Goal: Task Accomplishment & Management: Manage account settings

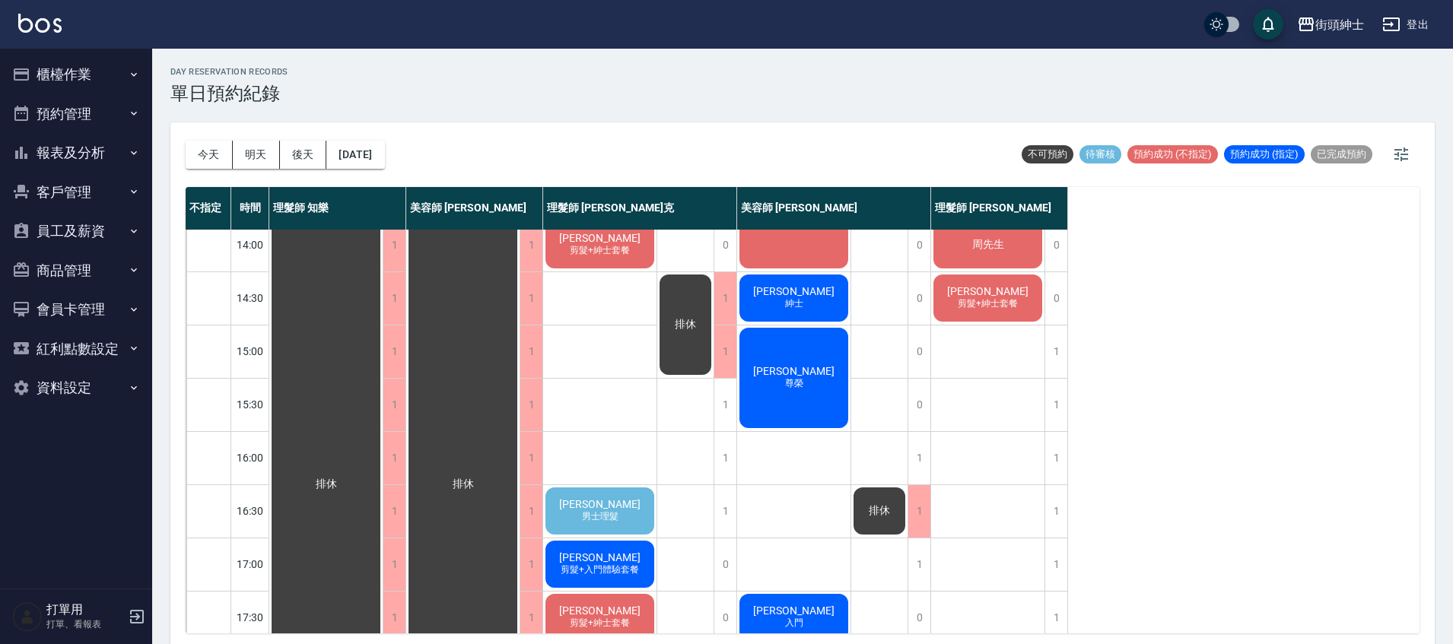
scroll to position [434, 0]
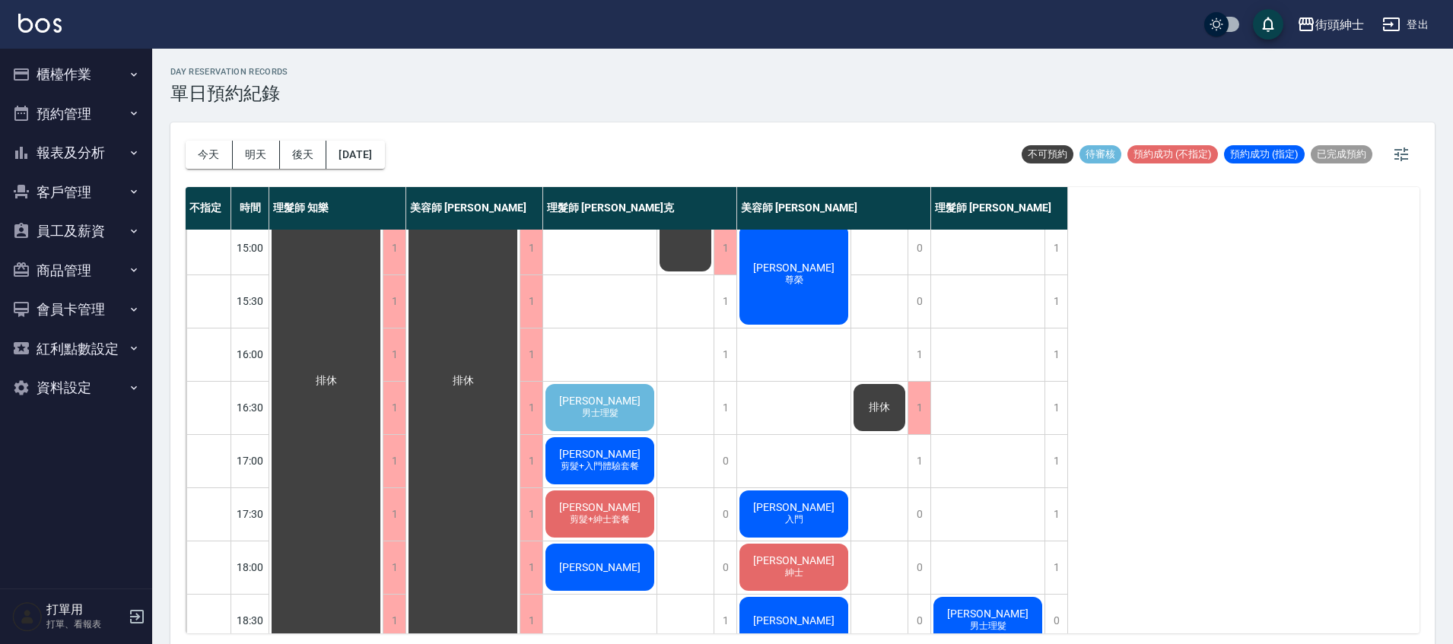
click at [600, 420] on span "男士理髮" at bounding box center [600, 413] width 43 height 13
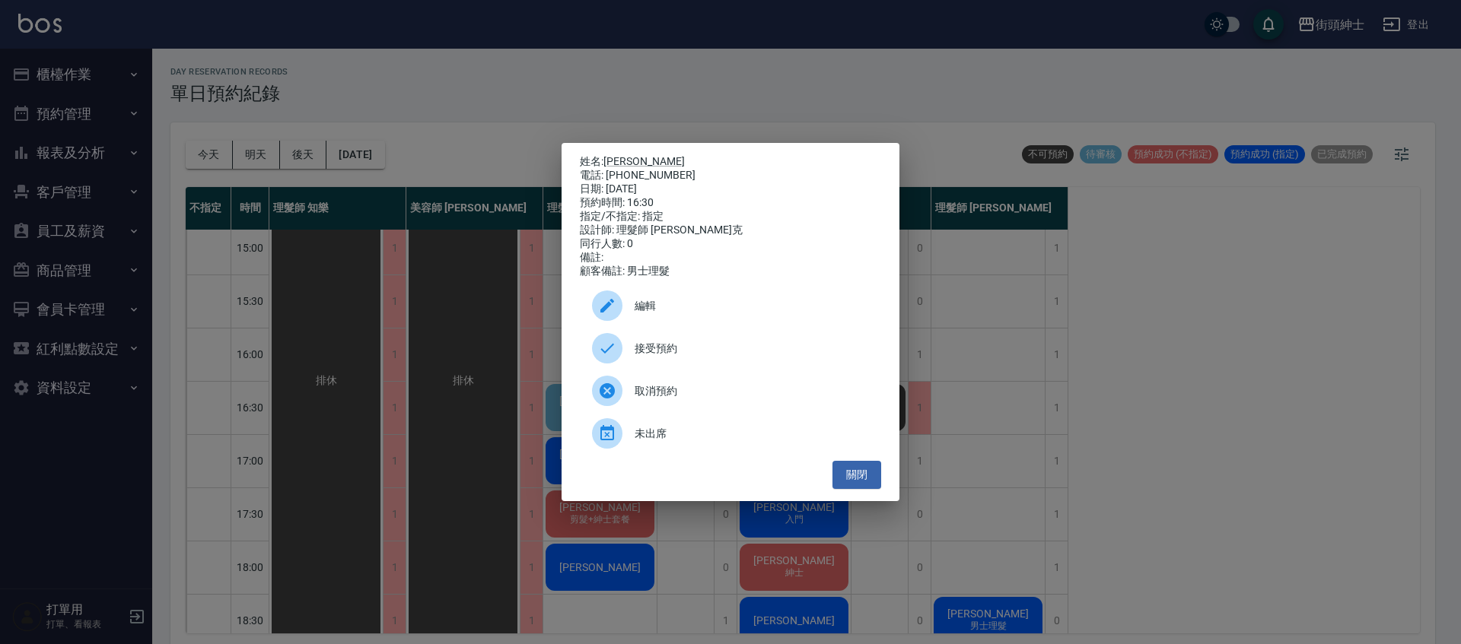
click at [701, 353] on span "接受預約" at bounding box center [751, 349] width 234 height 16
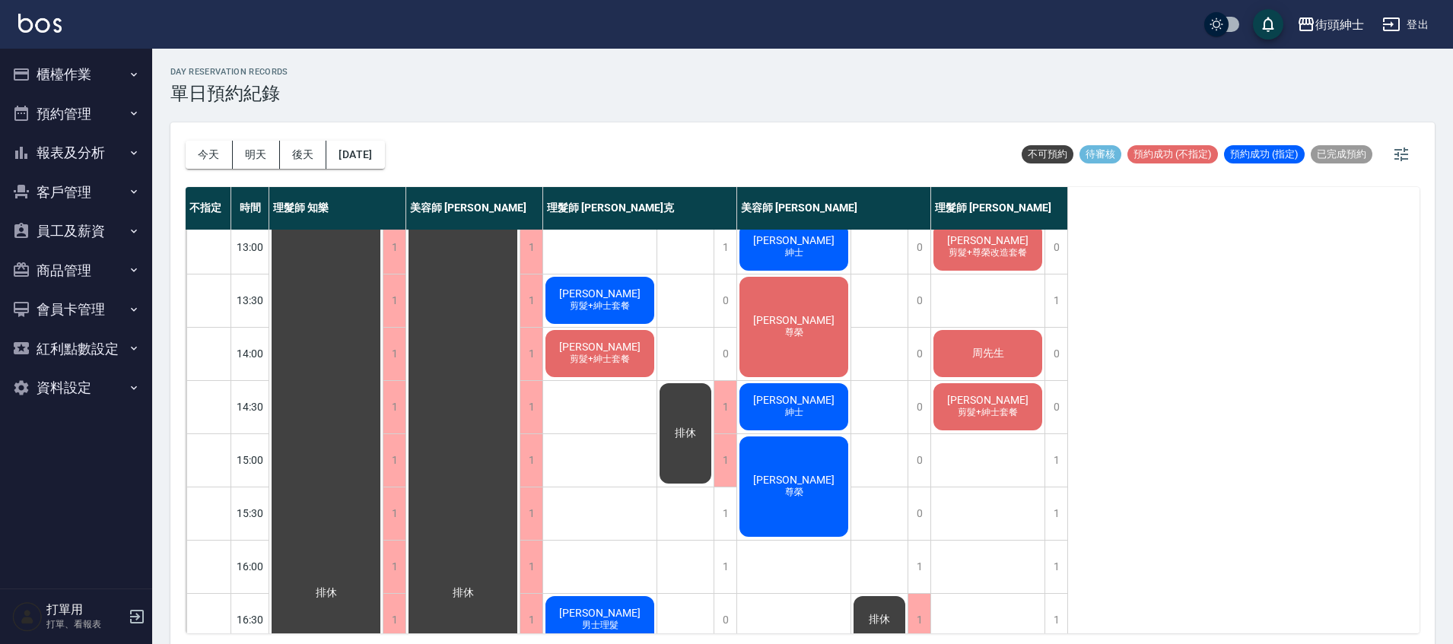
scroll to position [225, 0]
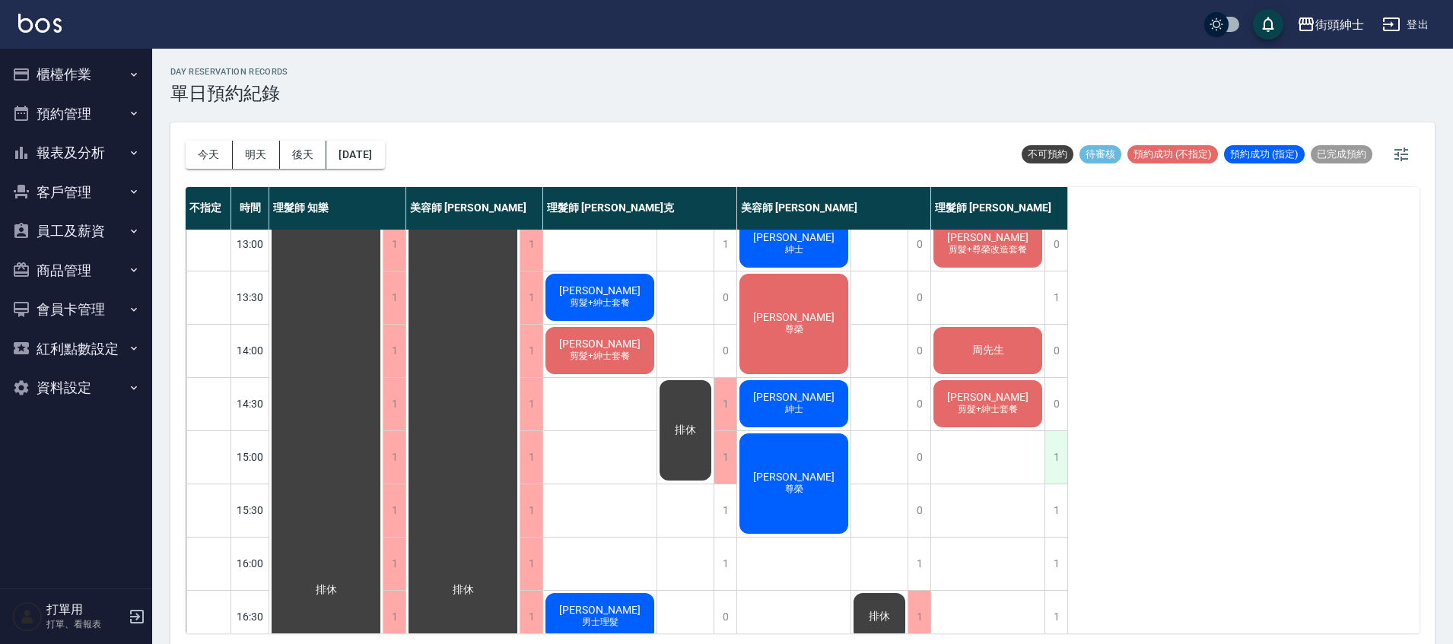
click at [1060, 468] on div "1" at bounding box center [1055, 457] width 23 height 52
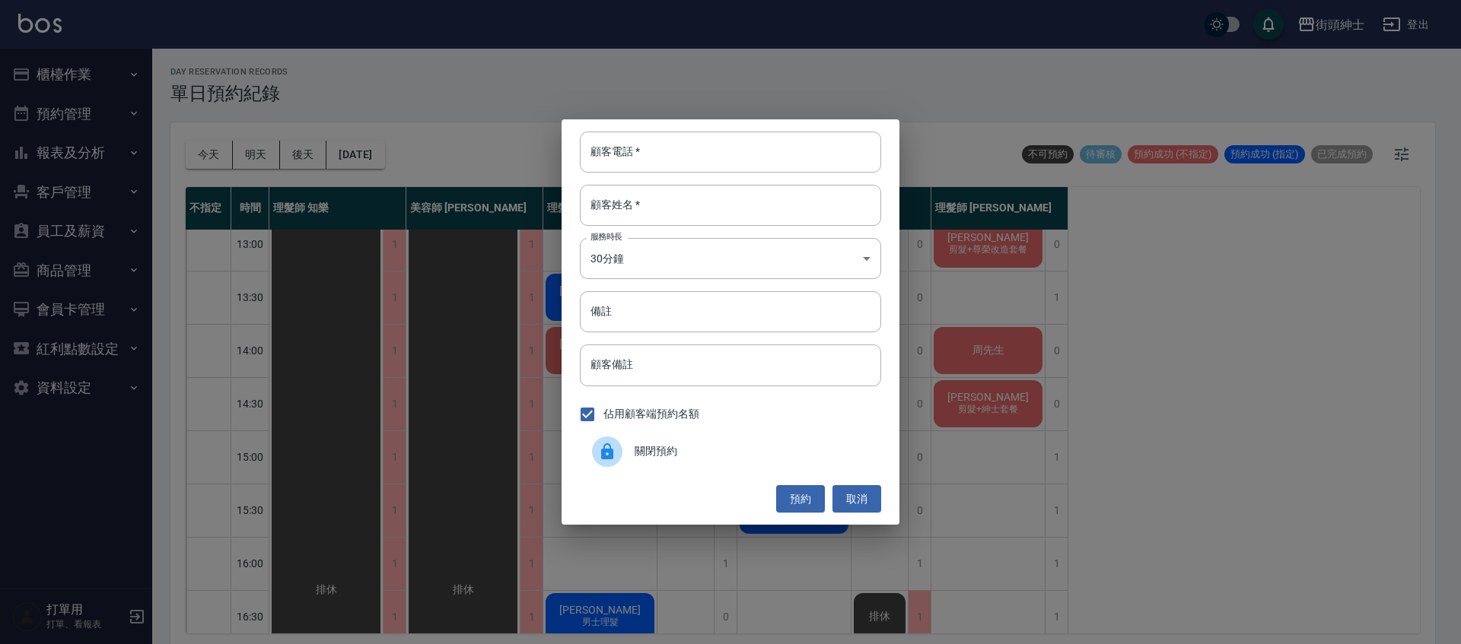
click at [779, 456] on span "關閉預約" at bounding box center [751, 451] width 234 height 16
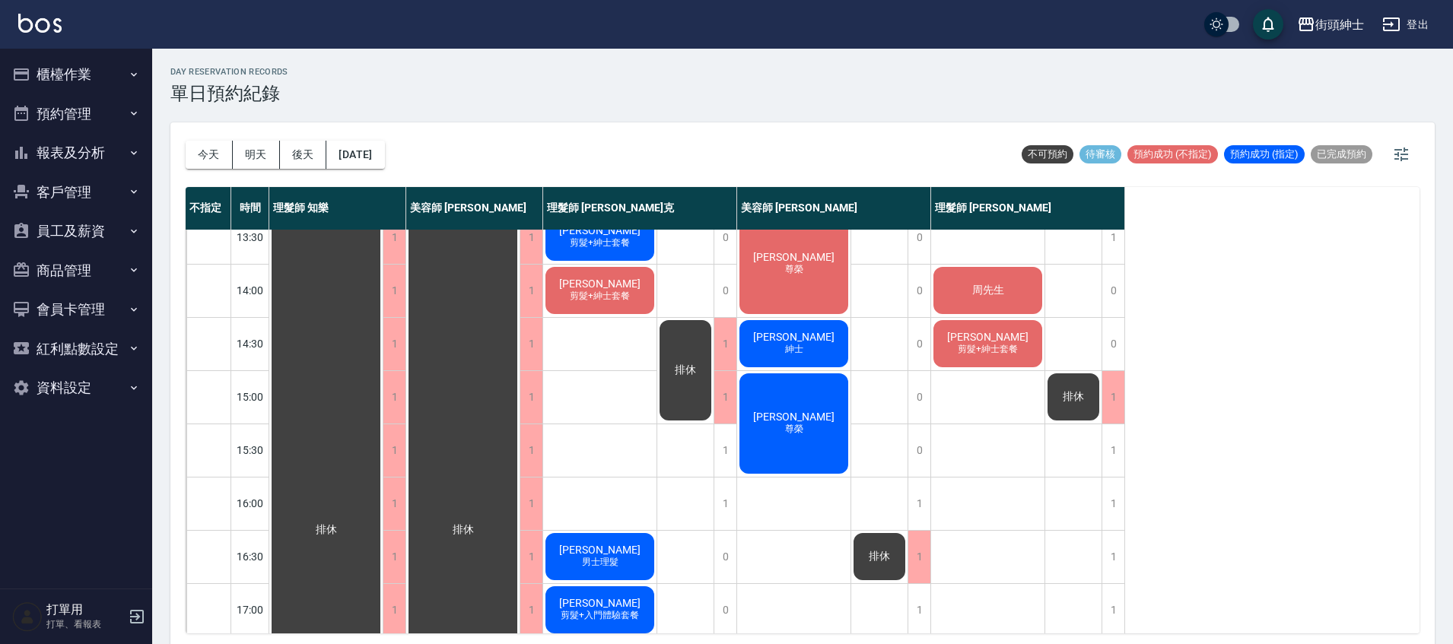
scroll to position [320, 0]
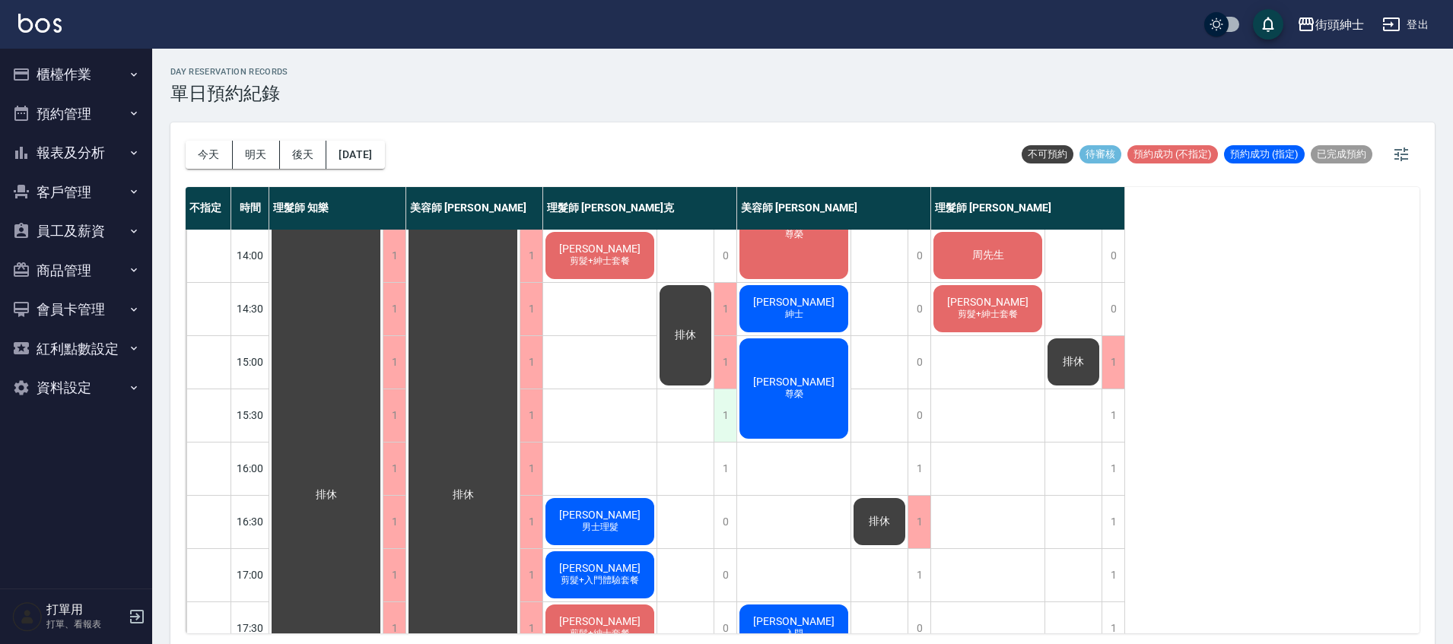
click at [729, 410] on div "1" at bounding box center [725, 415] width 23 height 52
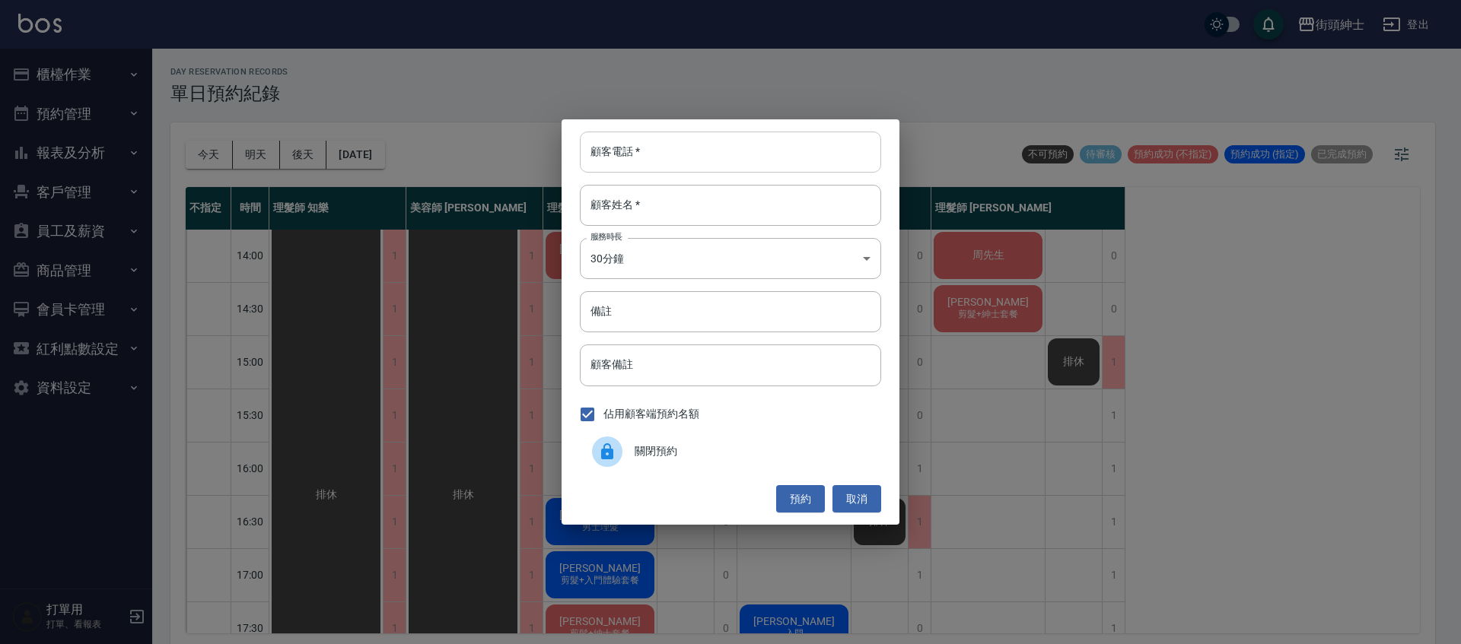
click at [715, 146] on input "顧客電話   *" at bounding box center [730, 152] width 301 height 41
type input "０"
click at [786, 203] on input "顧客姓名   *" at bounding box center [730, 205] width 301 height 41
click at [752, 145] on input "0910287017" at bounding box center [730, 152] width 301 height 41
click at [786, 147] on input "0910287017" at bounding box center [730, 152] width 301 height 41
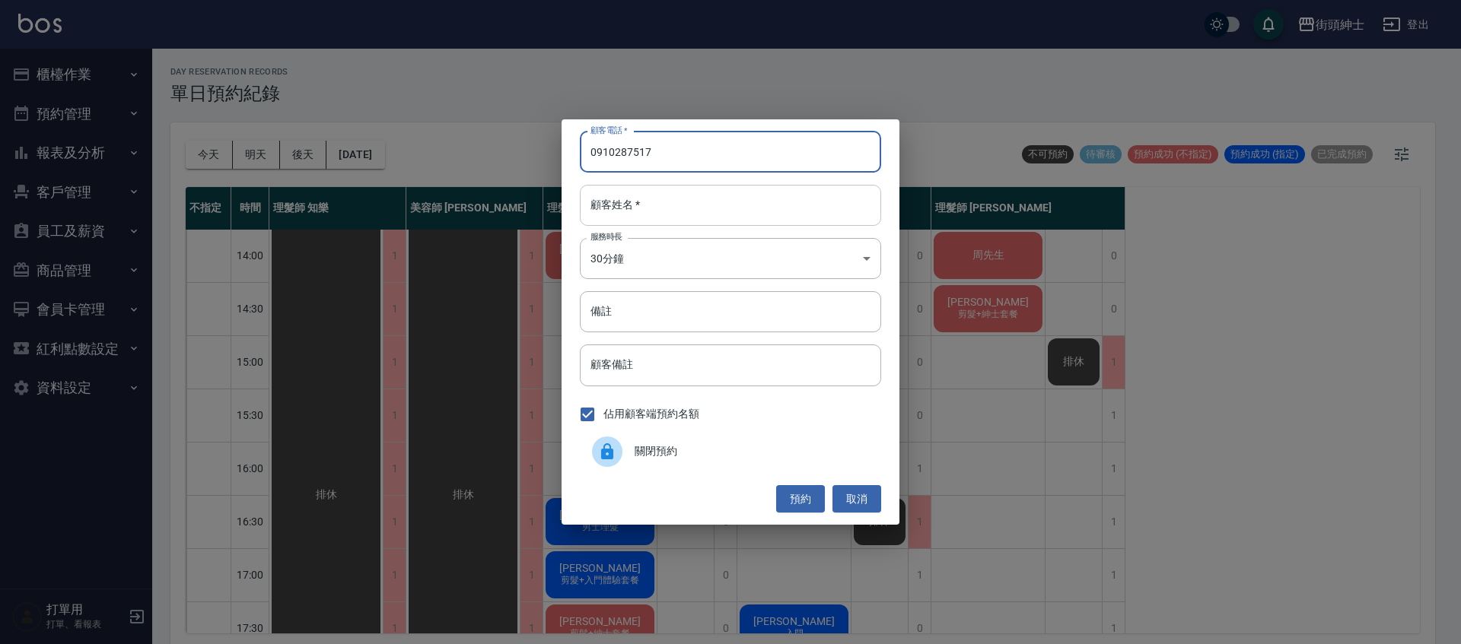
type input "0910287517"
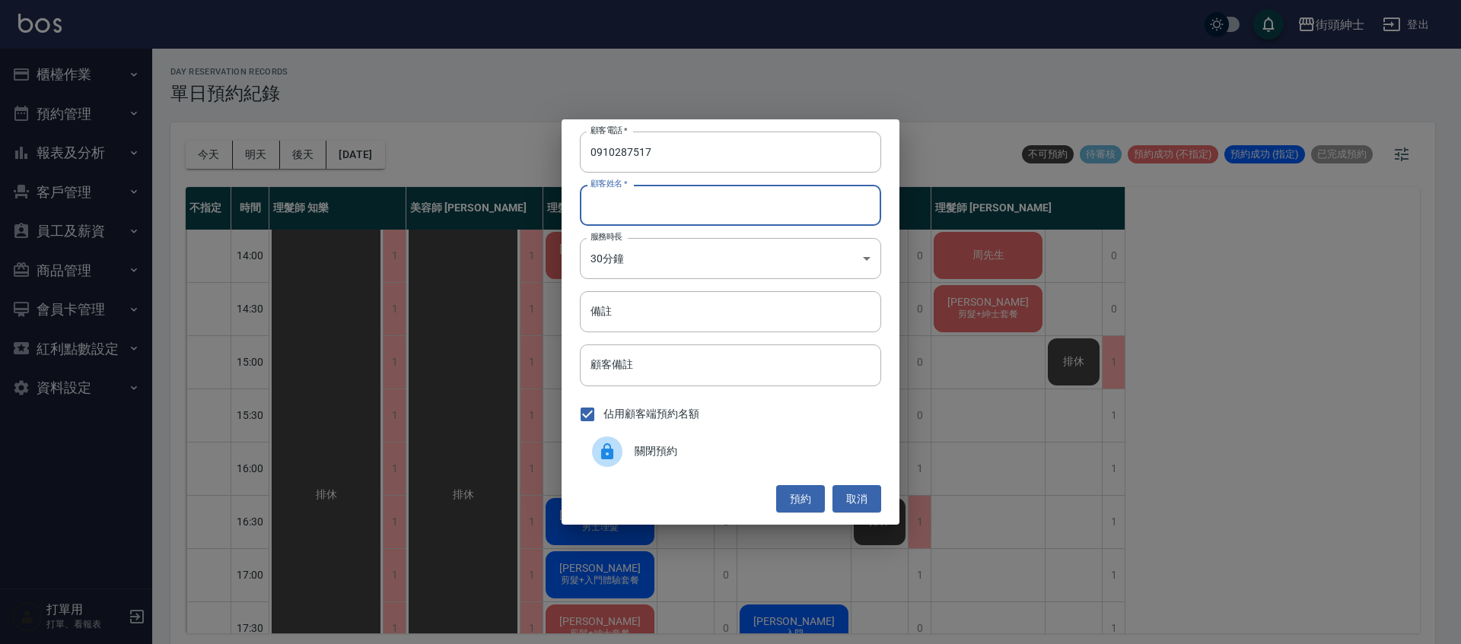
click at [778, 210] on input "顧客姓名   *" at bounding box center [730, 205] width 301 height 41
type input "x"
type input "林"
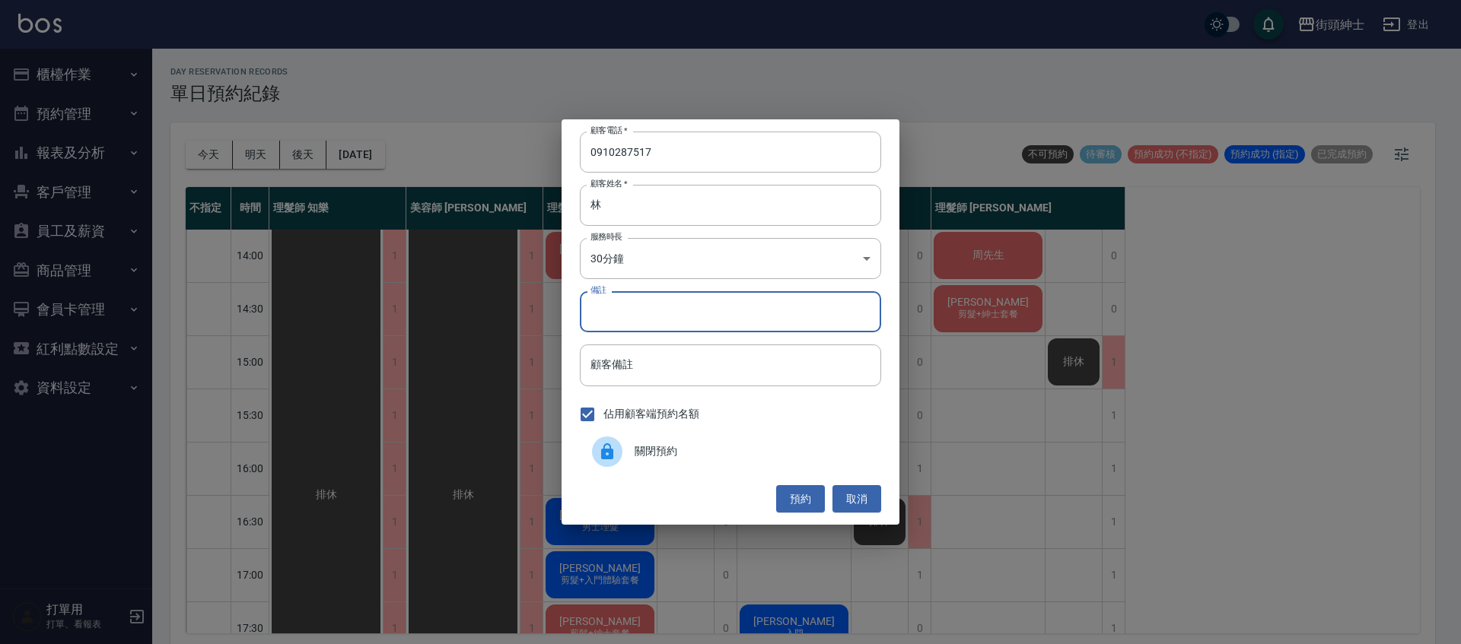
click at [799, 326] on input "備註" at bounding box center [730, 311] width 301 height 41
type input "作臉"
click at [806, 491] on button "預約" at bounding box center [800, 499] width 49 height 28
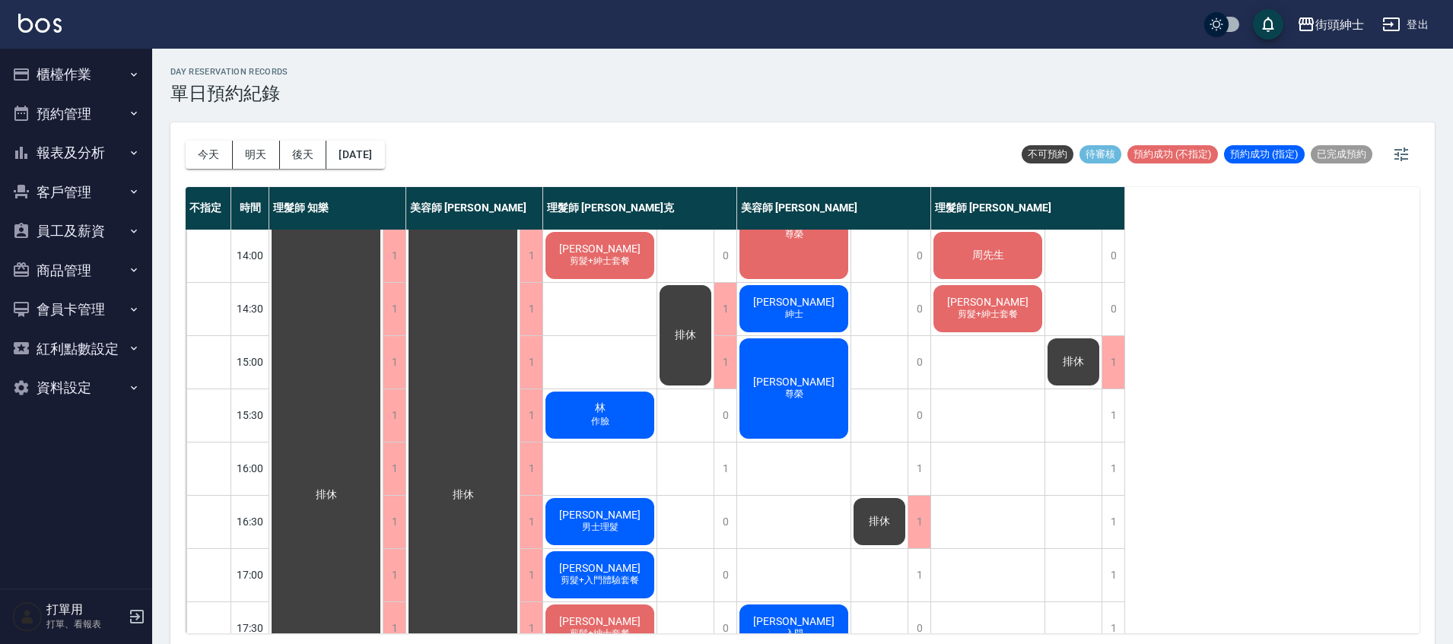
click at [632, 415] on div "林 作臉" at bounding box center [599, 415] width 113 height 52
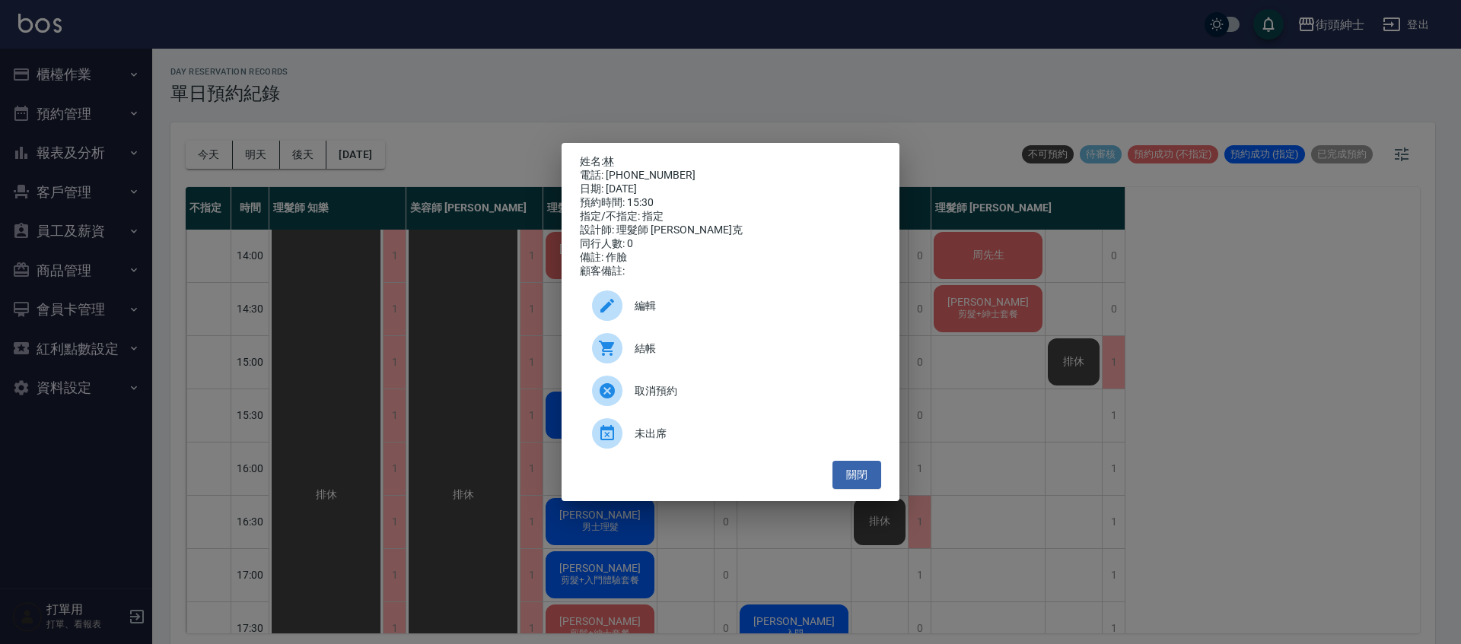
drag, startPoint x: 605, startPoint y: 155, endPoint x: 653, endPoint y: 167, distance: 49.4
click at [653, 167] on div "姓名: 林 電話: 0910287517 日期: 2025/10/13 預約時間: 15:30 指定/不指定: 指定 設計師: 理髮師 Vic 維克 同行人數…" at bounding box center [730, 216] width 301 height 123
drag, startPoint x: 603, startPoint y: 154, endPoint x: 671, endPoint y: 169, distance: 69.4
click at [671, 169] on div "姓名: 林 電話: 0910287517 日期: 2025/10/13 預約時間: 15:30 指定/不指定: 指定 設計師: 理髮師 Vic 維克 同行人數…" at bounding box center [730, 216] width 301 height 123
copy div "林 電話: 0910287517"
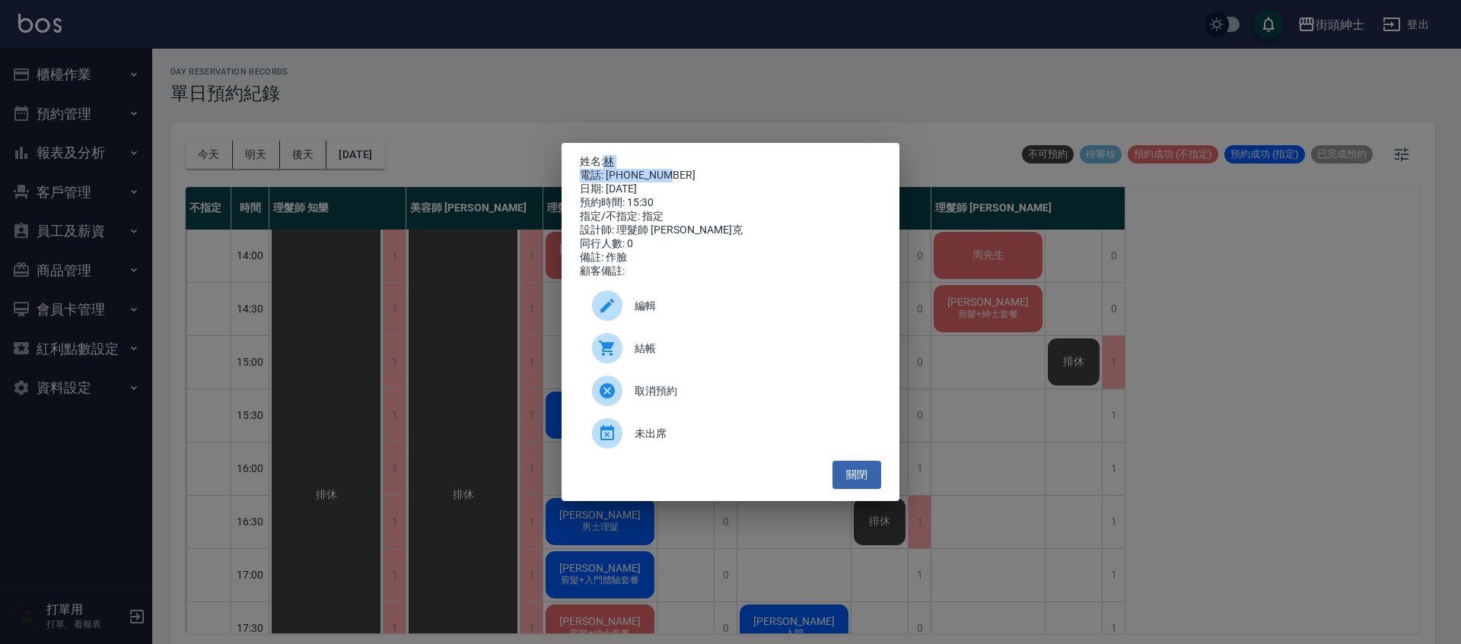
click at [875, 472] on button "關閉" at bounding box center [856, 475] width 49 height 28
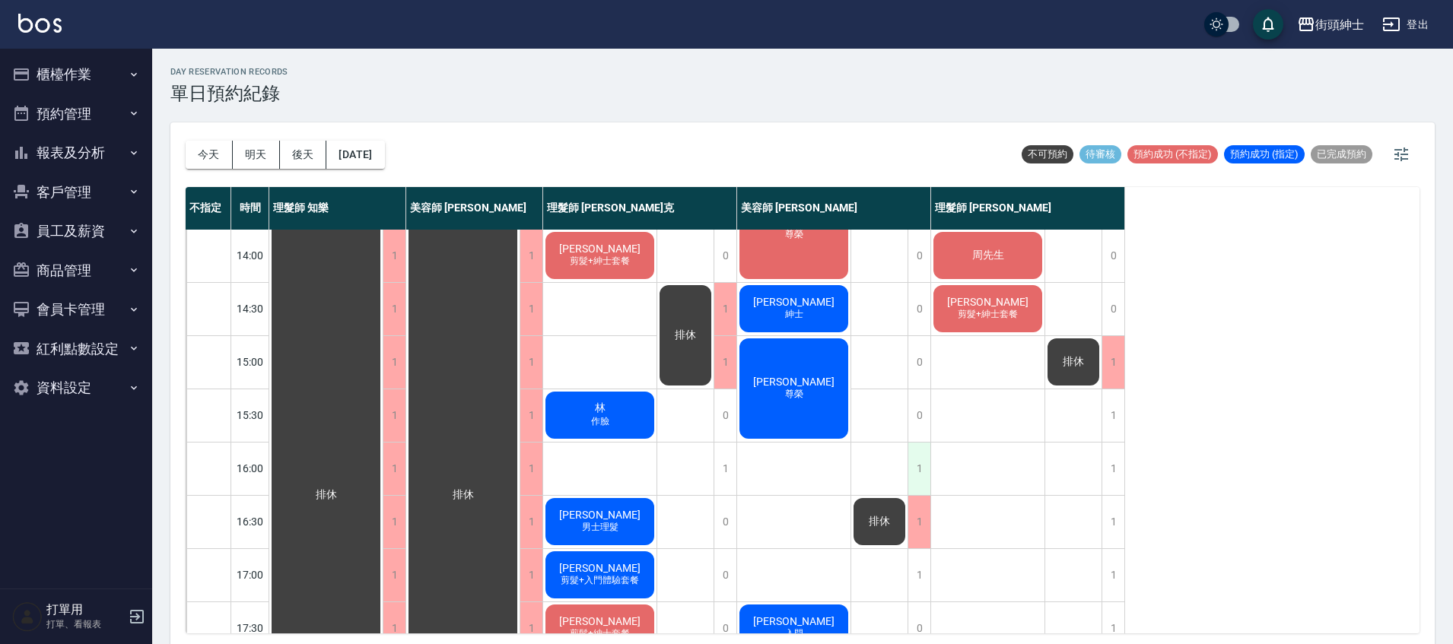
click at [923, 456] on div "1" at bounding box center [919, 469] width 23 height 52
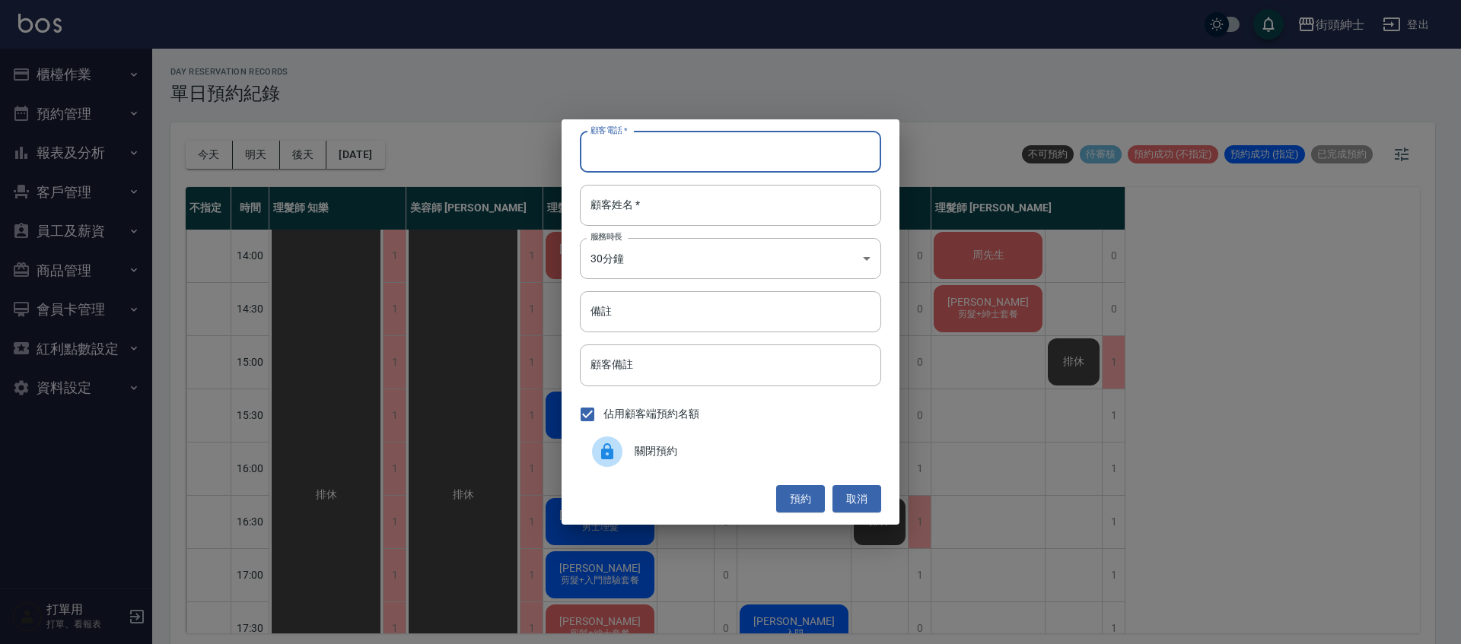
click at [677, 164] on input "顧客電話   *" at bounding box center [730, 152] width 301 height 41
paste input "林 電話: 0910287517"
drag, startPoint x: 637, startPoint y: 156, endPoint x: 566, endPoint y: 157, distance: 70.8
click at [566, 157] on div "顧客電話   * 林 電話: 0910287517 顧客電話   * 顧客姓名   * 顧客姓名   * 服務時長 30分鐘 1 服務時長 備註 備註 顧客備…" at bounding box center [730, 321] width 338 height 405
type input "0910287517"
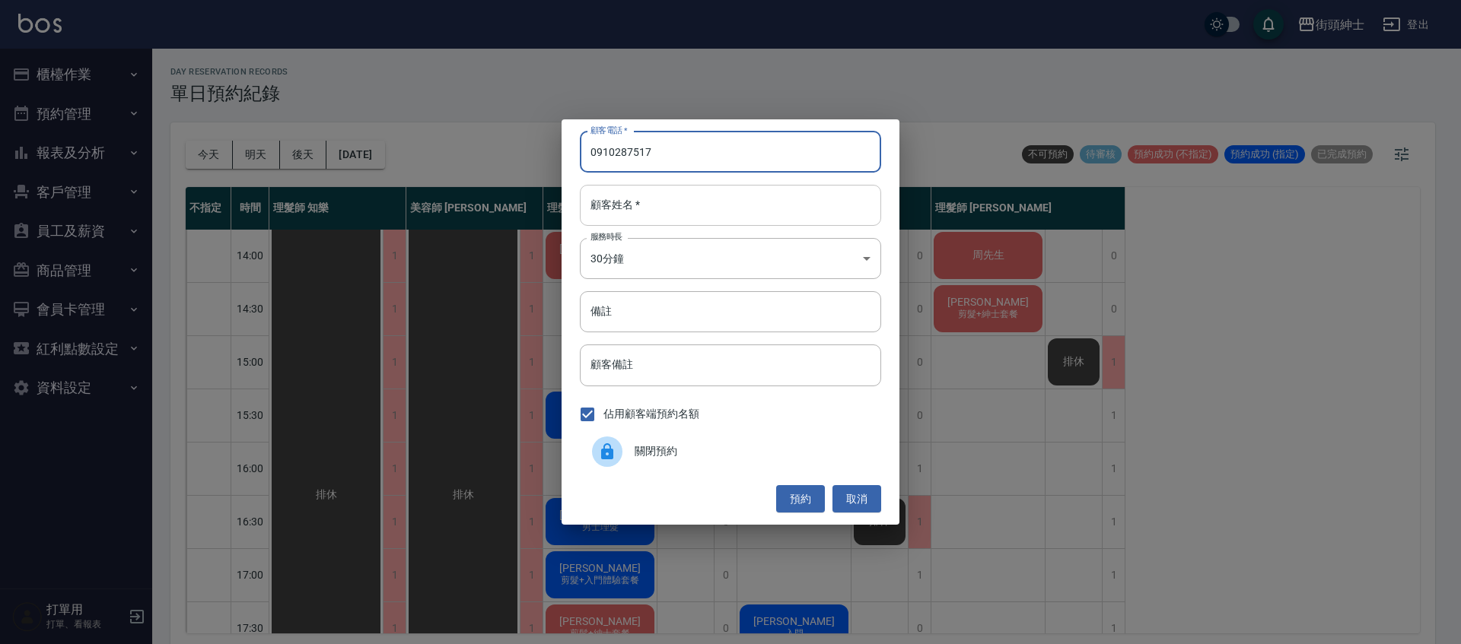
click at [640, 202] on input "顧客姓名   *" at bounding box center [730, 205] width 301 height 41
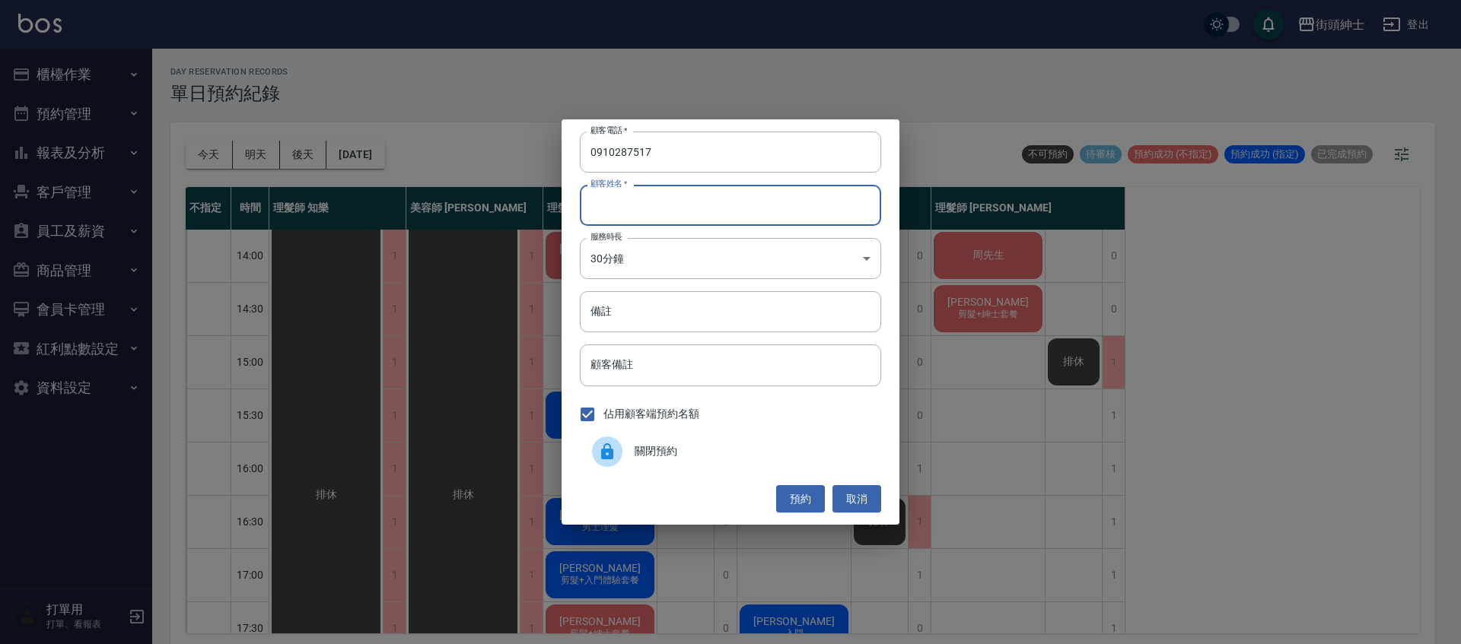
paste input "林 電話: 0910287517"
drag, startPoint x: 694, startPoint y: 212, endPoint x: 604, endPoint y: 212, distance: 89.8
click at [604, 212] on input "林 電話: 0910287517" at bounding box center [730, 205] width 301 height 41
type input "林"
click at [803, 496] on button "預約" at bounding box center [800, 499] width 49 height 28
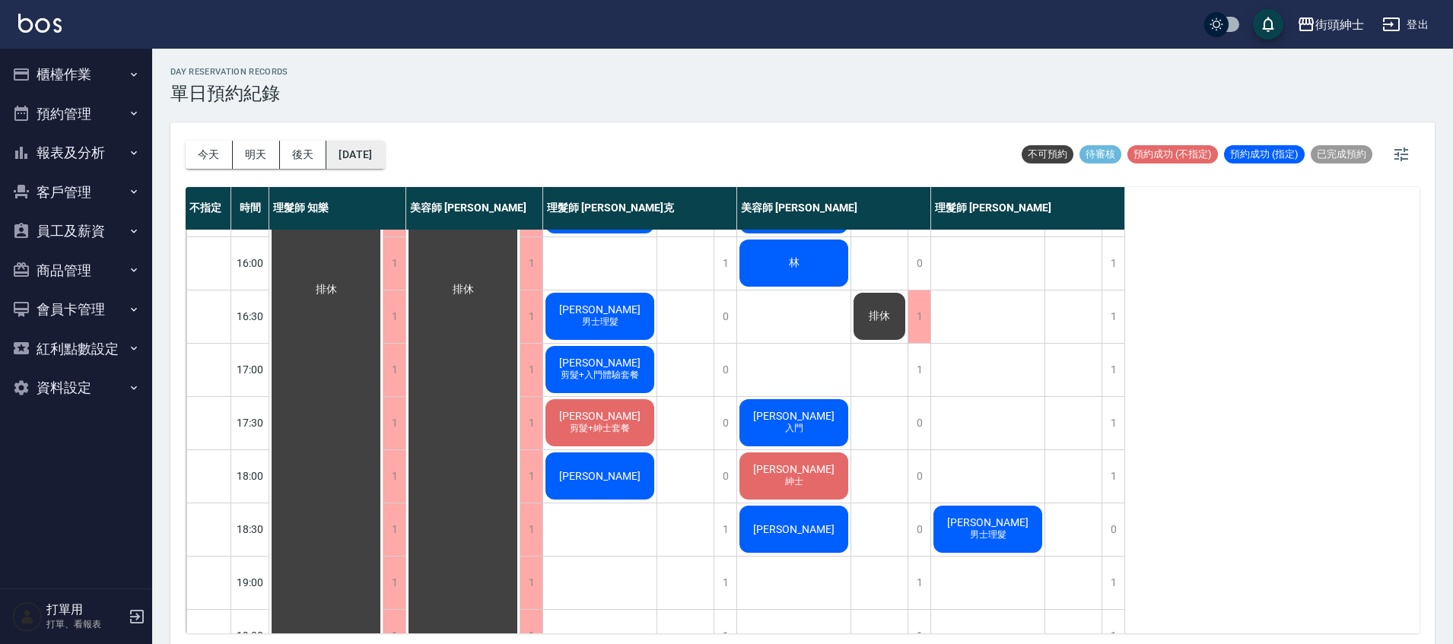
scroll to position [580, 0]
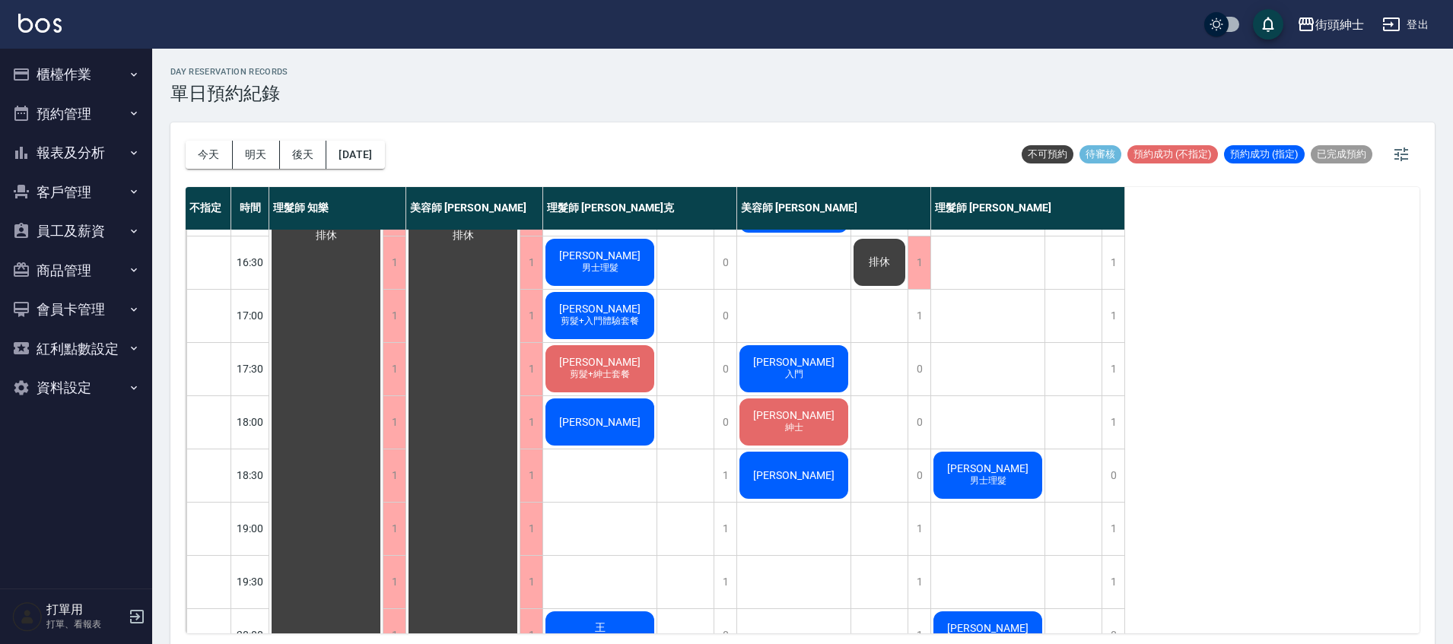
drag, startPoint x: 265, startPoint y: 156, endPoint x: 325, endPoint y: 173, distance: 62.6
click at [265, 157] on button "明天" at bounding box center [256, 155] width 47 height 28
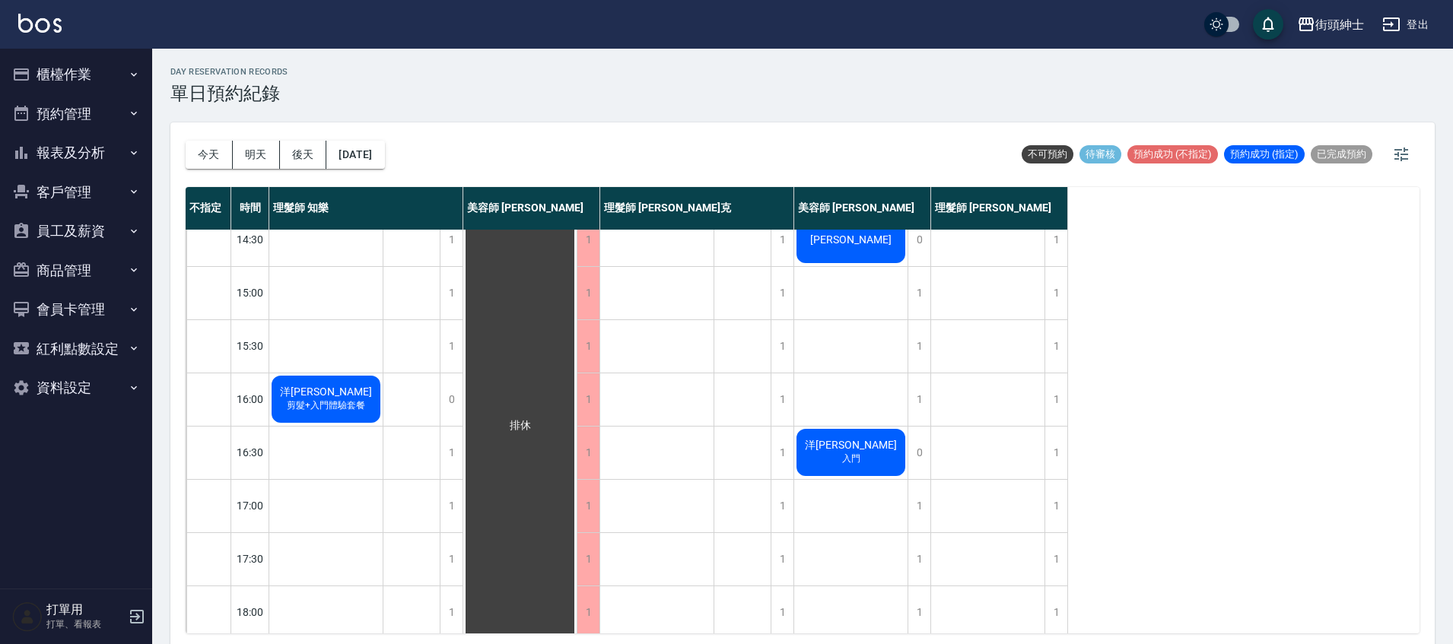
scroll to position [502, 0]
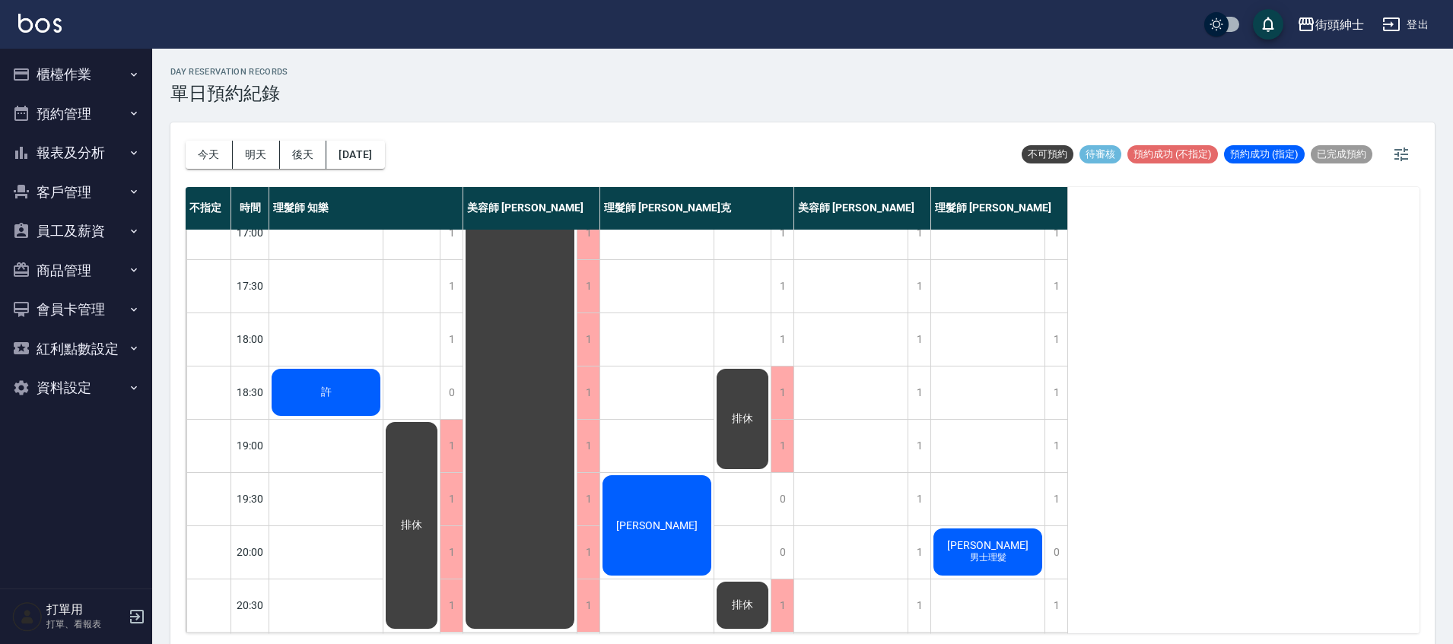
scroll to position [726, 0]
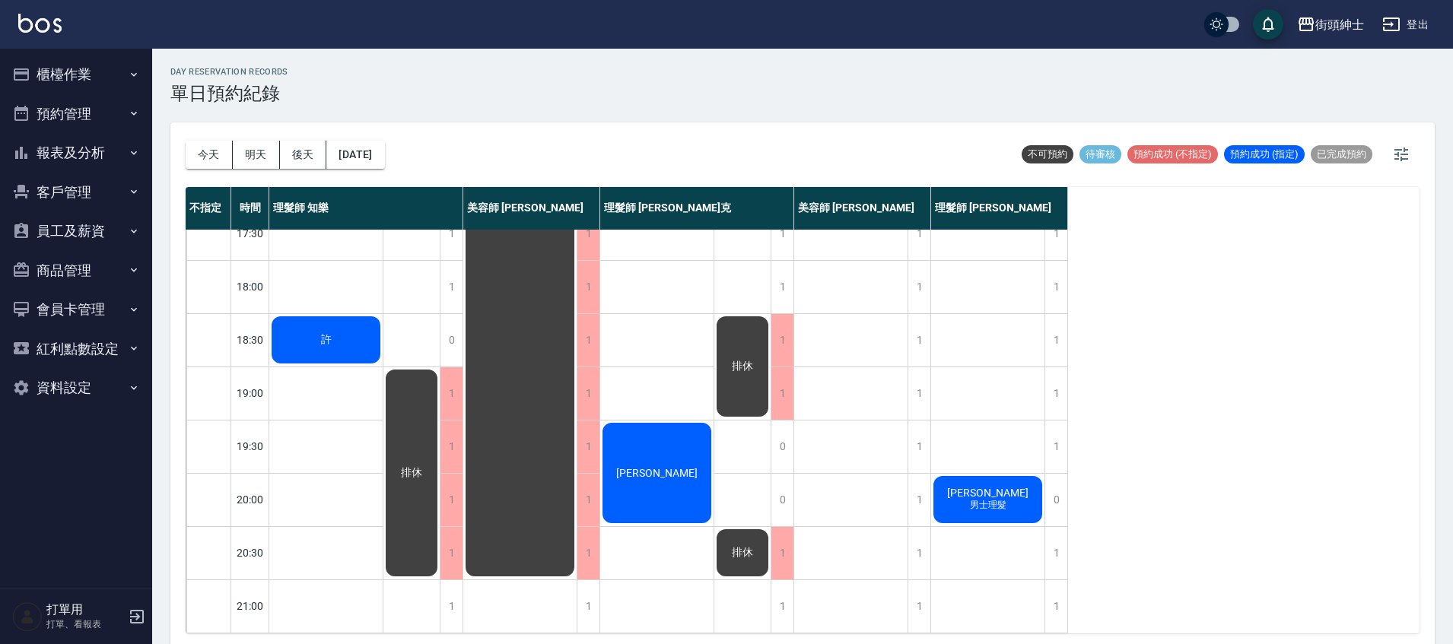
drag, startPoint x: 306, startPoint y: 155, endPoint x: 520, endPoint y: 224, distance: 225.2
click at [306, 155] on button "後天" at bounding box center [303, 155] width 47 height 28
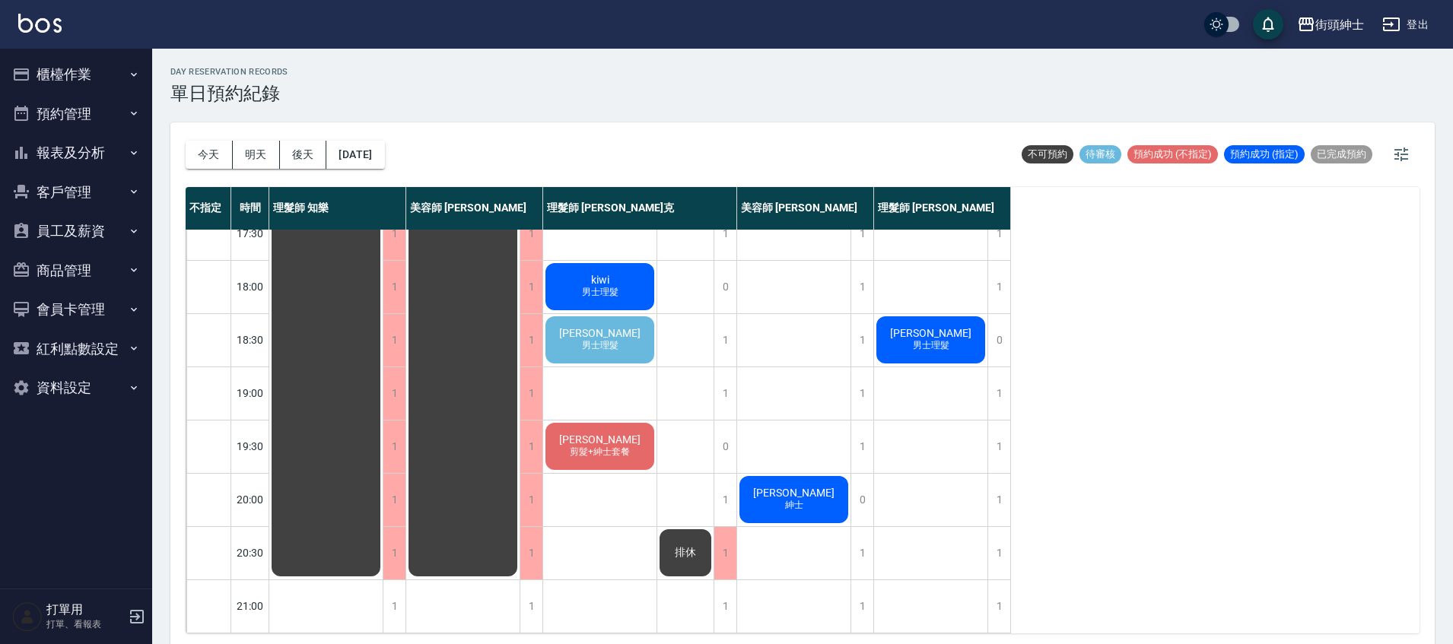
click at [642, 324] on div "徐國豪 男士理髮" at bounding box center [599, 340] width 113 height 52
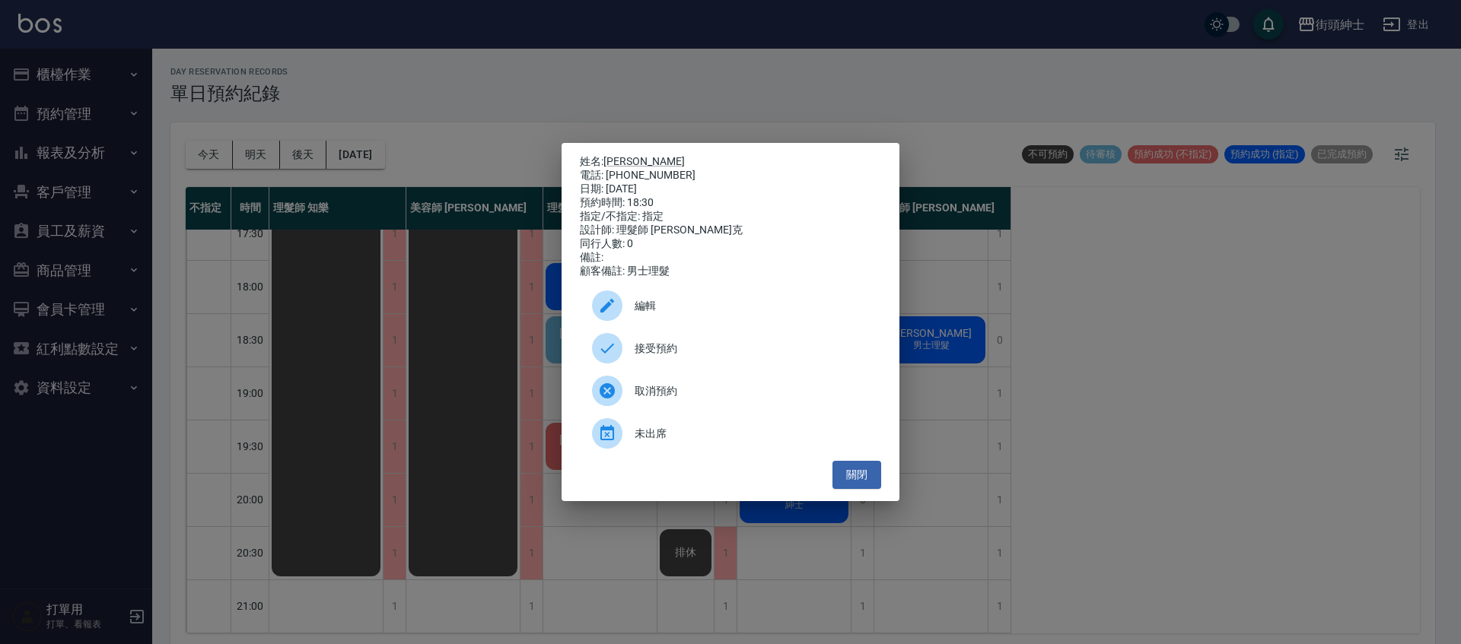
click at [702, 347] on span "接受預約" at bounding box center [751, 349] width 234 height 16
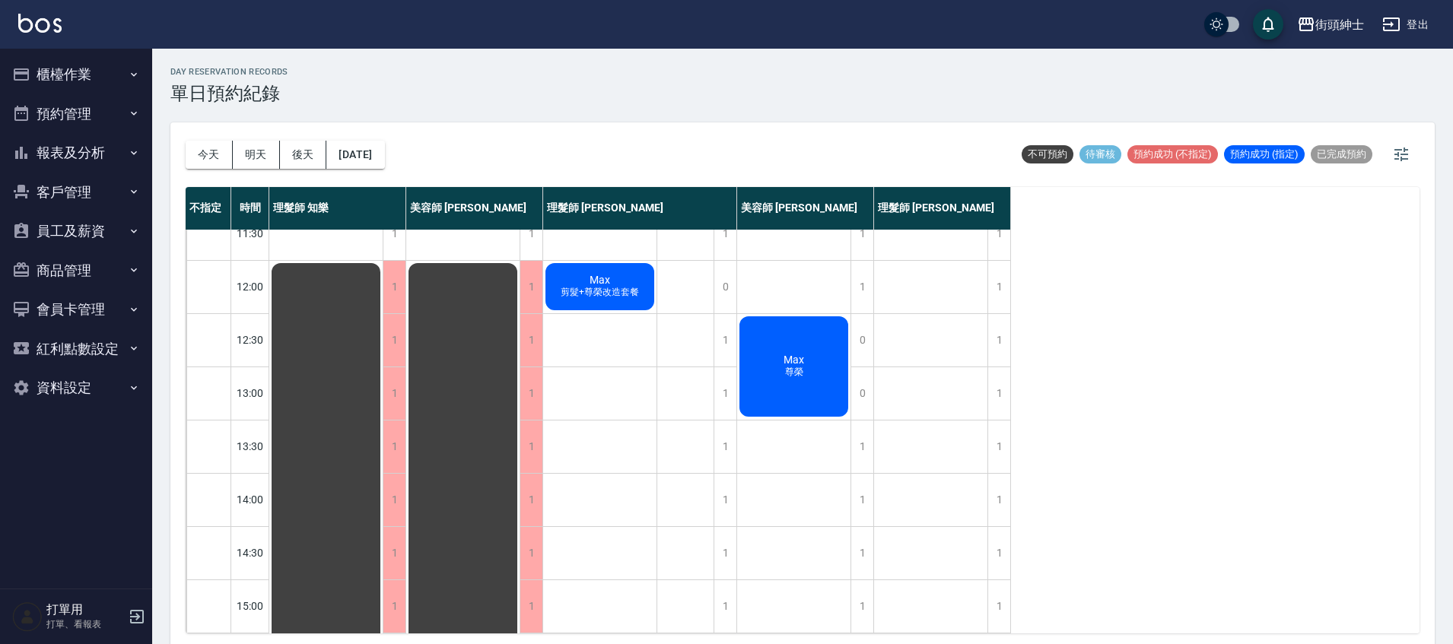
scroll to position [270, 0]
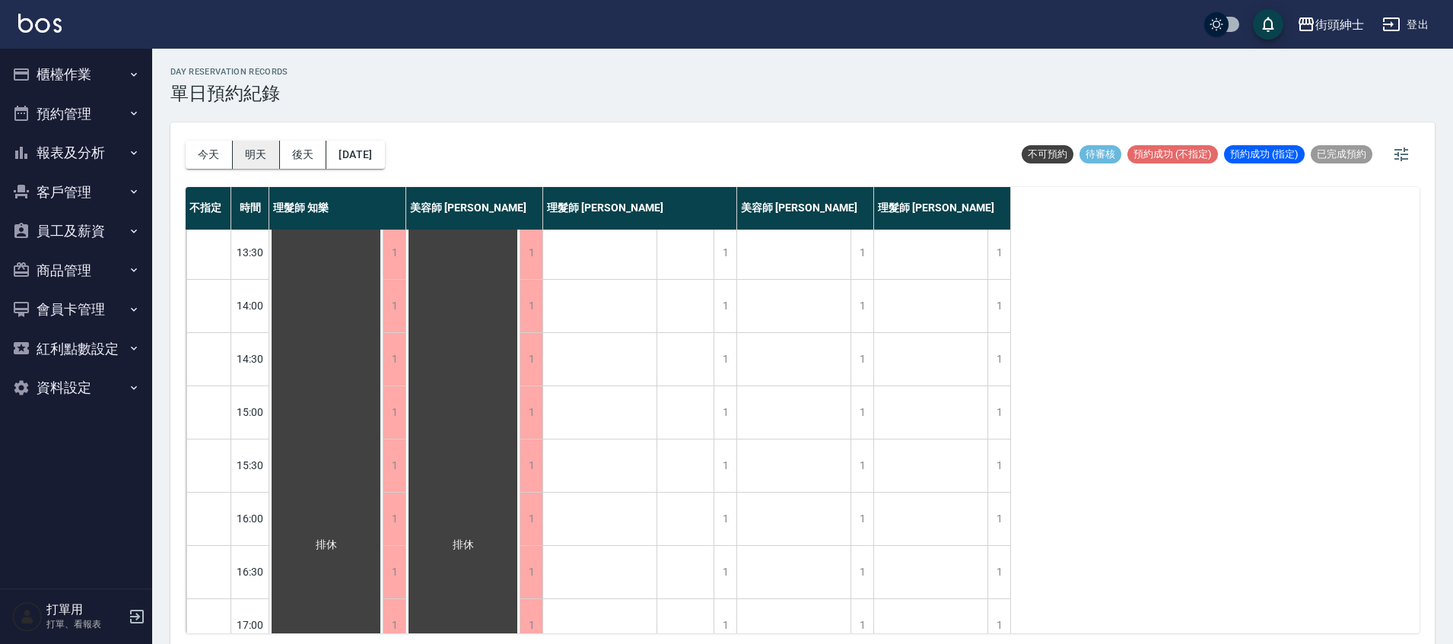
click at [234, 157] on button "明天" at bounding box center [256, 155] width 47 height 28
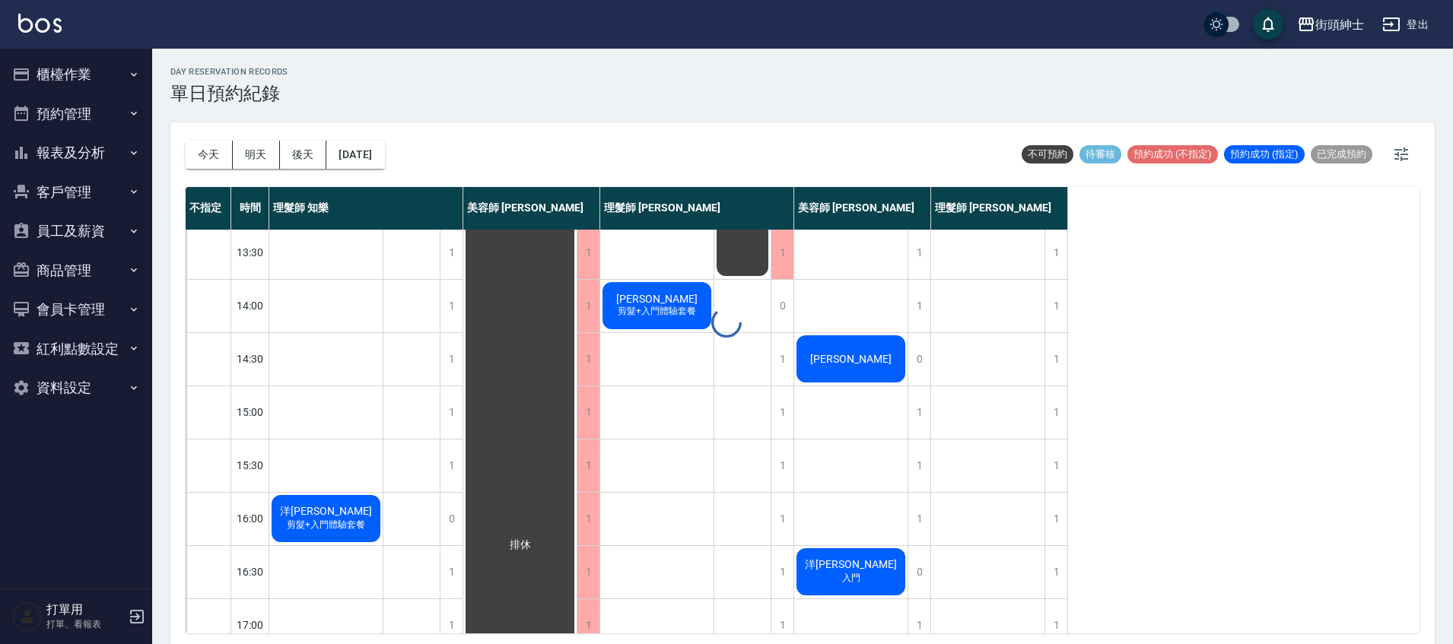
click at [198, 157] on div at bounding box center [726, 322] width 1453 height 644
click at [220, 160] on button "今天" at bounding box center [209, 155] width 47 height 28
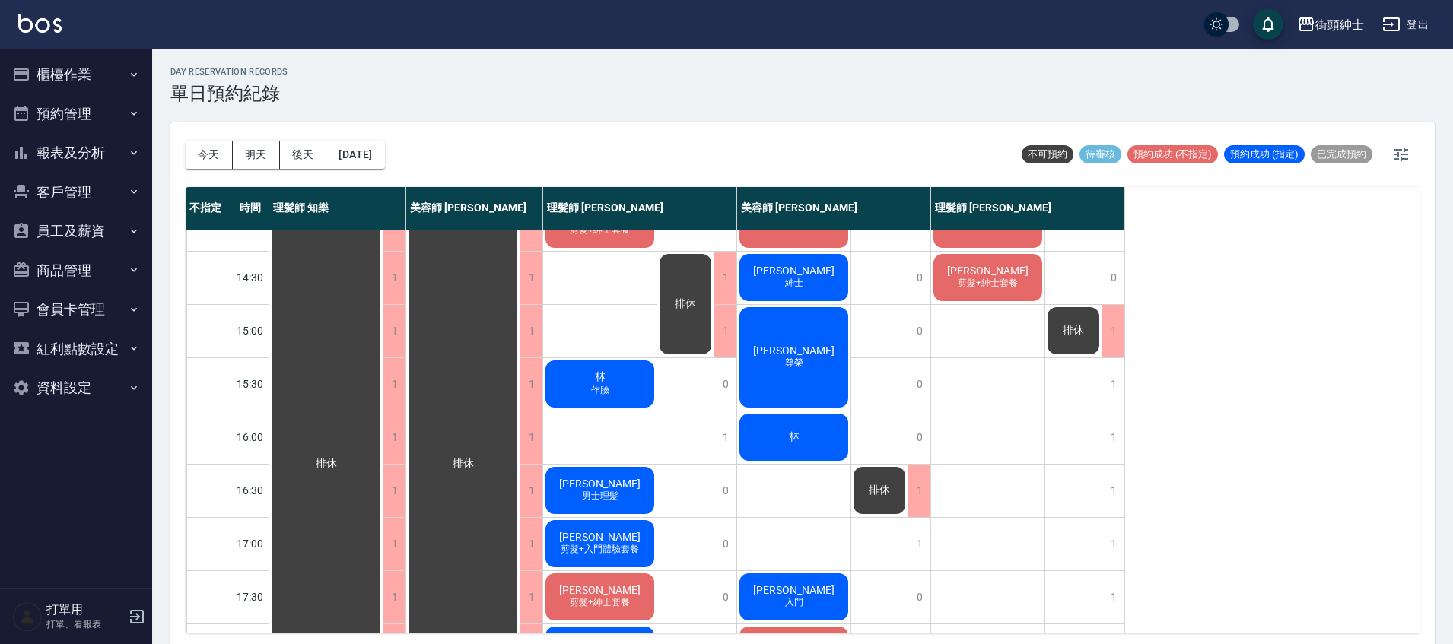
scroll to position [362, 0]
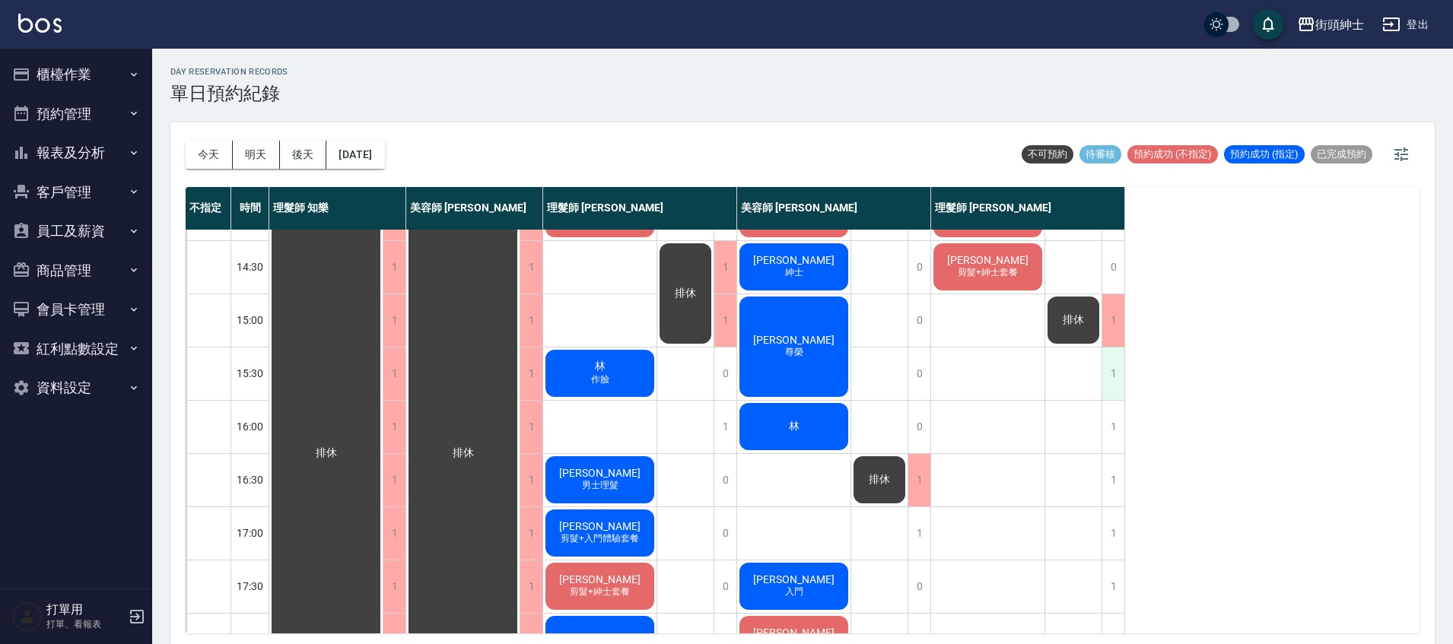
click at [1114, 381] on div "1" at bounding box center [1112, 374] width 23 height 52
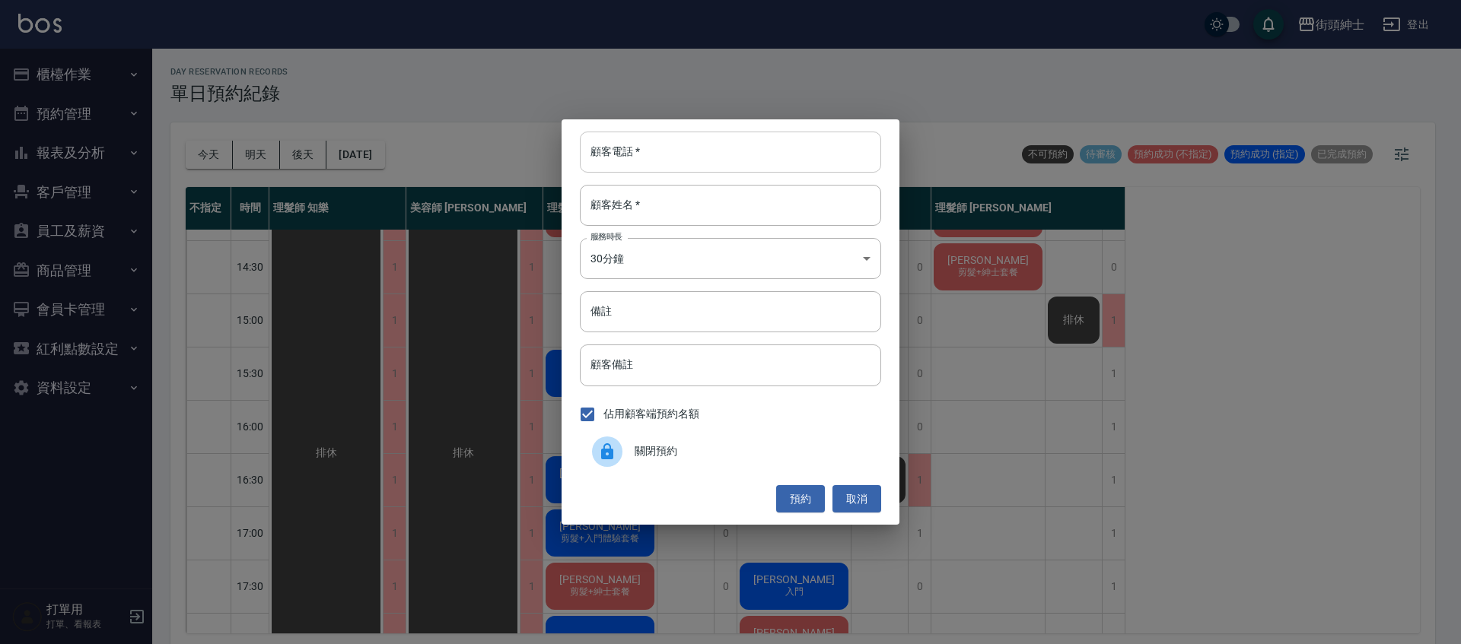
click at [668, 141] on input "顧客電話   *" at bounding box center [730, 152] width 301 height 41
type input "０"
type input "0908992291"
click at [695, 211] on input "顧客姓名   *" at bounding box center [730, 205] width 301 height 41
type input "盧"
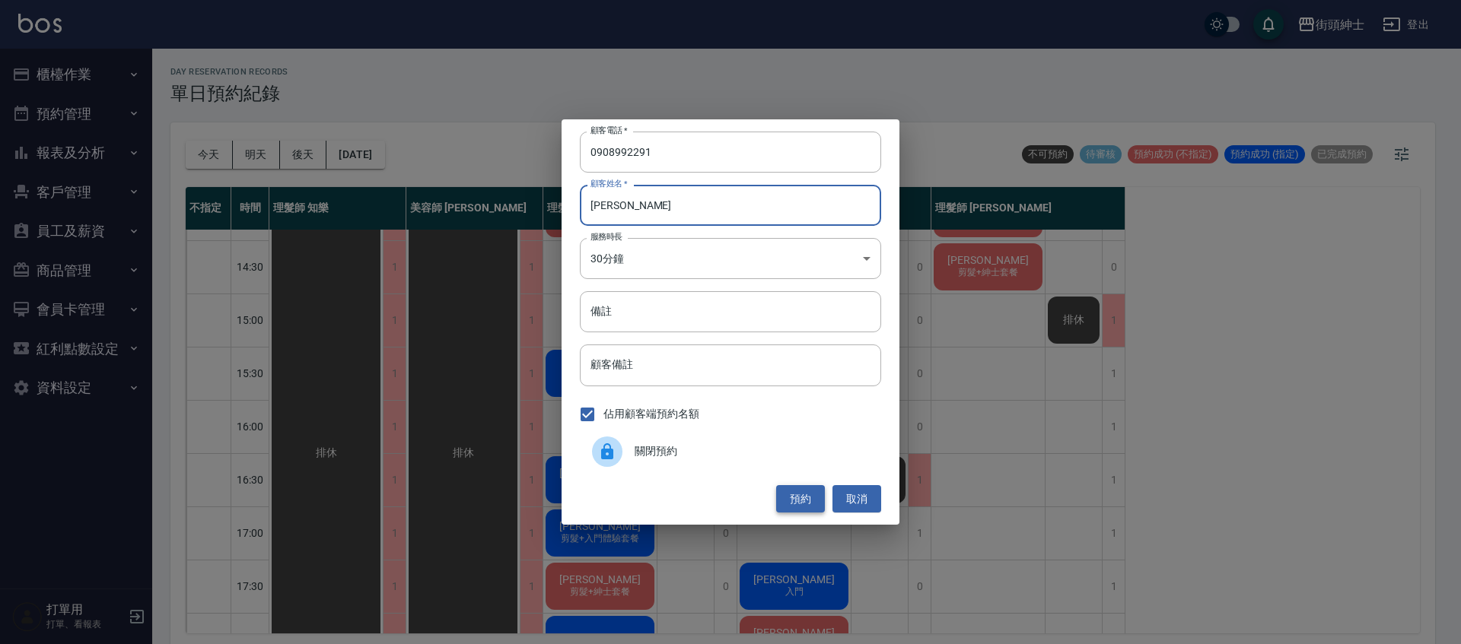
click at [795, 494] on button "預約" at bounding box center [800, 499] width 49 height 28
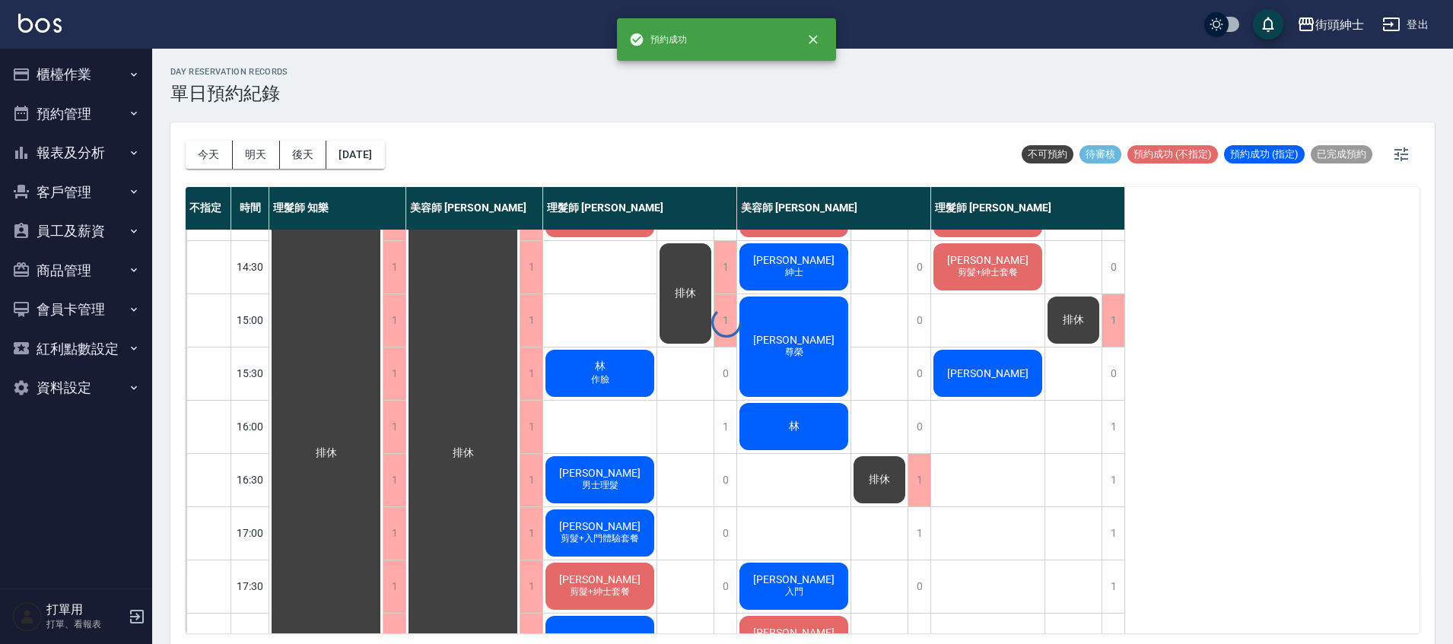
click at [995, 370] on div at bounding box center [726, 322] width 1453 height 644
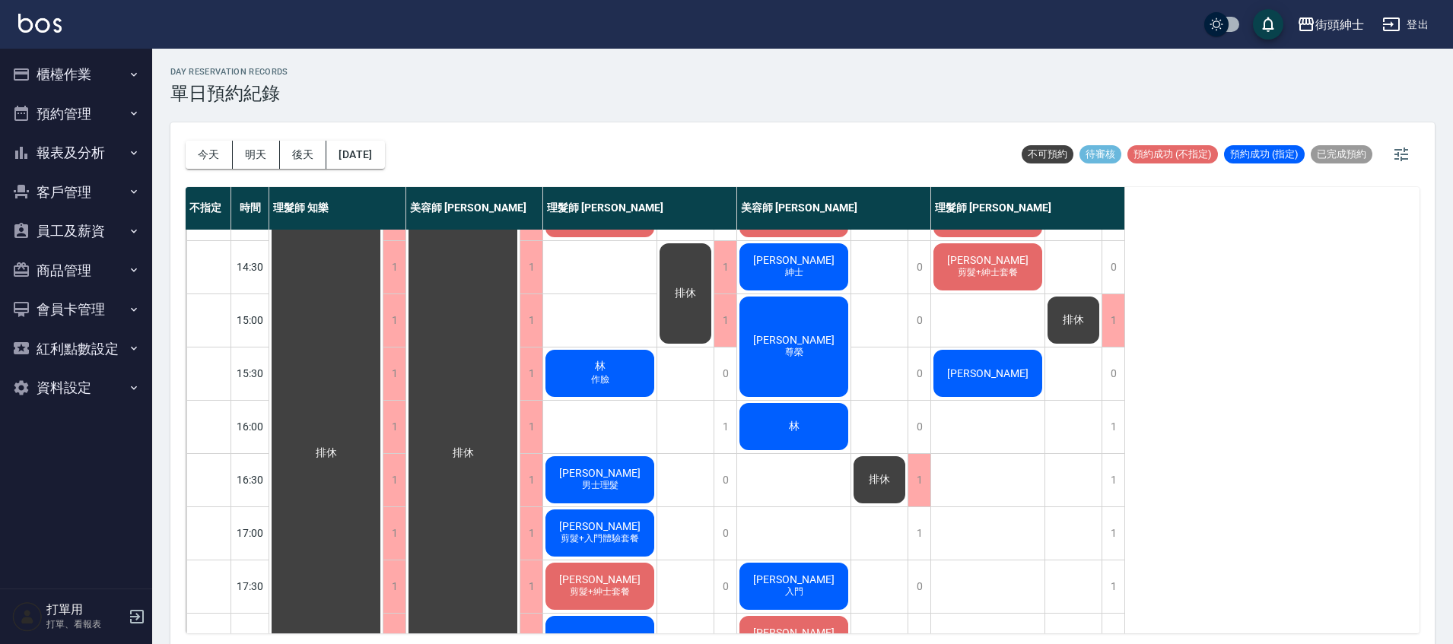
click at [1013, 386] on div "[PERSON_NAME]" at bounding box center [987, 374] width 113 height 52
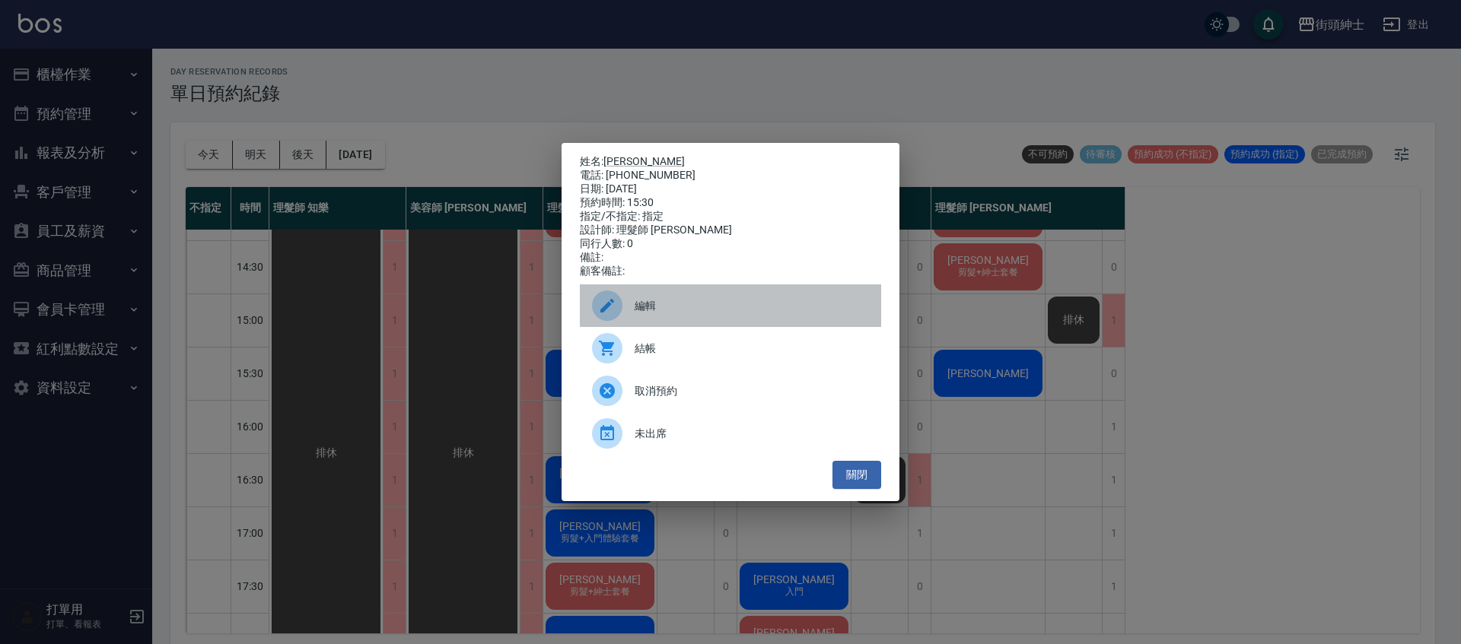
click at [741, 307] on span "編輯" at bounding box center [751, 306] width 234 height 16
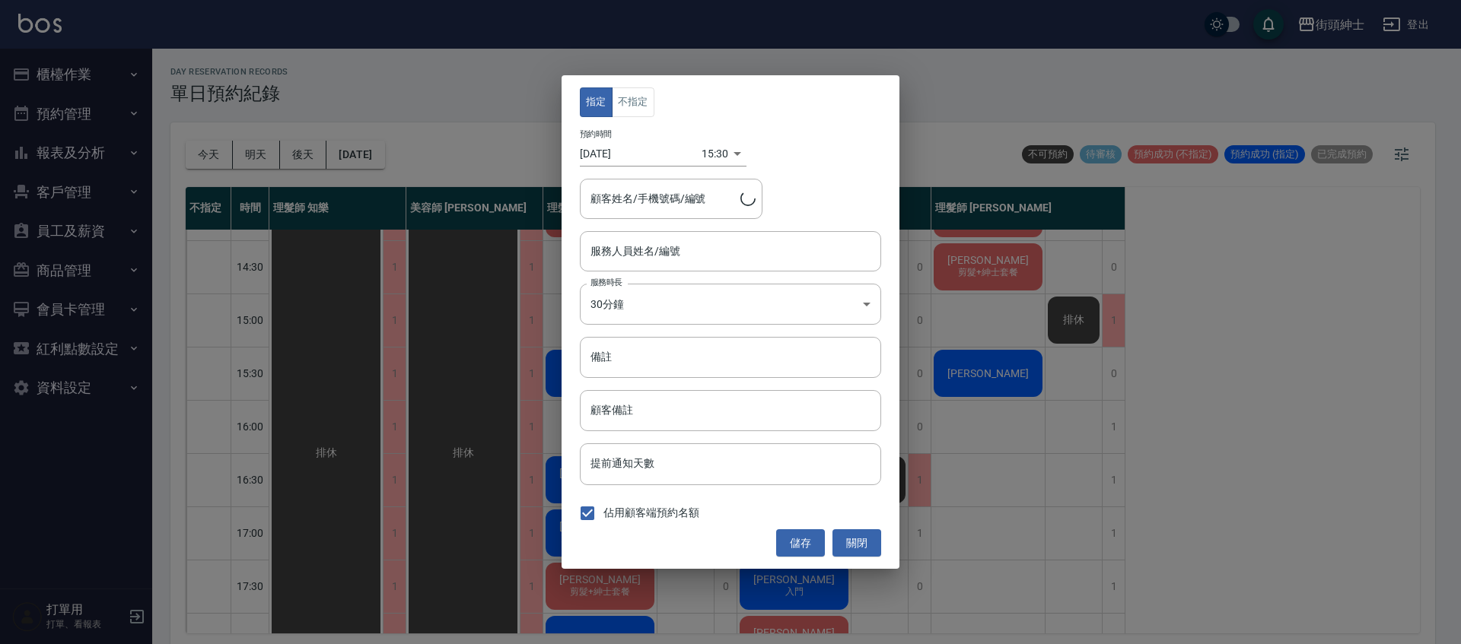
type input "理髮師 eric(無代號)"
type input "盧/0908992291"
click at [638, 97] on button "不指定" at bounding box center [633, 102] width 43 height 30
click at [803, 551] on button "儲存" at bounding box center [800, 543] width 49 height 28
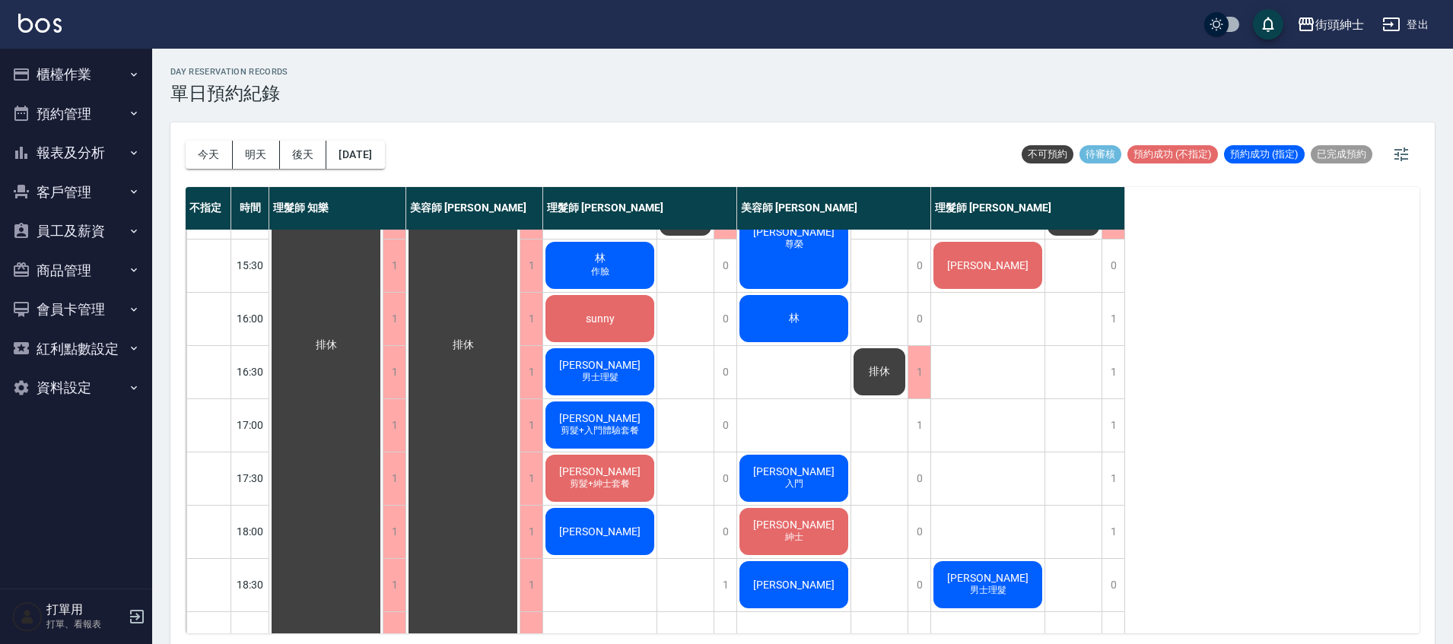
scroll to position [495, 0]
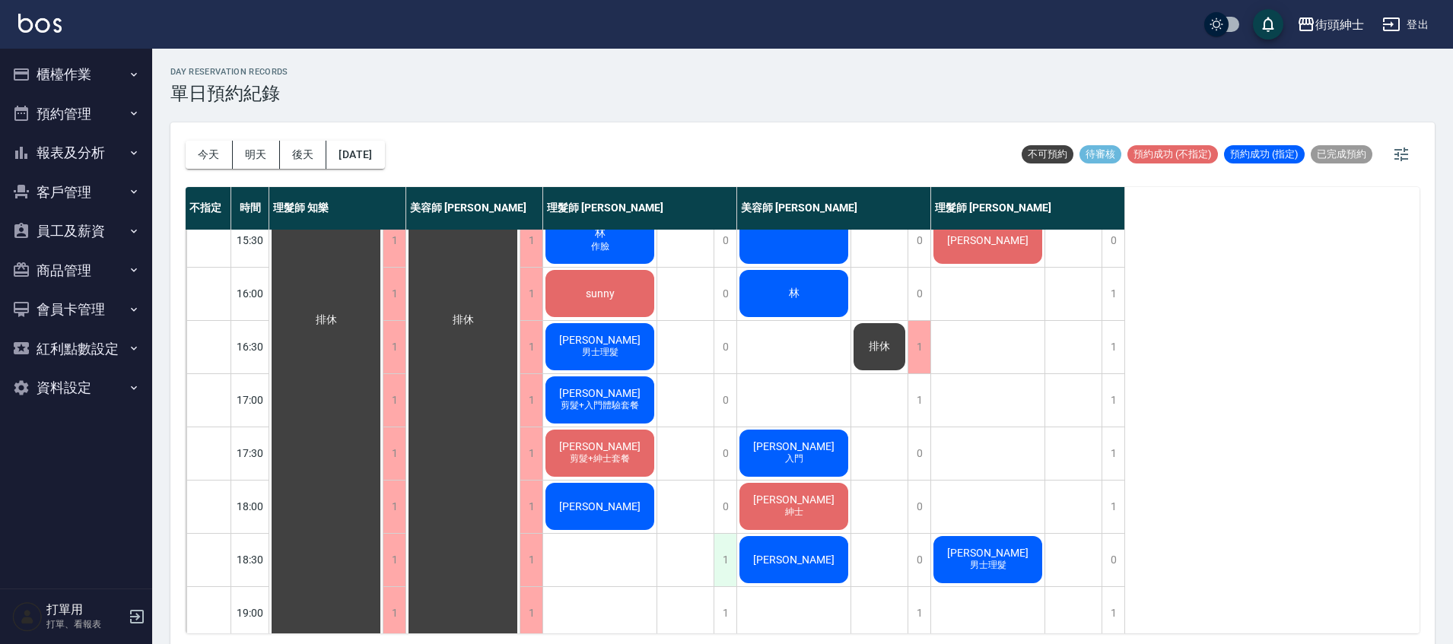
click at [730, 562] on div "1" at bounding box center [725, 560] width 23 height 52
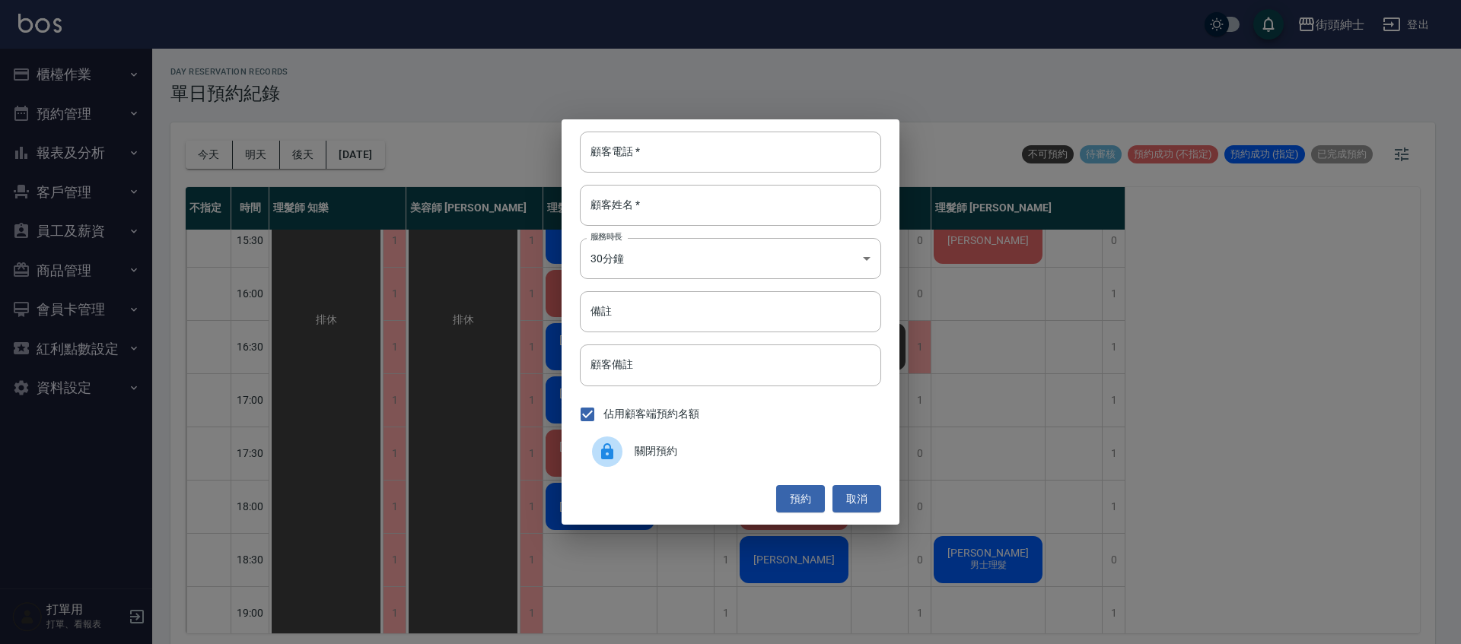
click at [754, 452] on span "關閉預約" at bounding box center [751, 451] width 234 height 16
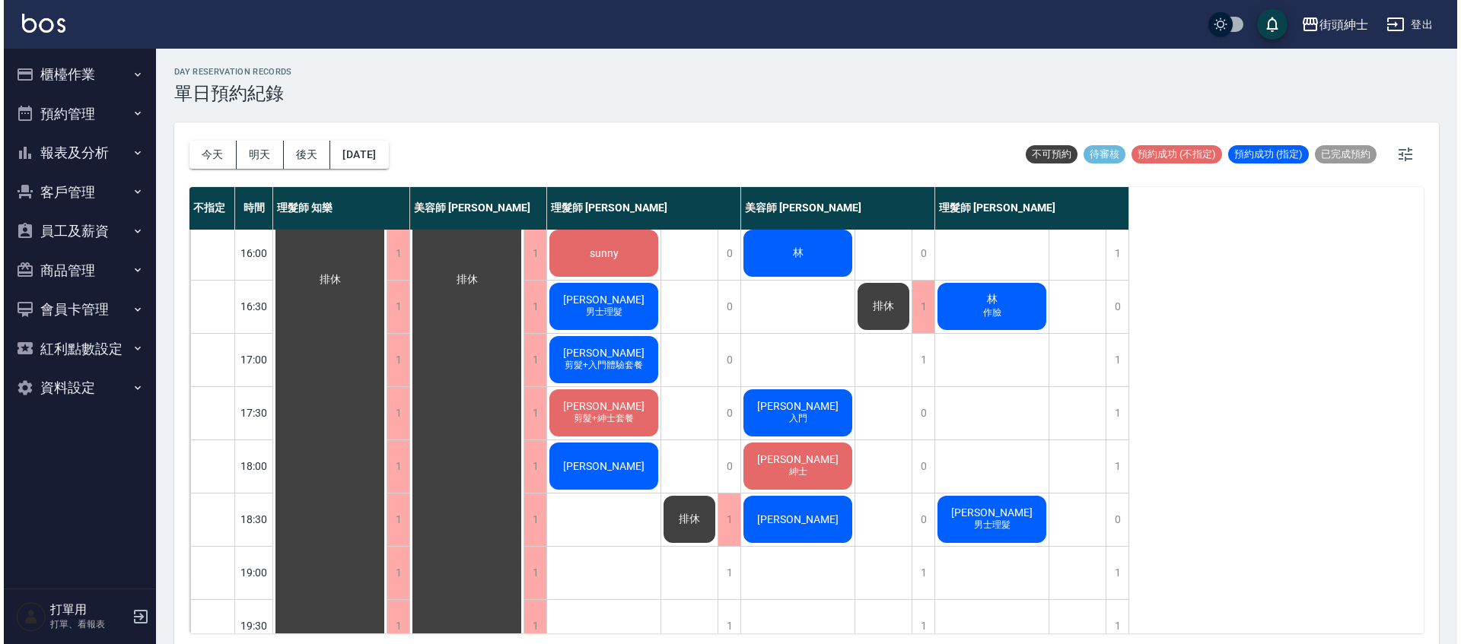
scroll to position [380, 0]
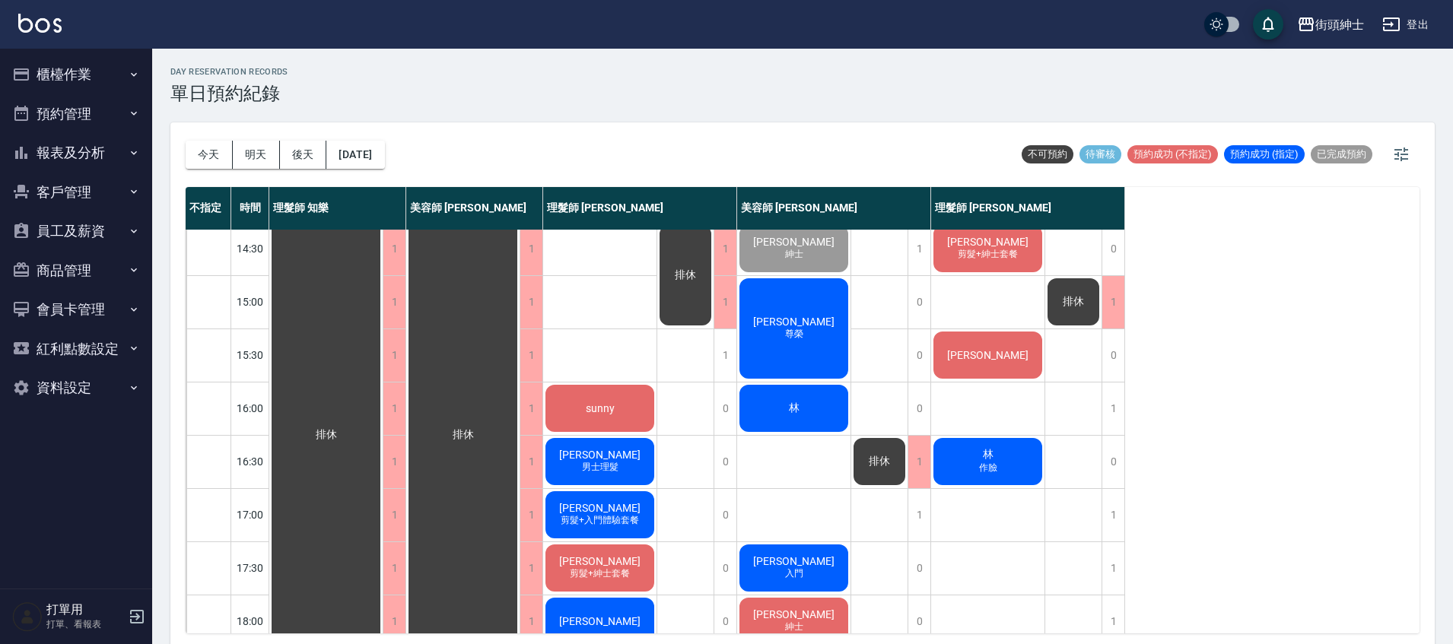
click at [813, 420] on div "林" at bounding box center [793, 409] width 113 height 52
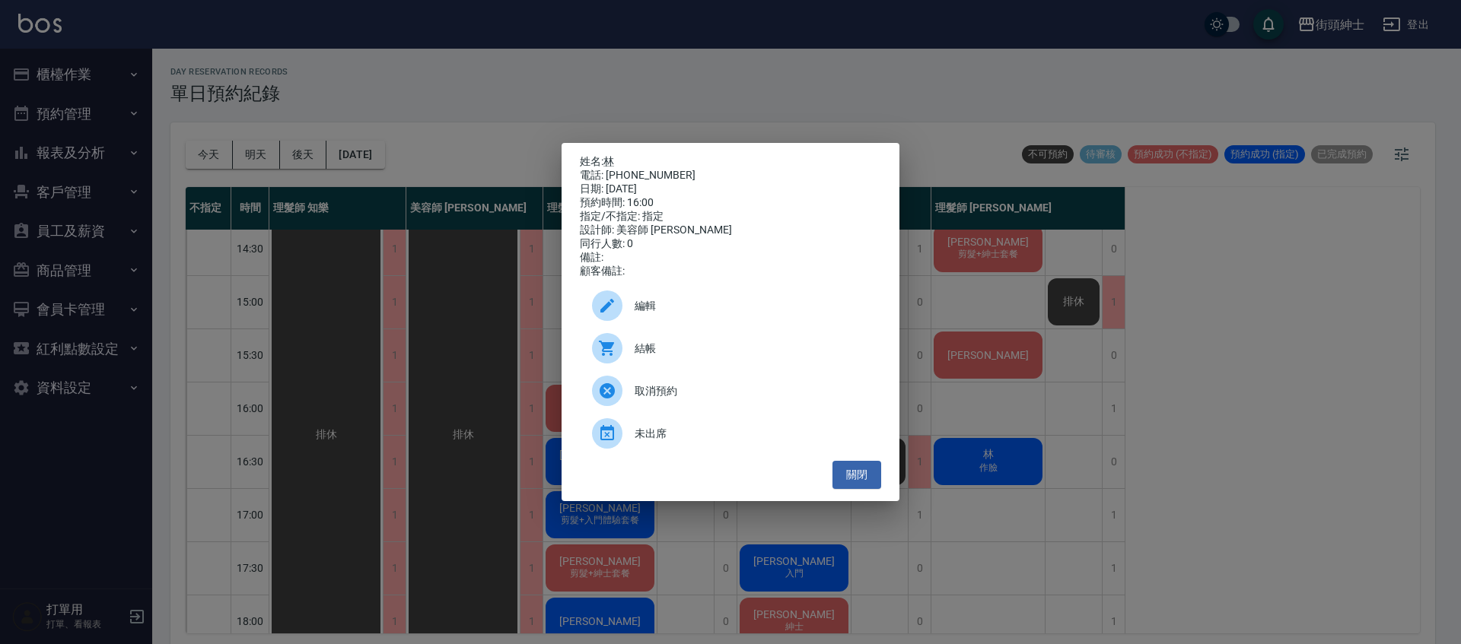
click at [721, 107] on div "姓名: 林 電話: 0910287517 日期: 2025/10/13 預約時間: 16:00 指定/不指定: 指定 設計師: 美容師 小戴 同行人數: 0 …" at bounding box center [730, 322] width 1461 height 644
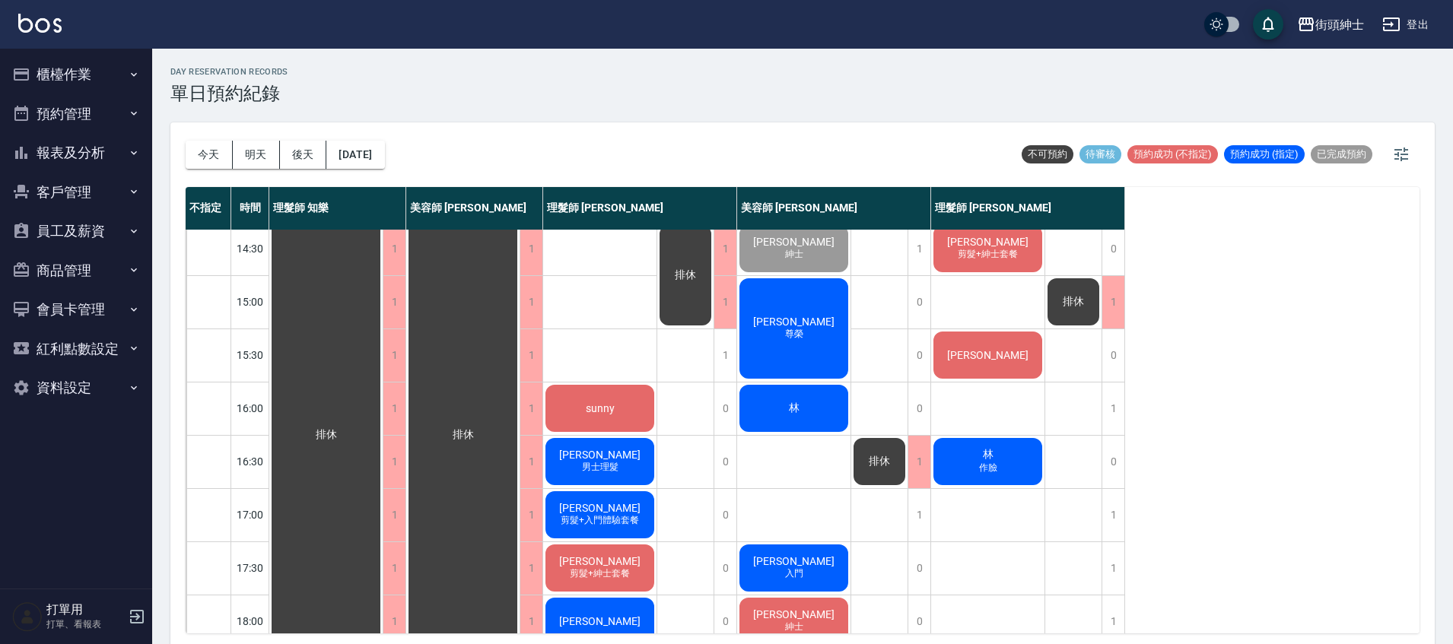
click at [876, 463] on span "排休" at bounding box center [879, 462] width 27 height 14
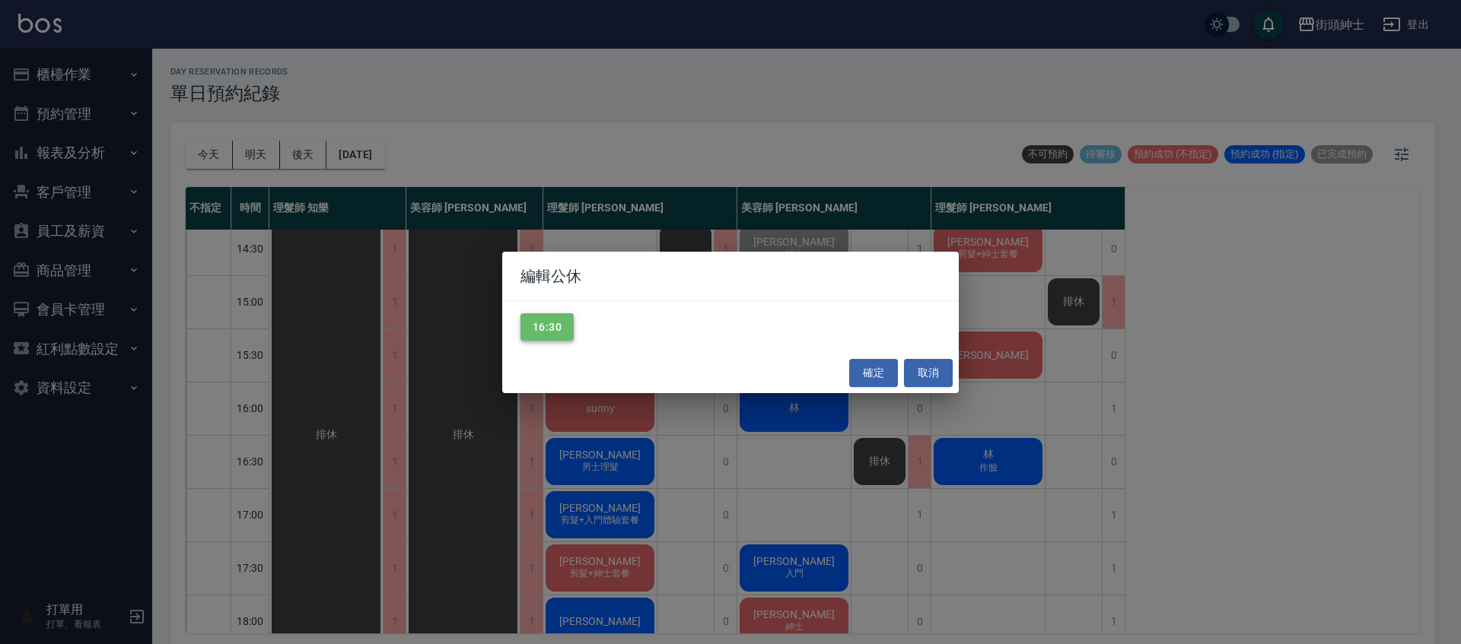
drag, startPoint x: 552, startPoint y: 342, endPoint x: 566, endPoint y: 339, distance: 13.9
click at [552, 342] on div "16:30" at bounding box center [730, 327] width 456 height 52
click at [545, 328] on button "16:30" at bounding box center [546, 327] width 53 height 28
click at [876, 372] on button "確定" at bounding box center [873, 373] width 49 height 28
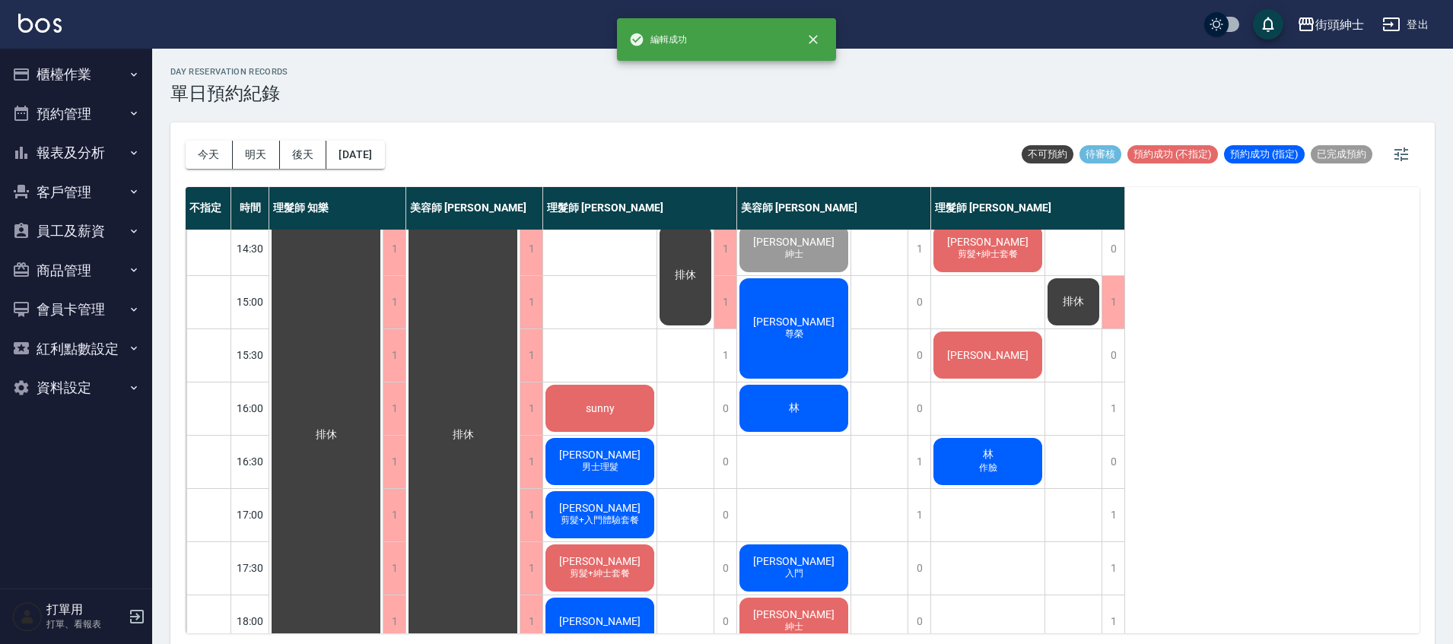
click at [988, 455] on span "林" at bounding box center [988, 455] width 17 height 14
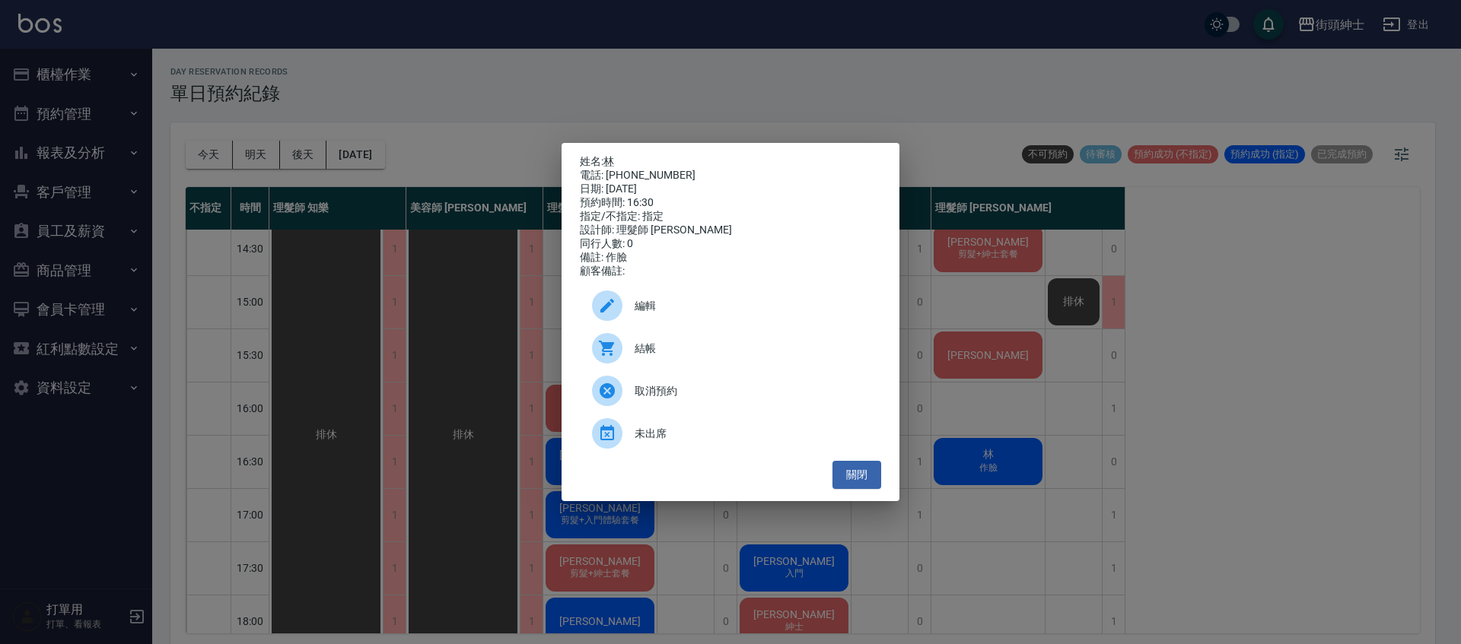
click at [749, 314] on span "編輯" at bounding box center [751, 306] width 234 height 16
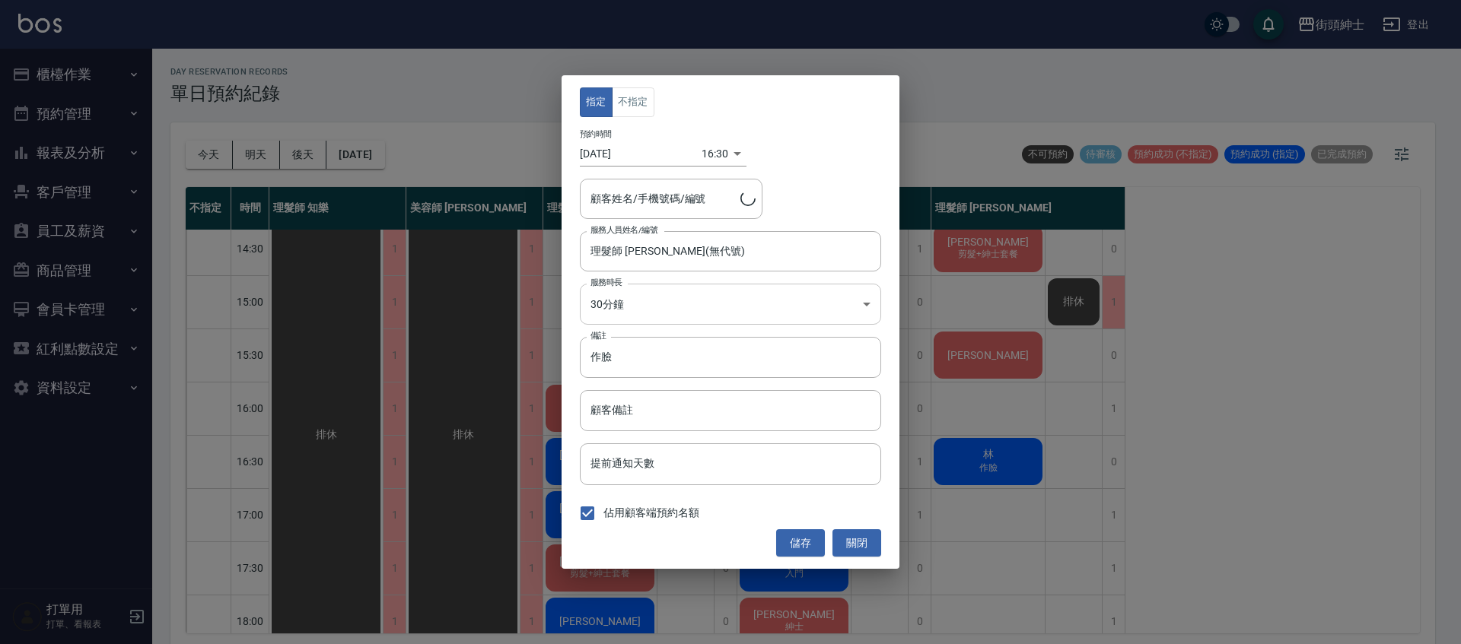
type input "林/0910287517"
click at [710, 155] on body "街頭紳士 登出 櫃檯作業 打帳單 帳單列表 營業儀表板 現金收支登錄 材料自購登錄 每日結帳 排班表 現場電腦打卡 預約管理 預約管理 單日預約紀錄 單週預約…" at bounding box center [730, 324] width 1461 height 649
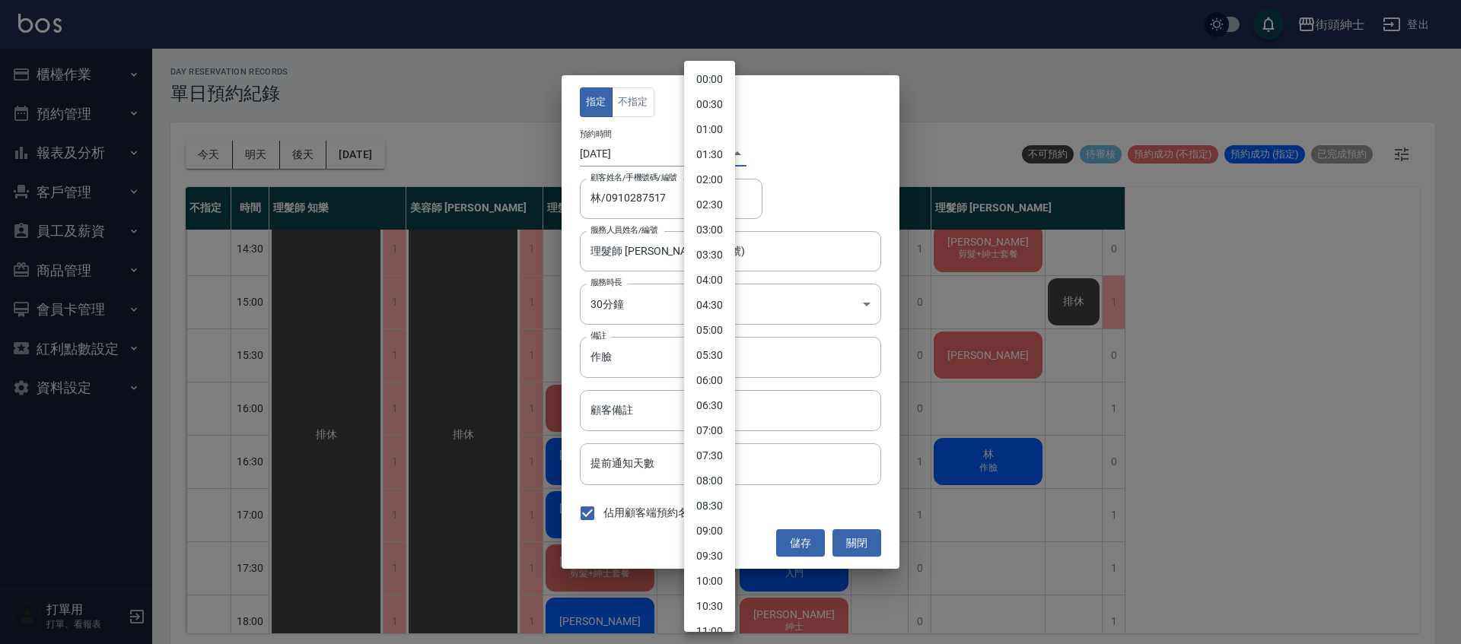
scroll to position [561, 0]
click at [707, 317] on li "16:00" at bounding box center [709, 321] width 51 height 25
type input "1760342400000"
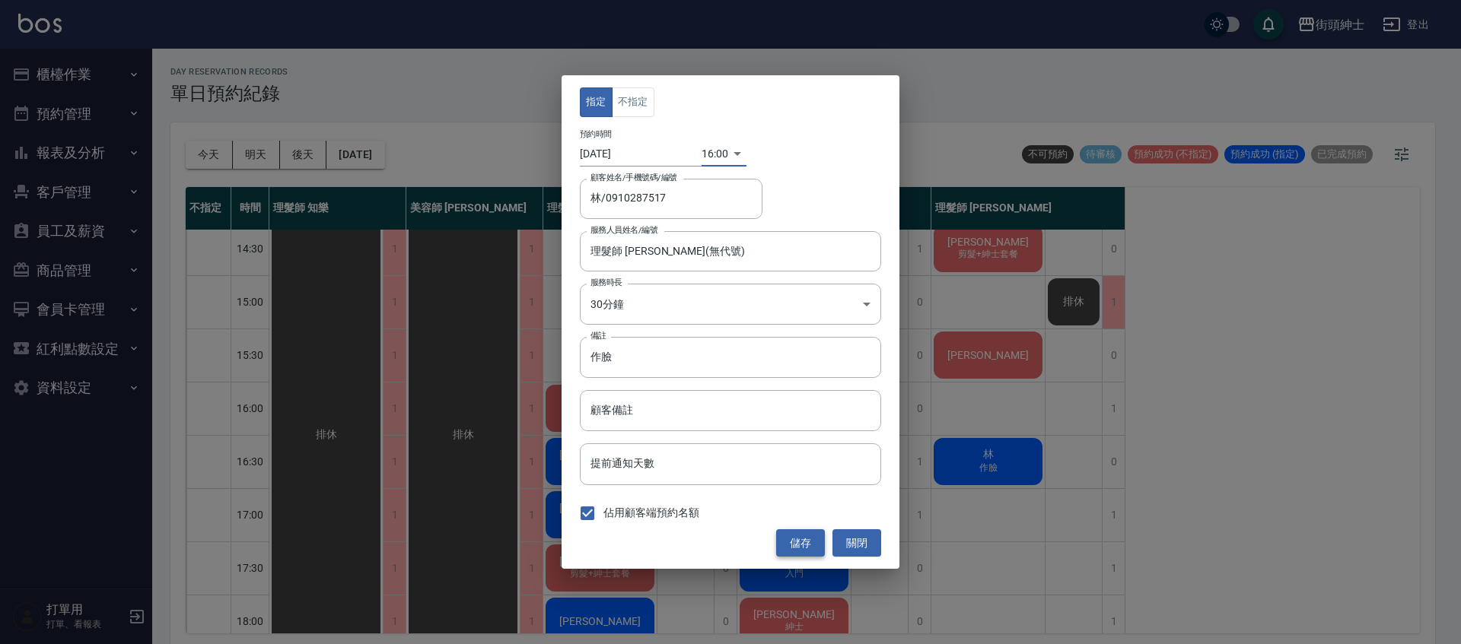
click at [799, 535] on button "儲存" at bounding box center [800, 543] width 49 height 28
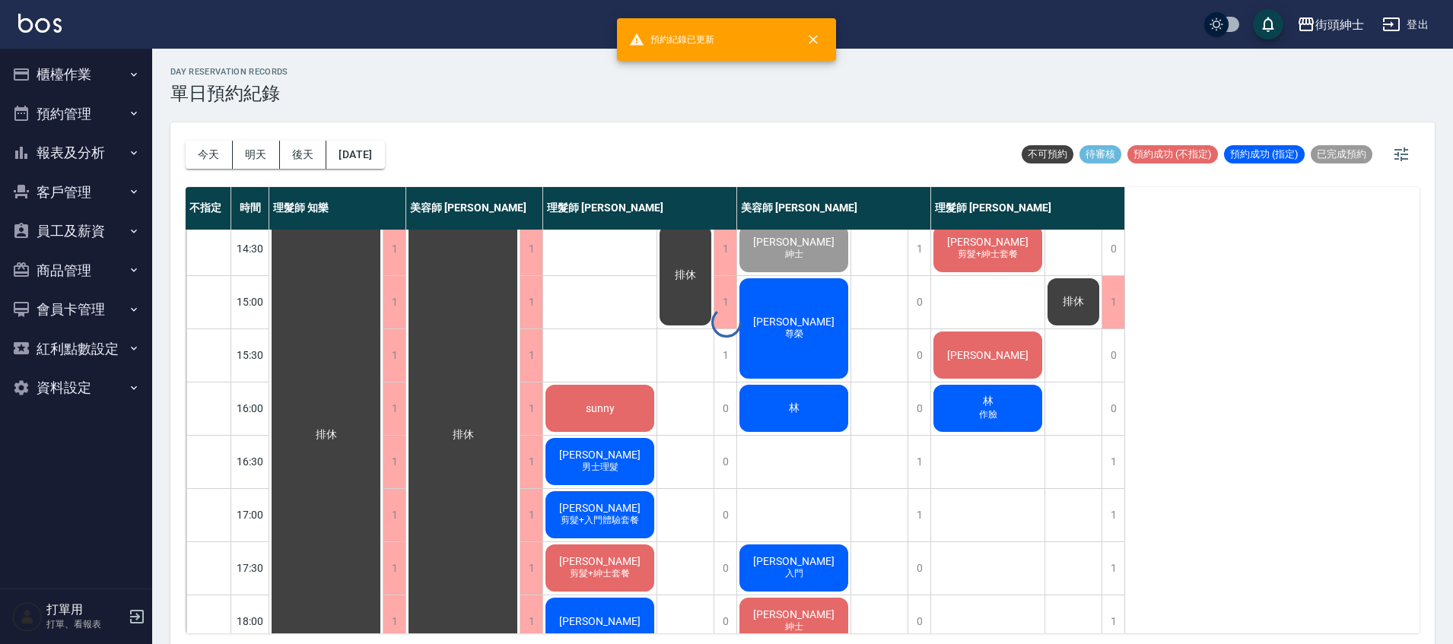
click at [796, 408] on span "林" at bounding box center [794, 409] width 17 height 14
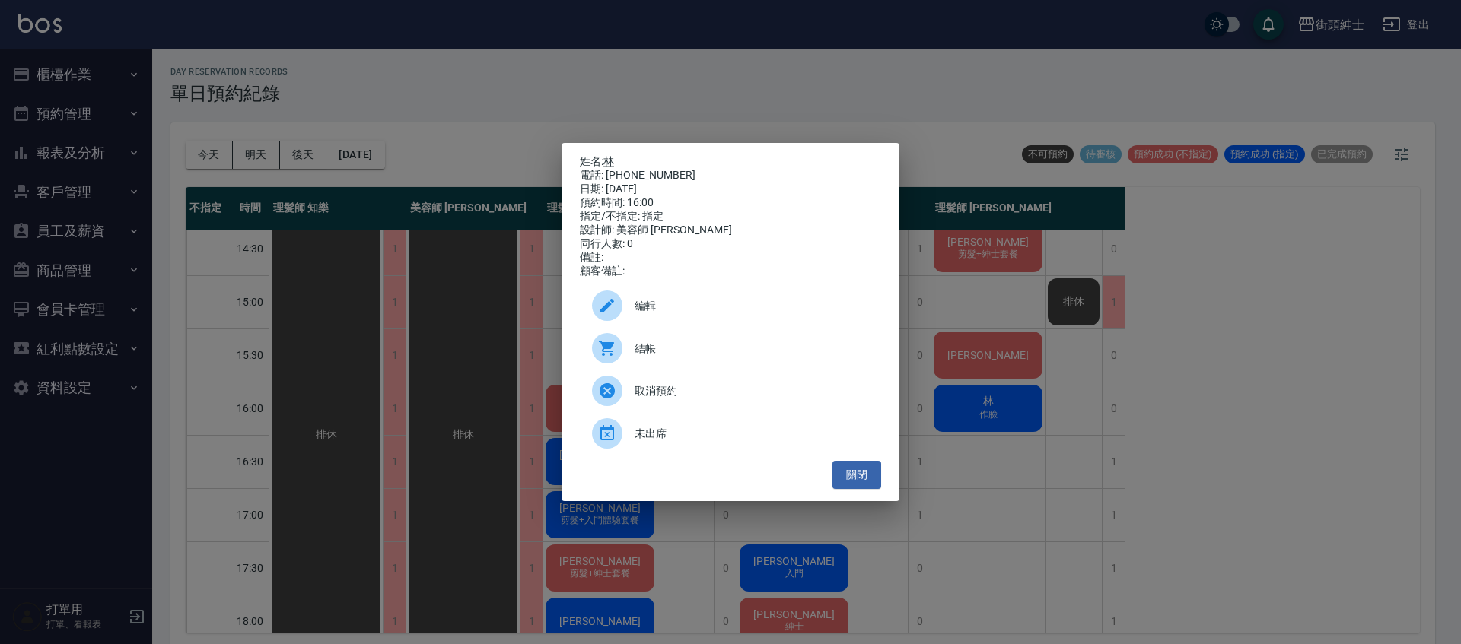
click at [694, 306] on span "編輯" at bounding box center [751, 306] width 234 height 16
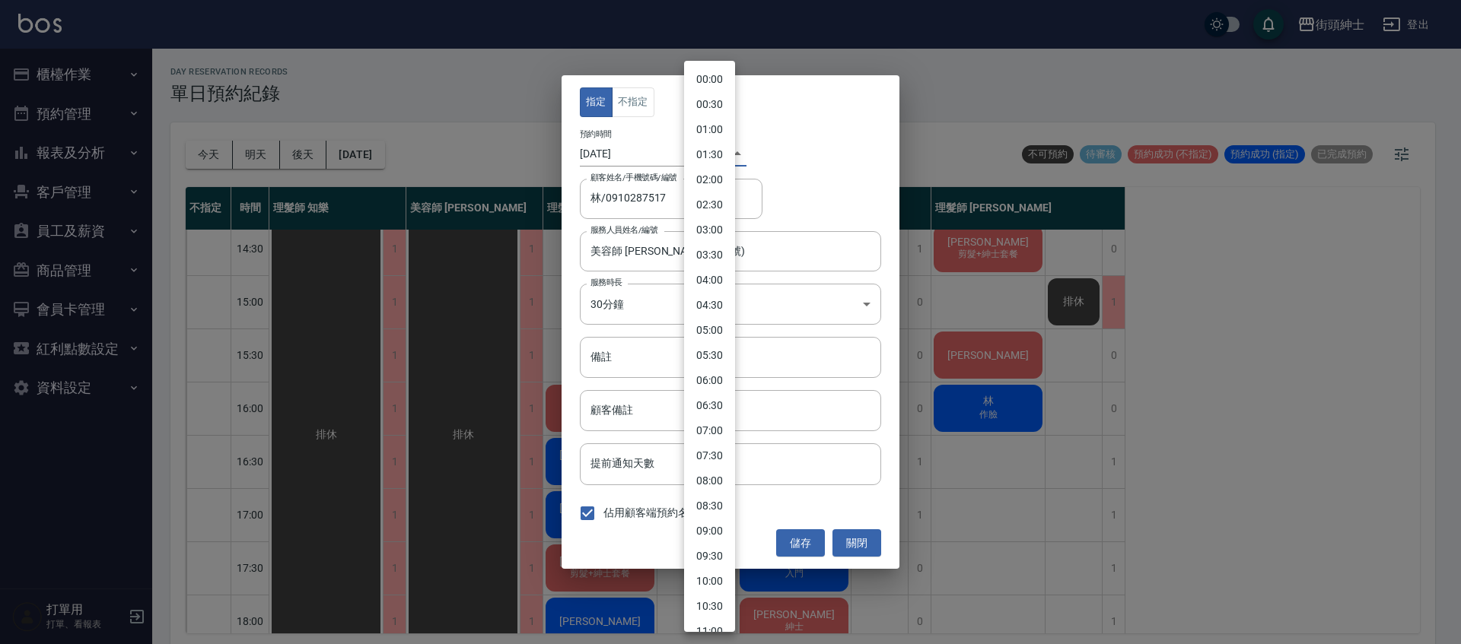
click at [713, 149] on body "街頭紳士 登出 櫃檯作業 打帳單 帳單列表 營業儀表板 現金收支登錄 材料自購登錄 每日結帳 排班表 現場電腦打卡 預約管理 預約管理 單日預約紀錄 單週預約…" at bounding box center [730, 324] width 1461 height 649
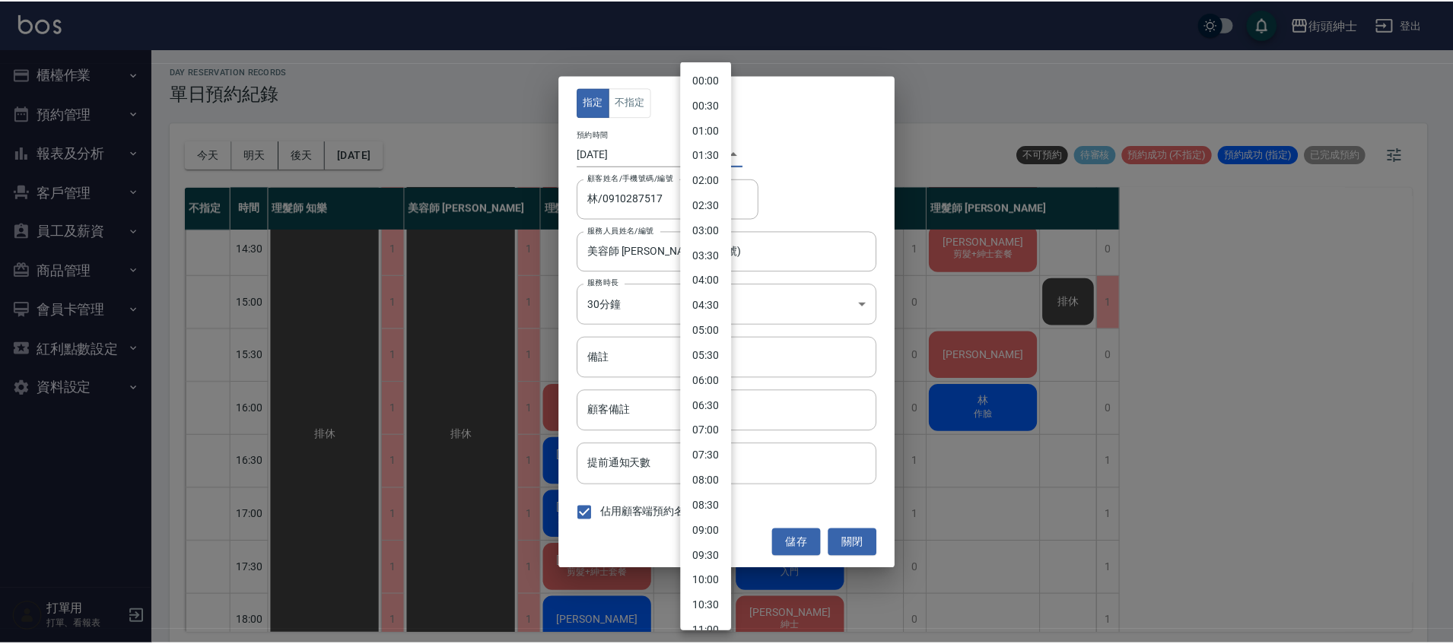
scroll to position [536, 0]
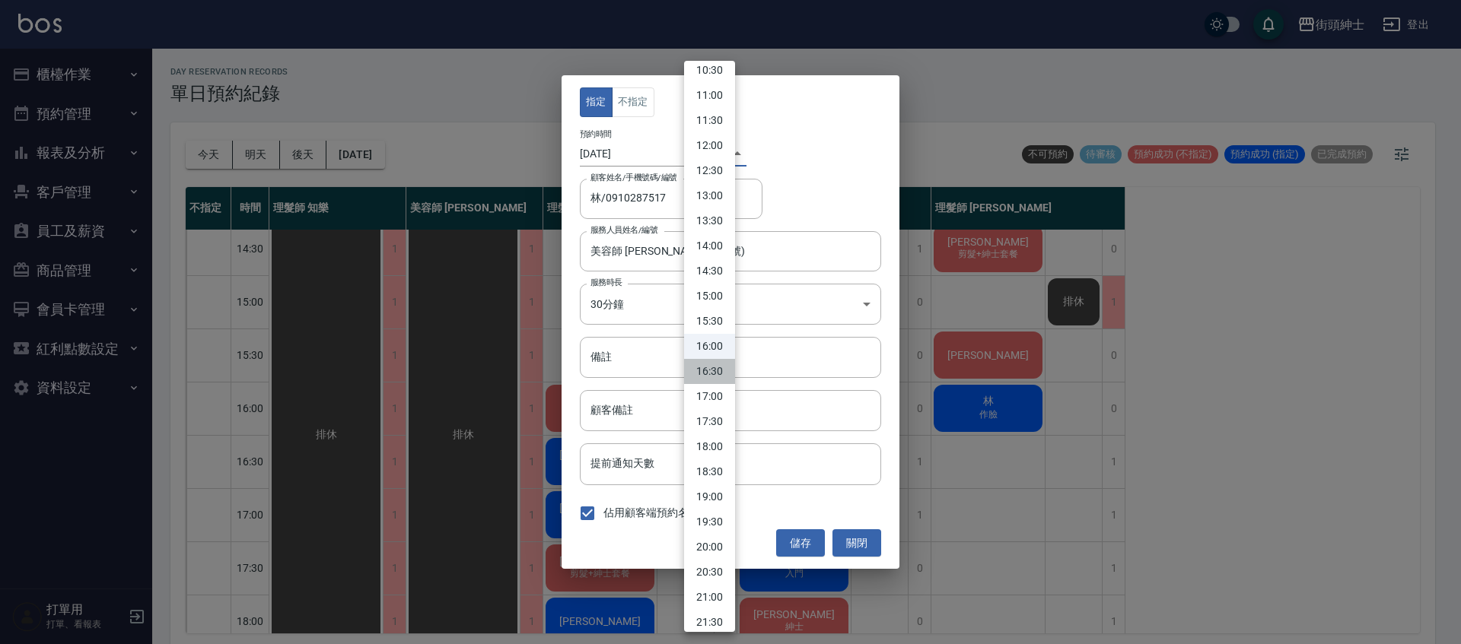
click at [719, 377] on li "16:30" at bounding box center [709, 371] width 51 height 25
type input "1760344200000"
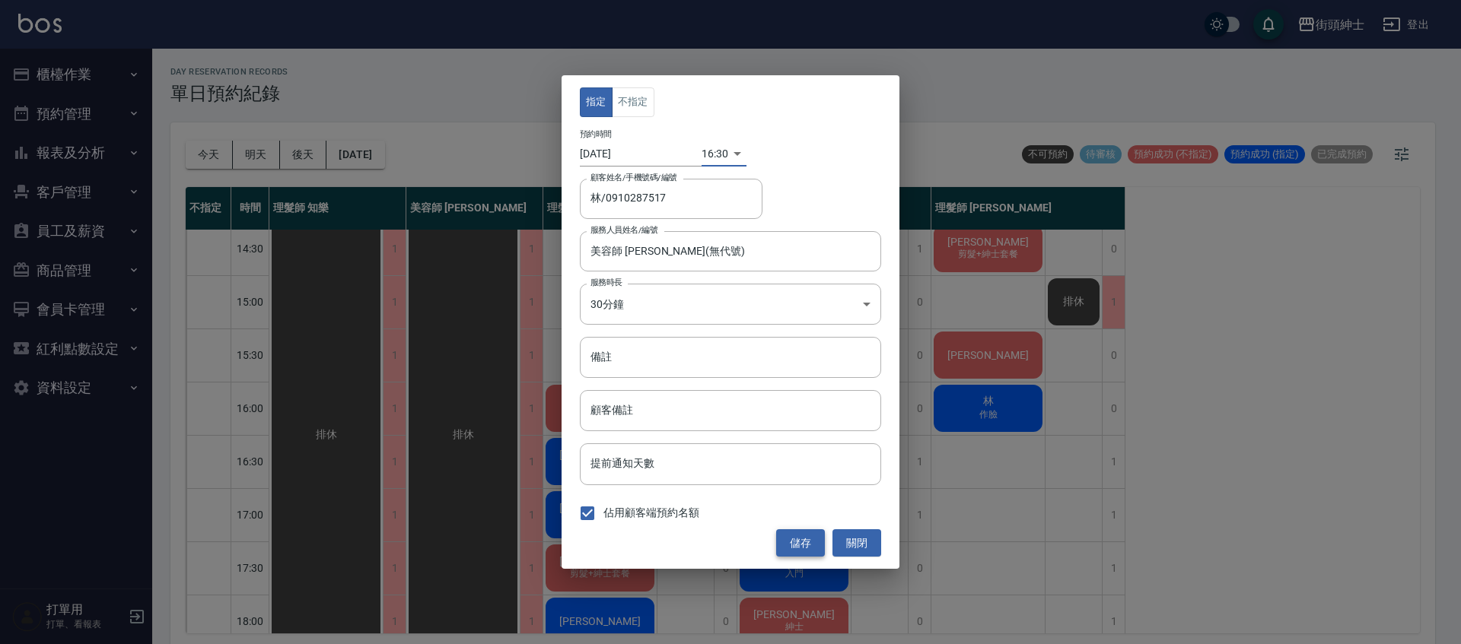
click at [809, 547] on button "儲存" at bounding box center [800, 543] width 49 height 28
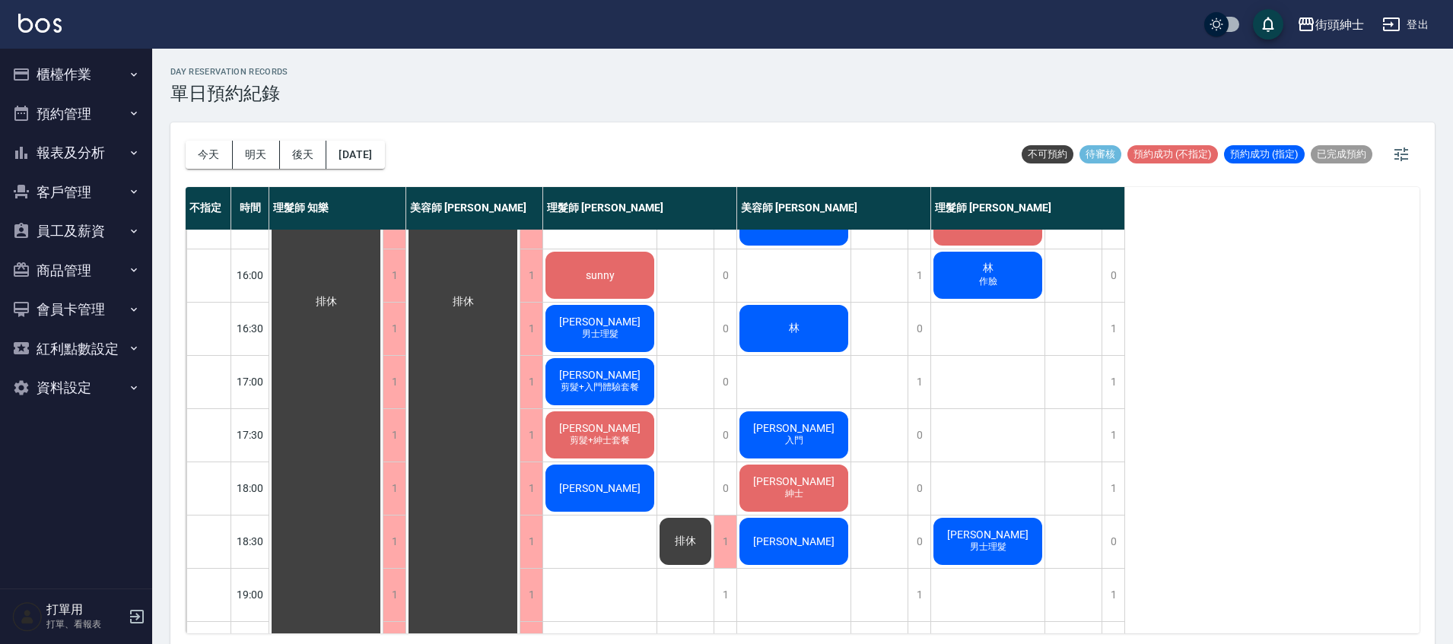
scroll to position [482, 0]
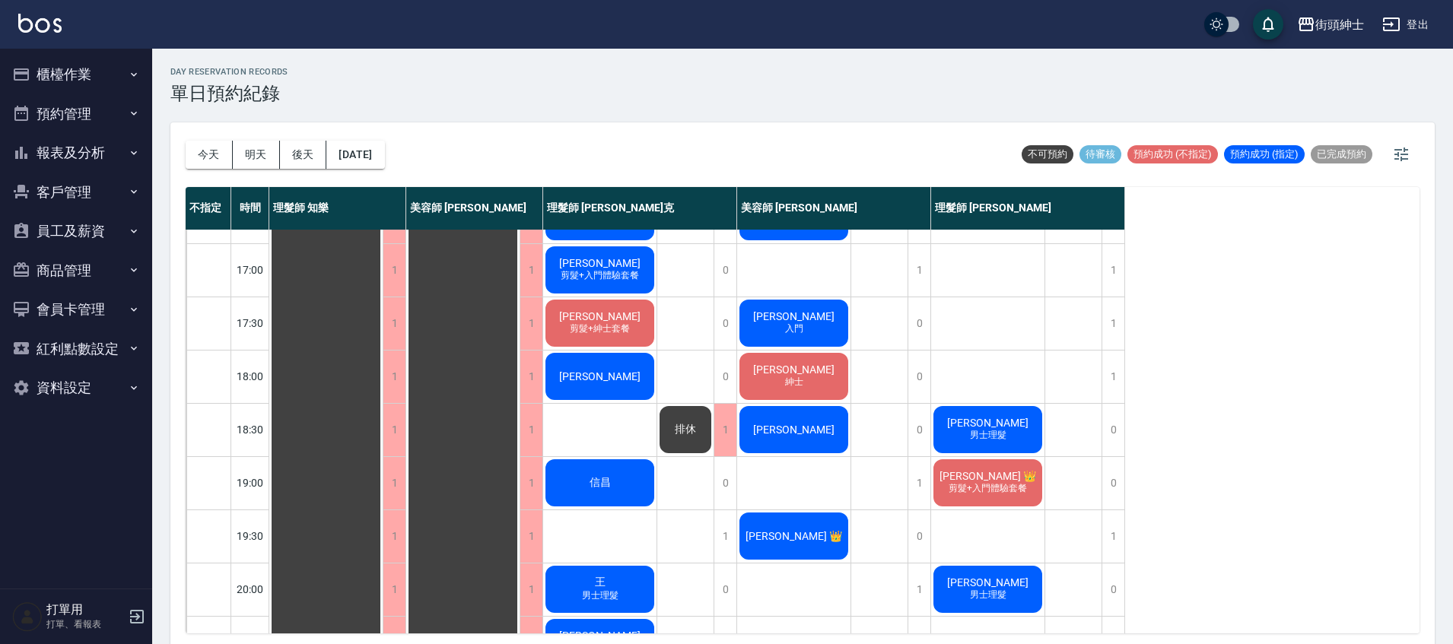
scroll to position [726, 0]
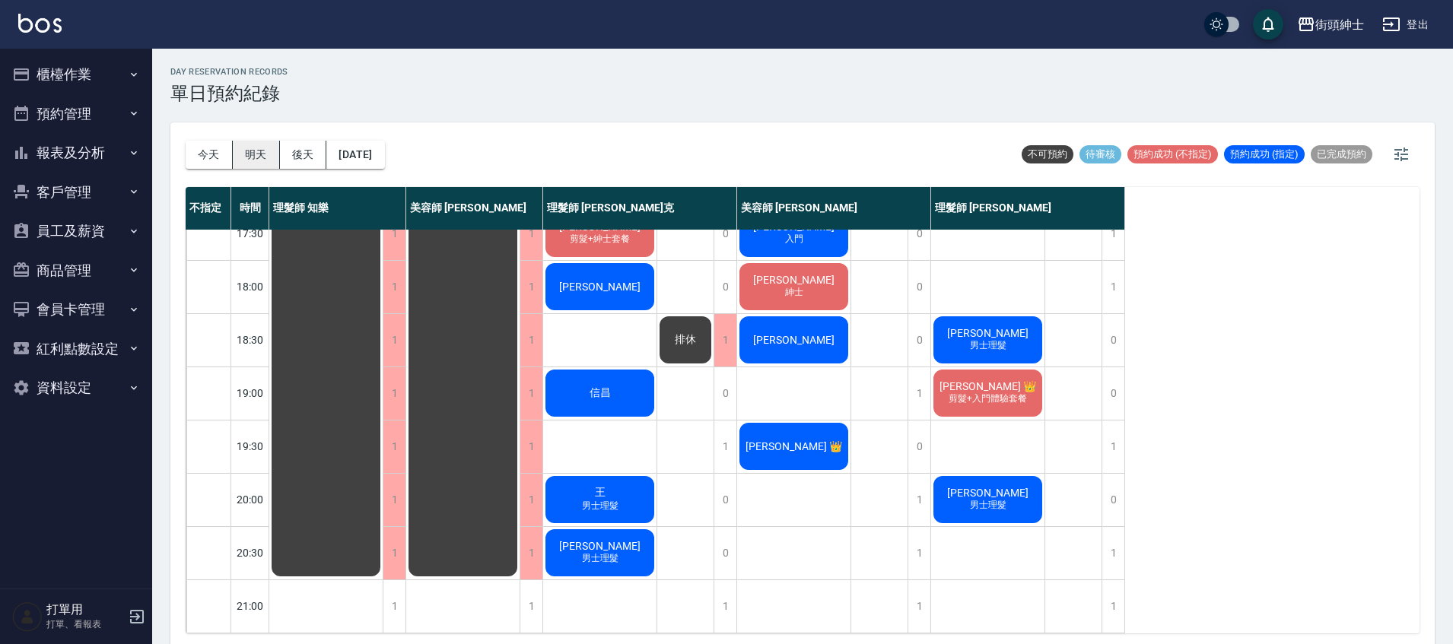
click at [268, 157] on button "明天" at bounding box center [256, 155] width 47 height 28
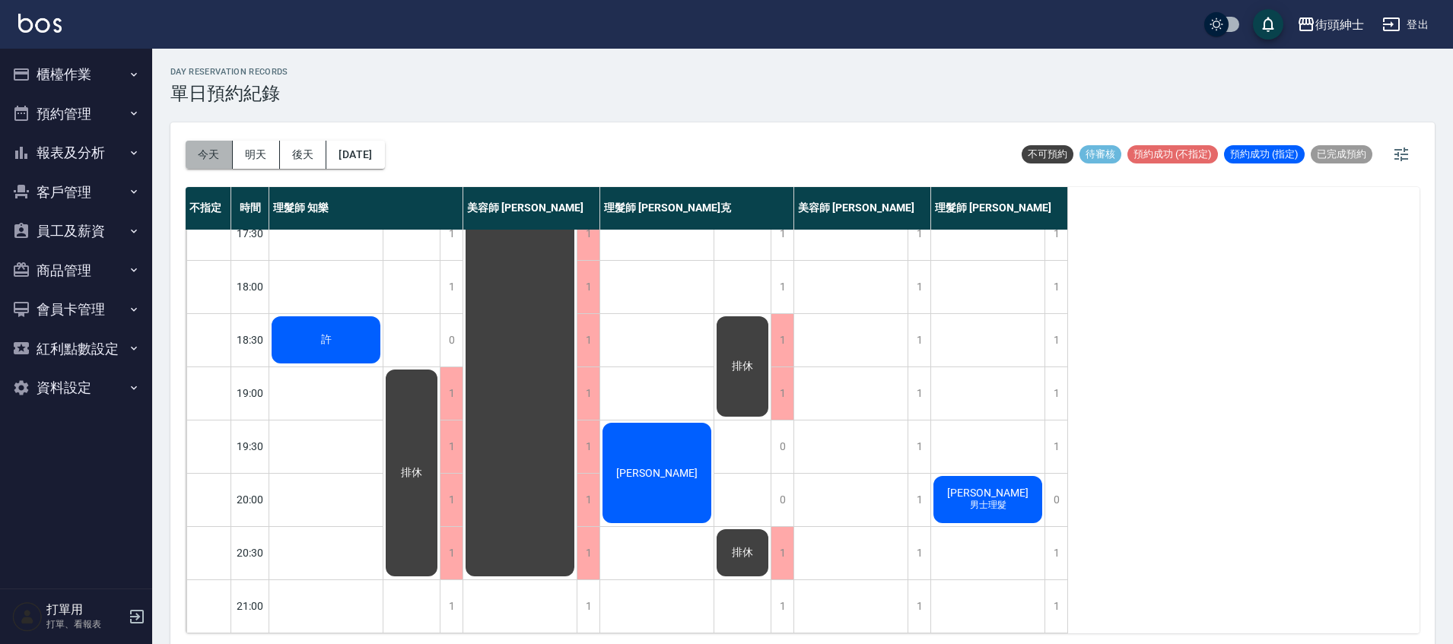
click at [218, 160] on button "今天" at bounding box center [209, 155] width 47 height 28
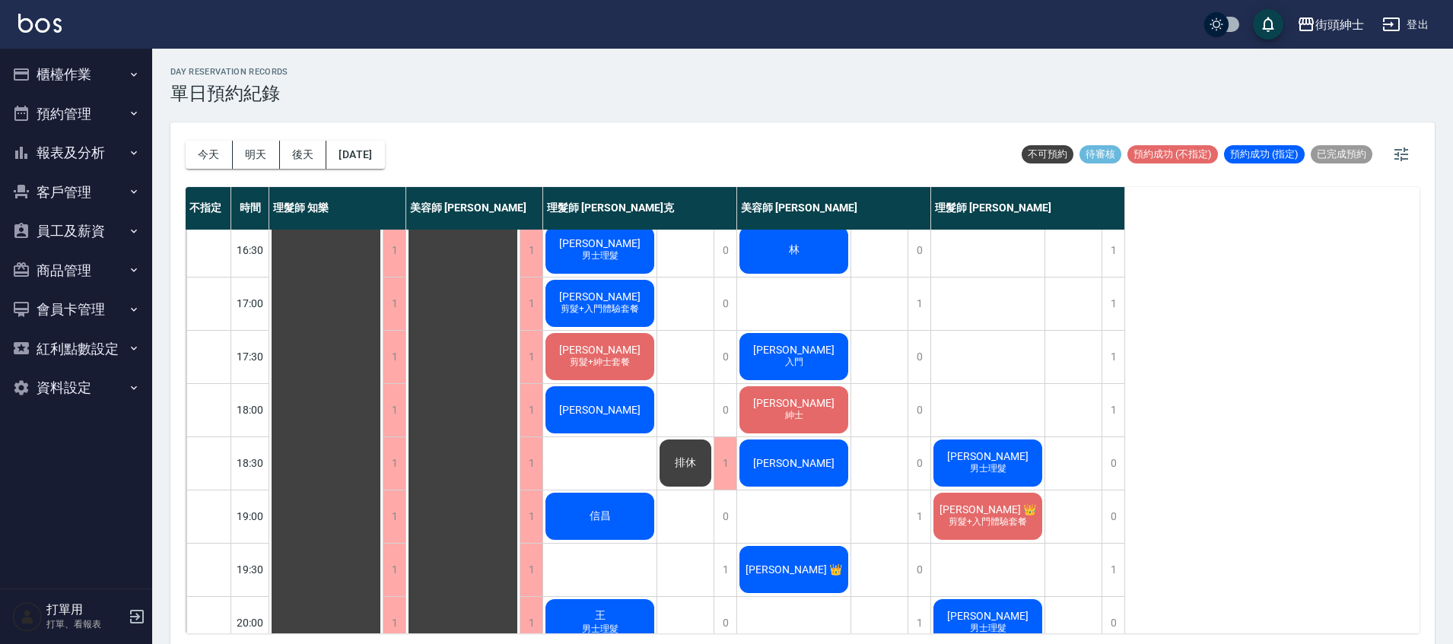
scroll to position [726, 0]
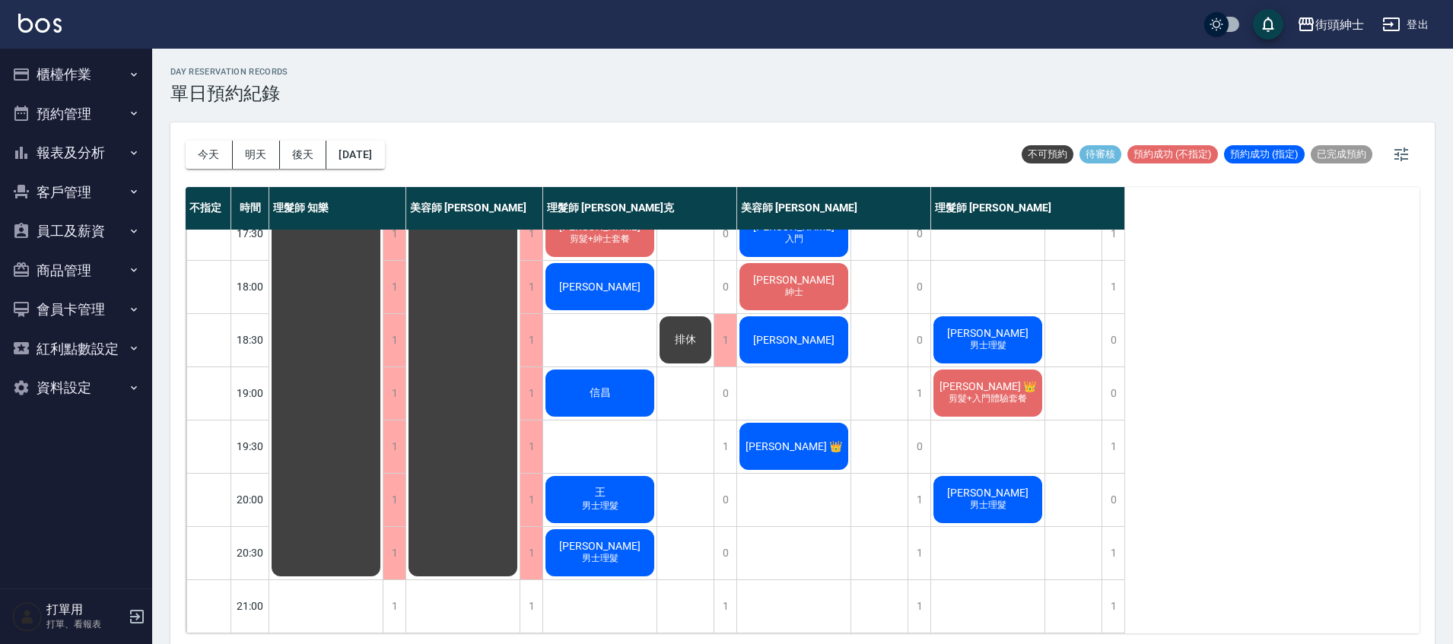
click at [993, 380] on span "James 👑" at bounding box center [987, 386] width 103 height 12
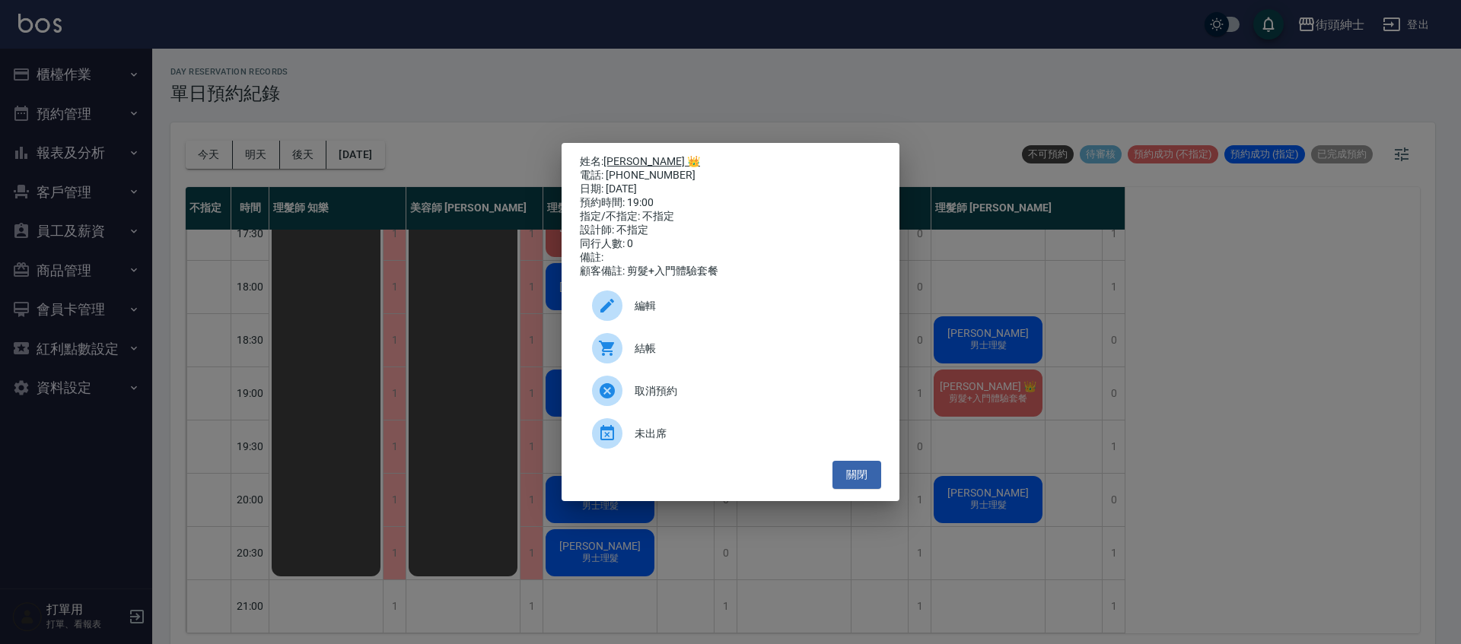
click at [633, 163] on link "James 👑" at bounding box center [651, 161] width 97 height 12
click at [870, 479] on button "關閉" at bounding box center [856, 475] width 49 height 28
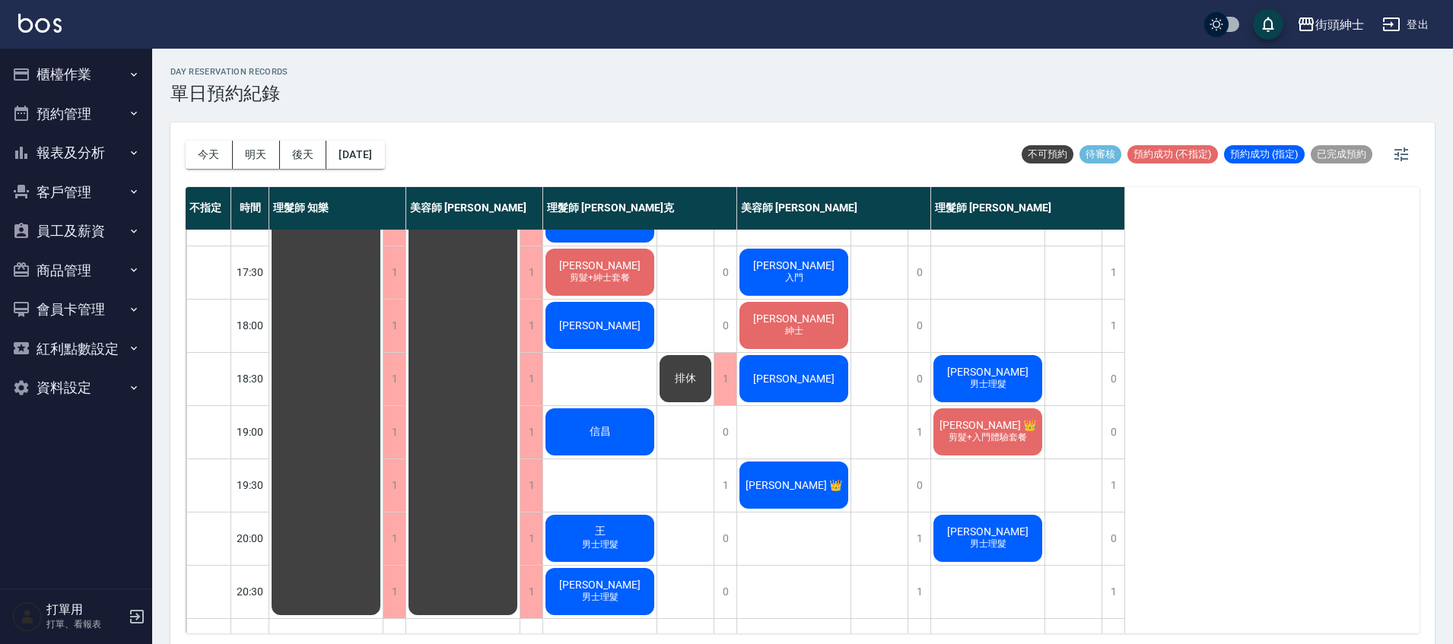
scroll to position [679, 0]
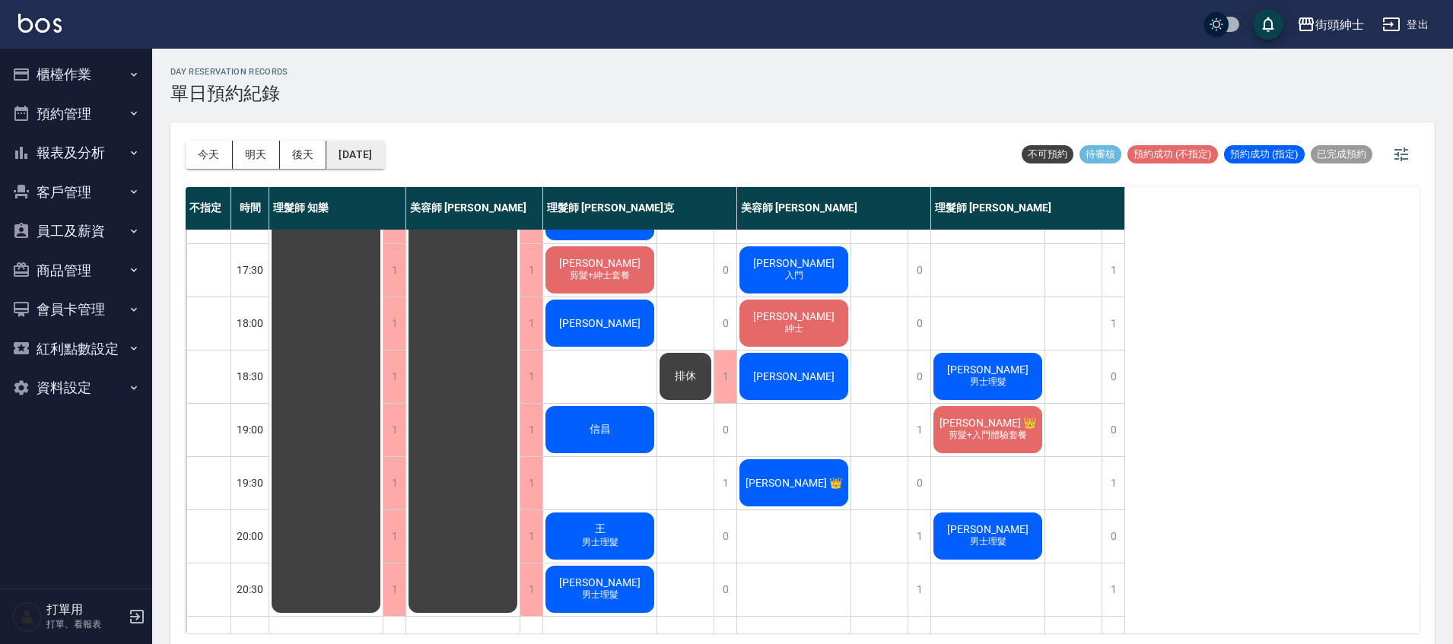
click at [384, 157] on button "2025/10/13" at bounding box center [355, 155] width 58 height 28
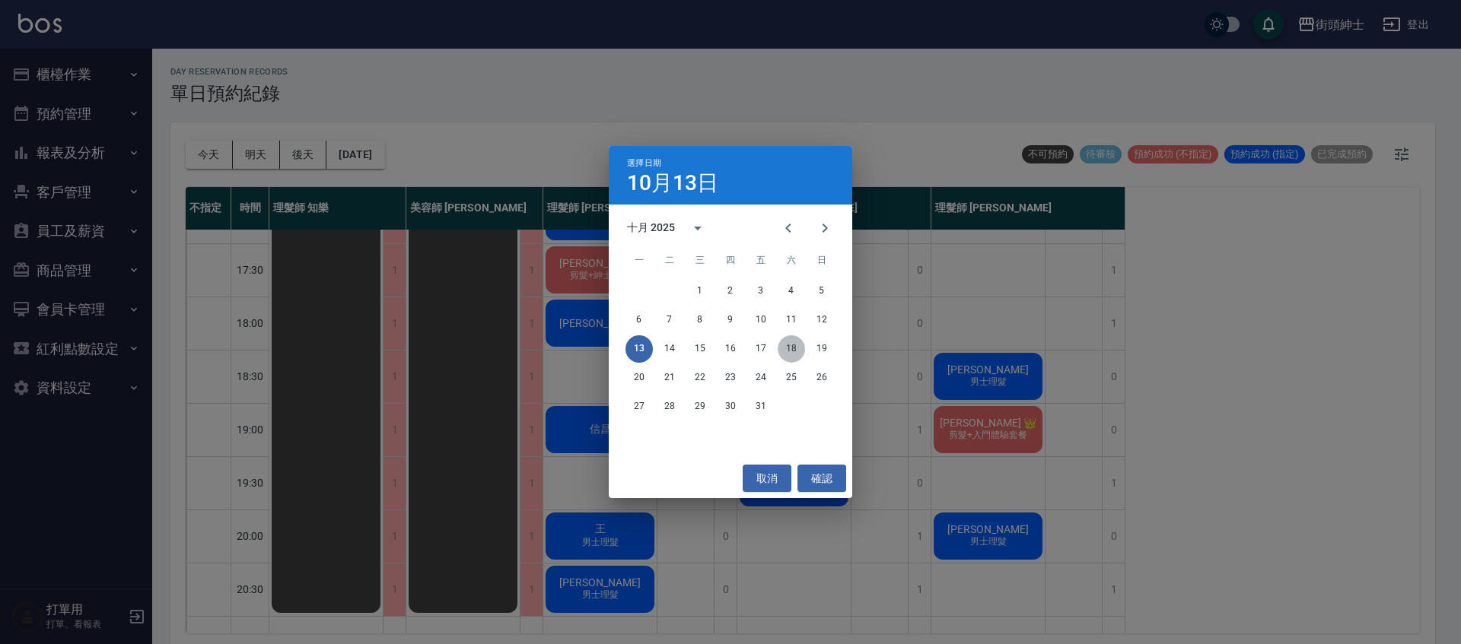
click at [793, 352] on button "18" at bounding box center [790, 348] width 27 height 27
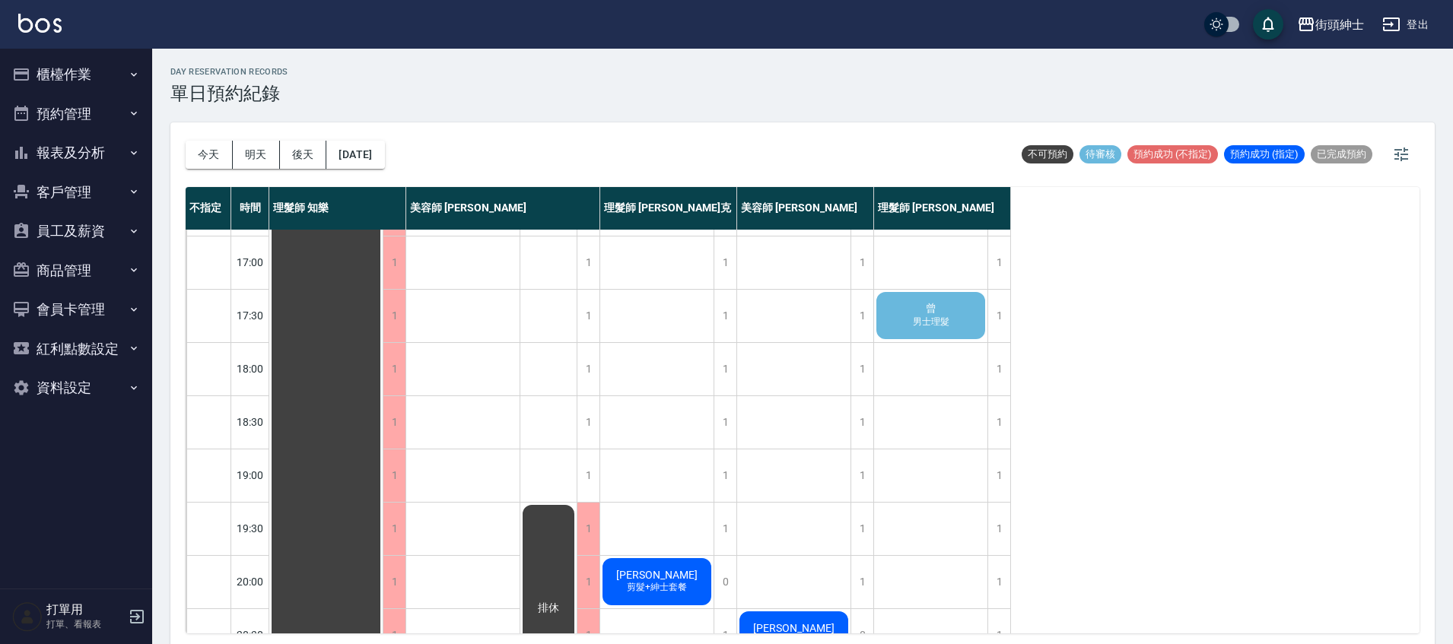
scroll to position [647, 0]
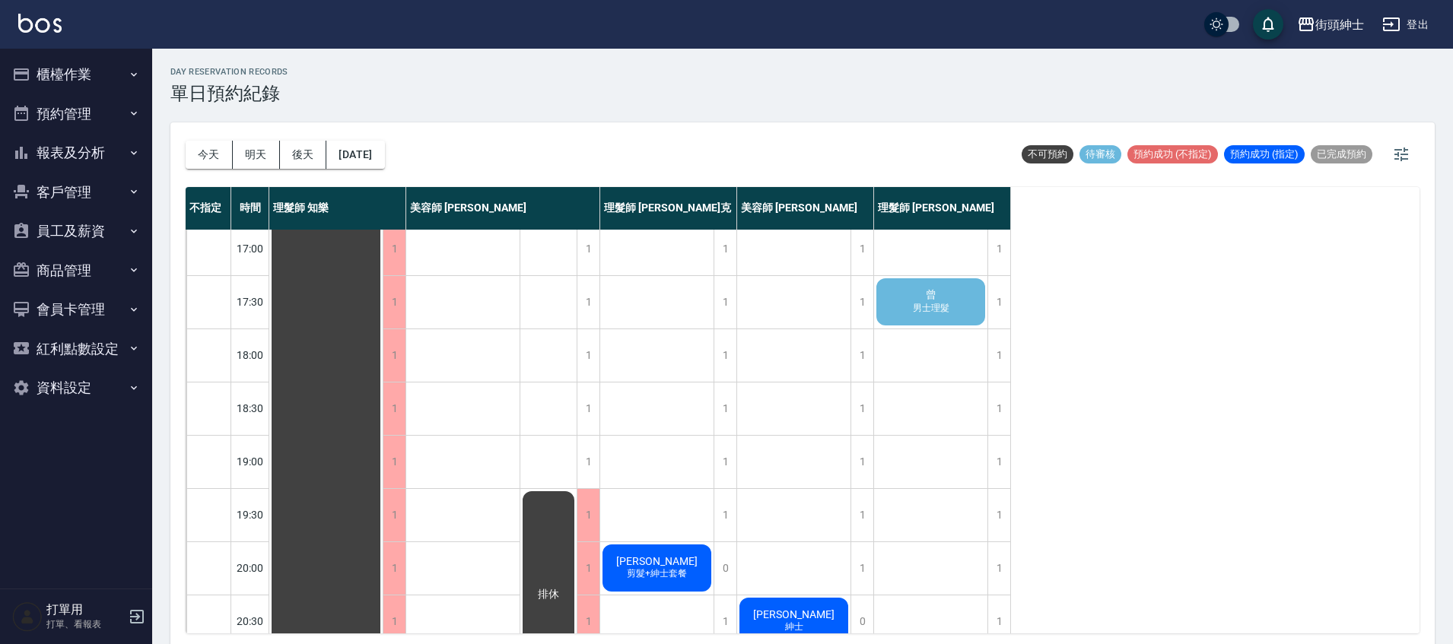
click at [945, 306] on span "男士理髮" at bounding box center [931, 308] width 43 height 13
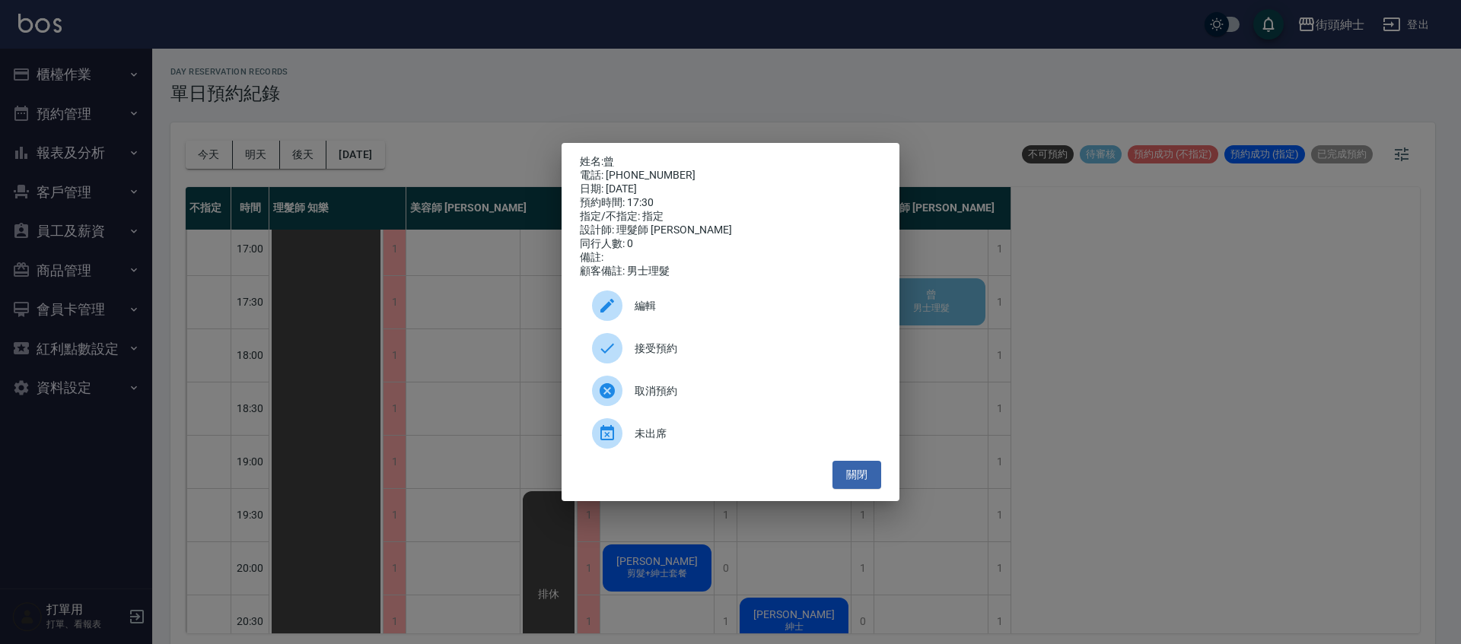
click at [728, 356] on span "接受預約" at bounding box center [751, 349] width 234 height 16
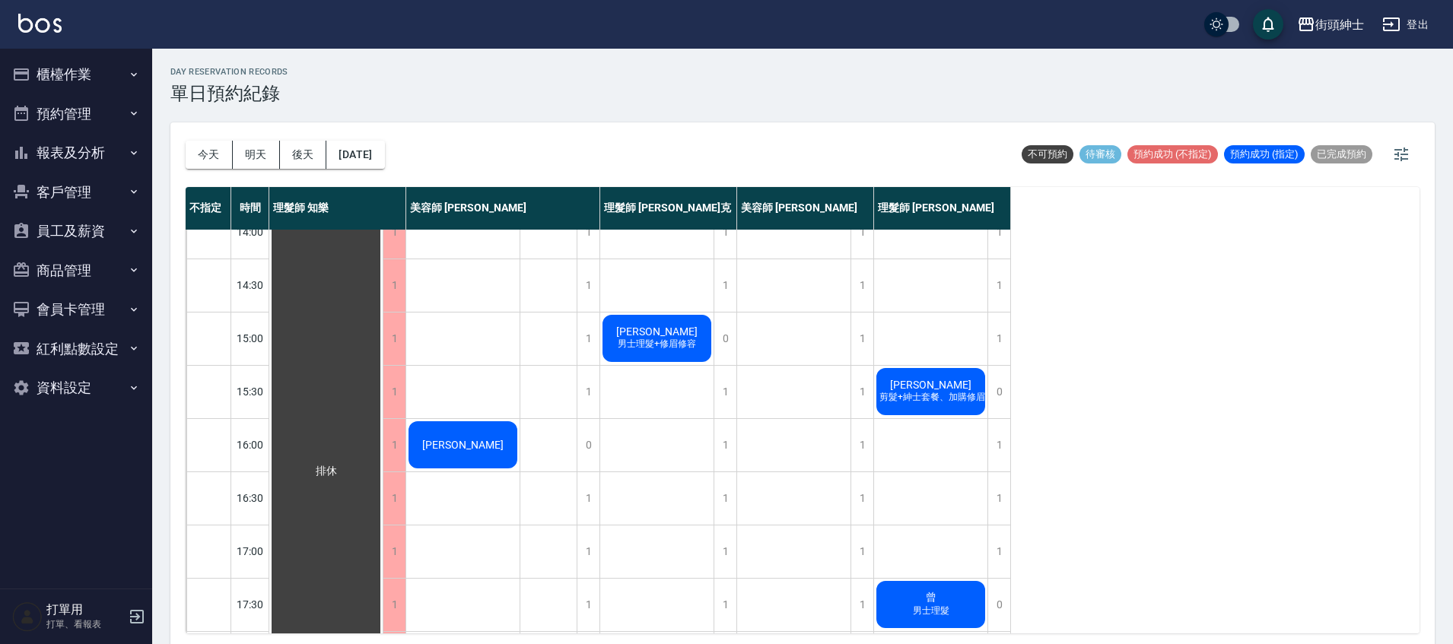
scroll to position [505, 0]
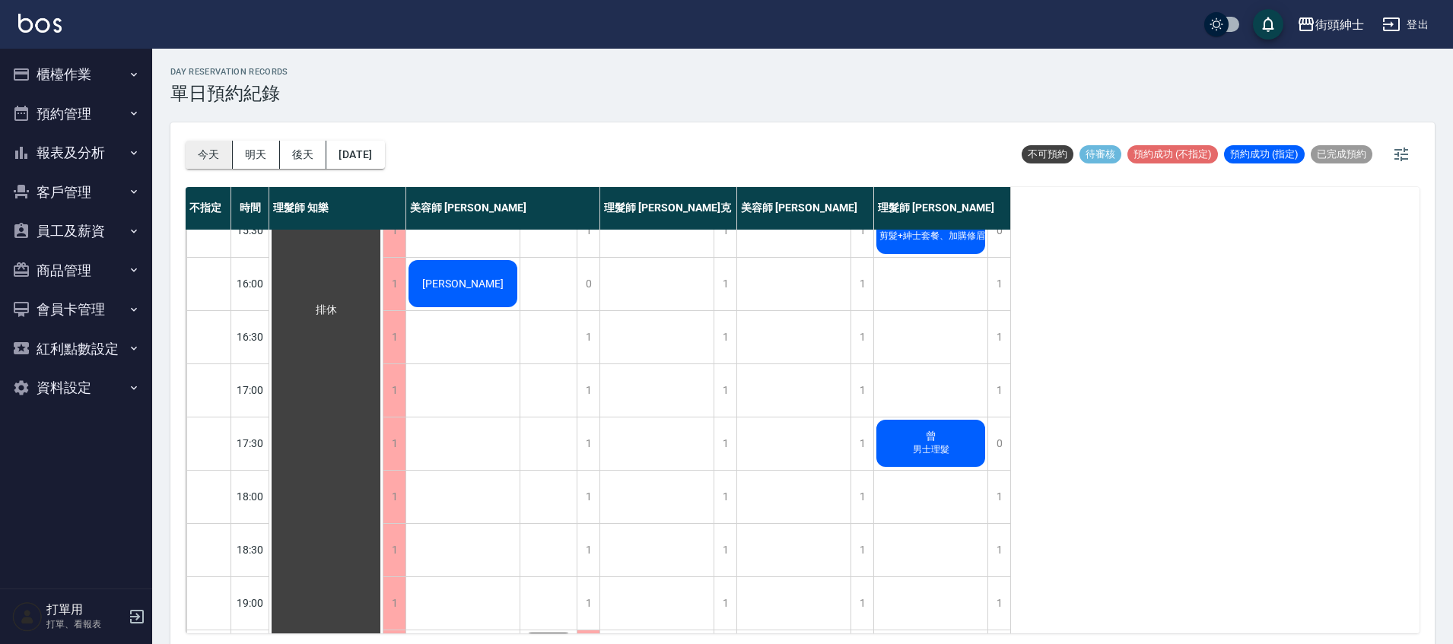
click at [217, 152] on button "今天" at bounding box center [209, 155] width 47 height 28
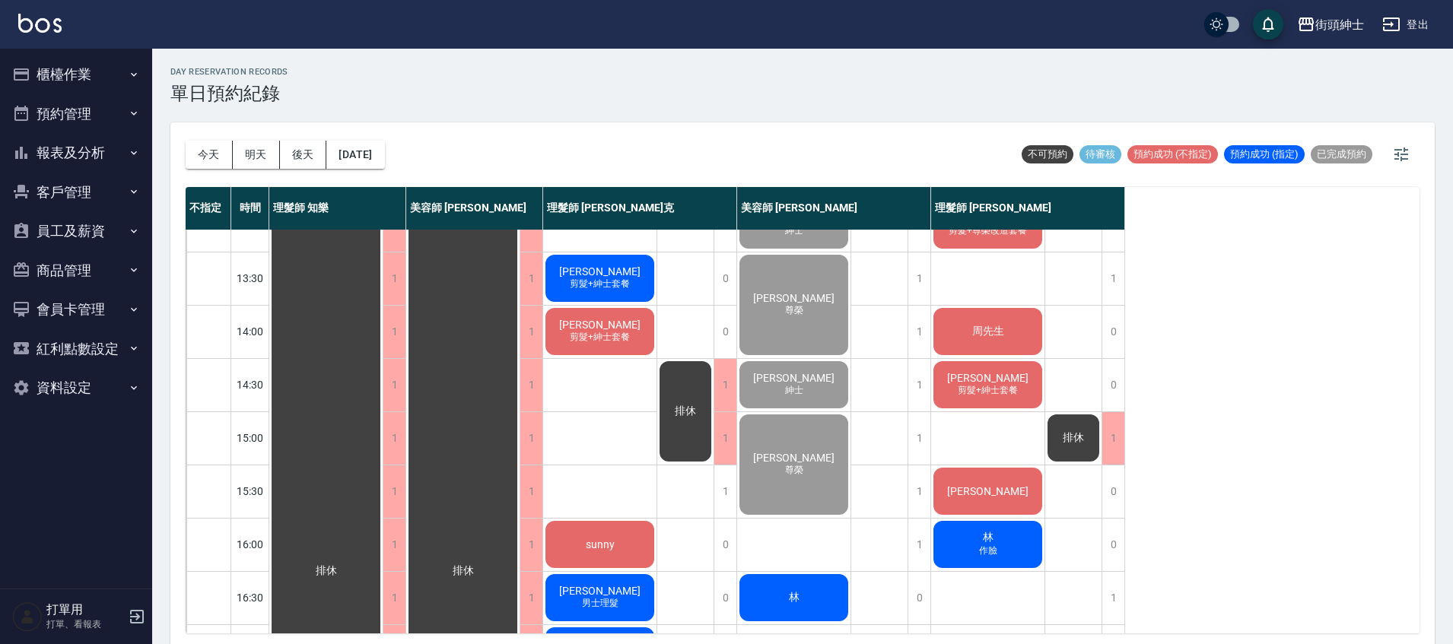
scroll to position [125, 0]
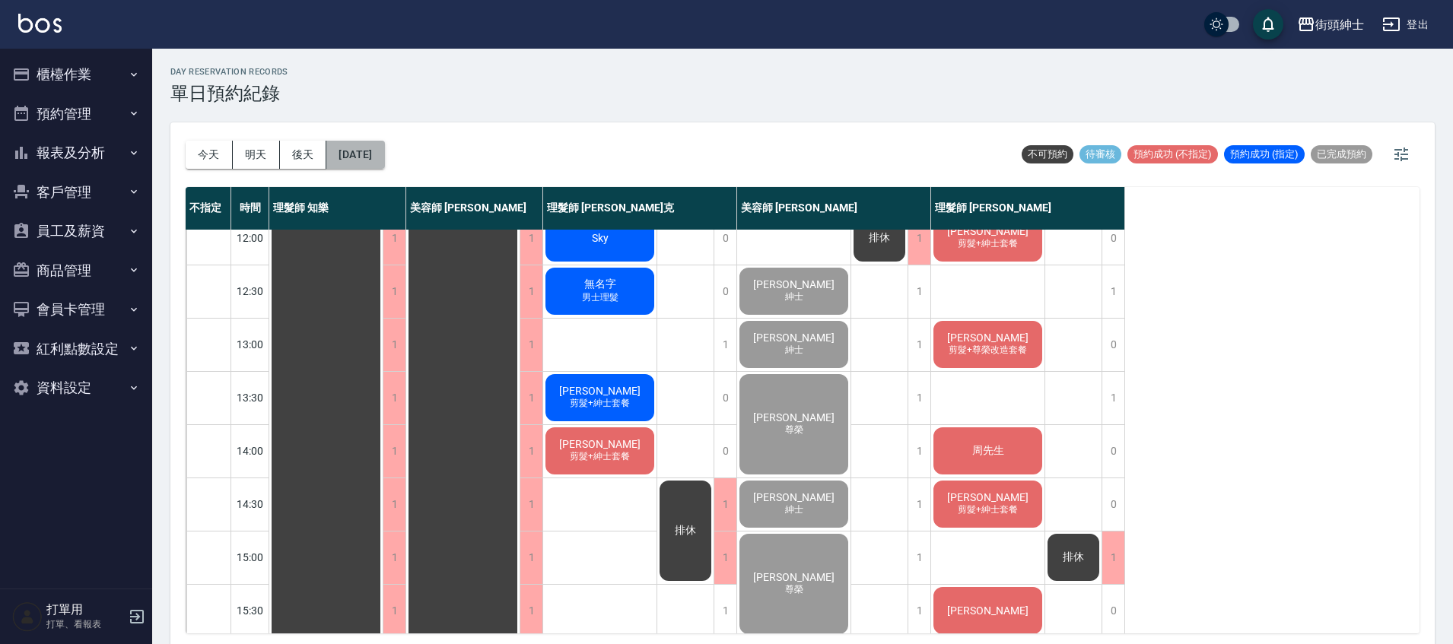
click at [384, 164] on button "[DATE]" at bounding box center [355, 155] width 58 height 28
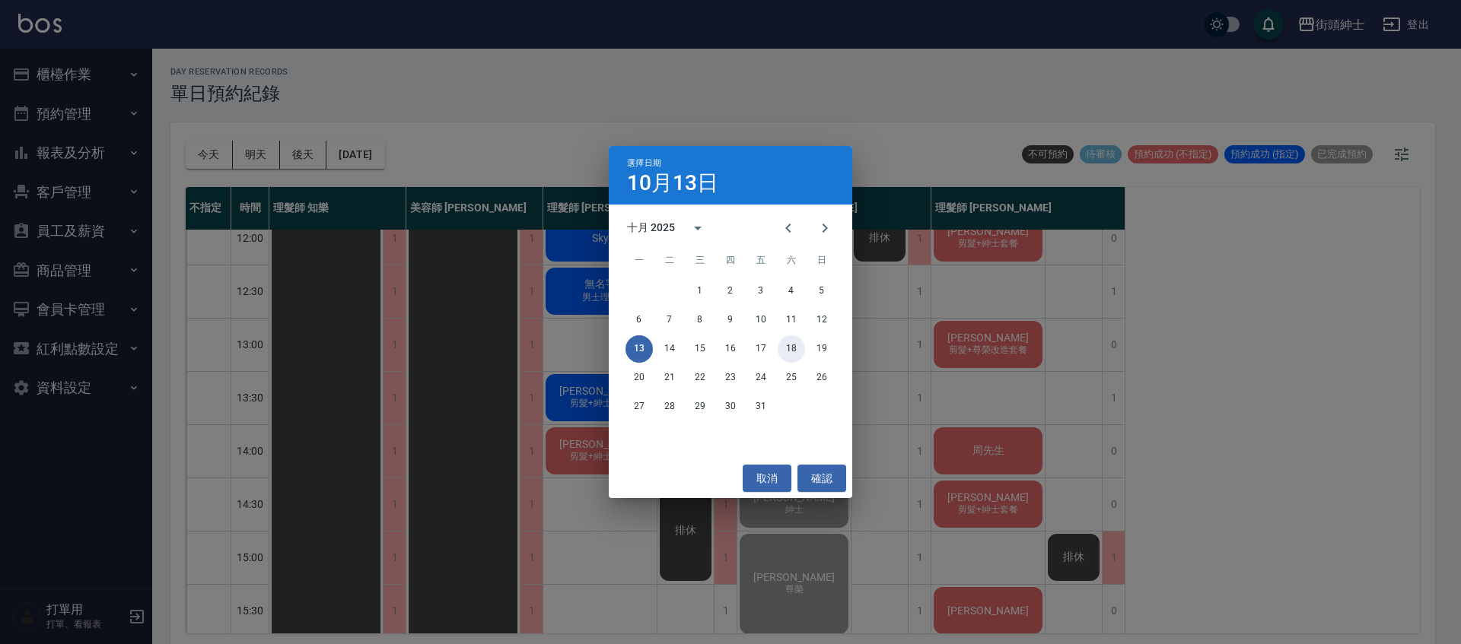
click at [799, 351] on button "18" at bounding box center [790, 348] width 27 height 27
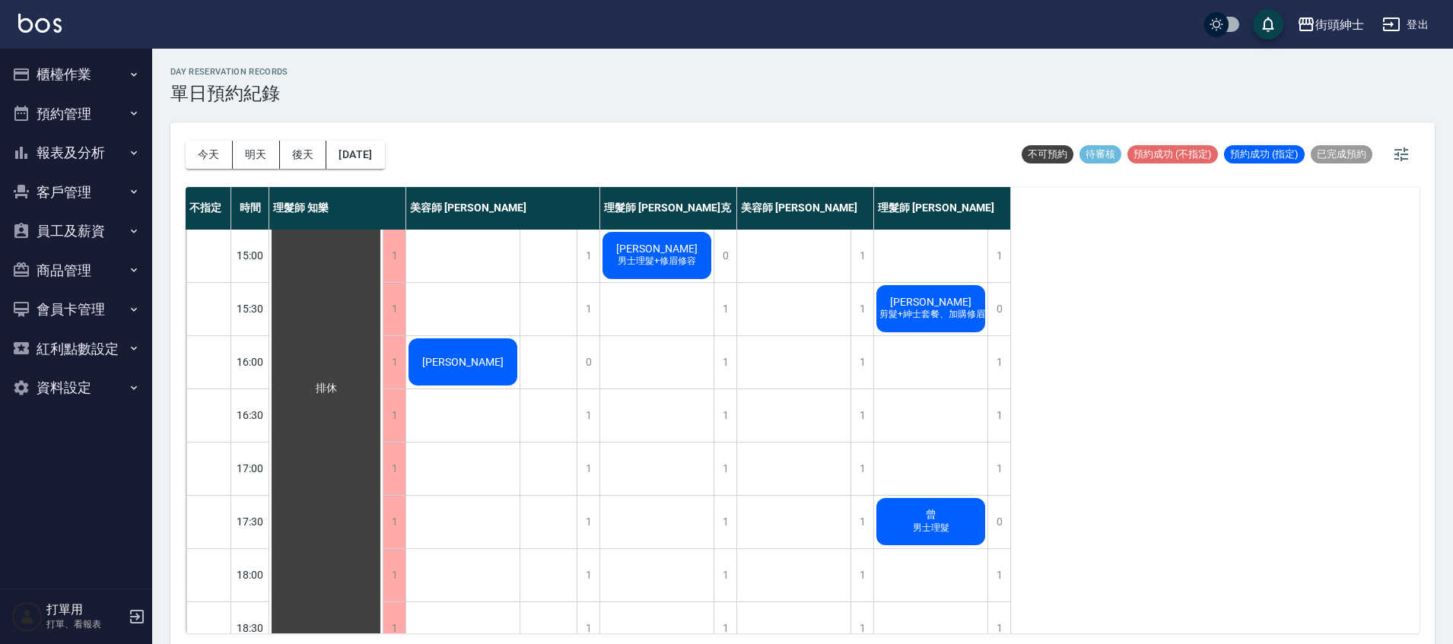
scroll to position [434, 0]
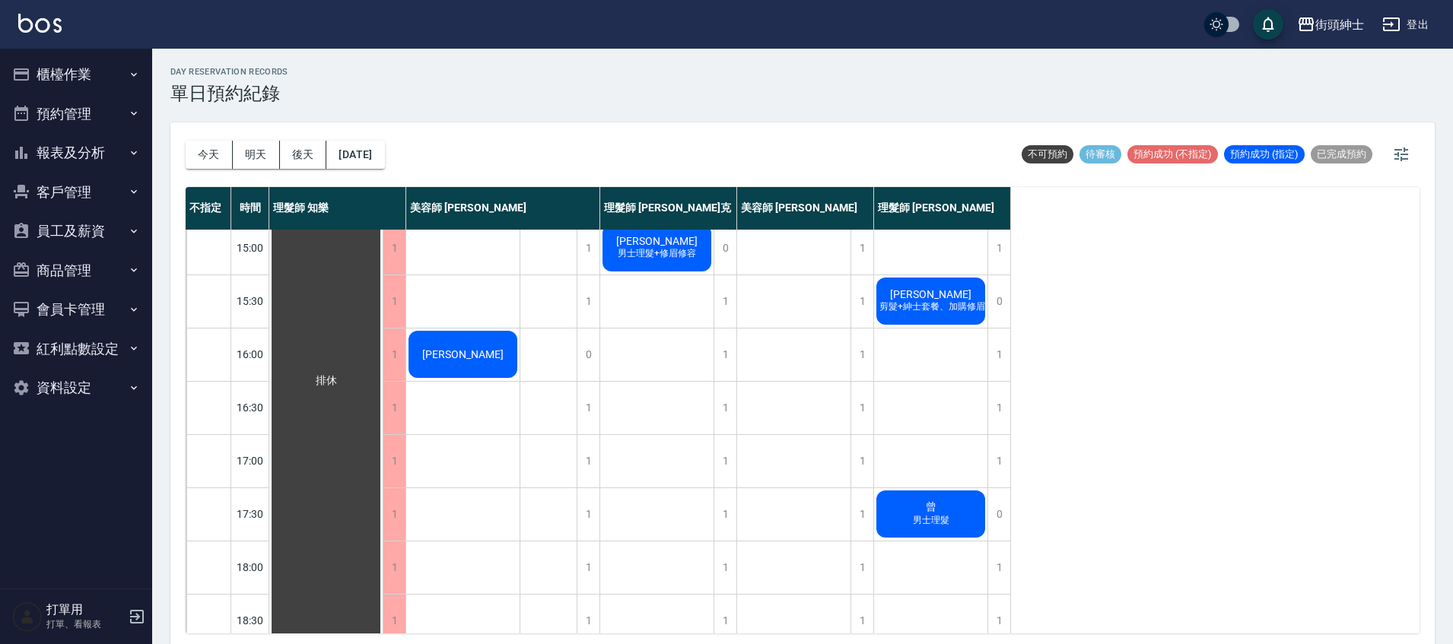
click at [949, 498] on div "曾 男士理髮" at bounding box center [930, 514] width 113 height 52
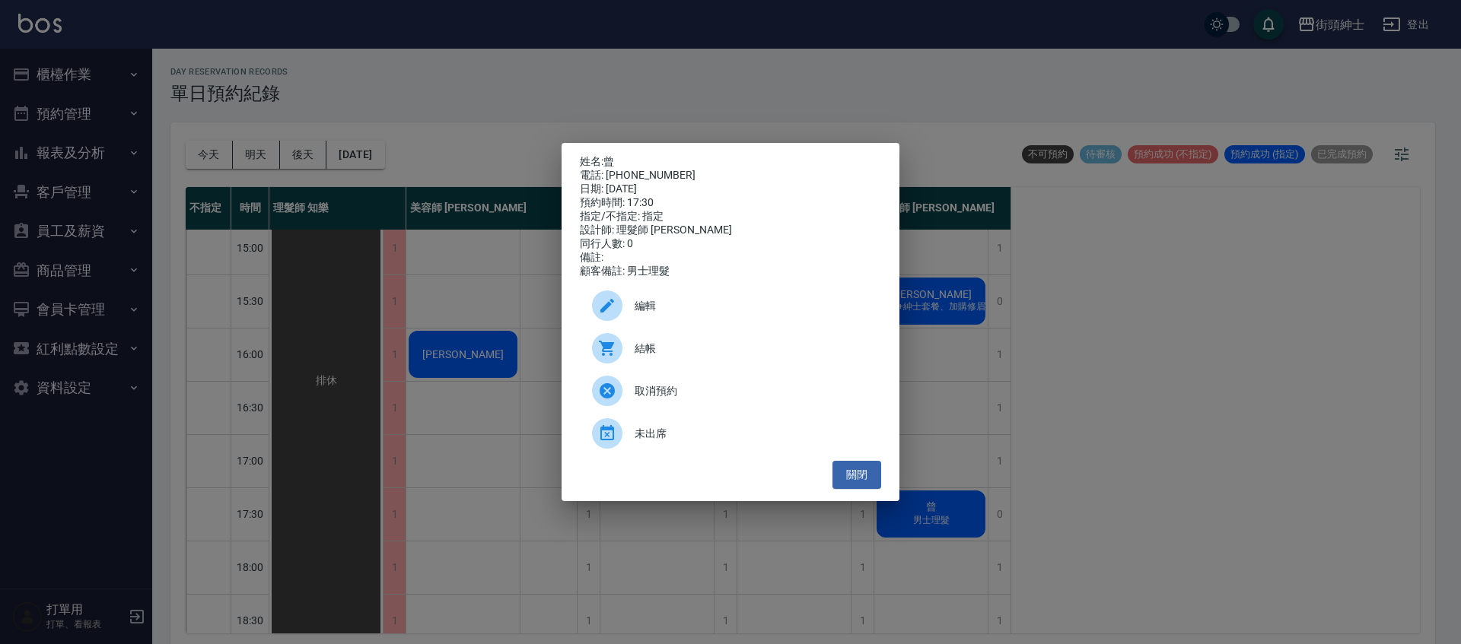
click at [618, 157] on p "姓名: 曾" at bounding box center [730, 162] width 301 height 14
click at [612, 159] on link "曾" at bounding box center [608, 161] width 11 height 12
click at [868, 484] on button "關閉" at bounding box center [856, 475] width 49 height 28
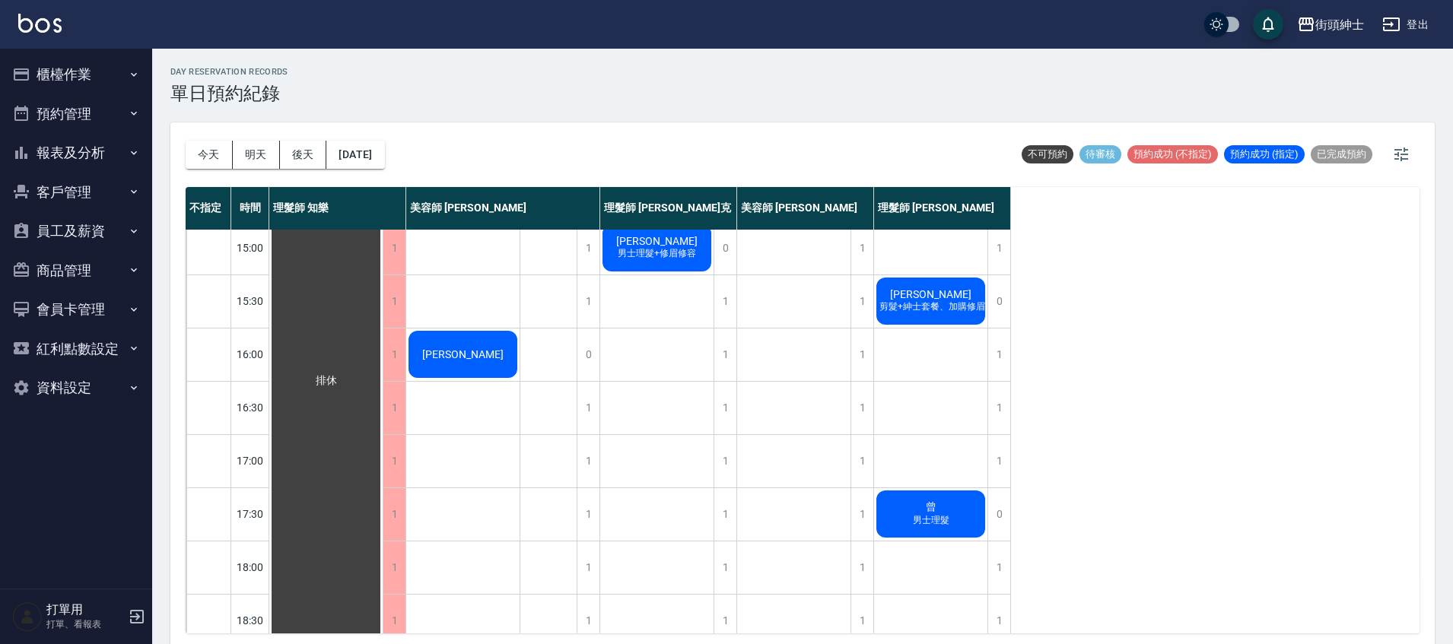
click at [930, 522] on span "男士理髮" at bounding box center [931, 520] width 43 height 13
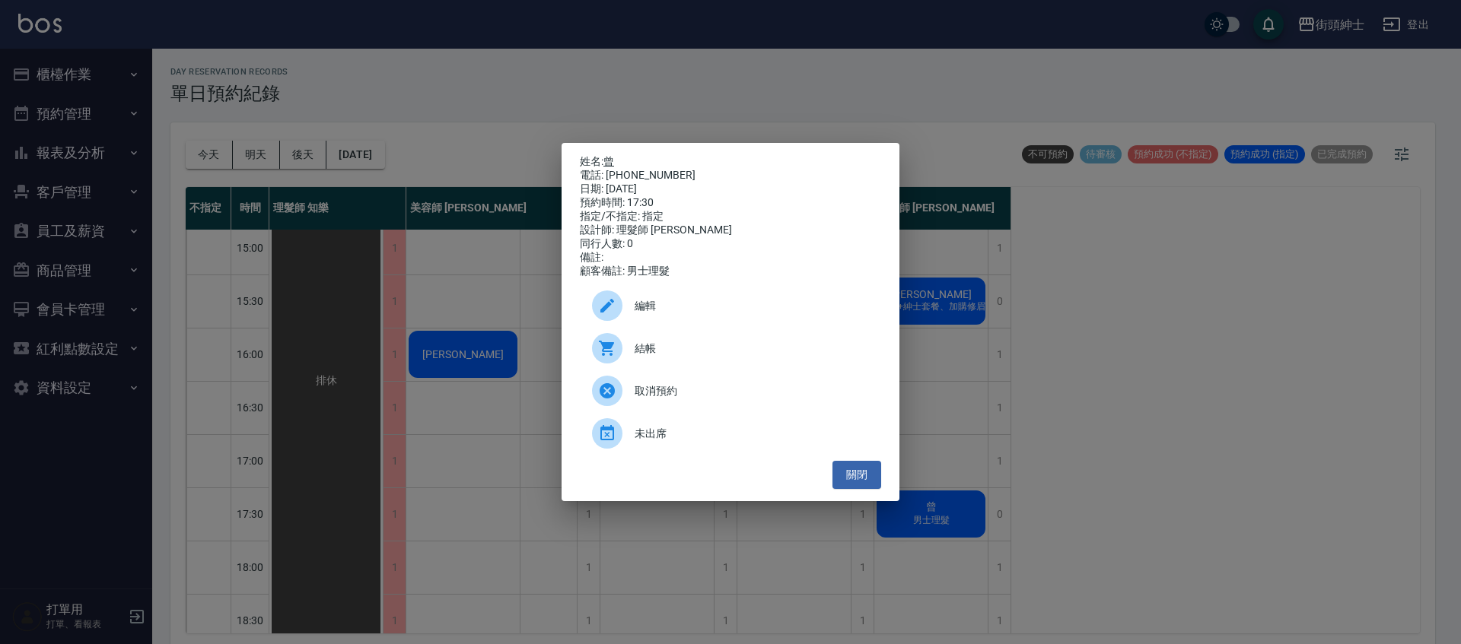
click at [610, 157] on link "曾" at bounding box center [608, 161] width 11 height 12
click at [866, 472] on button "關閉" at bounding box center [856, 475] width 49 height 28
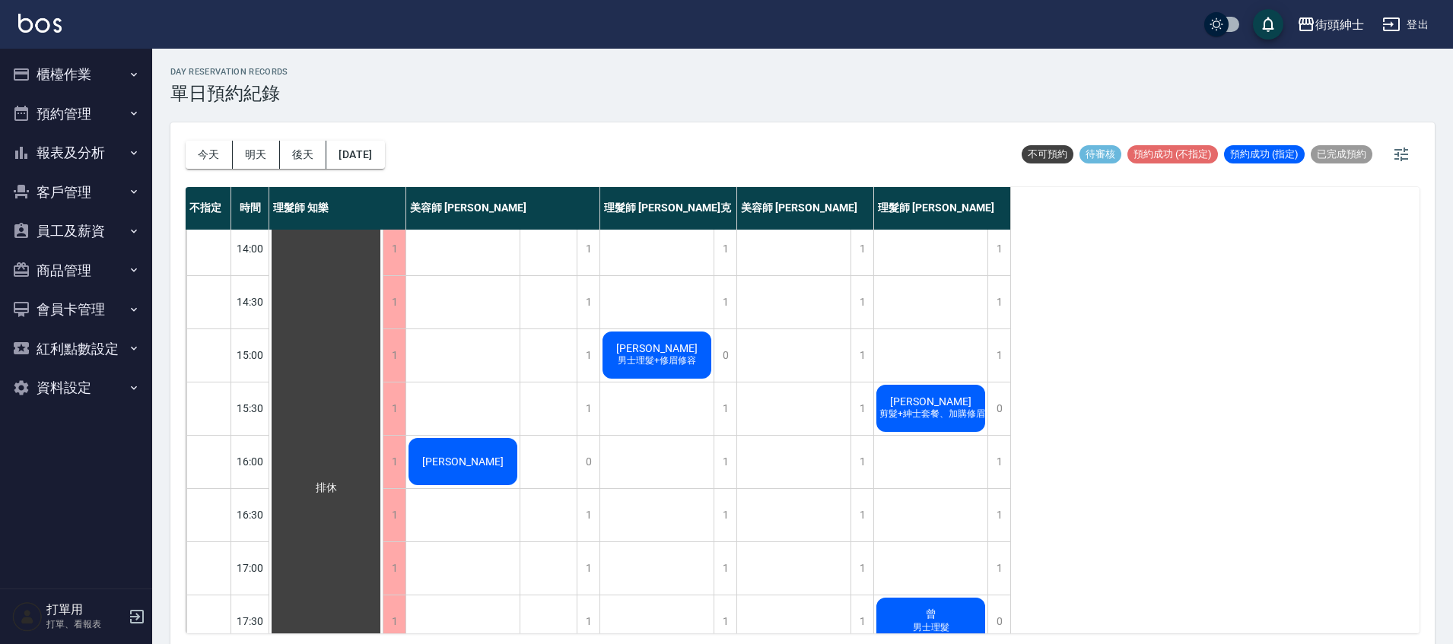
scroll to position [318, 0]
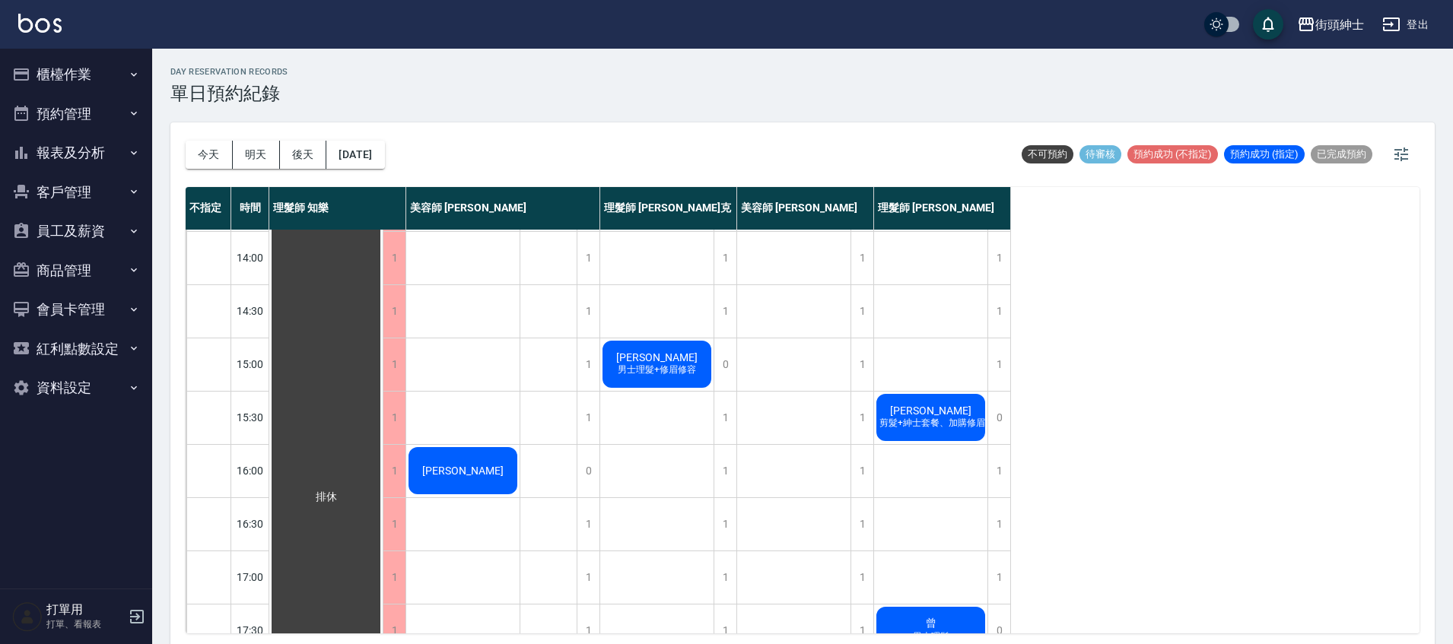
click at [924, 418] on span "剪髮+紳士套餐、加購修眉修容" at bounding box center [934, 423] width 130 height 13
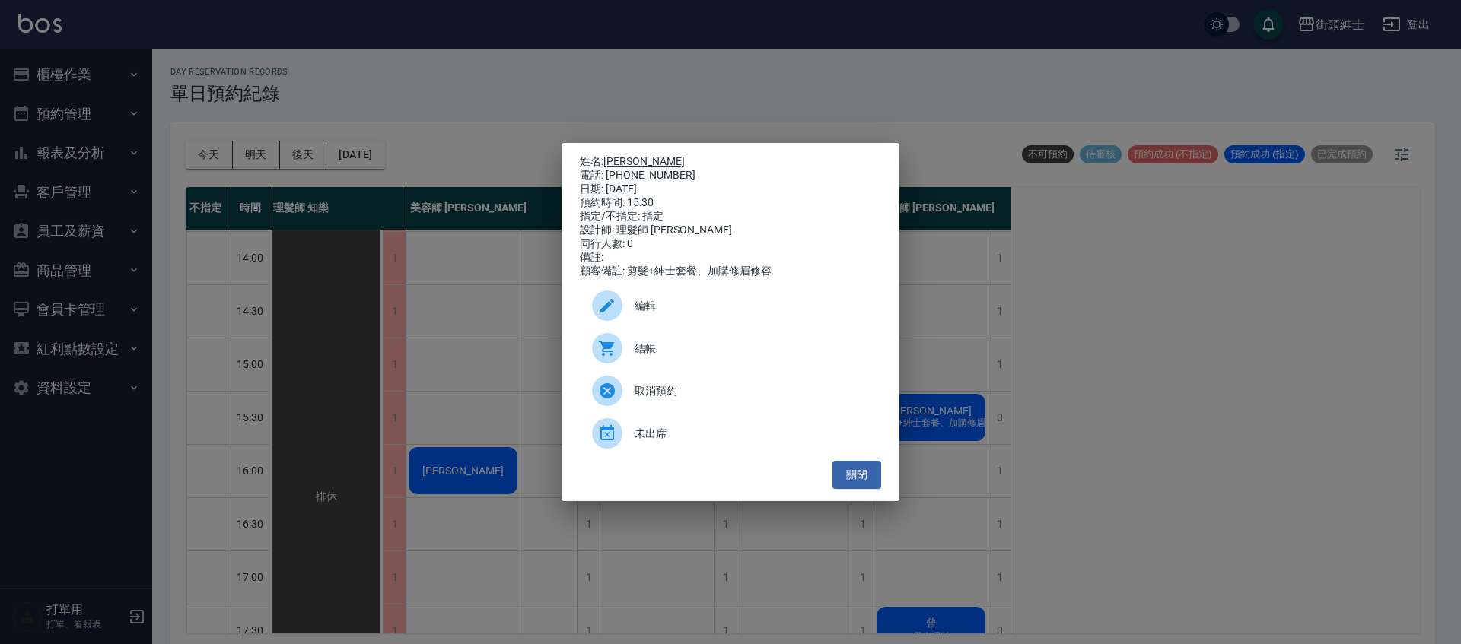
click at [627, 158] on link "蘇育彥" at bounding box center [643, 161] width 81 height 12
click at [870, 489] on button "關閉" at bounding box center [856, 475] width 49 height 28
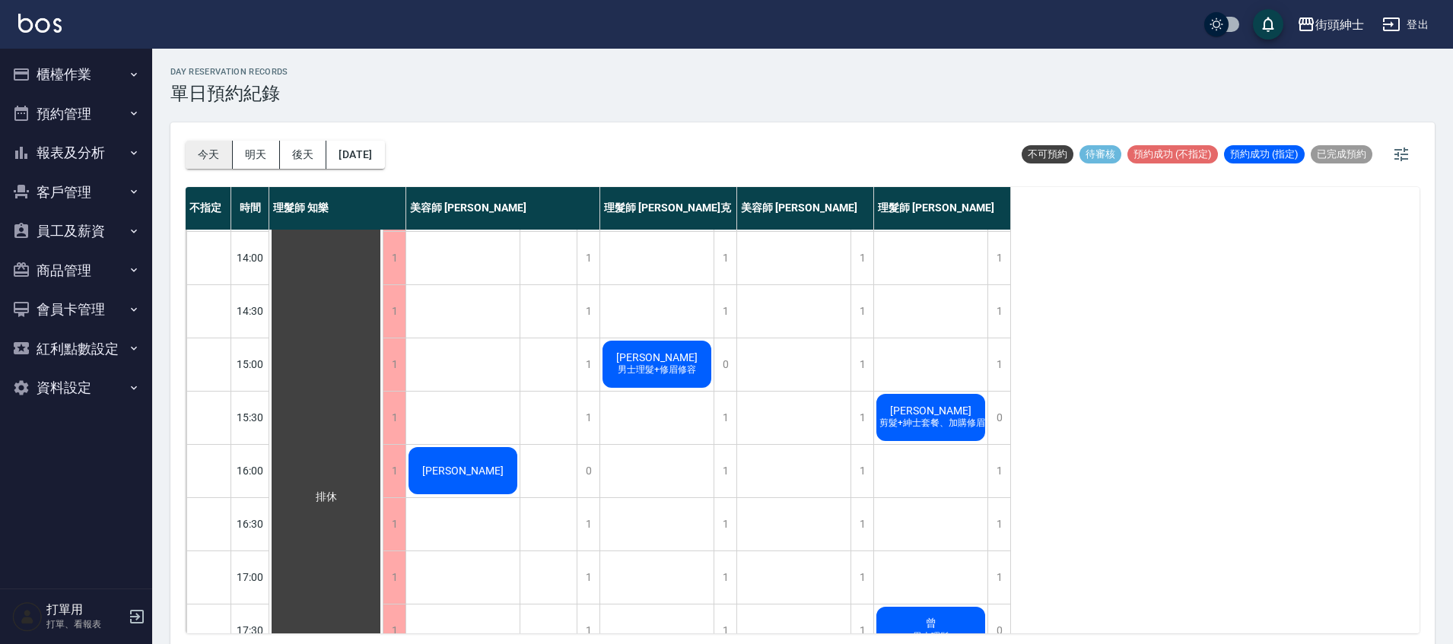
click at [224, 155] on button "今天" at bounding box center [209, 155] width 47 height 28
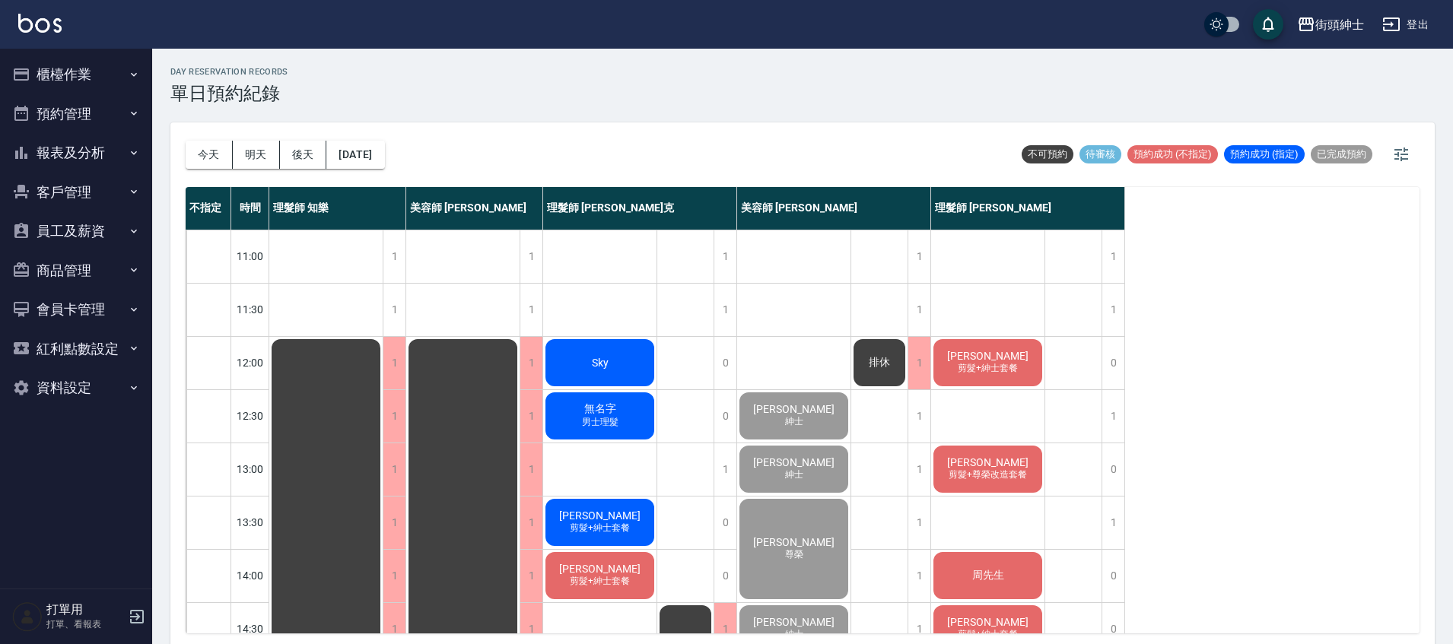
click at [1025, 359] on div "簡少麒 剪髮+紳士套餐" at bounding box center [987, 363] width 113 height 52
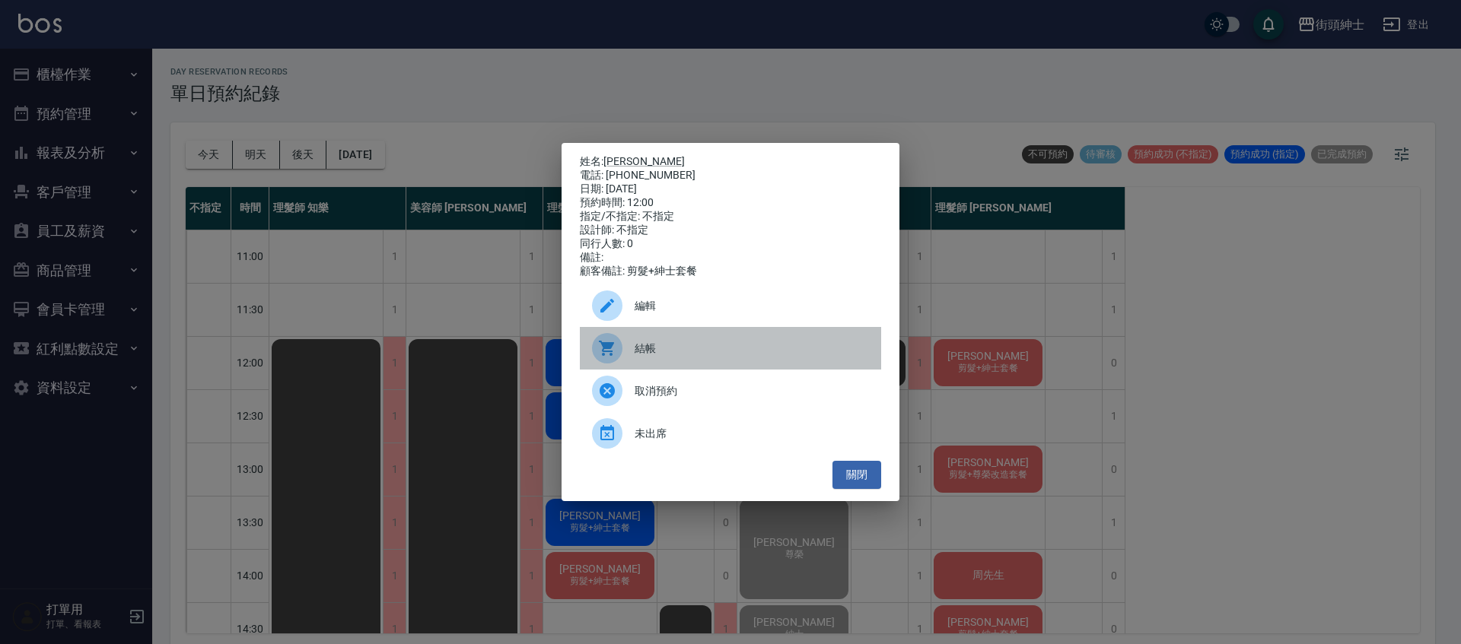
click at [701, 353] on span "結帳" at bounding box center [751, 349] width 234 height 16
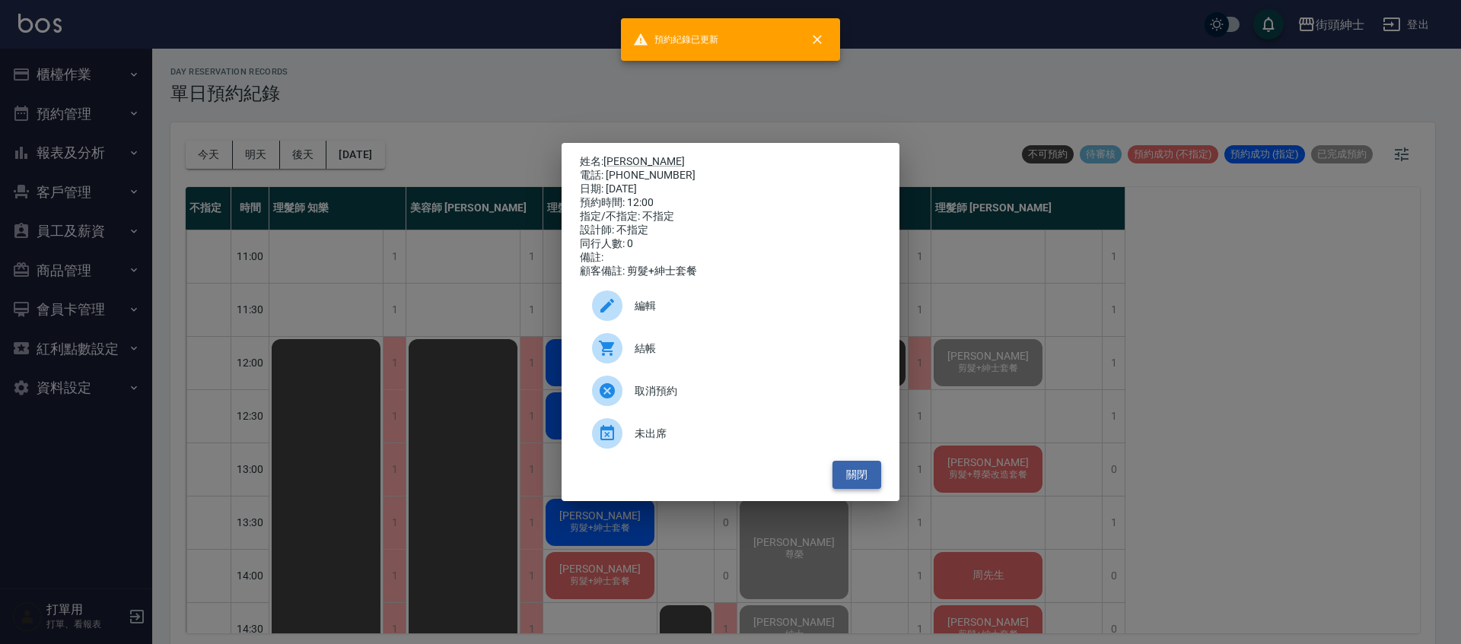
click at [875, 482] on button "關閉" at bounding box center [856, 475] width 49 height 28
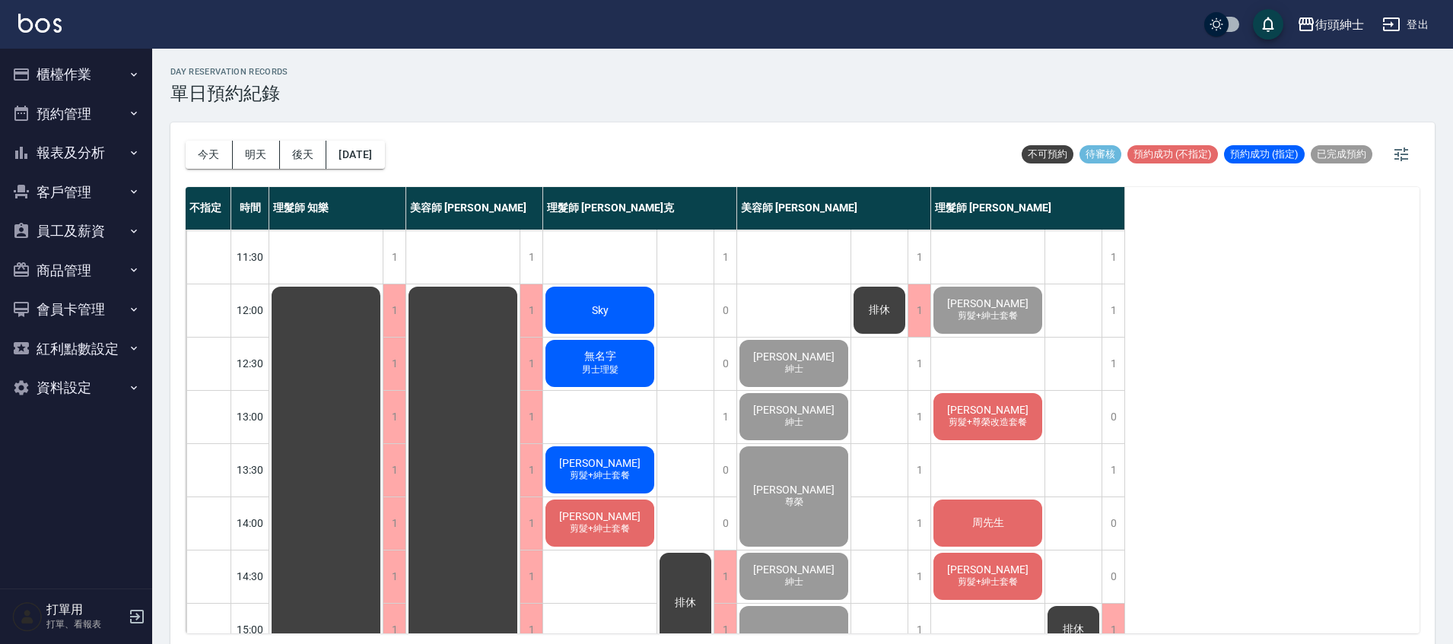
scroll to position [126, 0]
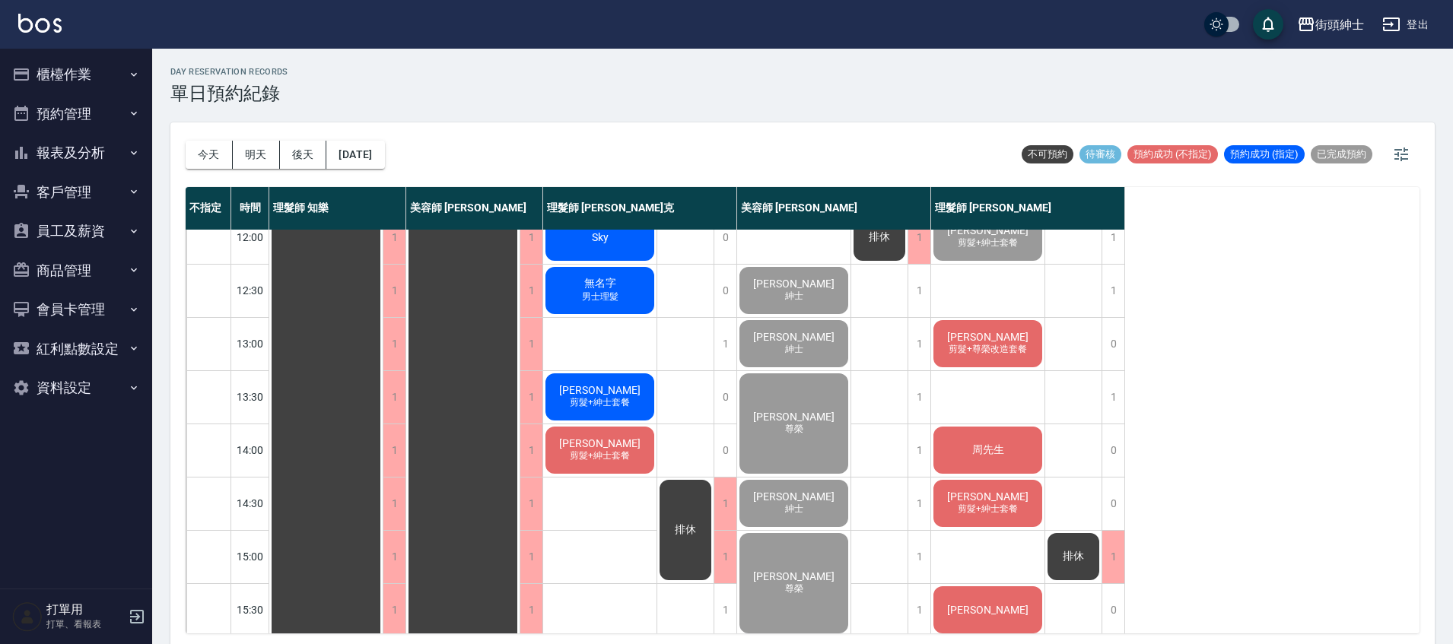
click at [997, 343] on span "[PERSON_NAME]" at bounding box center [987, 337] width 87 height 12
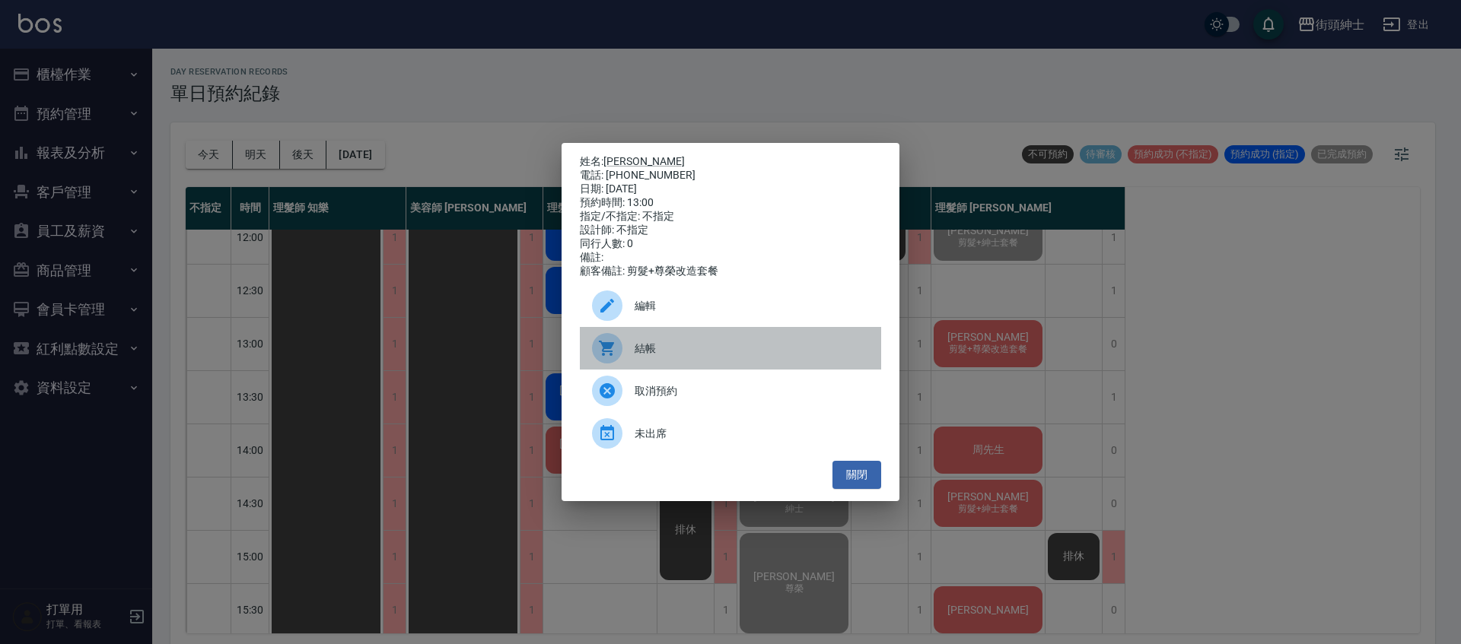
click at [707, 351] on span "結帳" at bounding box center [751, 349] width 234 height 16
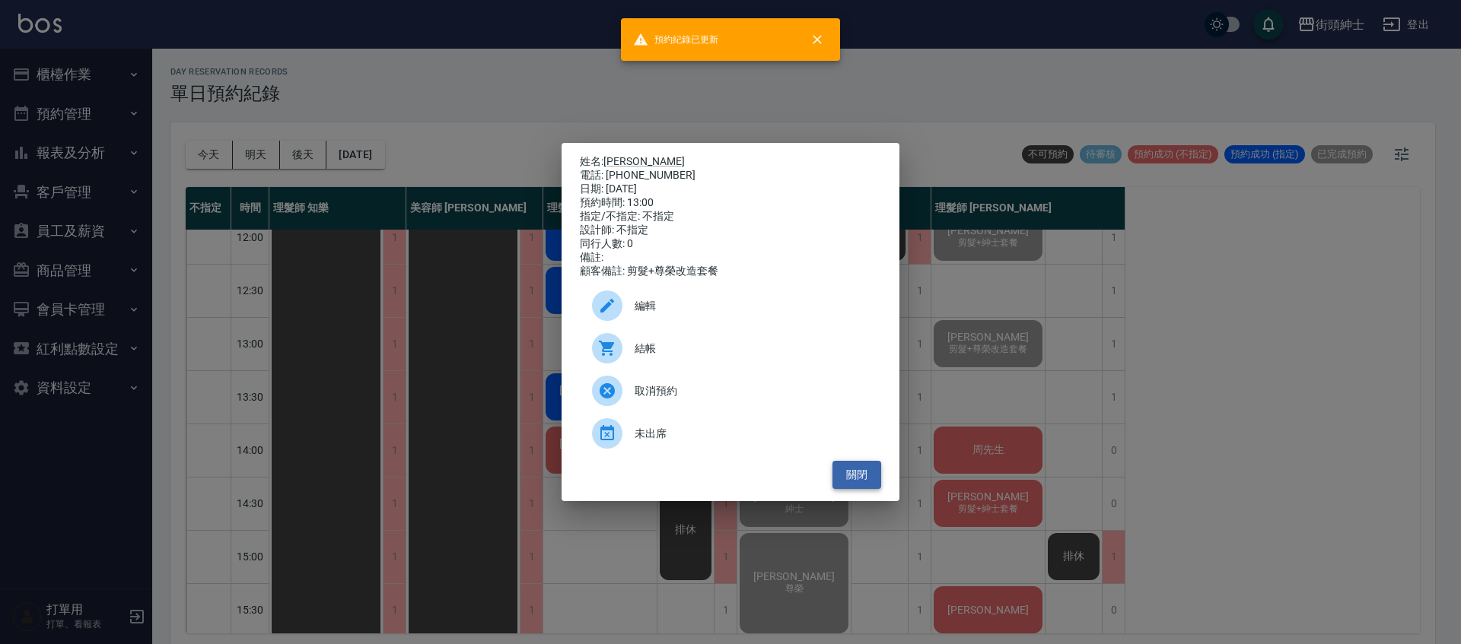
click at [857, 477] on button "關閉" at bounding box center [856, 475] width 49 height 28
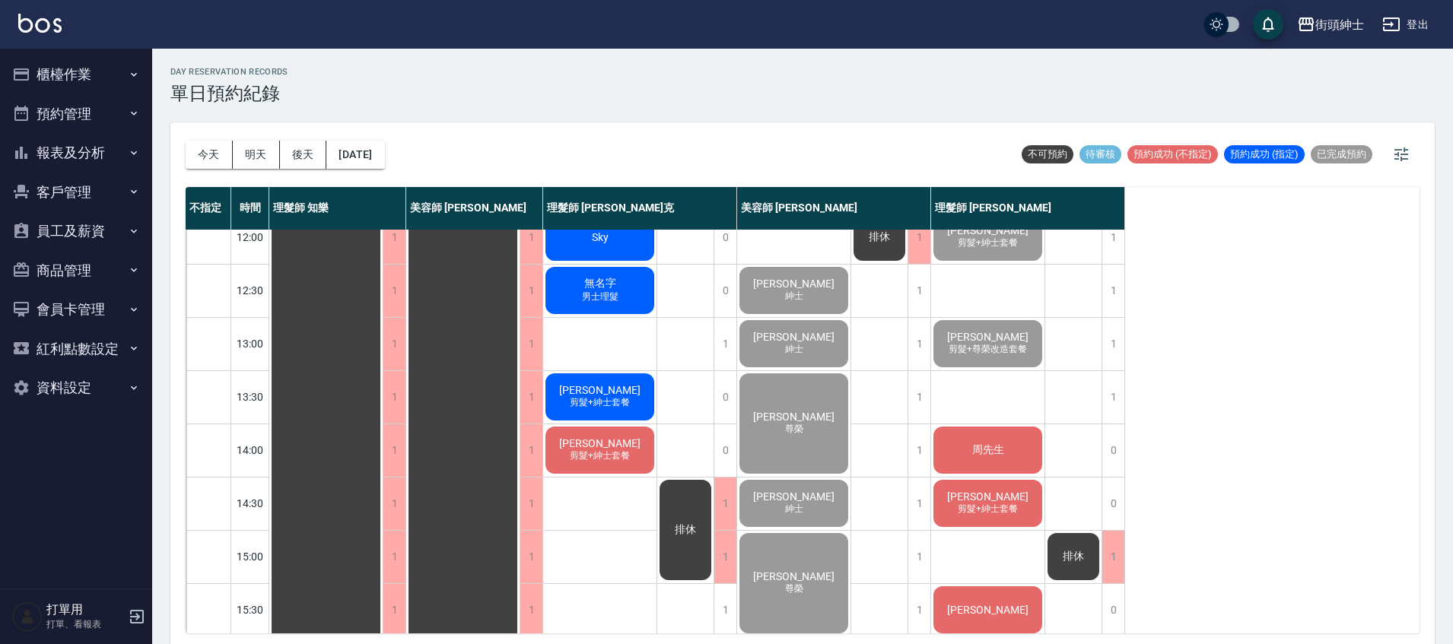
click at [977, 466] on div "周先生" at bounding box center [987, 450] width 113 height 52
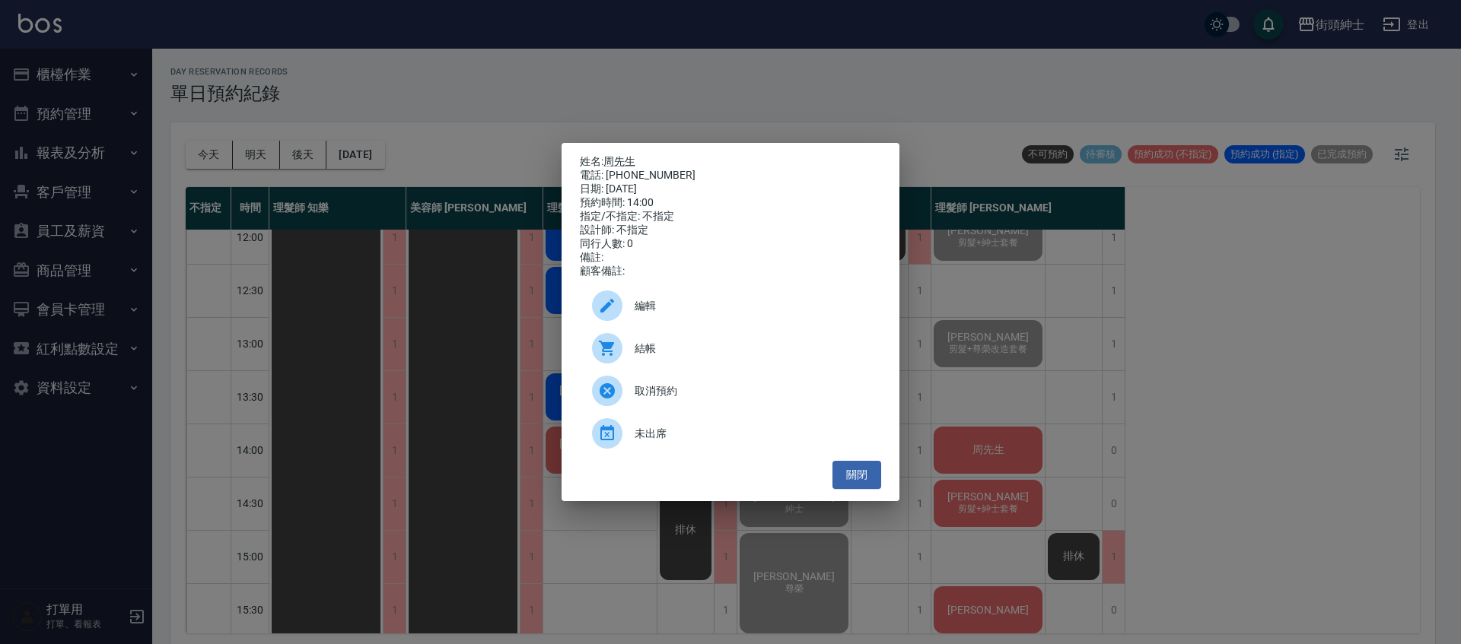
click at [656, 347] on span "結帳" at bounding box center [751, 349] width 234 height 16
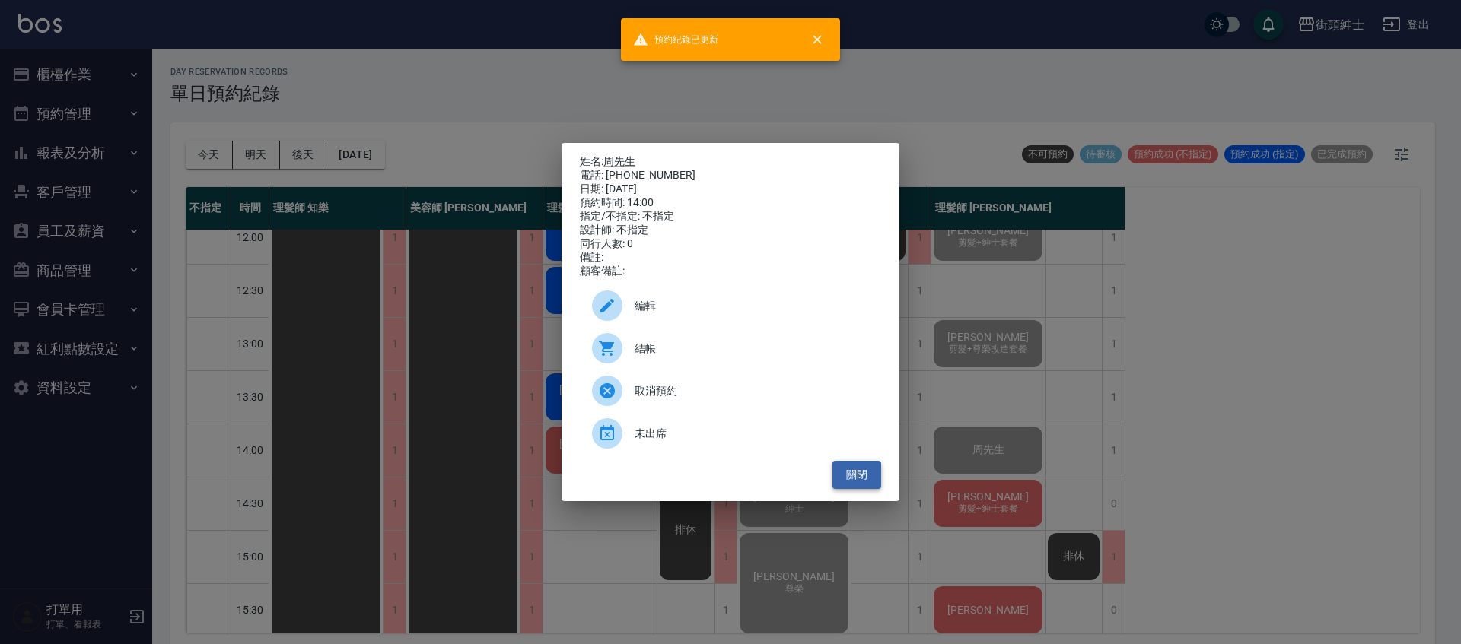
click at [857, 478] on button "關閉" at bounding box center [856, 475] width 49 height 28
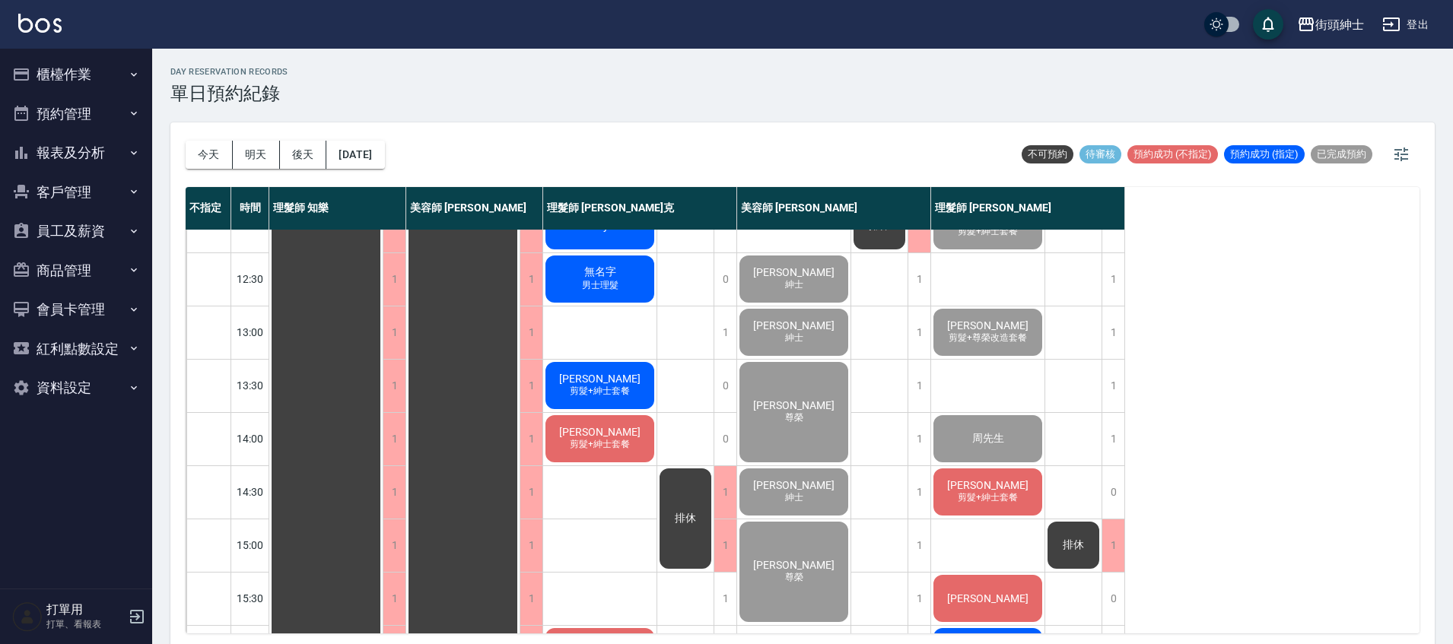
scroll to position [152, 0]
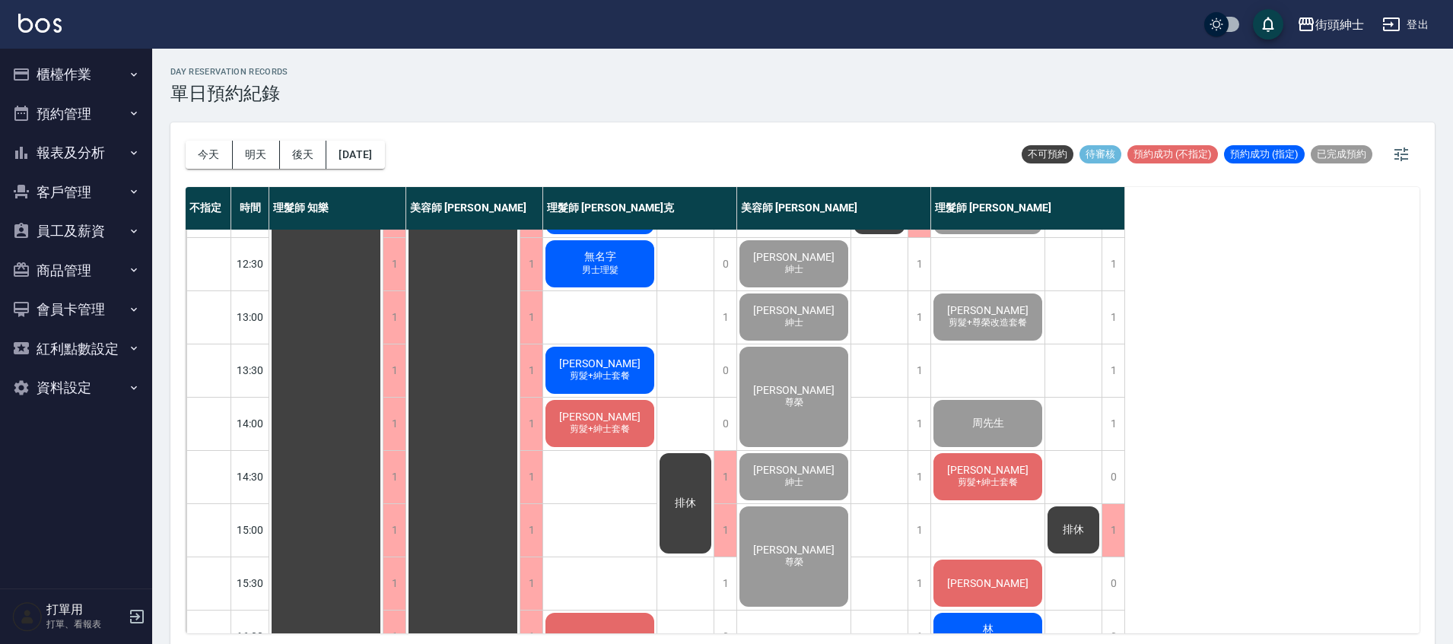
click at [998, 464] on span "[PERSON_NAME]" at bounding box center [987, 470] width 87 height 12
click at [1000, 484] on span "剪髮+紳士套餐" at bounding box center [988, 482] width 66 height 13
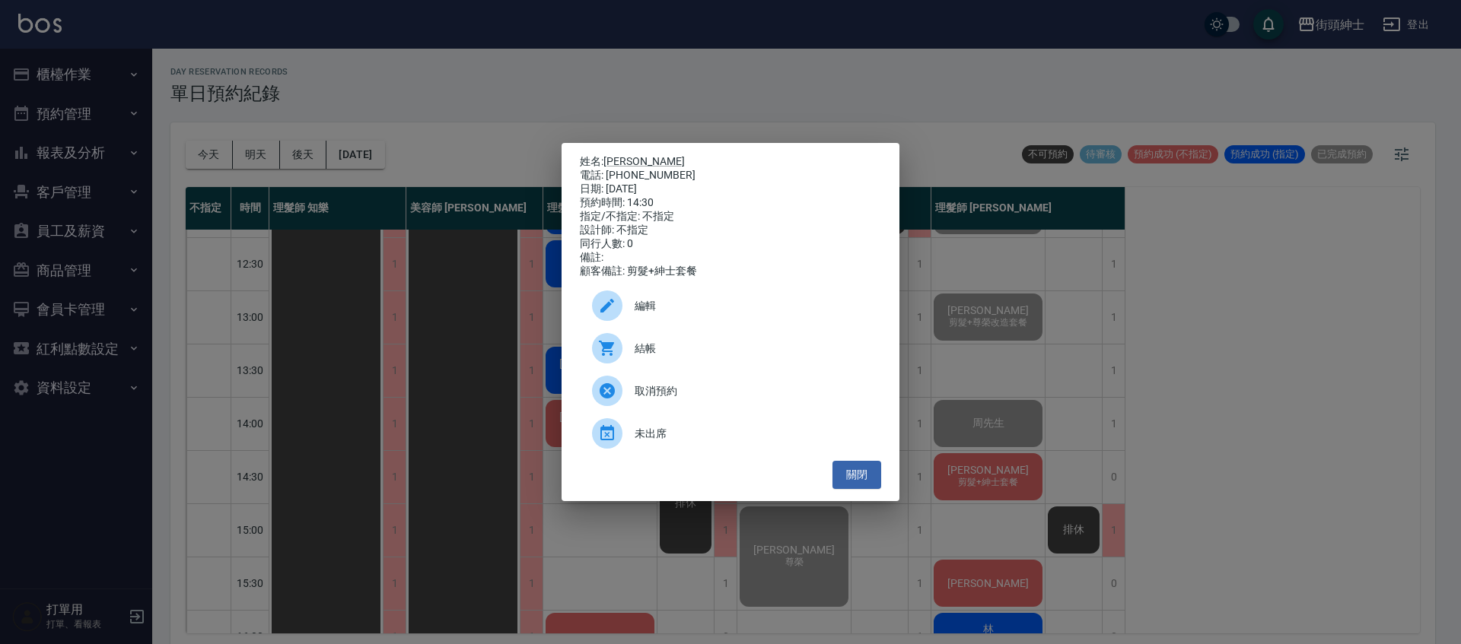
click at [672, 352] on span "結帳" at bounding box center [751, 349] width 234 height 16
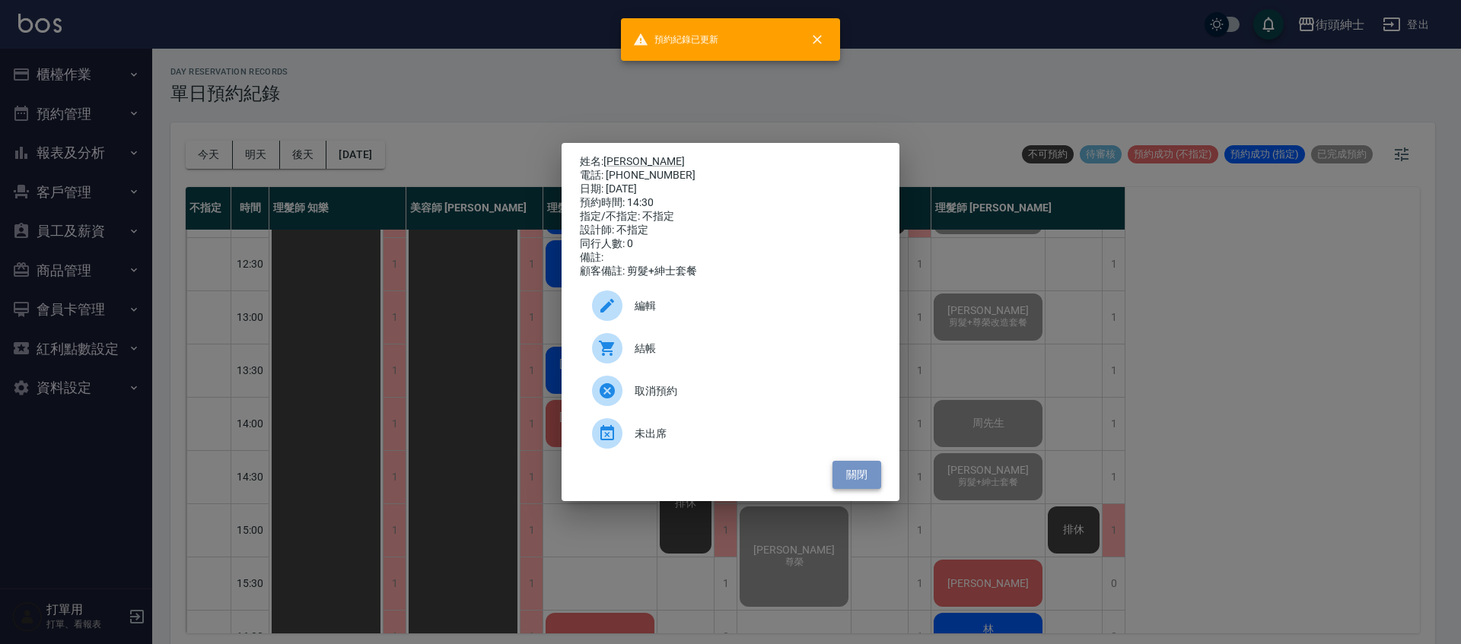
click at [855, 480] on button "關閉" at bounding box center [856, 475] width 49 height 28
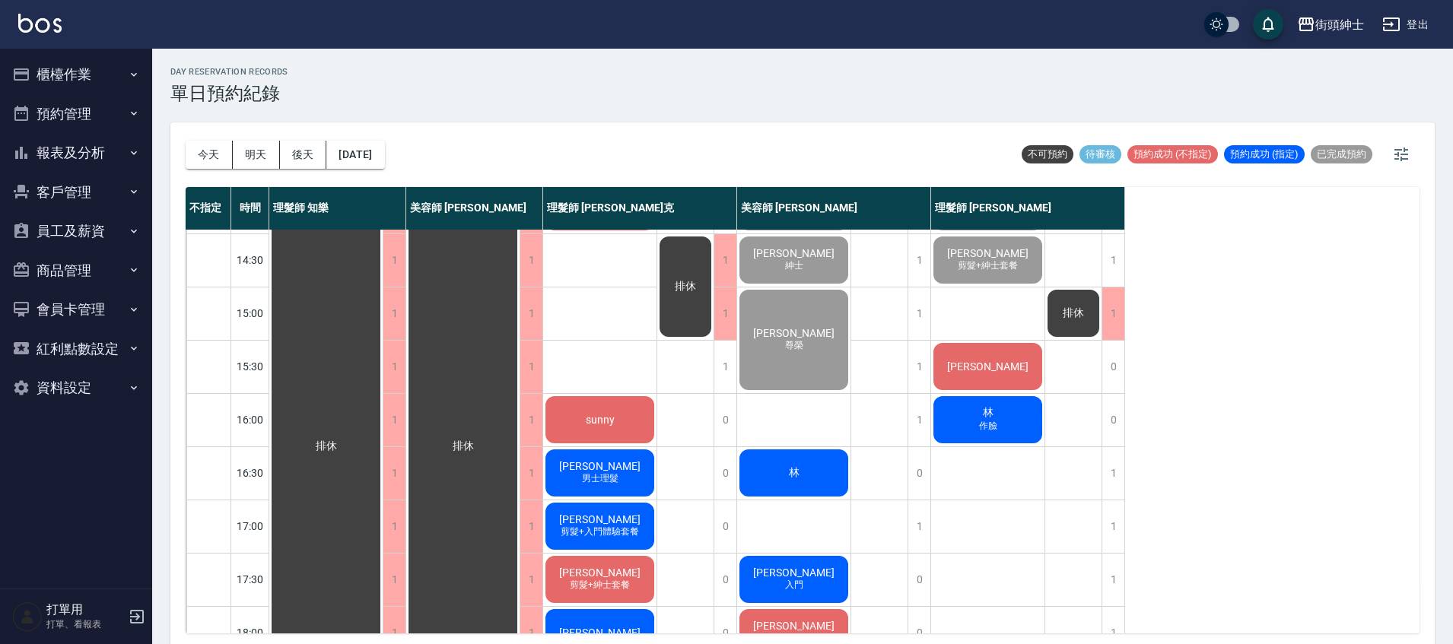
scroll to position [391, 0]
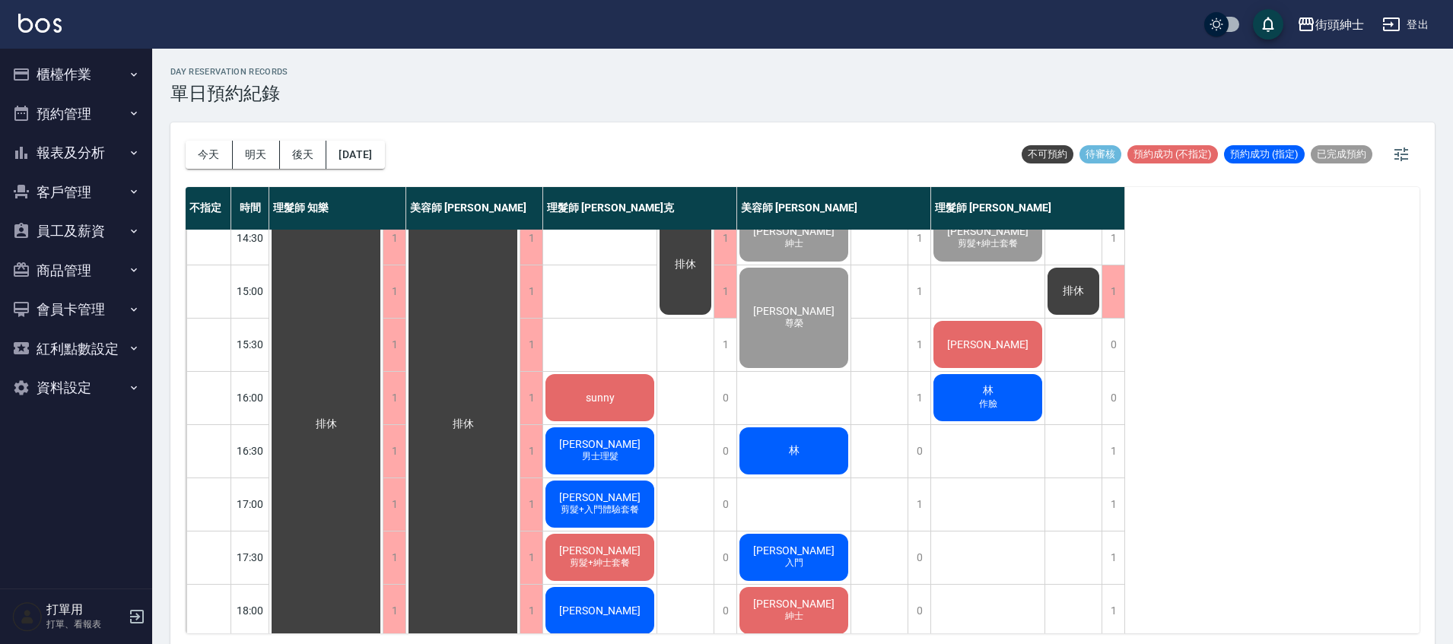
click at [991, 358] on div "[PERSON_NAME]" at bounding box center [987, 345] width 113 height 52
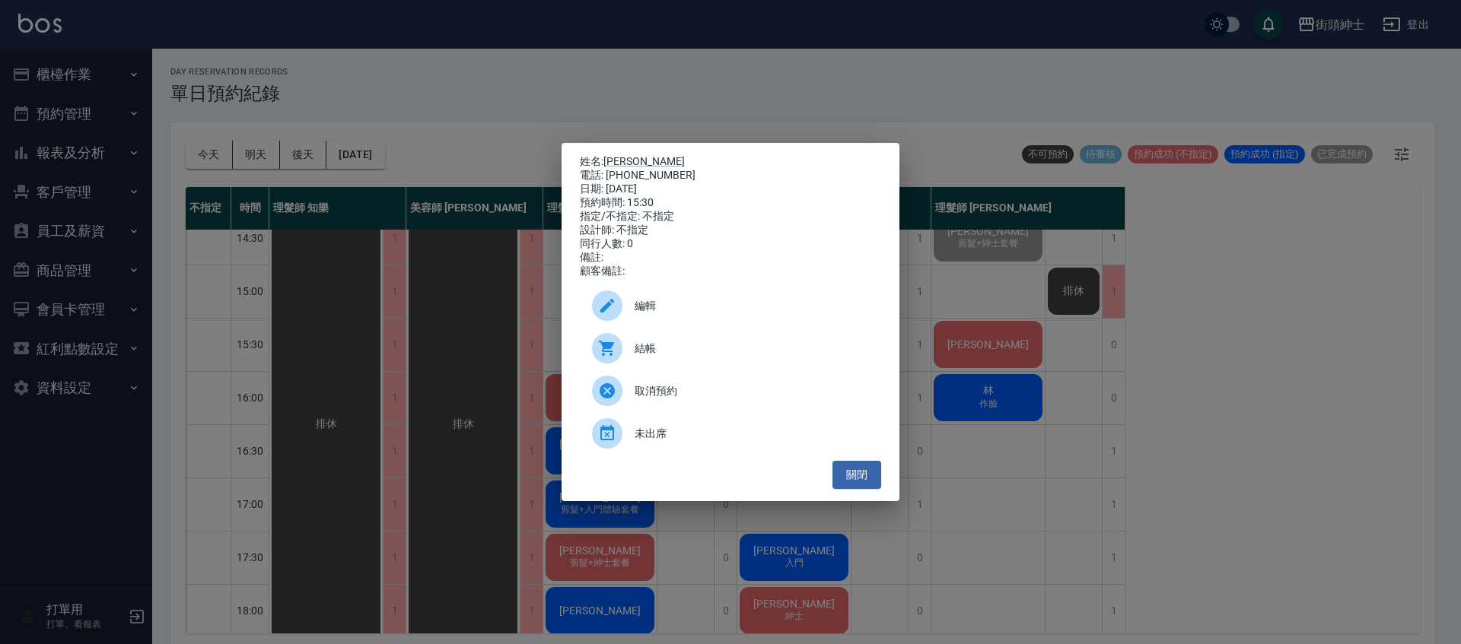
click at [660, 357] on span "結帳" at bounding box center [751, 349] width 234 height 16
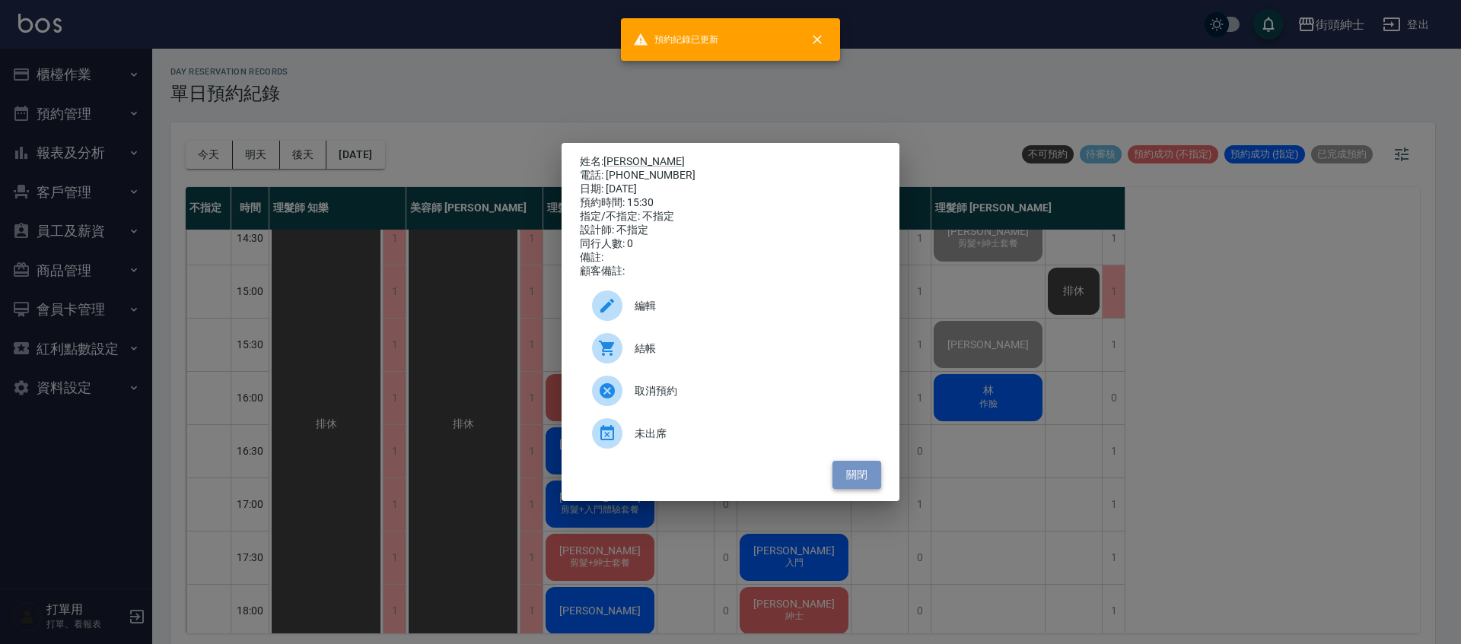
click at [864, 475] on button "關閉" at bounding box center [856, 475] width 49 height 28
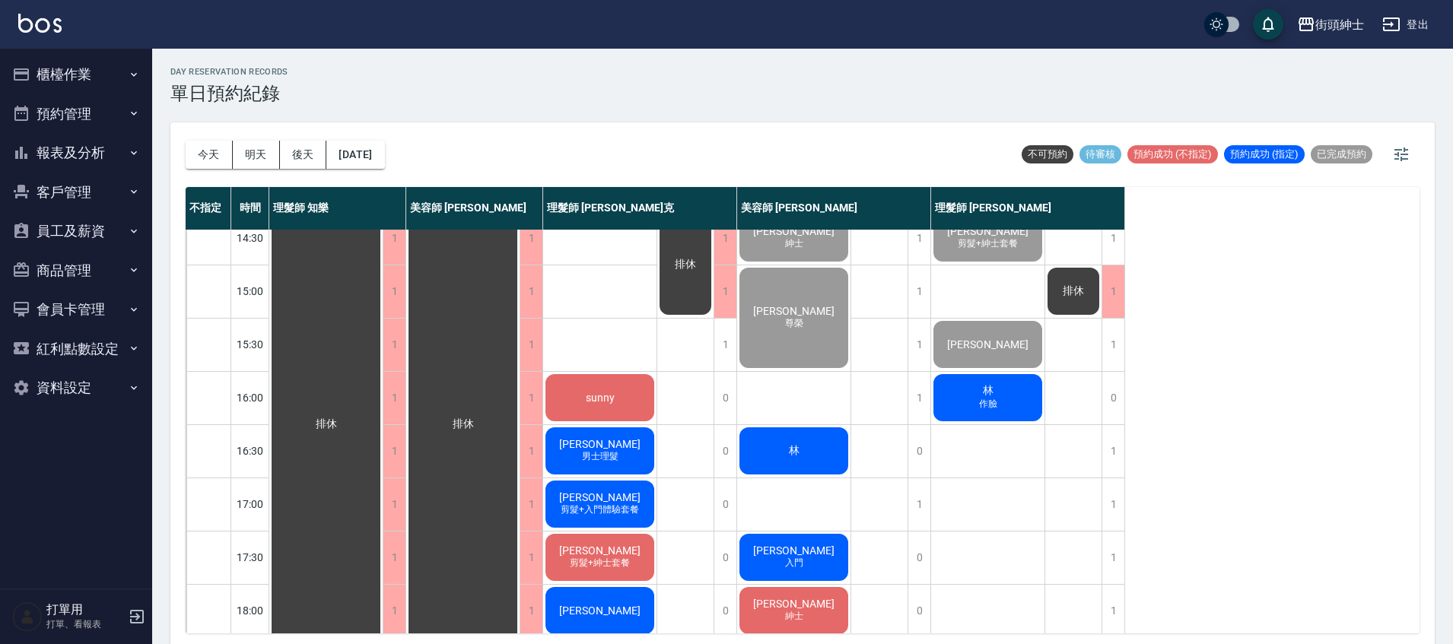
click at [1006, 397] on div "林 作臉" at bounding box center [987, 398] width 113 height 52
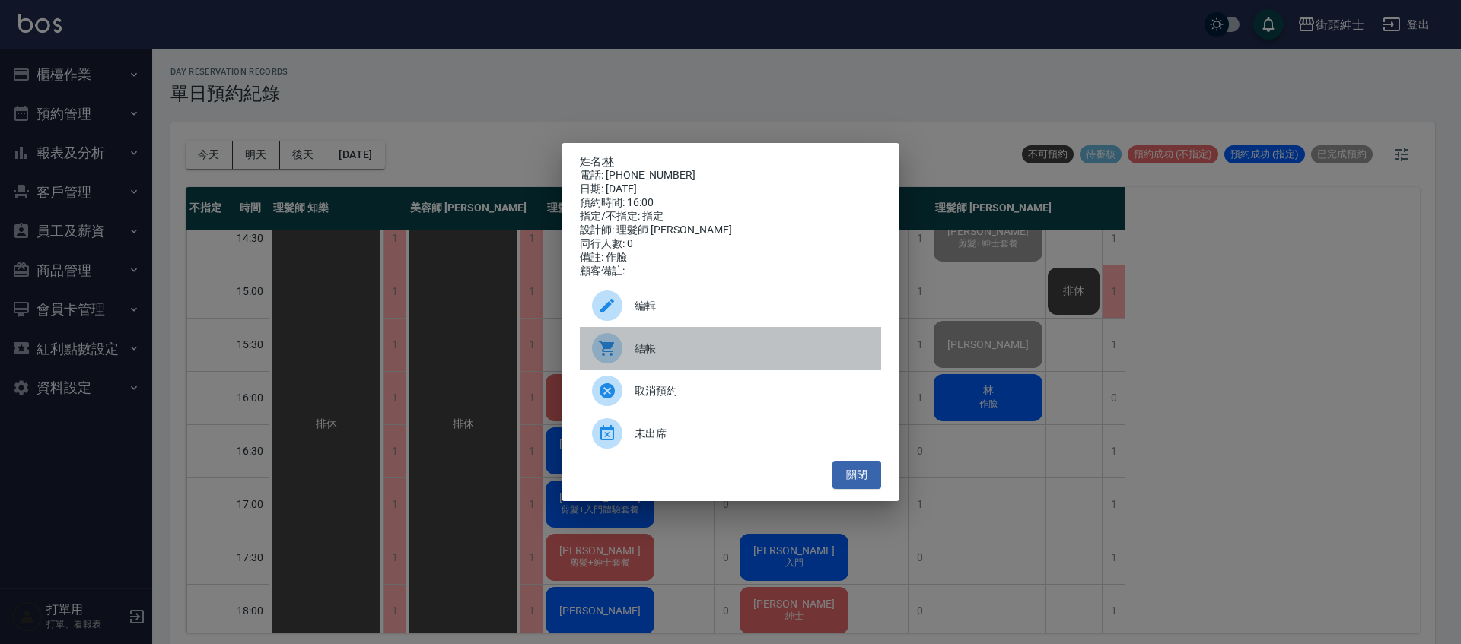
click at [710, 349] on span "結帳" at bounding box center [751, 349] width 234 height 16
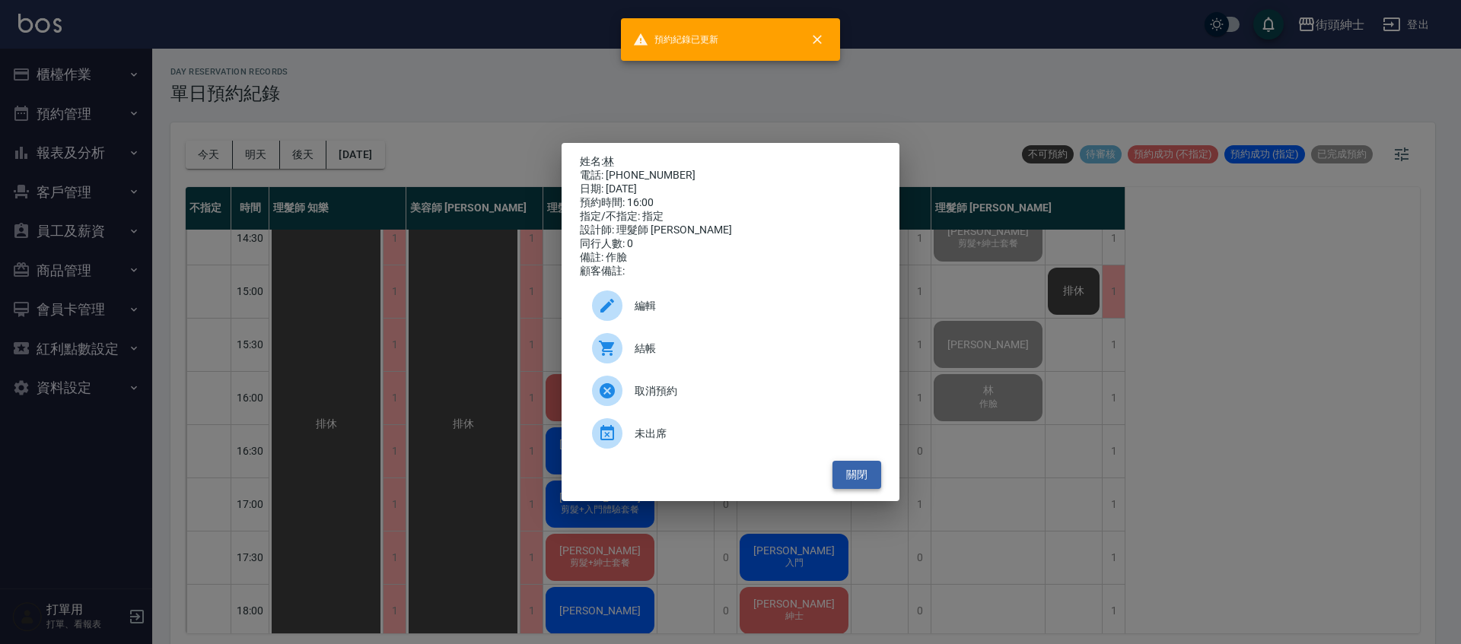
click at [869, 483] on button "關閉" at bounding box center [856, 475] width 49 height 28
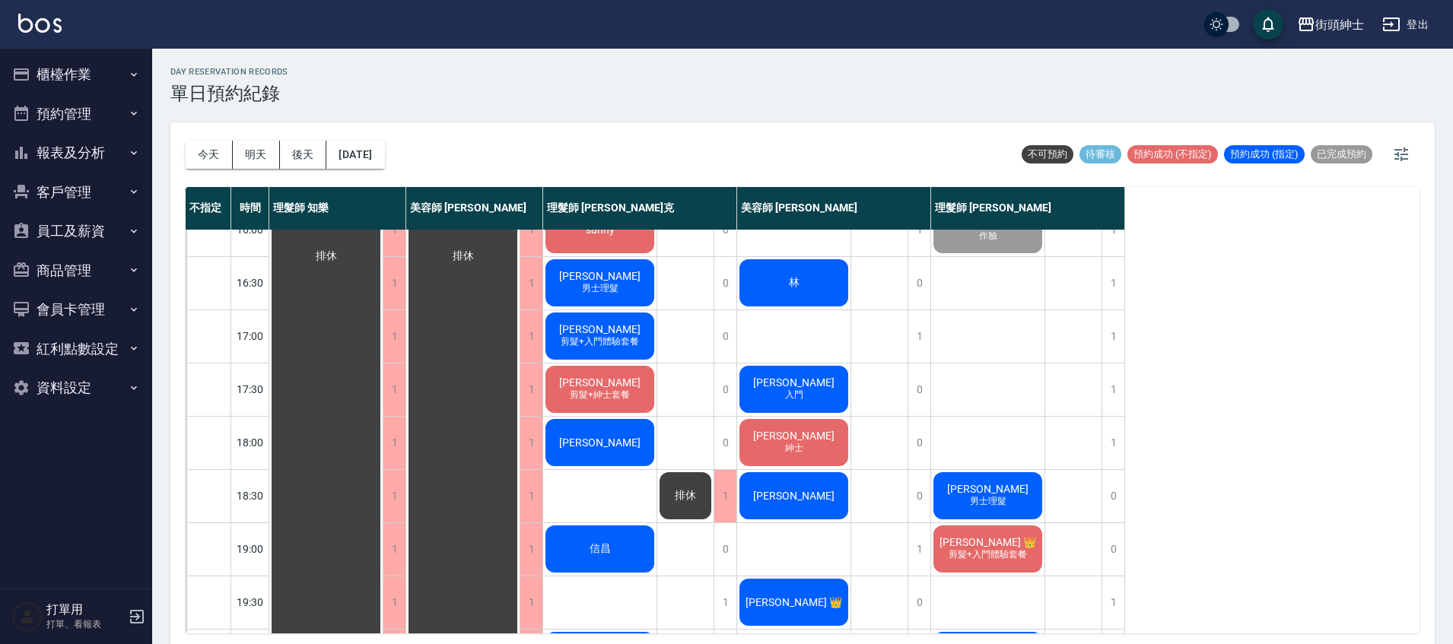
scroll to position [717, 0]
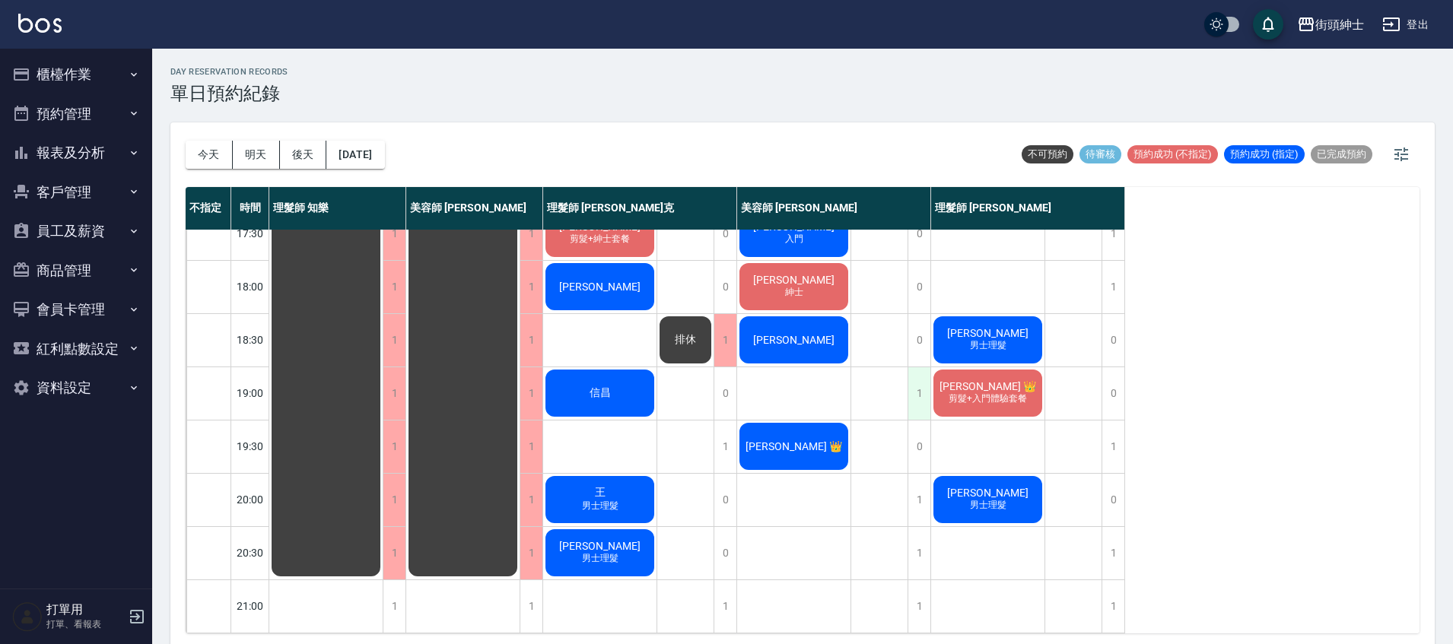
click at [917, 387] on div "1" at bounding box center [919, 393] width 23 height 52
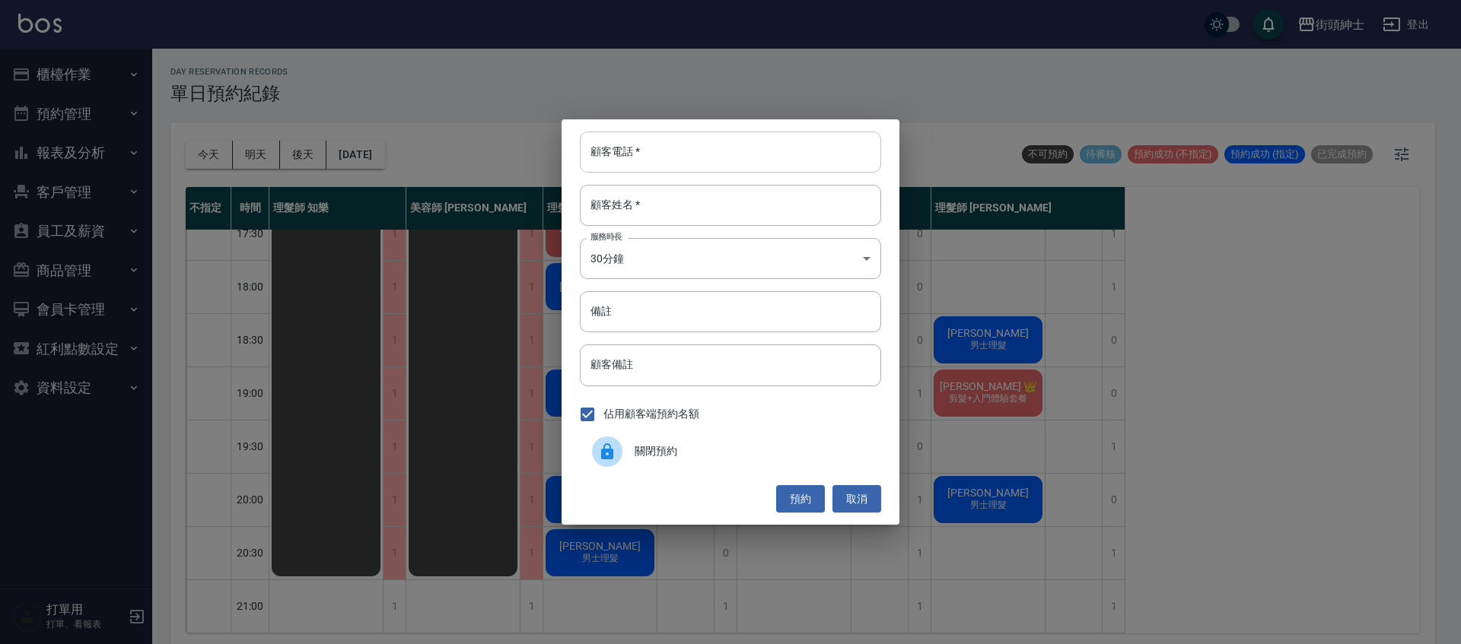
click at [735, 157] on input "顧客電話   *" at bounding box center [730, 152] width 301 height 41
type input "０"
type input "0976826529"
click at [663, 216] on input "顧客姓名   *" at bounding box center [730, 205] width 301 height 41
type input "t"
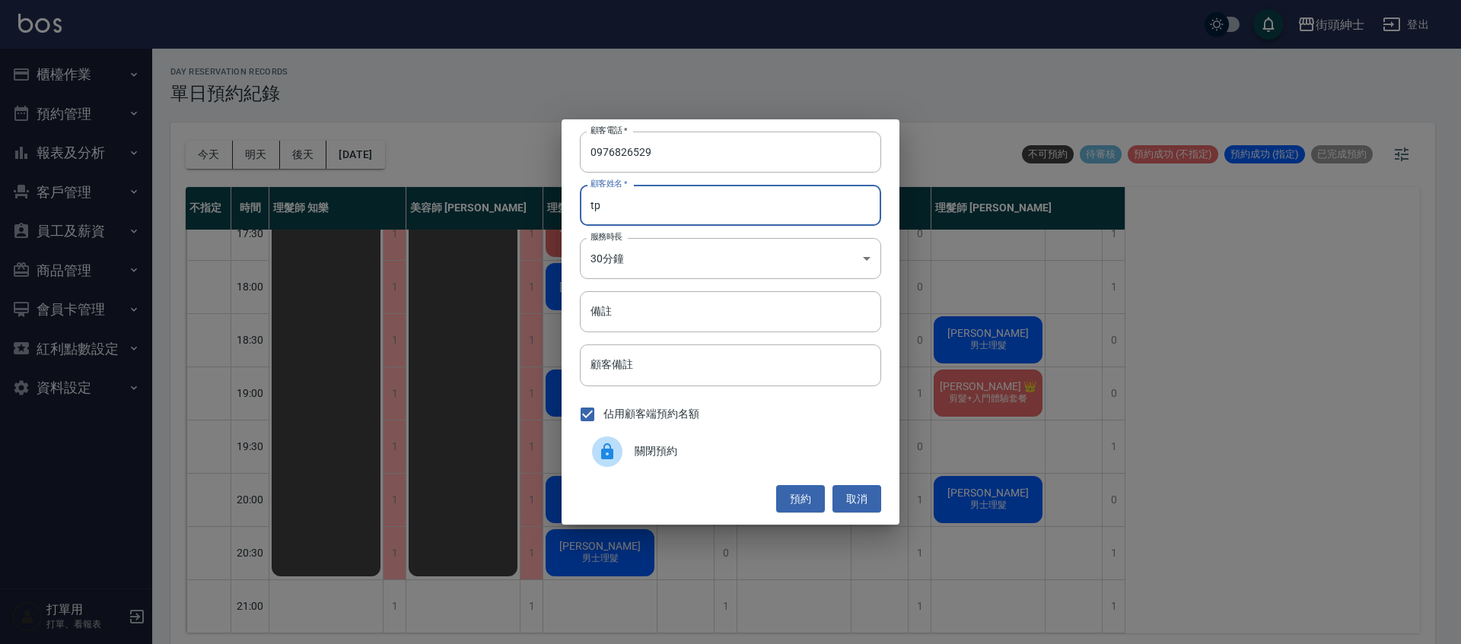
type input "t"
type input "陳"
click at [823, 326] on input "備註" at bounding box center [730, 311] width 301 height 41
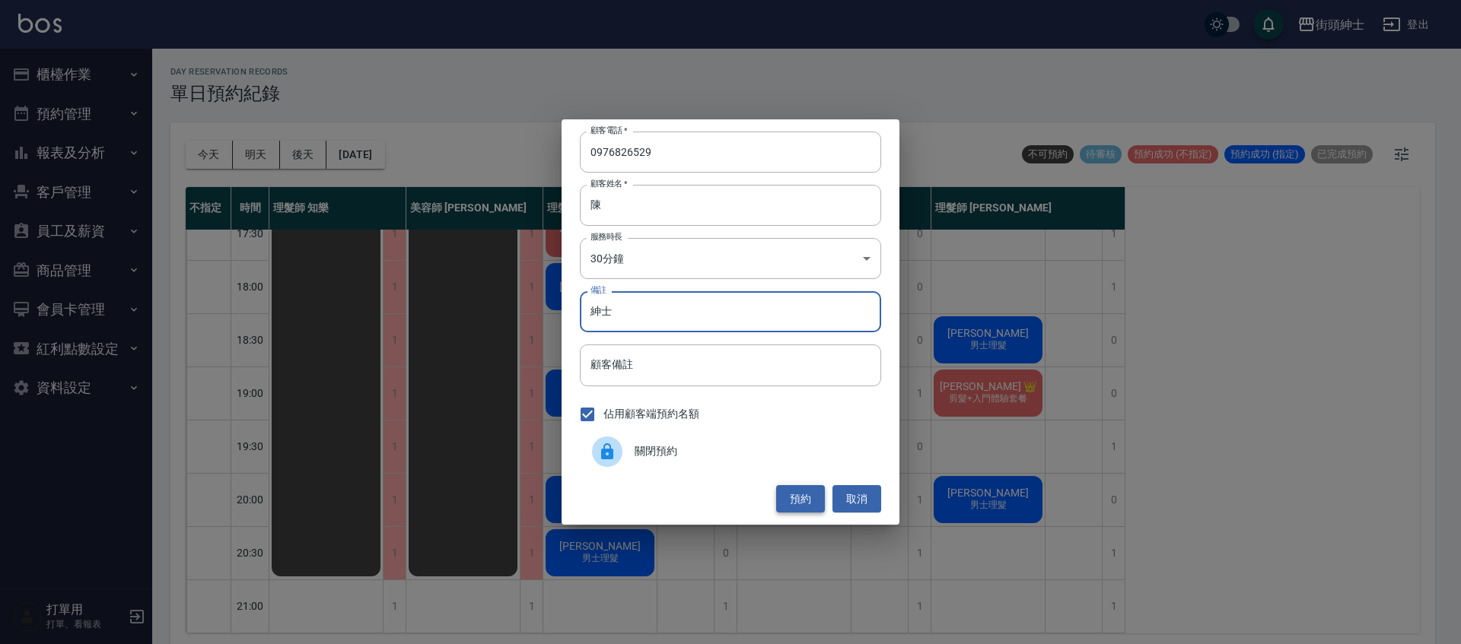
type input "紳士"
click at [806, 499] on button "預約" at bounding box center [800, 499] width 49 height 28
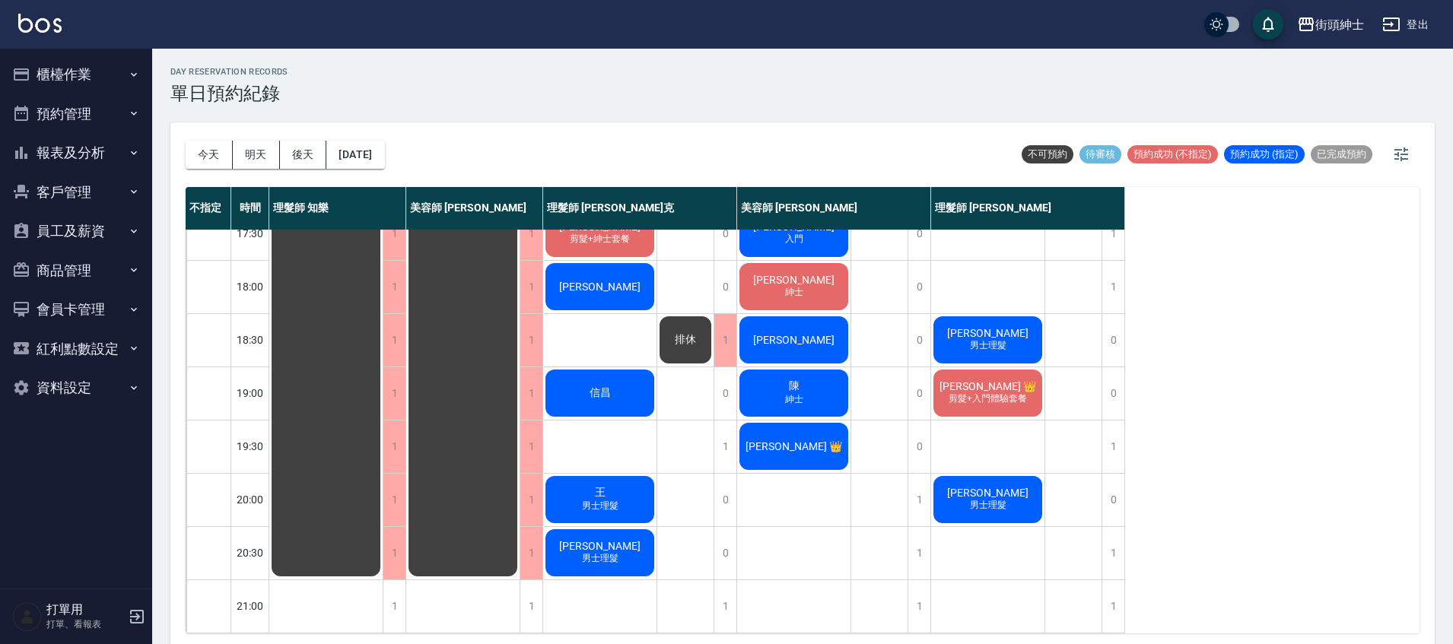
click at [806, 381] on div "陳 紳士" at bounding box center [793, 393] width 113 height 52
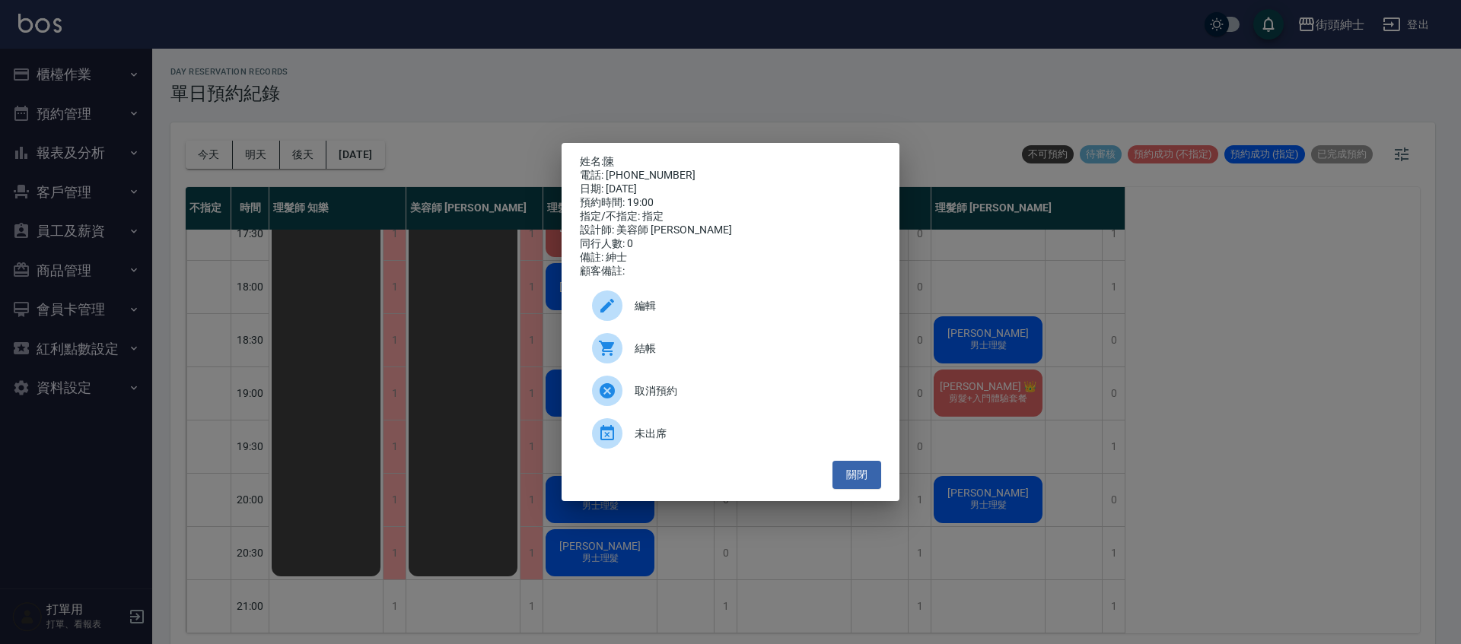
drag, startPoint x: 605, startPoint y: 154, endPoint x: 647, endPoint y: 164, distance: 42.8
click at [647, 164] on div "姓名: 陳 電話: 0976826529 日期: 2025/10/13 預約時間: 19:00 指定/不指定: 指定 設計師: 美容師 小戴 同行人數: 0 …" at bounding box center [730, 216] width 301 height 123
drag, startPoint x: 603, startPoint y: 157, endPoint x: 669, endPoint y: 172, distance: 67.0
click at [669, 172] on div "姓名: 陳 電話: 0976826529 日期: 2025/10/13 預約時間: 19:00 指定/不指定: 指定 設計師: 美容師 小戴 同行人數: 0 …" at bounding box center [730, 216] width 301 height 123
copy div "陳 電話: 0976826529"
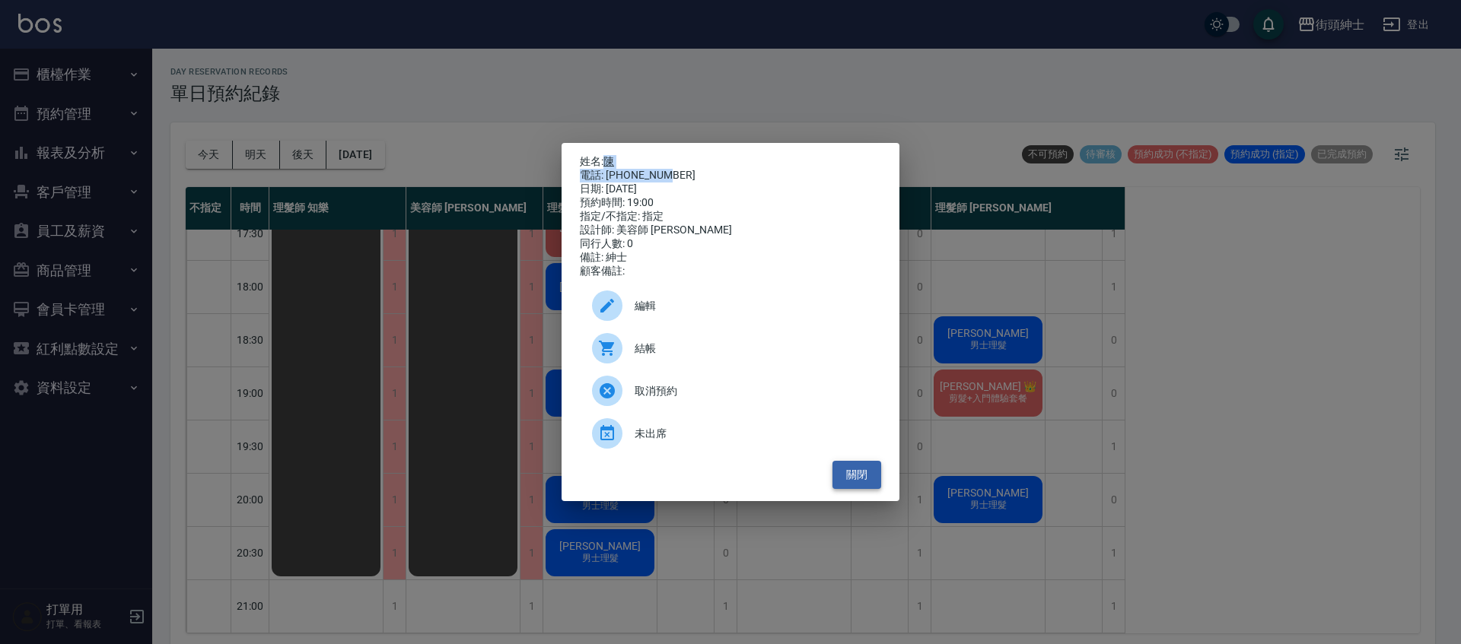
click at [869, 485] on button "關閉" at bounding box center [856, 475] width 49 height 28
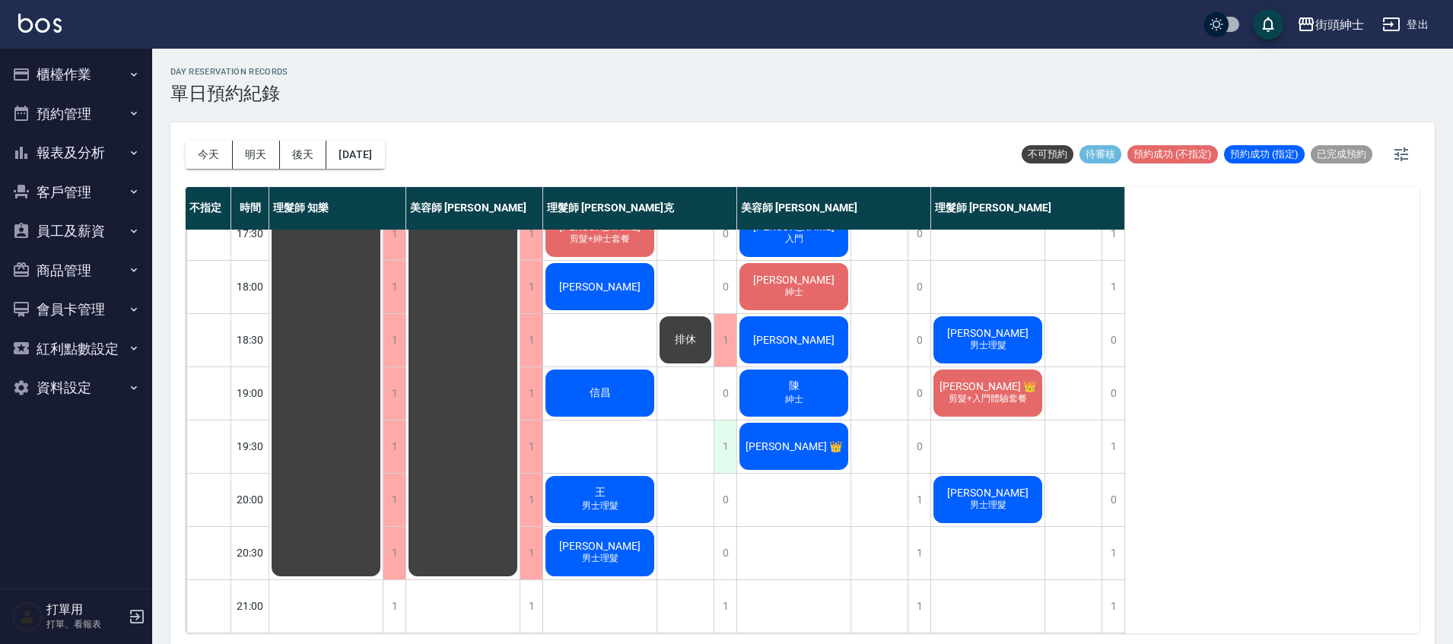
click at [731, 440] on div "1" at bounding box center [725, 447] width 23 height 52
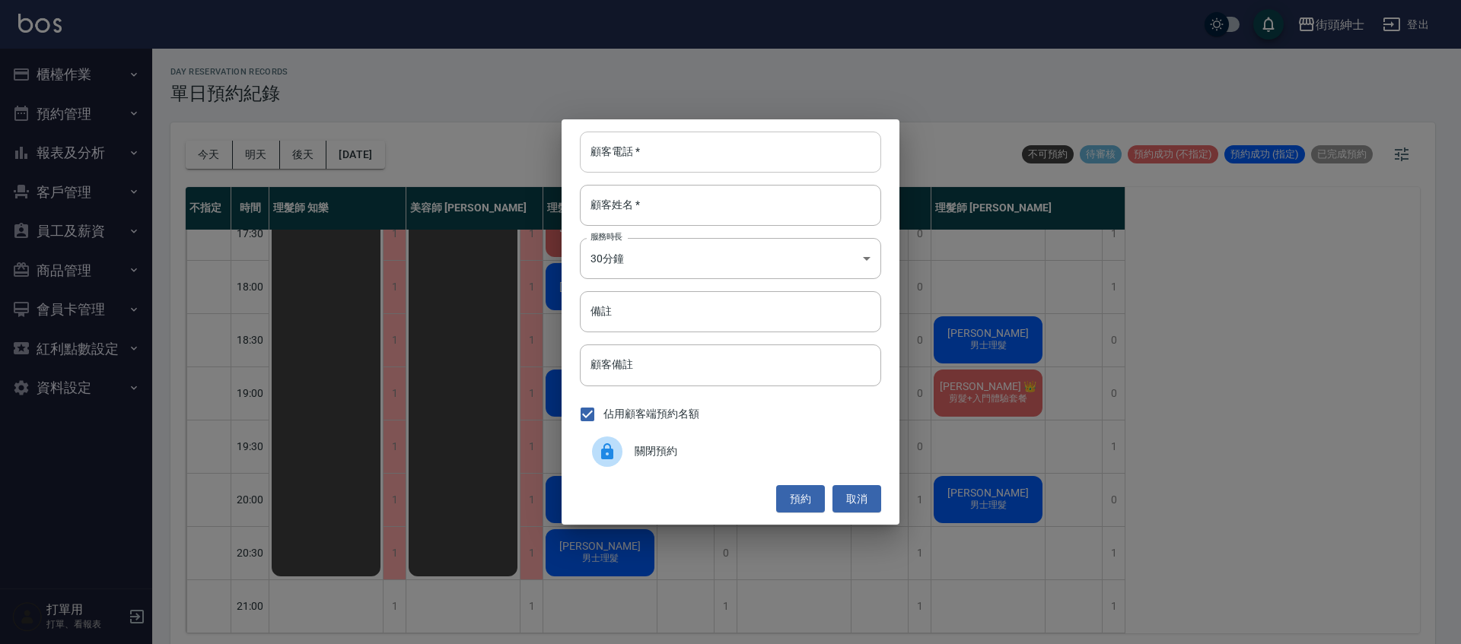
click at [708, 160] on input "顧客電話   *" at bounding box center [730, 152] width 301 height 41
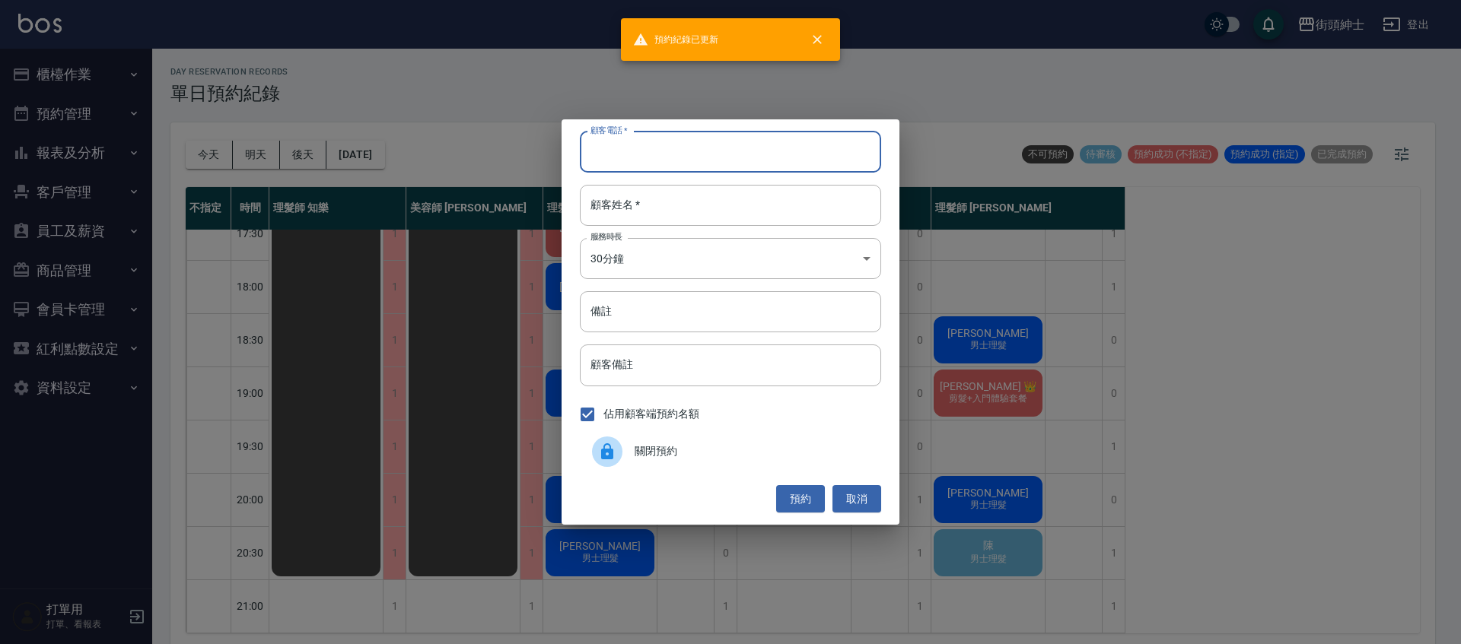
paste input "陳 電話: 0976826529"
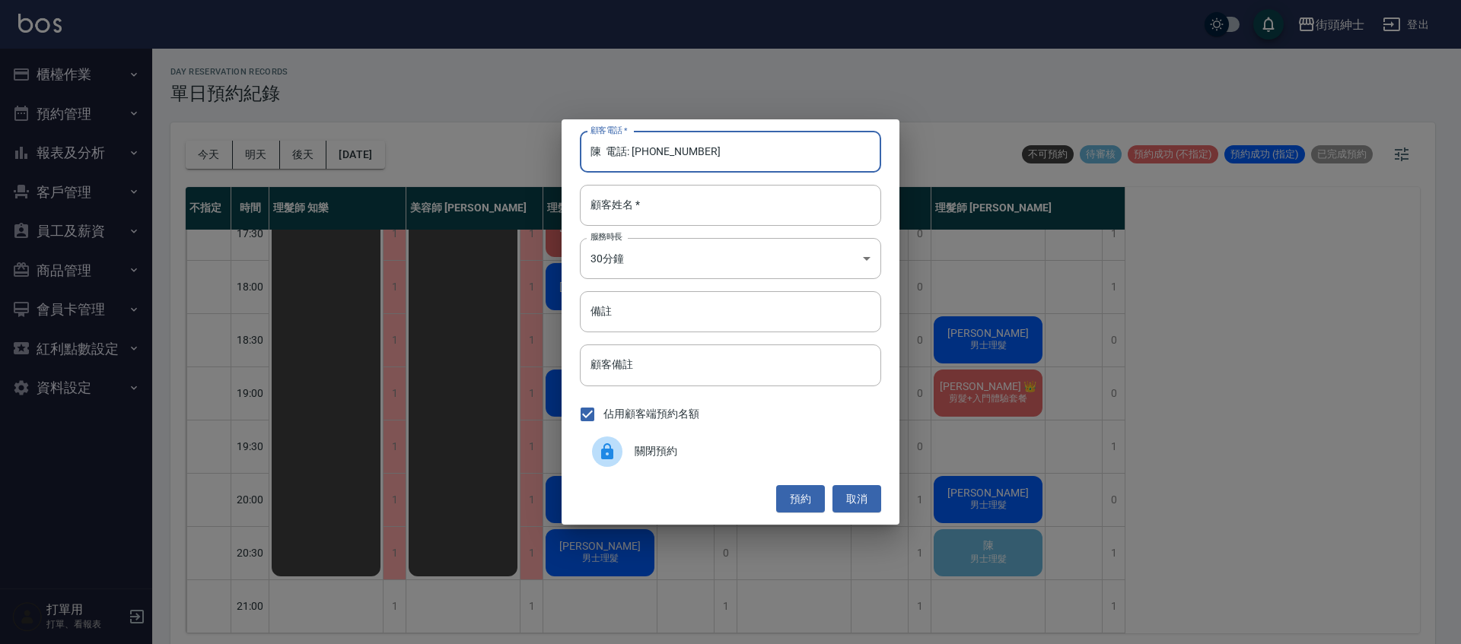
drag, startPoint x: 635, startPoint y: 152, endPoint x: 536, endPoint y: 154, distance: 98.9
click at [537, 154] on div "顧客電話   * 陳 電話: 0976826529 顧客電話   * 顧客姓名   * 顧客姓名   * 服務時長 30分鐘 1 服務時長 備註 備註 顧客備…" at bounding box center [730, 322] width 1461 height 644
type input "0976826529"
click at [742, 211] on input "顧客姓名   *" at bounding box center [730, 205] width 301 height 41
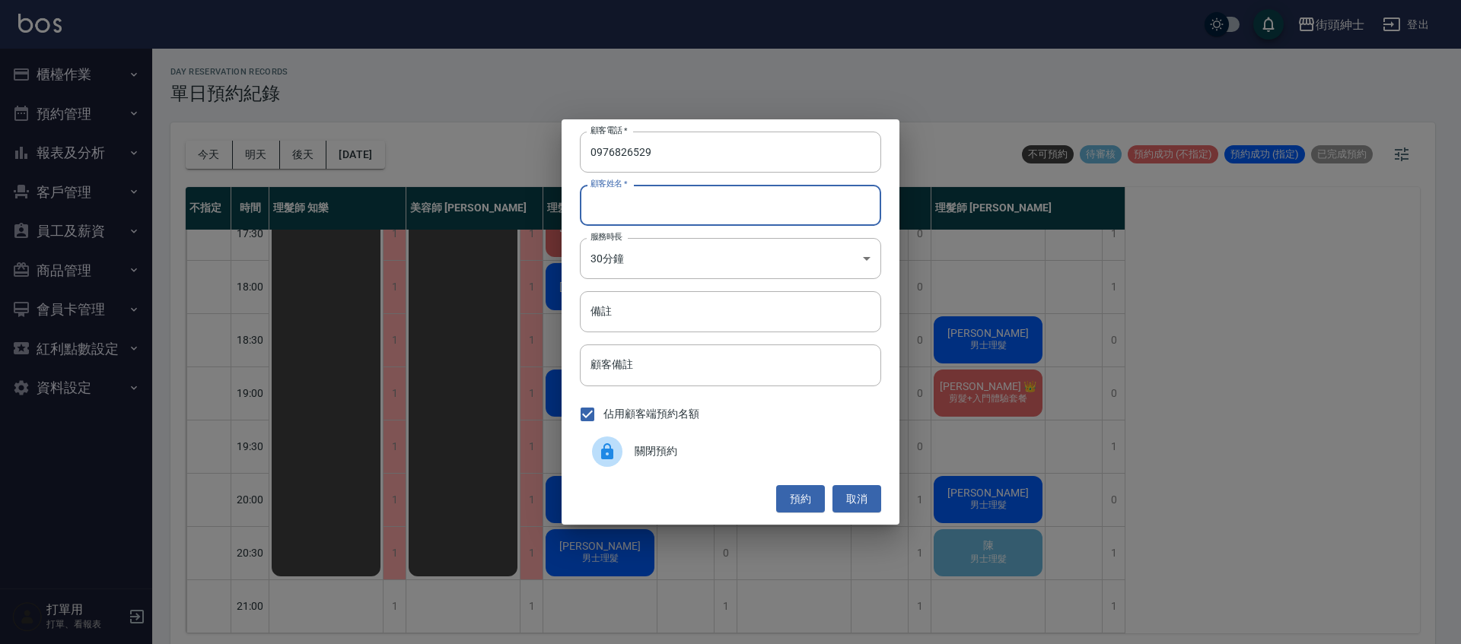
paste input "陳 電話: 0976826529"
drag, startPoint x: 707, startPoint y: 202, endPoint x: 600, endPoint y: 209, distance: 107.5
click at [600, 209] on input "陳 電話: 0976826529" at bounding box center [730, 205] width 301 height 41
type input "陳"
click at [796, 493] on button "預約" at bounding box center [800, 499] width 49 height 28
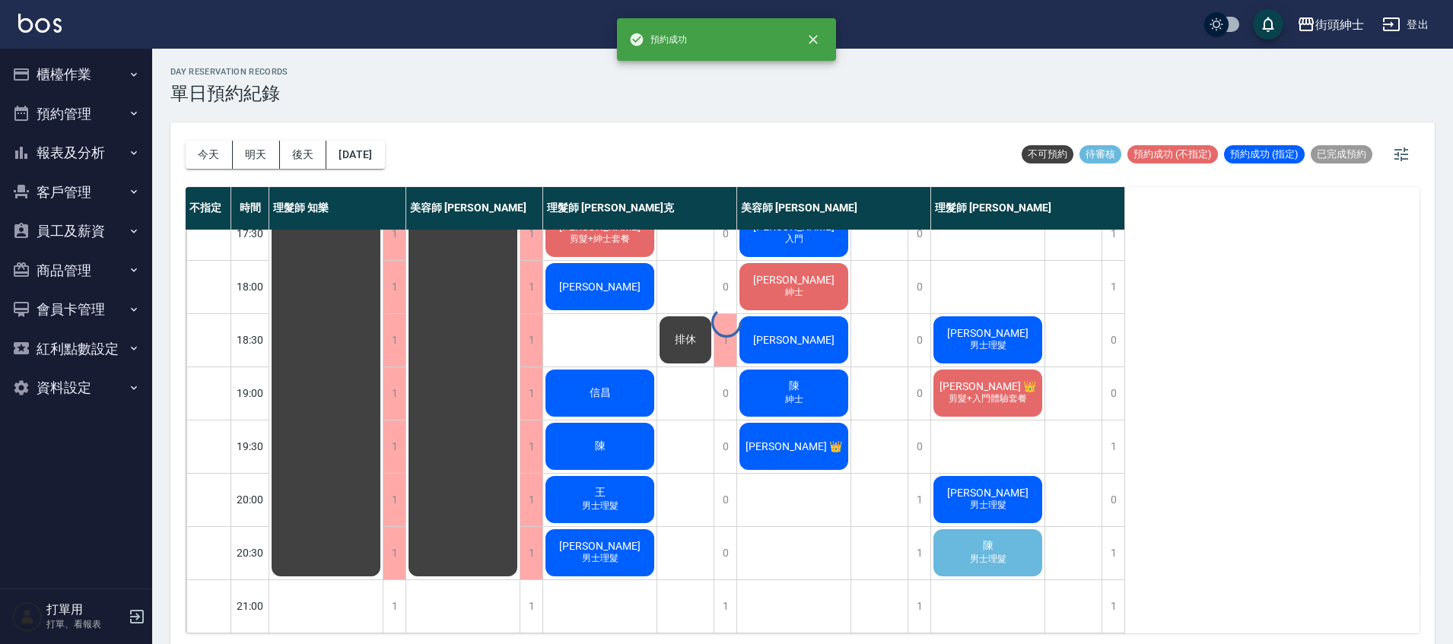
click at [1008, 558] on span "男士理髮" at bounding box center [988, 559] width 43 height 13
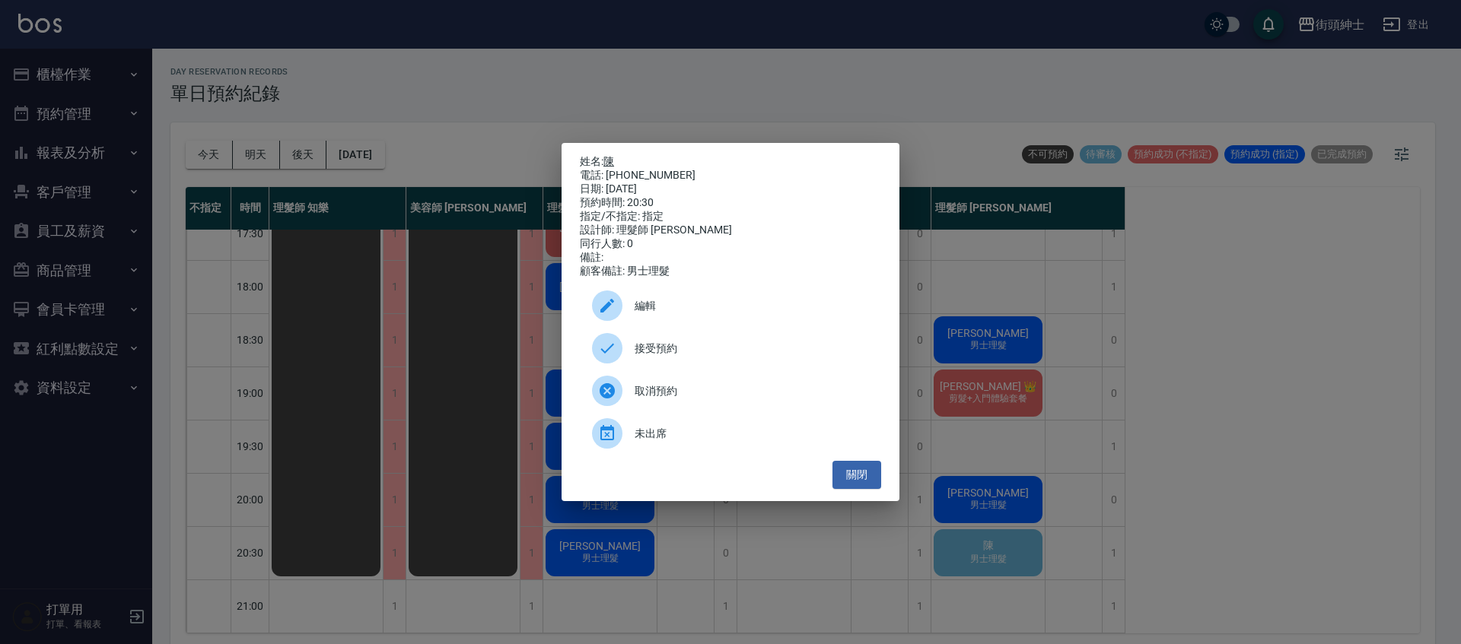
click at [610, 155] on link "陳" at bounding box center [608, 161] width 11 height 12
click at [867, 480] on button "關閉" at bounding box center [856, 475] width 49 height 28
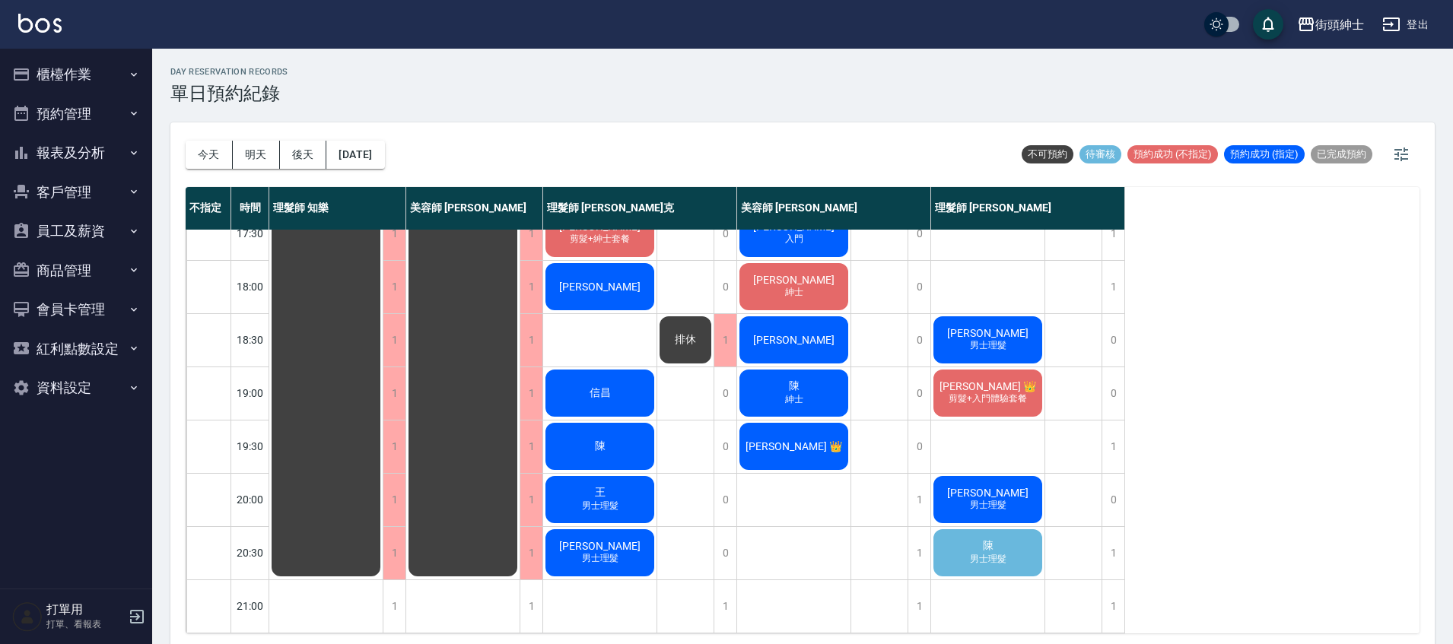
click at [989, 543] on span "陳" at bounding box center [988, 546] width 17 height 14
click at [997, 553] on span "男士理髮" at bounding box center [988, 559] width 43 height 13
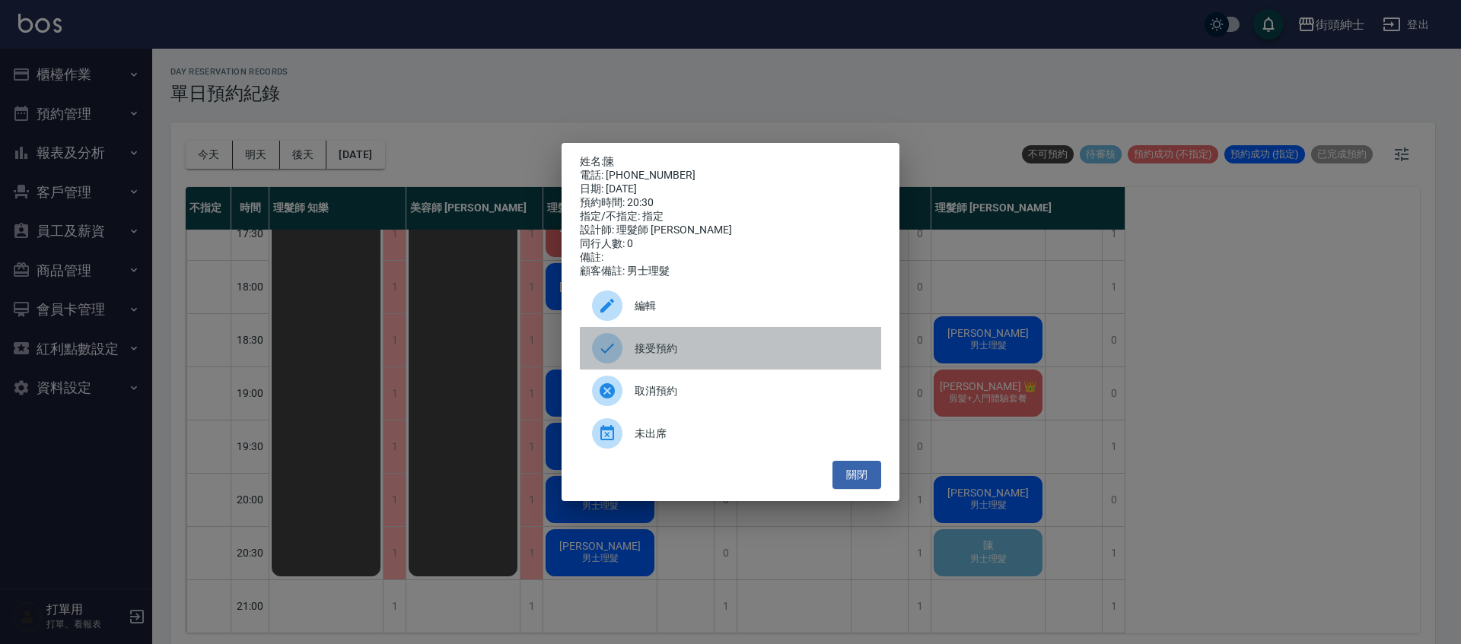
click at [672, 357] on span "接受預約" at bounding box center [751, 349] width 234 height 16
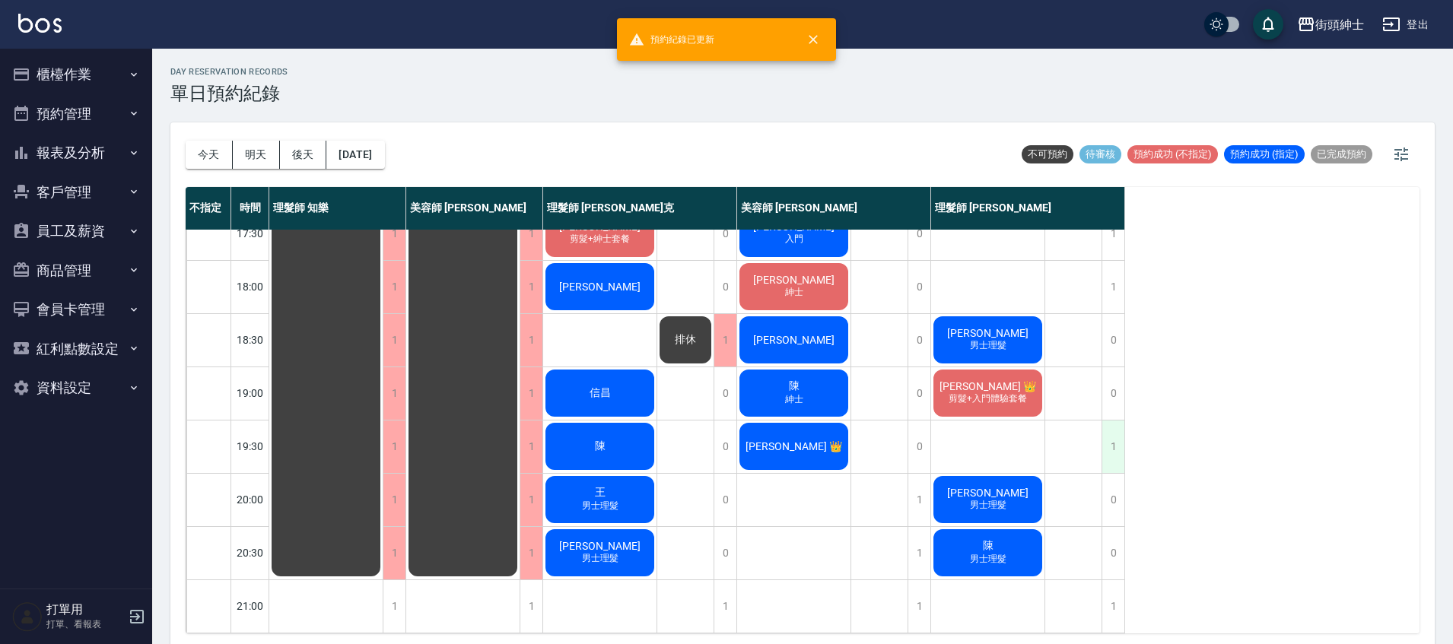
click at [1110, 450] on div "1" at bounding box center [1112, 447] width 23 height 52
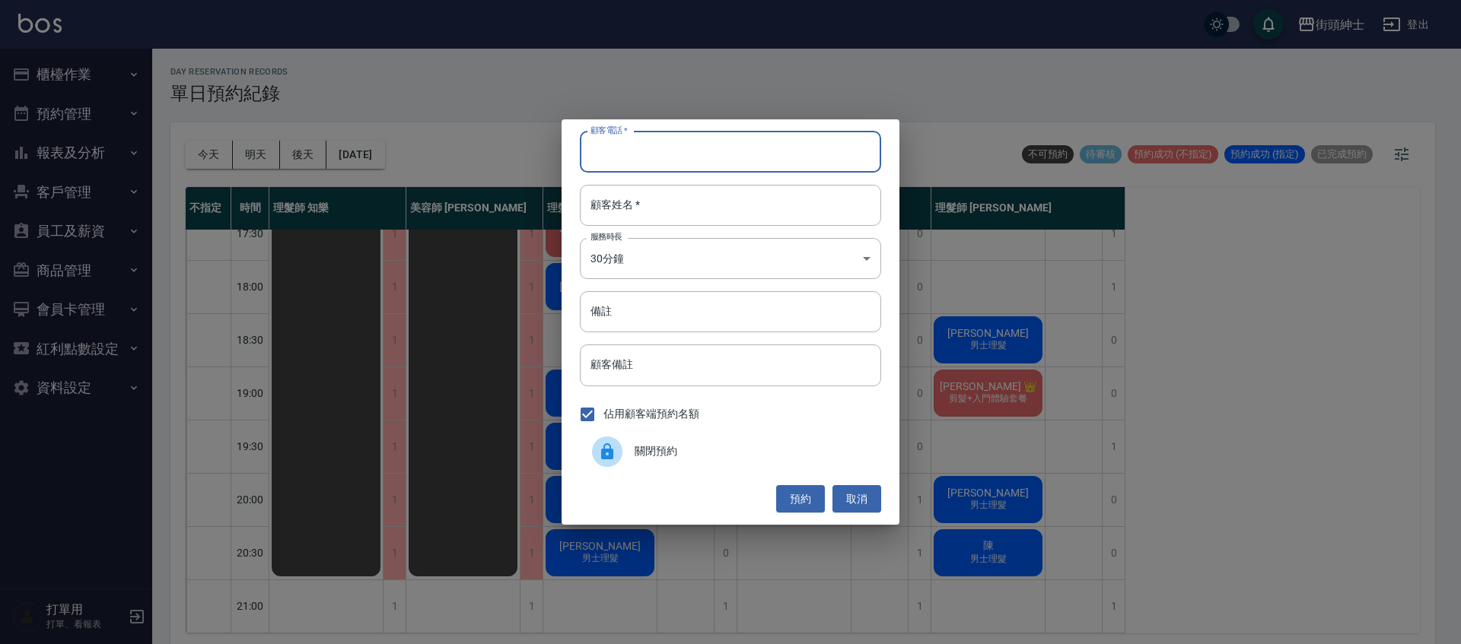
click at [696, 165] on input "顧客電話   *" at bounding box center [730, 152] width 301 height 41
paste input "陳 電話: 0976826529"
click at [706, 154] on input "陳 電話: 0976826529" at bounding box center [730, 152] width 301 height 41
drag, startPoint x: 635, startPoint y: 153, endPoint x: 547, endPoint y: 150, distance: 88.3
click at [547, 150] on div "顧客電話   * 陳 電話: 0976826529 顧客電話   * 顧客姓名   * 顧客姓名   * 服務時長 30分鐘 1 服務時長 備註 備註 顧客備…" at bounding box center [730, 322] width 1461 height 644
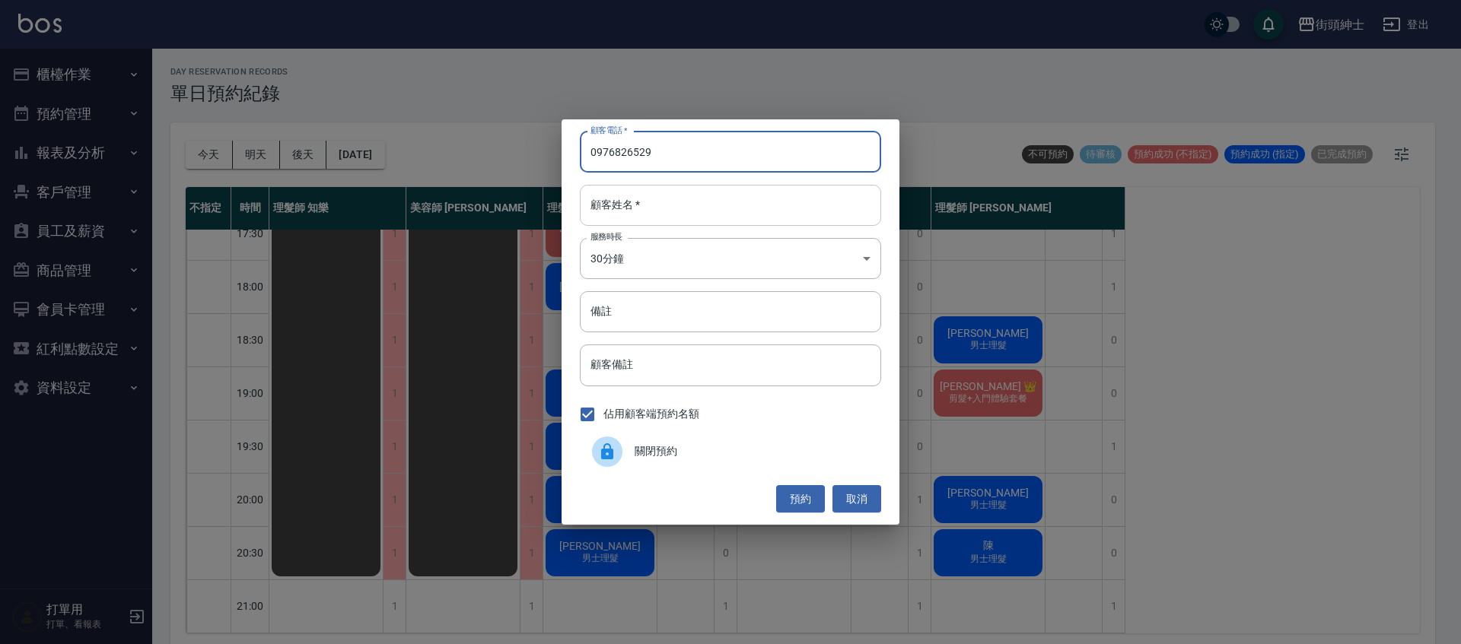
type input "0976826529"
click at [679, 208] on input "顧客姓名   *" at bounding box center [730, 205] width 301 height 41
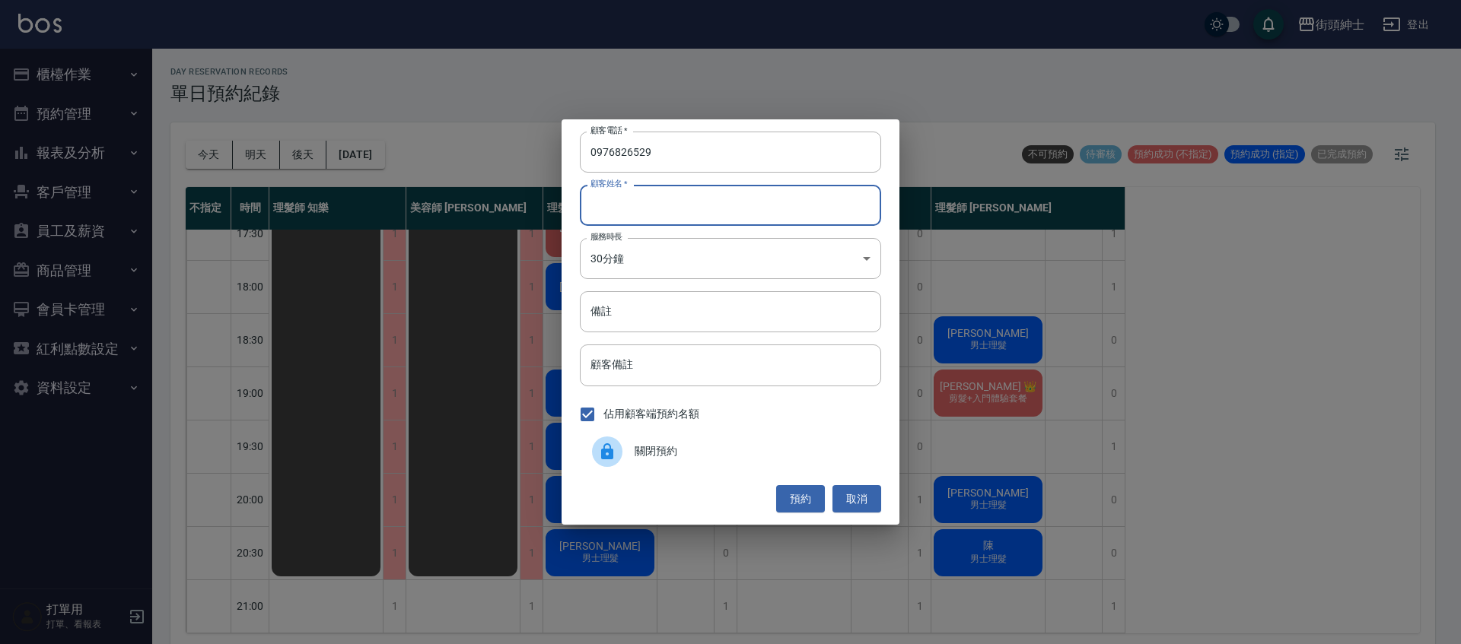
paste input "陳 電話: 0976826529"
drag, startPoint x: 666, startPoint y: 202, endPoint x: 604, endPoint y: 208, distance: 61.8
click at [604, 208] on input "陳 電話: 0976826529" at bounding box center [730, 205] width 301 height 41
type input "陳"
click at [799, 494] on button "預約" at bounding box center [800, 499] width 49 height 28
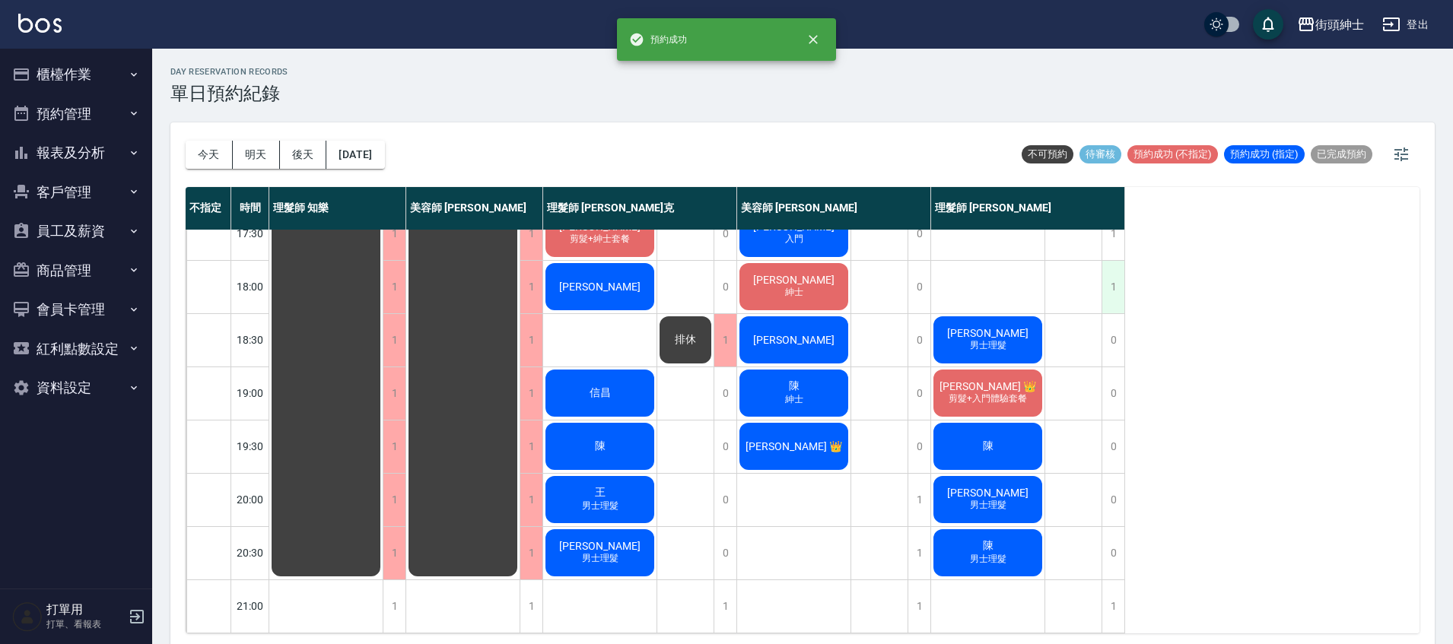
click at [1111, 293] on div "1" at bounding box center [1112, 287] width 23 height 52
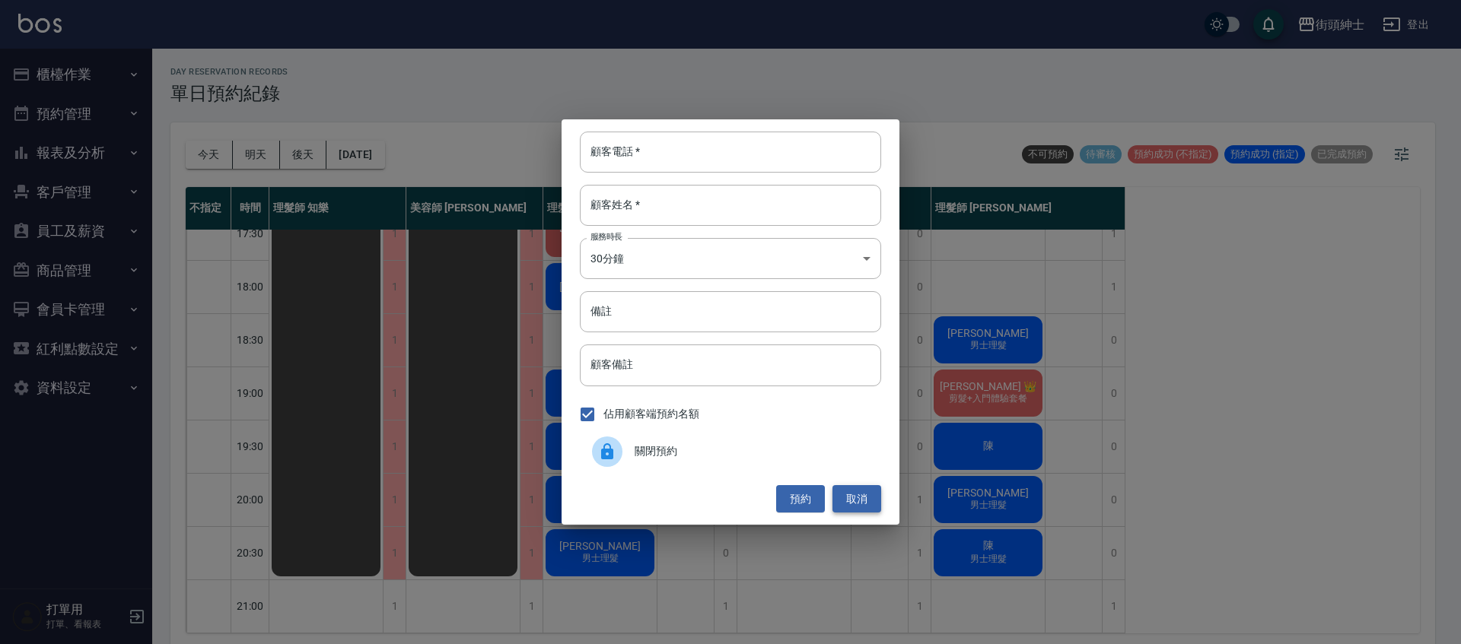
click at [858, 497] on button "取消" at bounding box center [856, 499] width 49 height 28
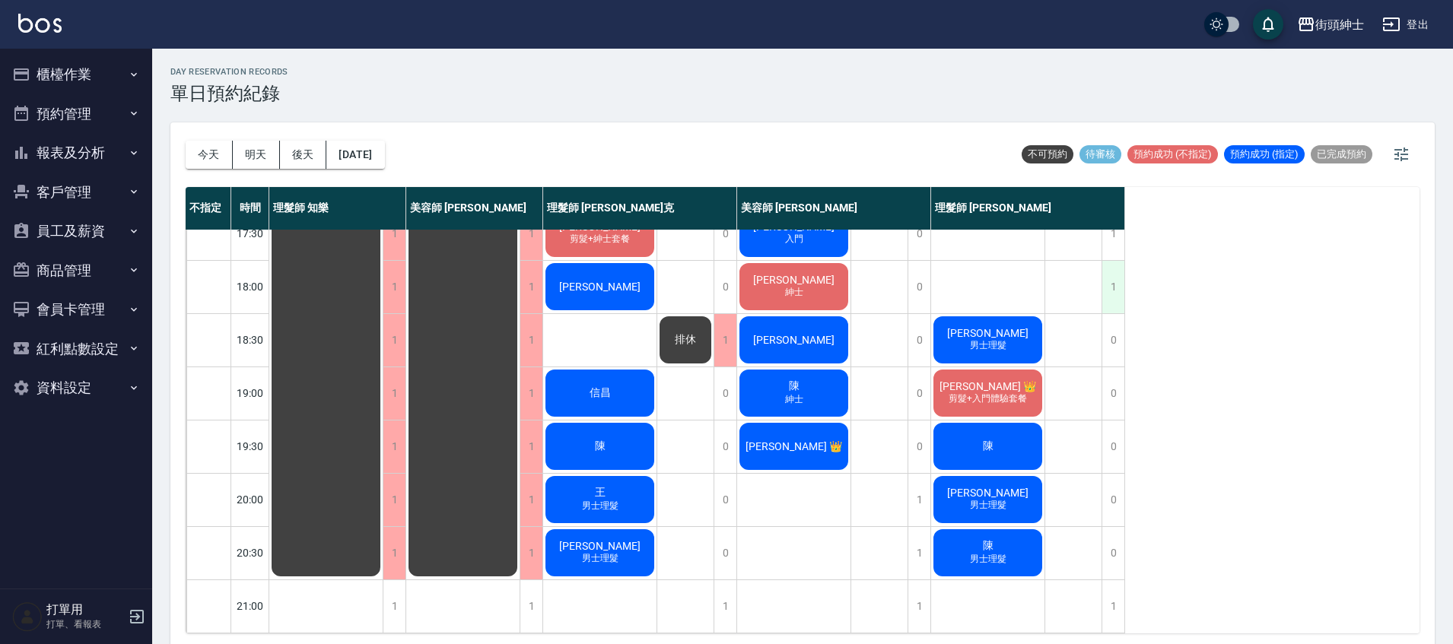
click at [1117, 275] on div "1" at bounding box center [1112, 287] width 23 height 52
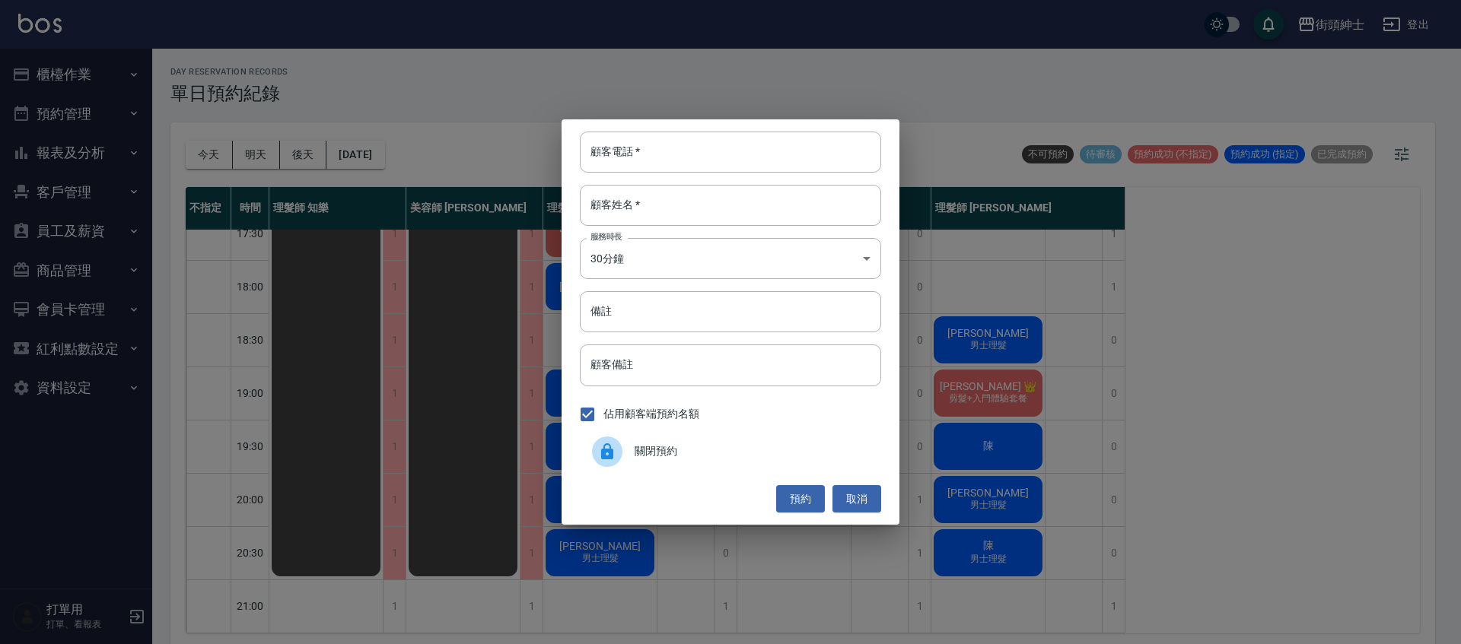
click at [725, 456] on span "關閉預約" at bounding box center [751, 451] width 234 height 16
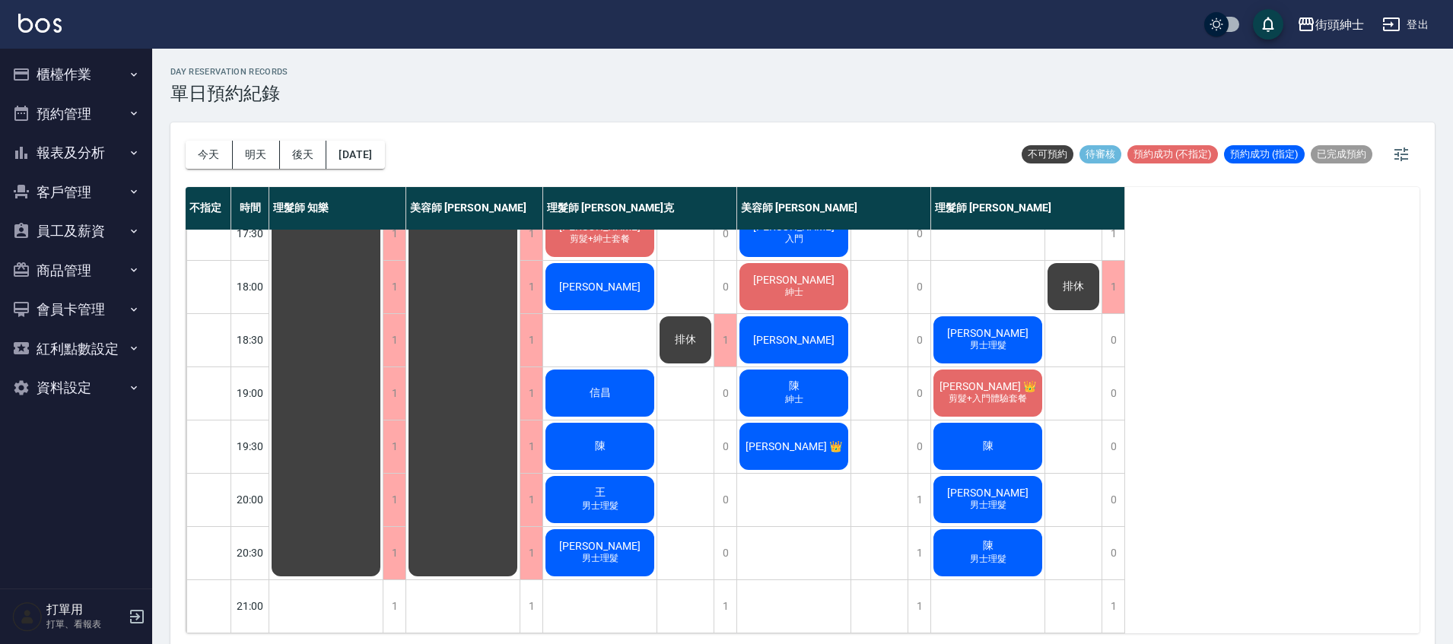
click at [838, 489] on div "簡少麒 紳士 孫大鈞 紳士 鍾汎鈞 尊榮 黃凱群 紳士 Chris Si 尊榮 林 黃世騰 入門 張剛毓 紳士 王桑 陳 紳士 James 👑" at bounding box center [794, 74] width 114 height 1118
click at [913, 496] on div "1" at bounding box center [919, 500] width 23 height 52
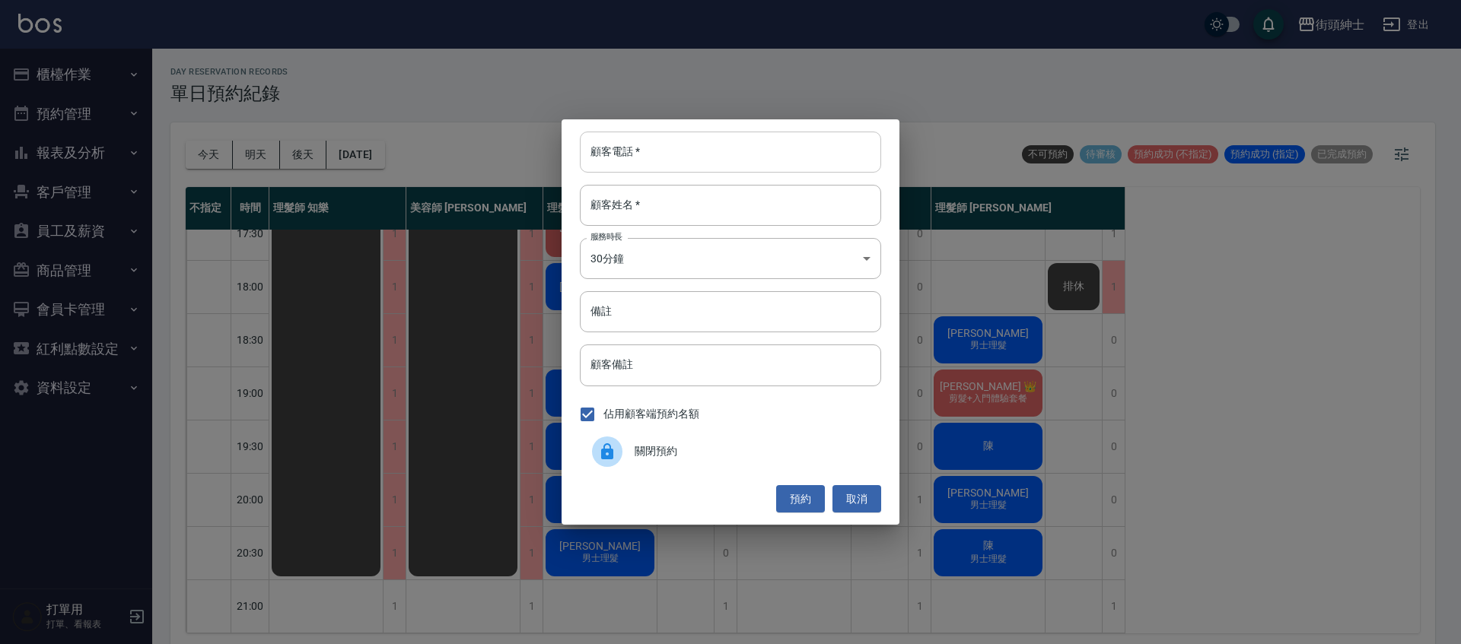
click at [709, 167] on input "顧客電話   *" at bounding box center [730, 152] width 301 height 41
paste input "陳 電話: 0976826529"
drag, startPoint x: 633, startPoint y: 151, endPoint x: 536, endPoint y: 162, distance: 98.0
click at [536, 162] on div "顧客電話   * 陳 電話: 0976826529 顧客電話   * 顧客姓名   * 顧客姓名   * 服務時長 30分鐘 1 服務時長 備註 備註 顧客備…" at bounding box center [730, 322] width 1461 height 644
click at [631, 155] on input "陳 電話: 0976826529" at bounding box center [730, 152] width 301 height 41
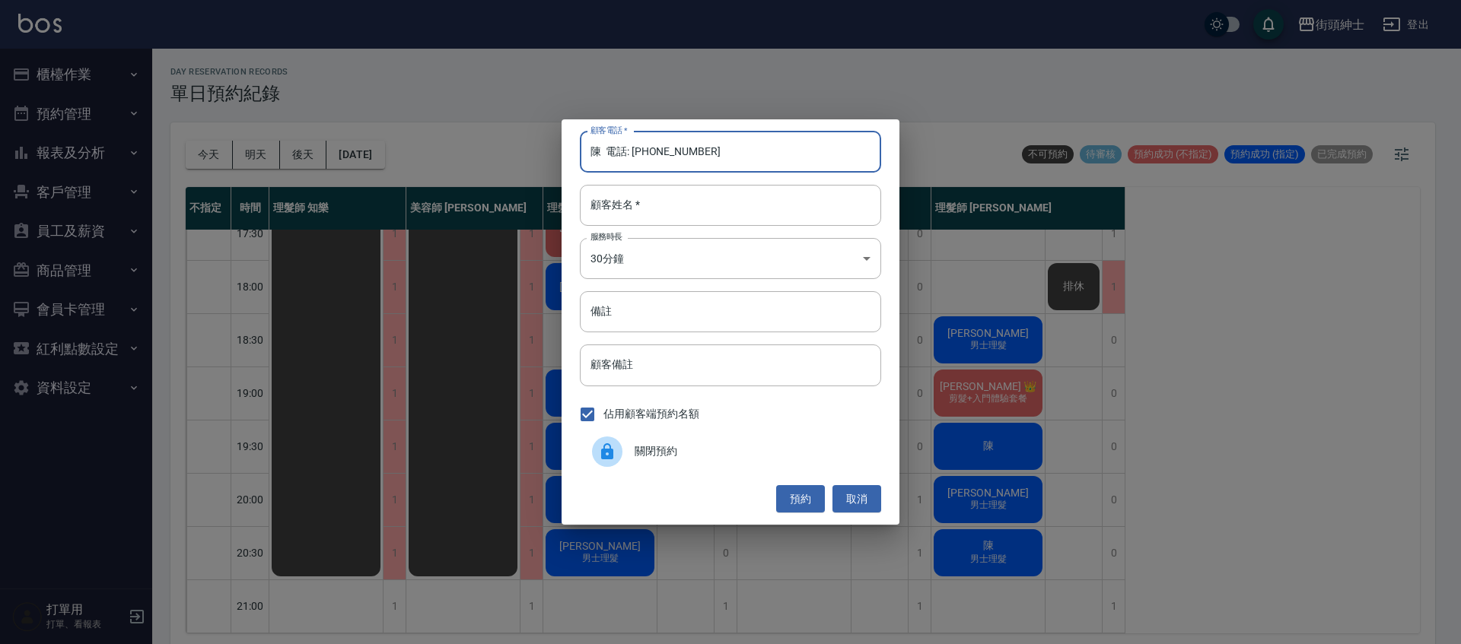
drag, startPoint x: 634, startPoint y: 154, endPoint x: 615, endPoint y: 173, distance: 28.0
click at [577, 158] on div "顧客電話   * 陳 電話: 0976826529 顧客電話   * 顧客姓名   * 顧客姓名   * 服務時長 30分鐘 1 服務時長 備註 備註 顧客備…" at bounding box center [730, 321] width 338 height 405
type input "0976826529"
click at [666, 208] on input "顧客姓名   *" at bounding box center [730, 205] width 301 height 41
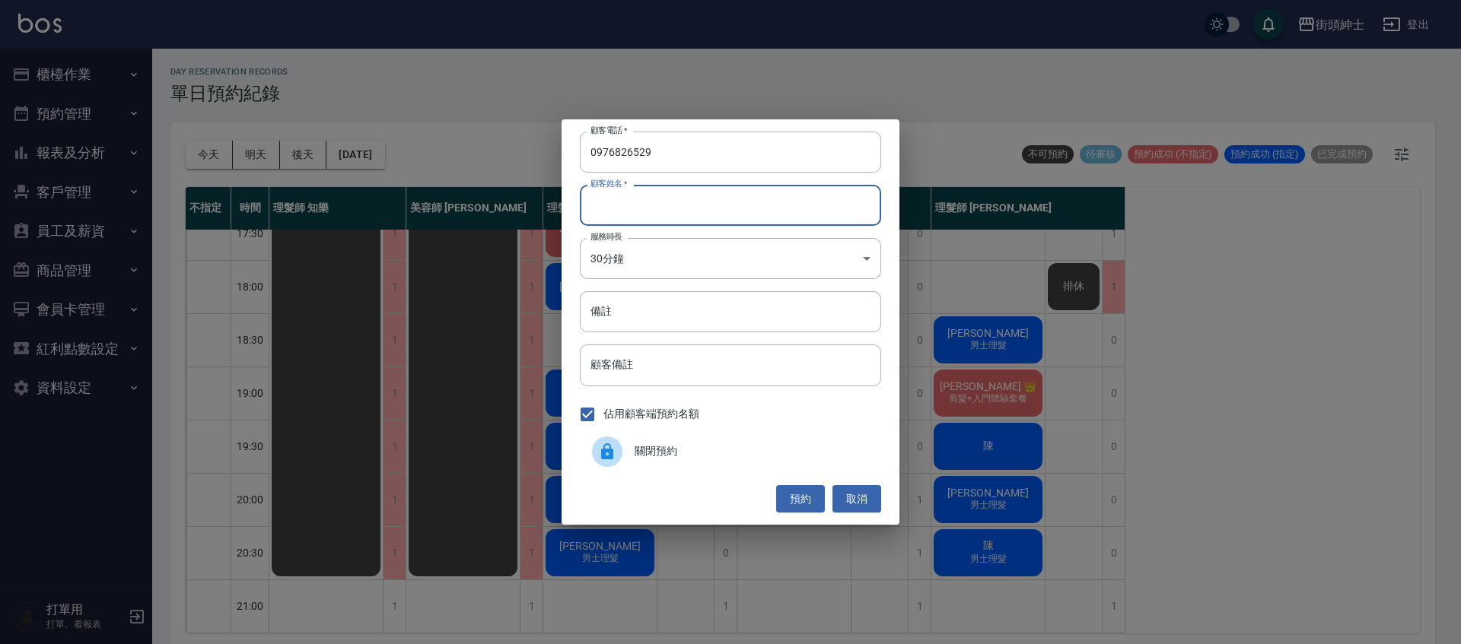
paste input "陳 電話: 0976826529"
drag, startPoint x: 672, startPoint y: 199, endPoint x: 600, endPoint y: 205, distance: 72.6
click at [600, 205] on input "陳 電話: 0976826529" at bounding box center [730, 205] width 301 height 41
type input "陳"
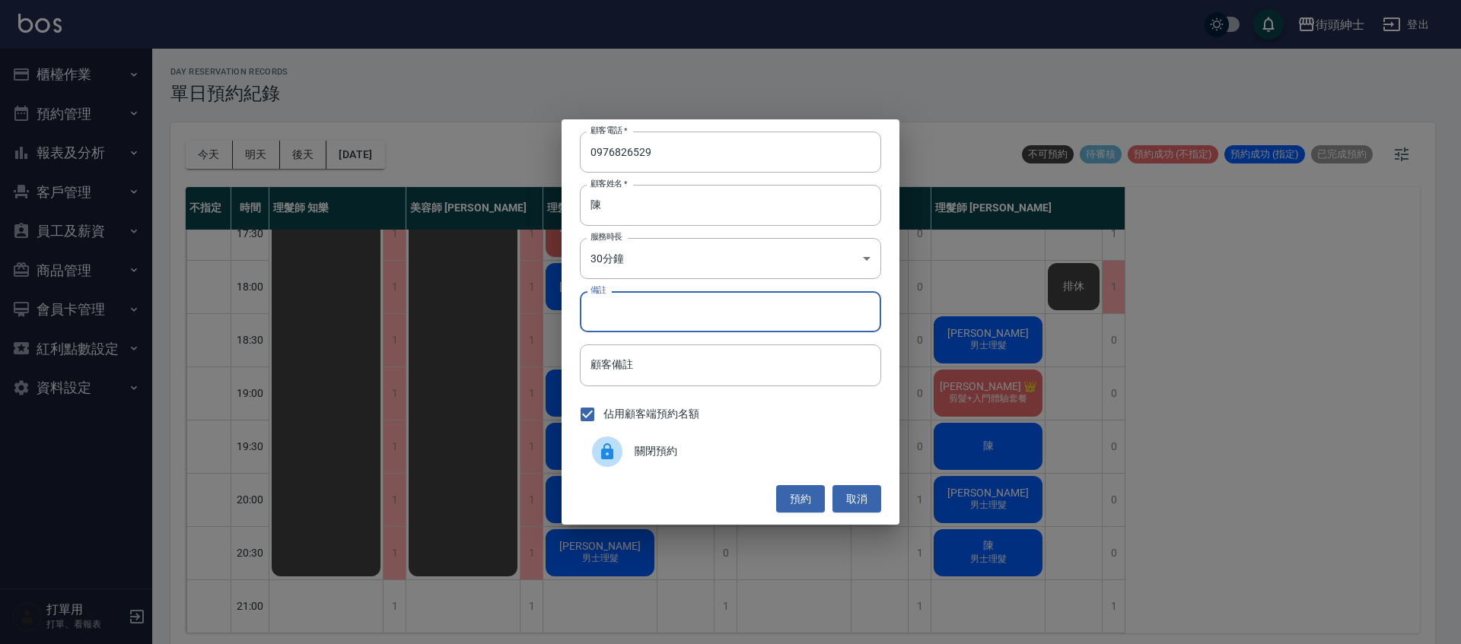
click at [721, 308] on input "備註" at bounding box center [730, 311] width 301 height 41
type input "紳士"
click at [813, 492] on button "預約" at bounding box center [800, 499] width 49 height 28
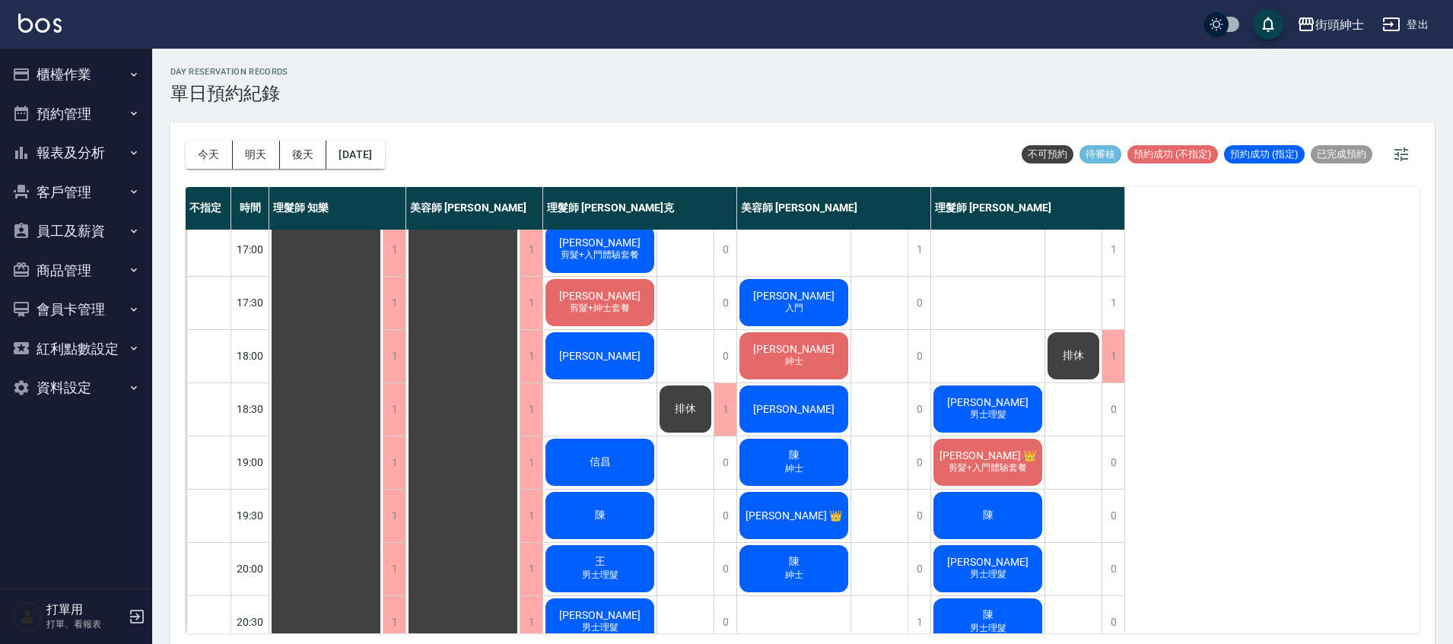
scroll to position [726, 0]
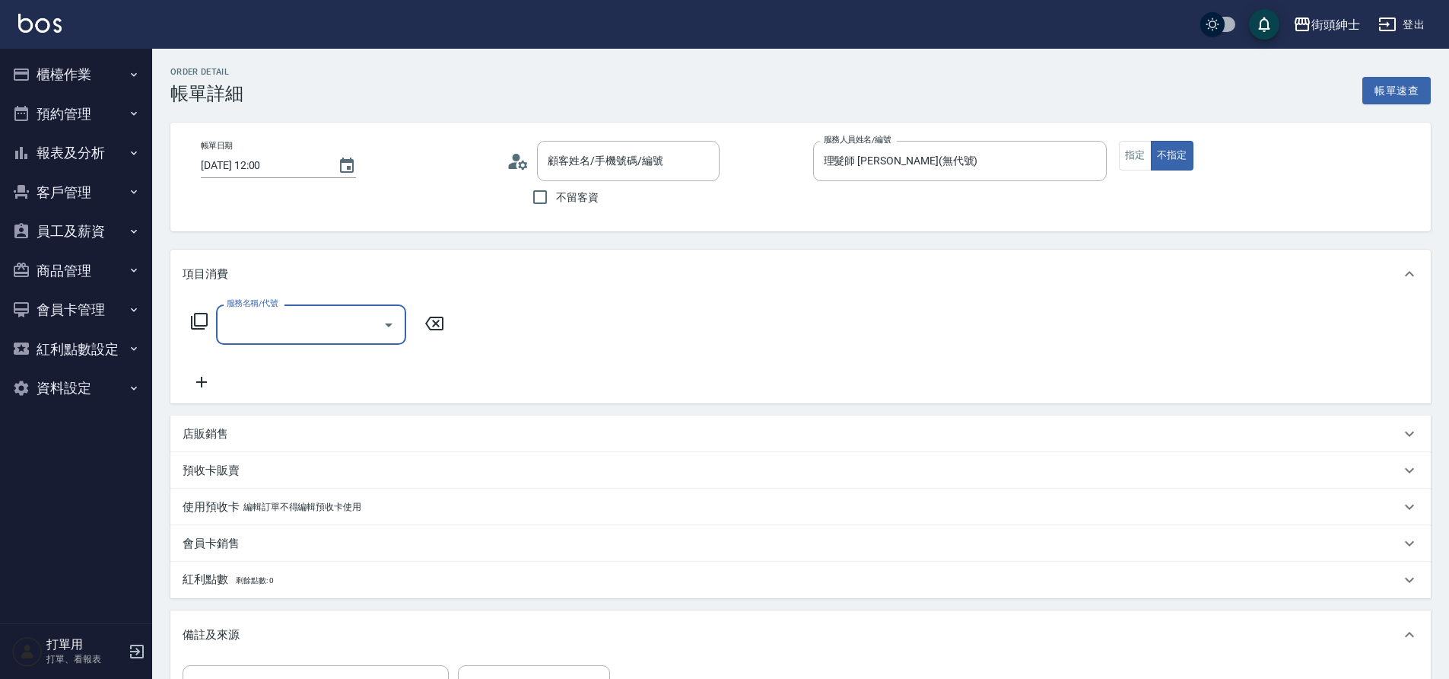
type input "[PERSON_NAME]/0930076733/null"
drag, startPoint x: 0, startPoint y: 0, endPoint x: 363, endPoint y: 319, distance: 483.5
click at [363, 319] on input "服務名稱/代號" at bounding box center [300, 324] width 154 height 27
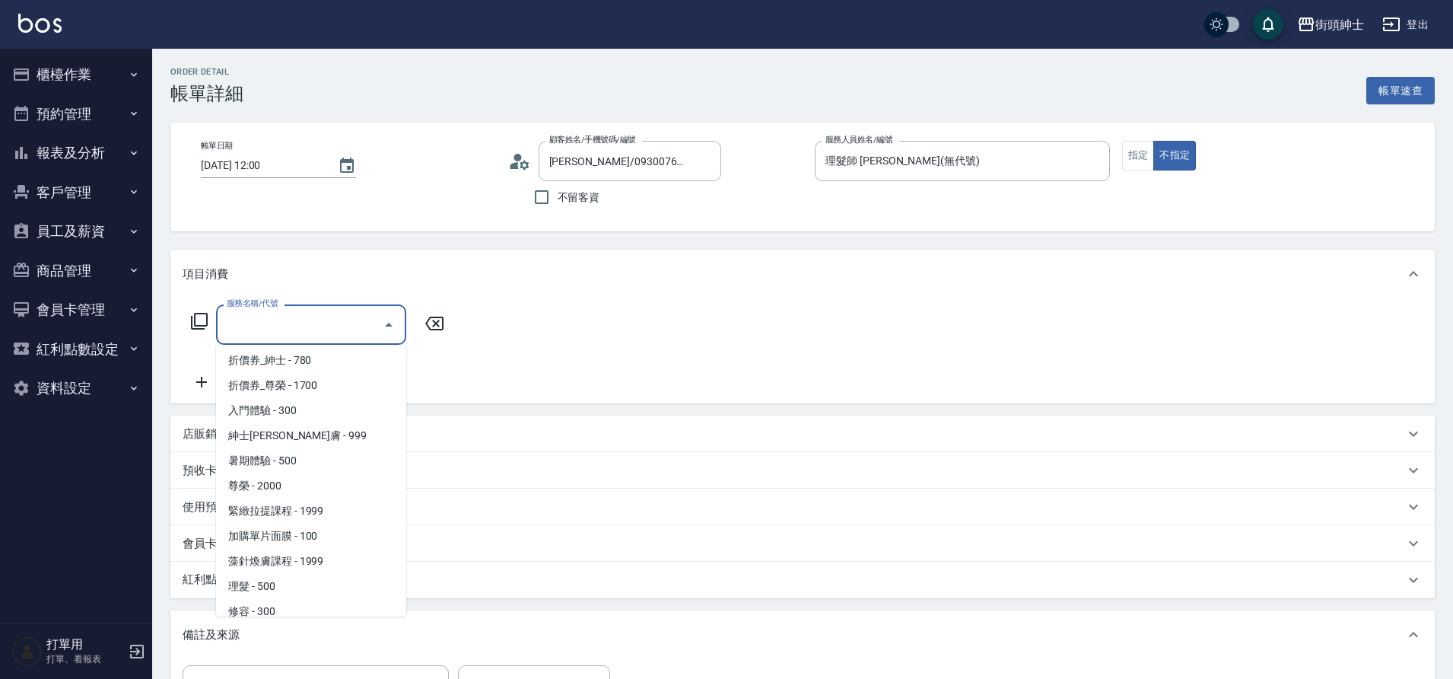
scroll to position [117, 0]
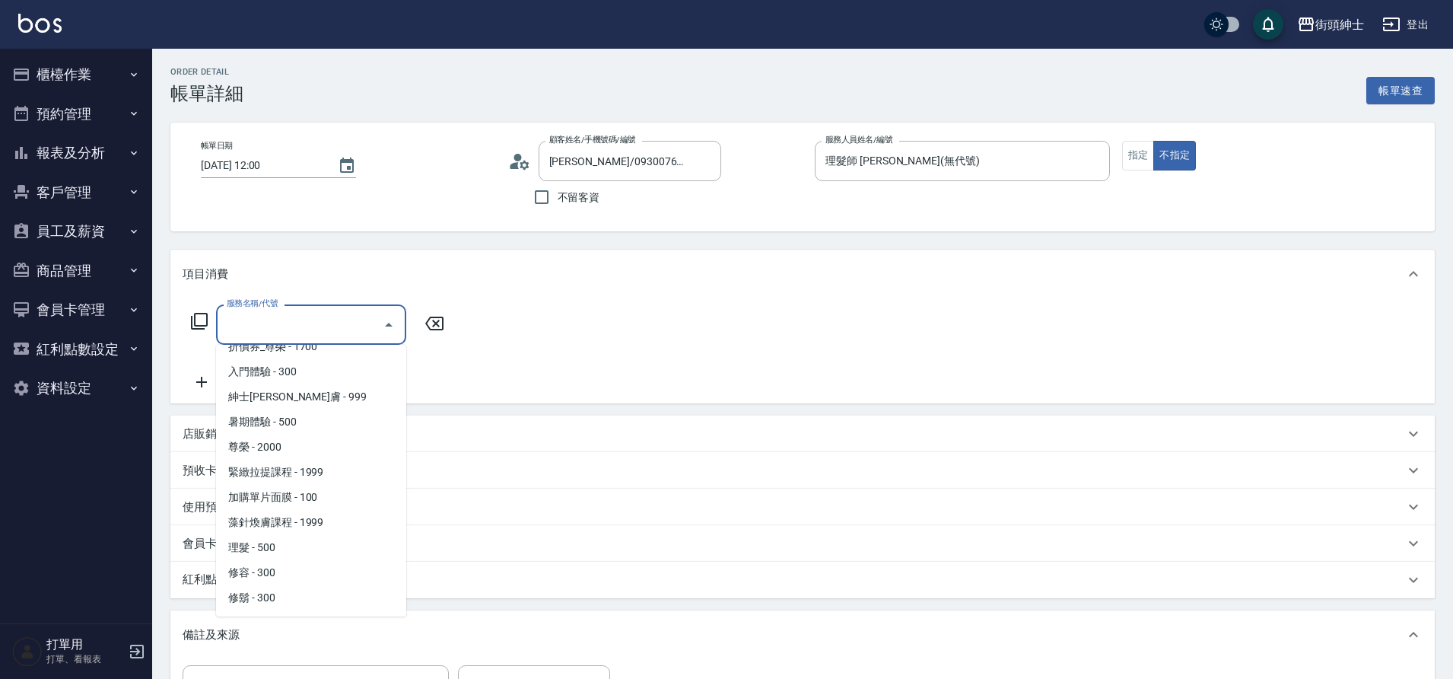
click at [286, 548] on span "理髮 - 500" at bounding box center [311, 547] width 190 height 25
type input "理髮(A02)"
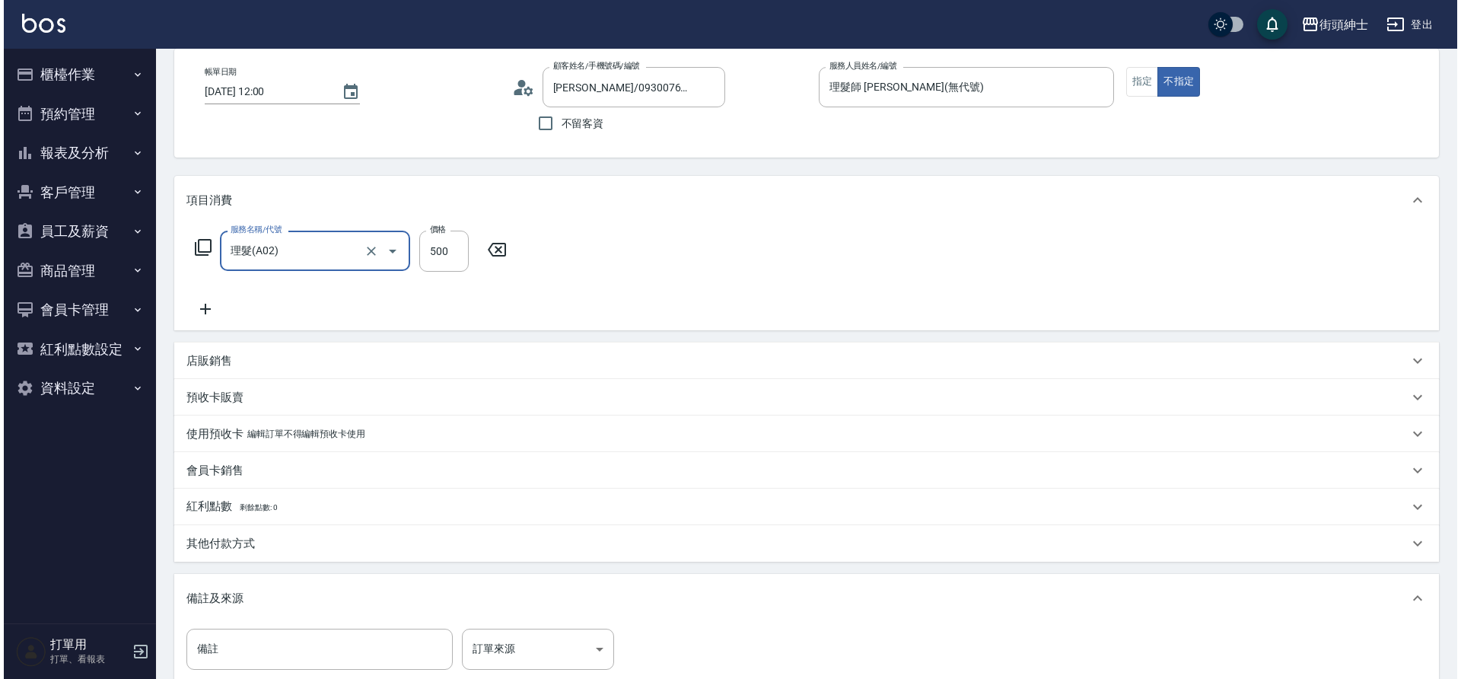
scroll to position [259, 0]
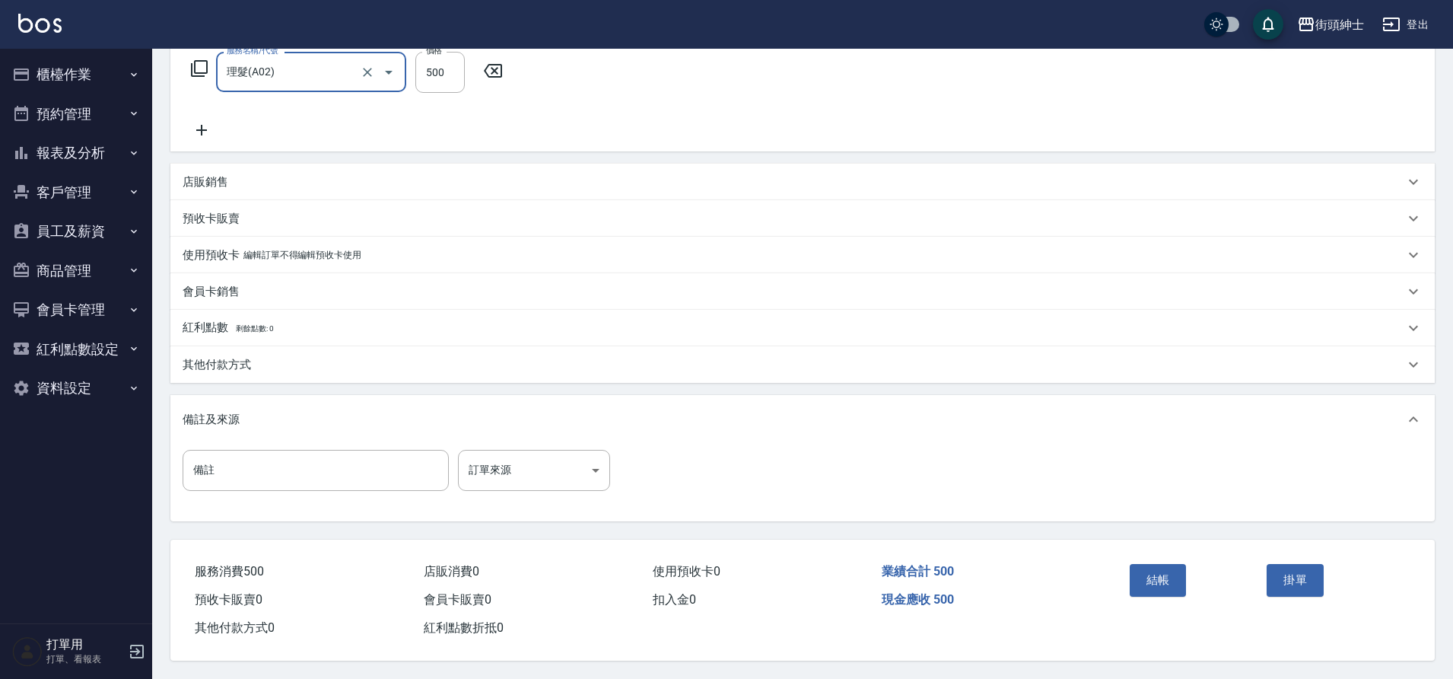
click at [1161, 581] on button "結帳" at bounding box center [1158, 580] width 57 height 32
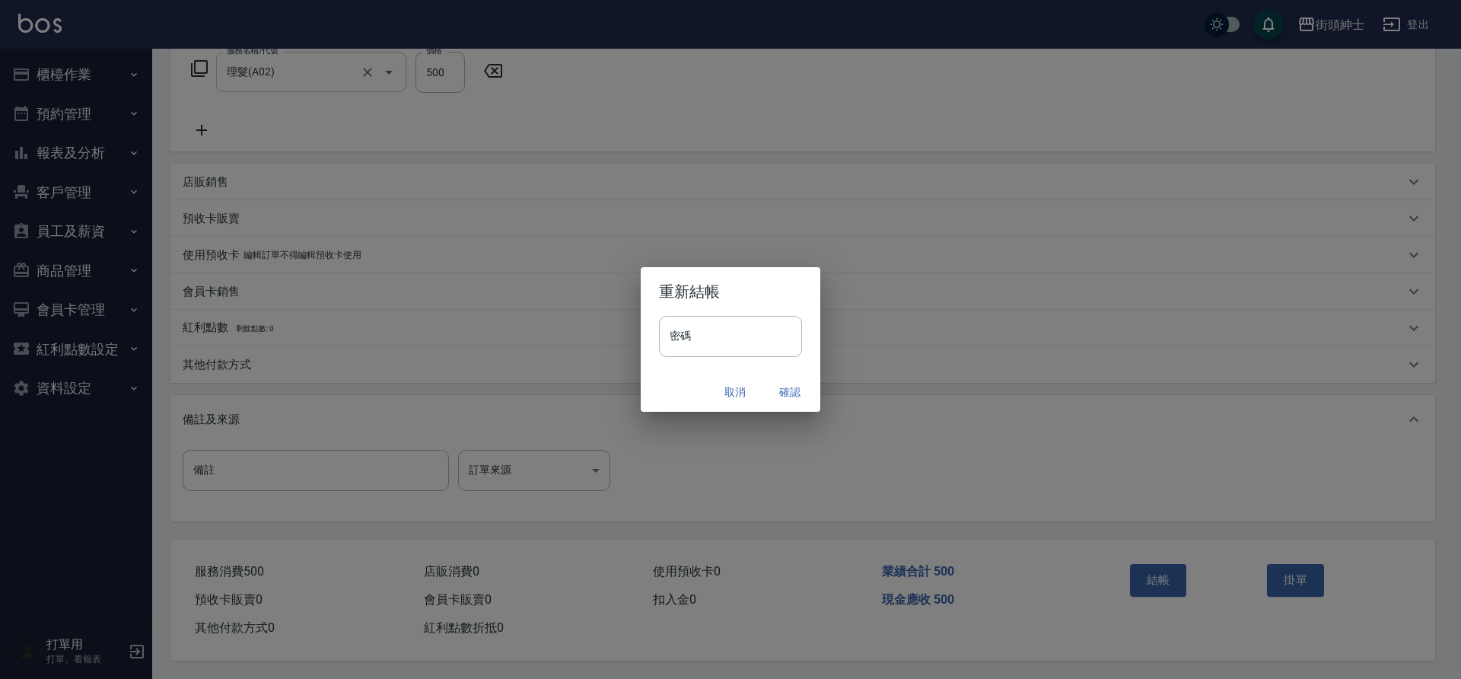
click at [796, 393] on button "確認" at bounding box center [789, 392] width 49 height 28
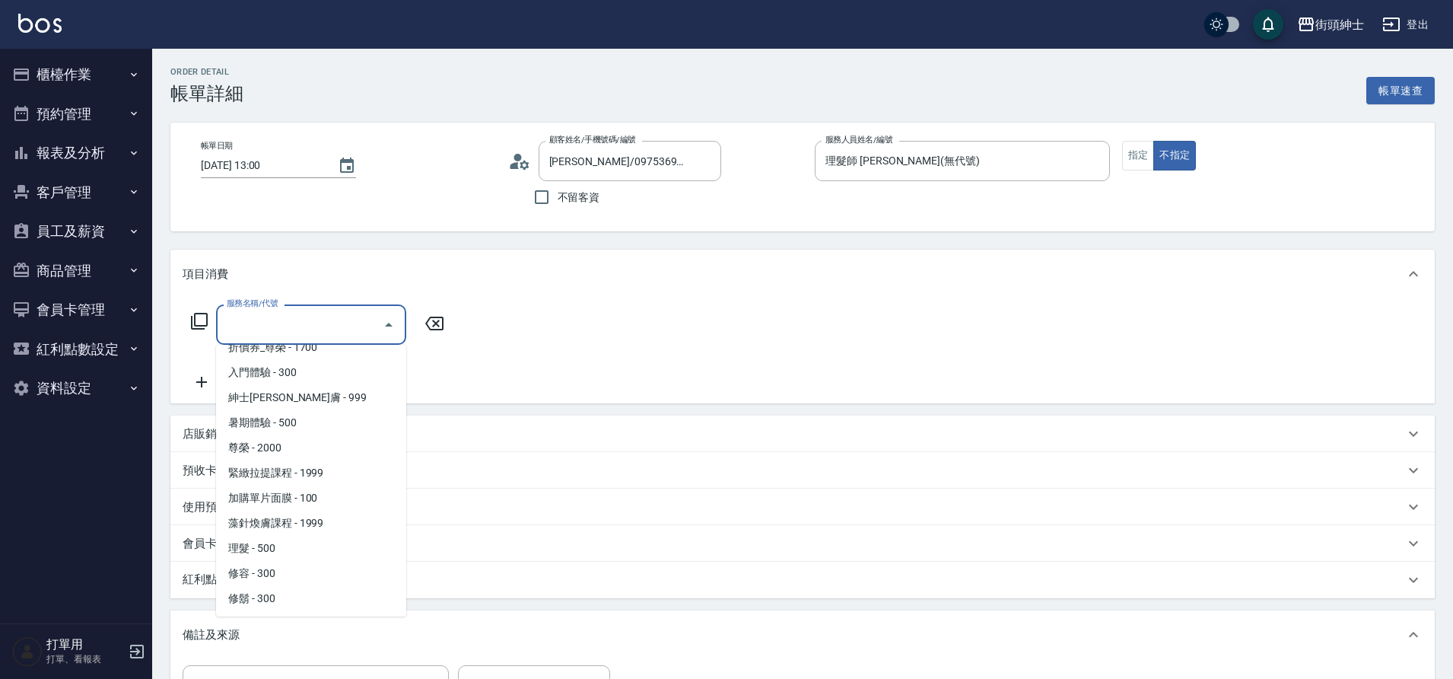
scroll to position [117, 0]
click at [286, 552] on span "理髮 - 500" at bounding box center [311, 547] width 190 height 25
type input "理髮(A02)"
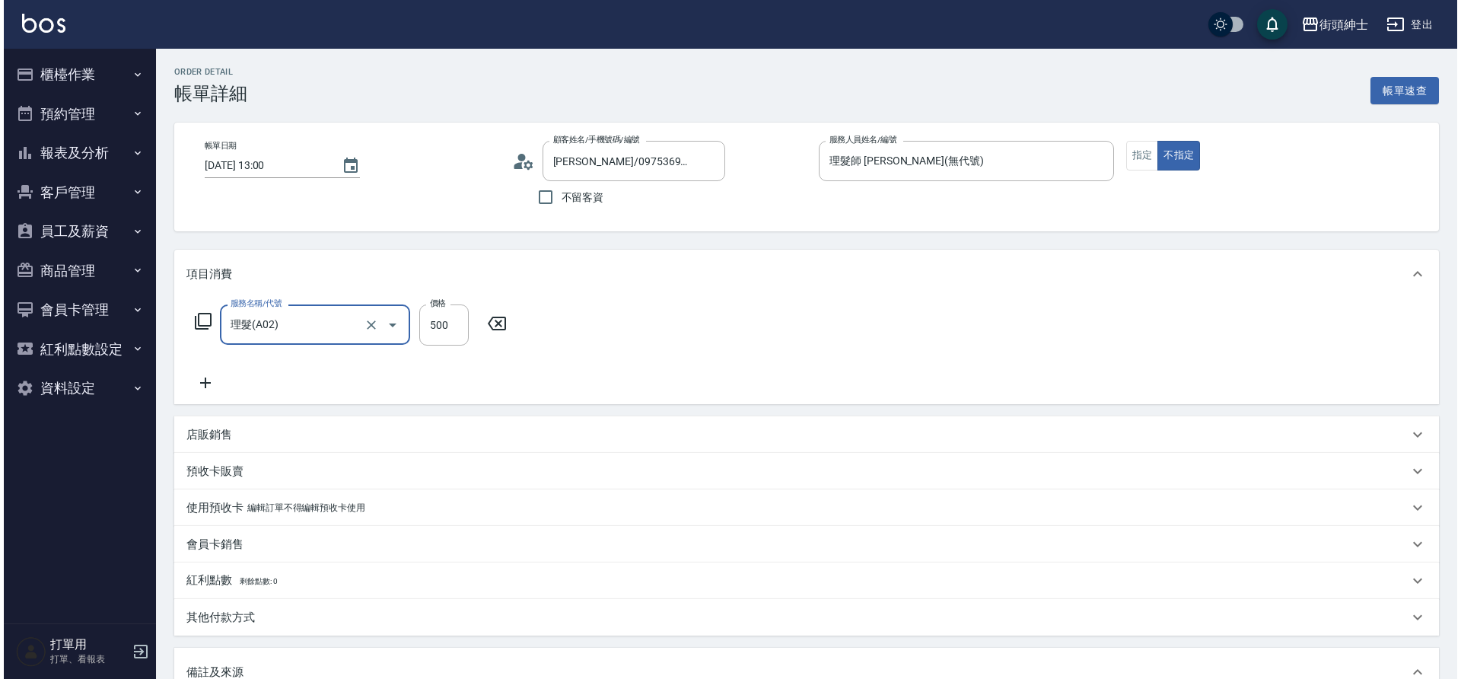
scroll to position [259, 0]
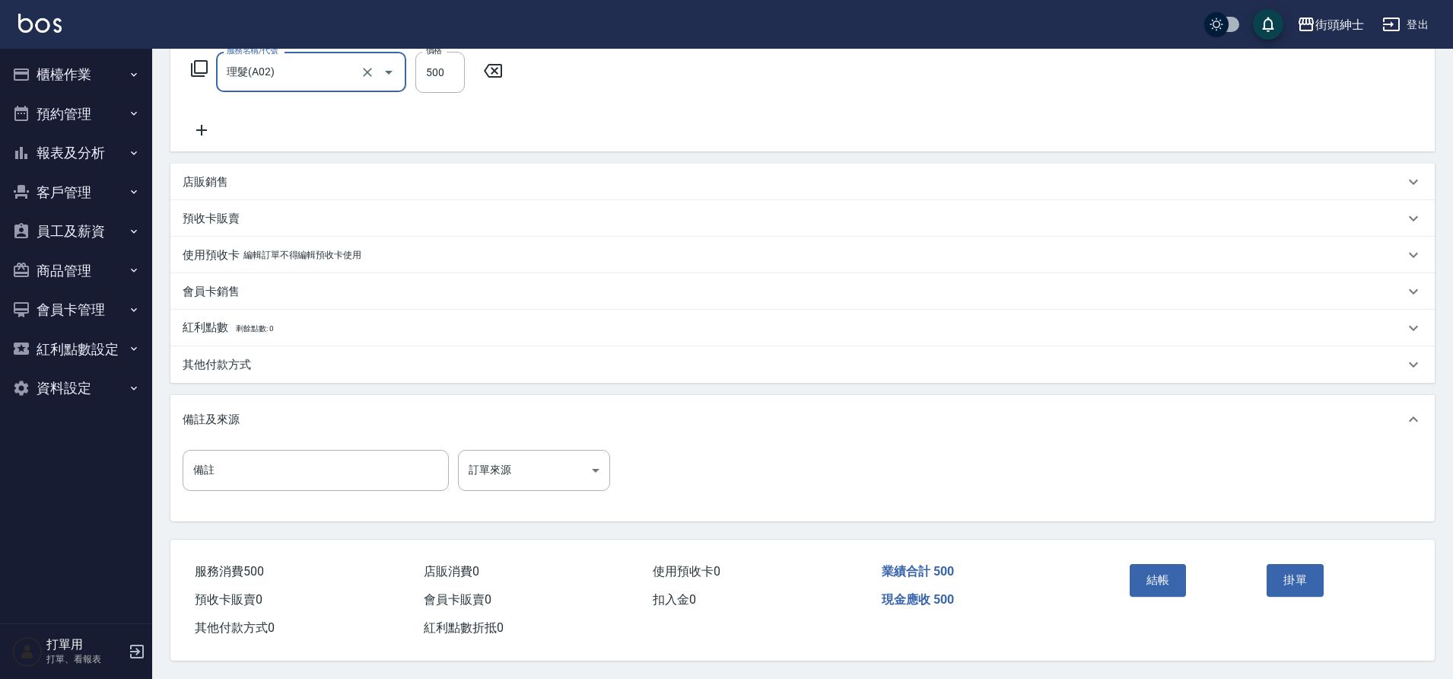
click at [1171, 576] on button "結帳" at bounding box center [1158, 580] width 57 height 32
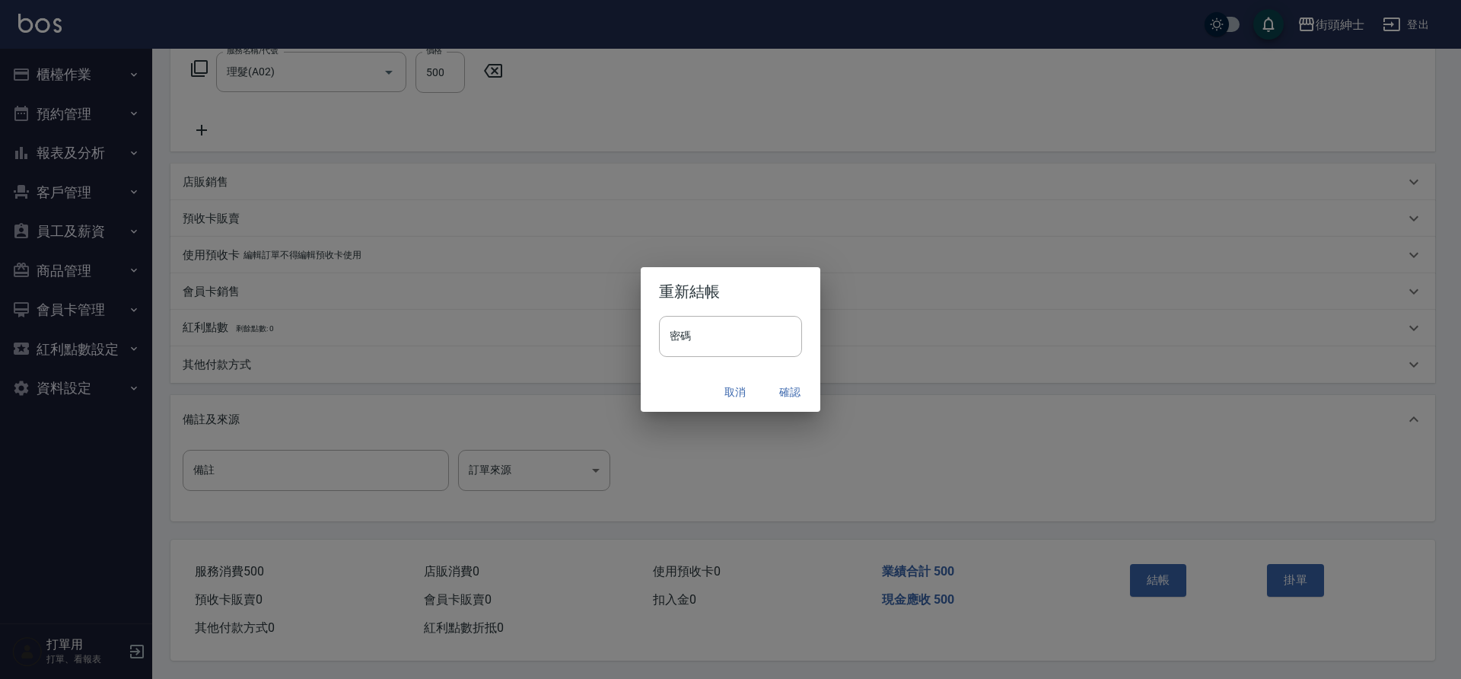
click at [785, 396] on button "確認" at bounding box center [789, 392] width 49 height 28
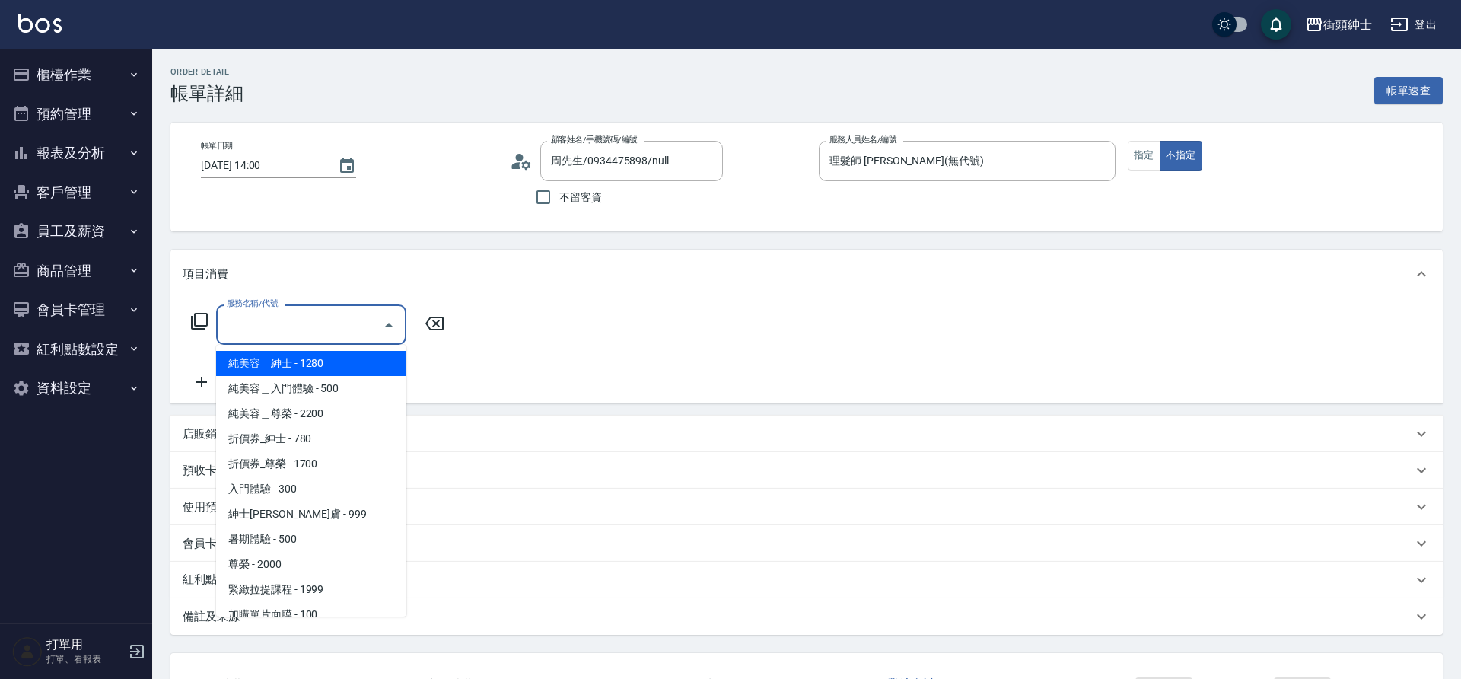
type input "周先生/0934475898/null"
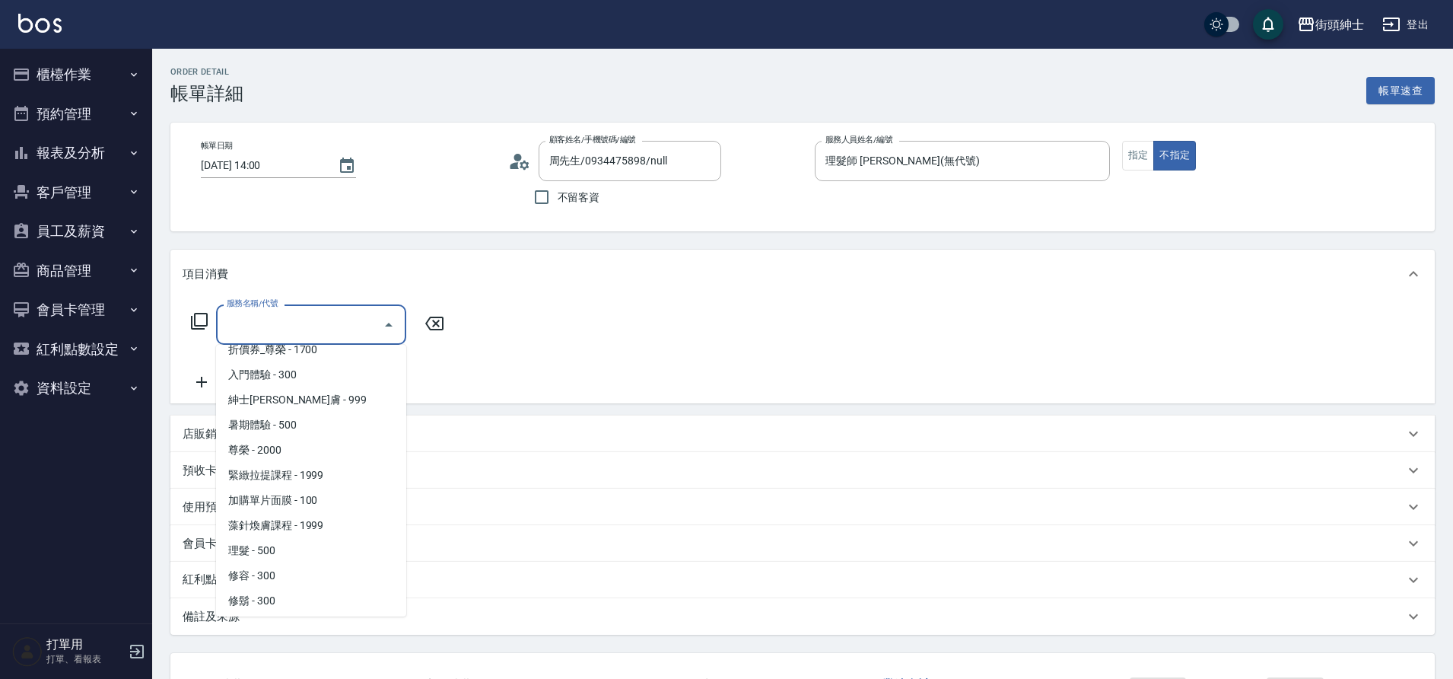
scroll to position [117, 0]
drag, startPoint x: 0, startPoint y: 0, endPoint x: 285, endPoint y: 545, distance: 614.8
click at [285, 545] on span "理髮 - 500" at bounding box center [311, 547] width 190 height 25
type input "理髮(A02)"
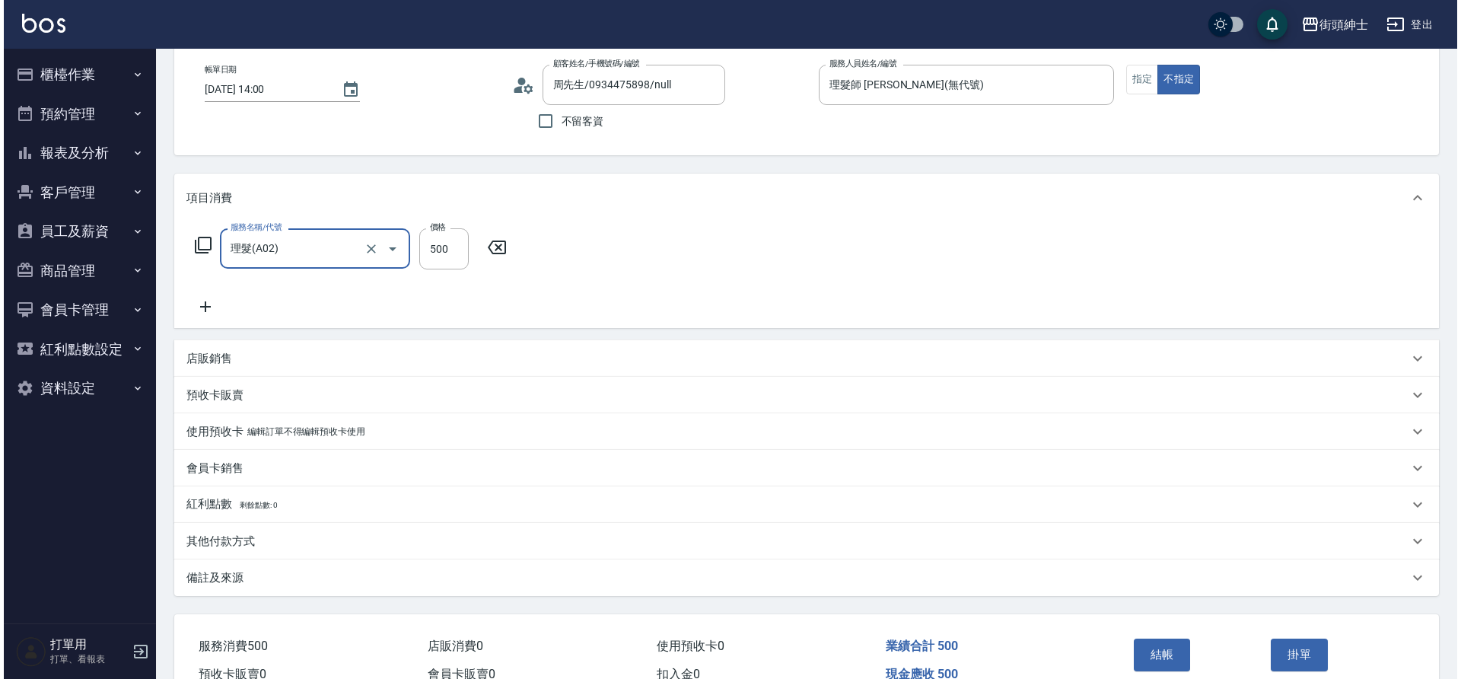
scroll to position [157, 0]
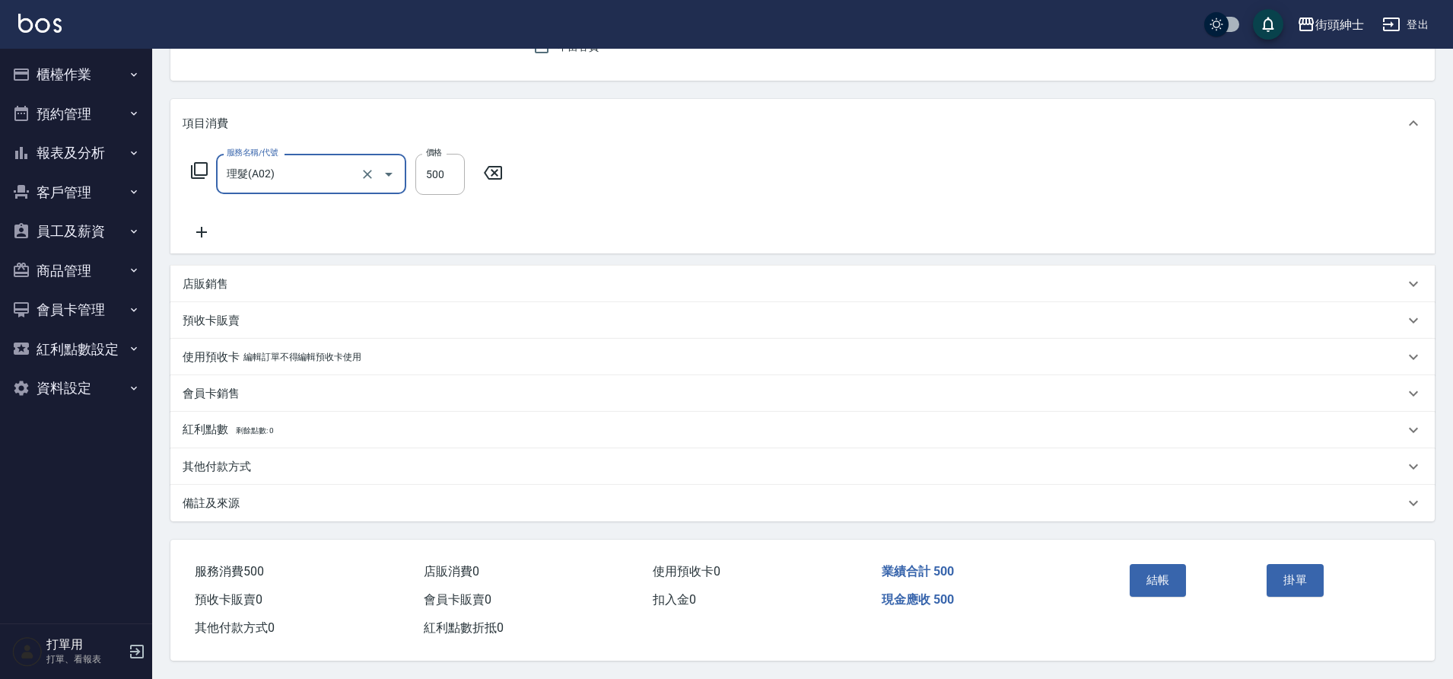
click at [1147, 574] on button "結帳" at bounding box center [1158, 580] width 57 height 32
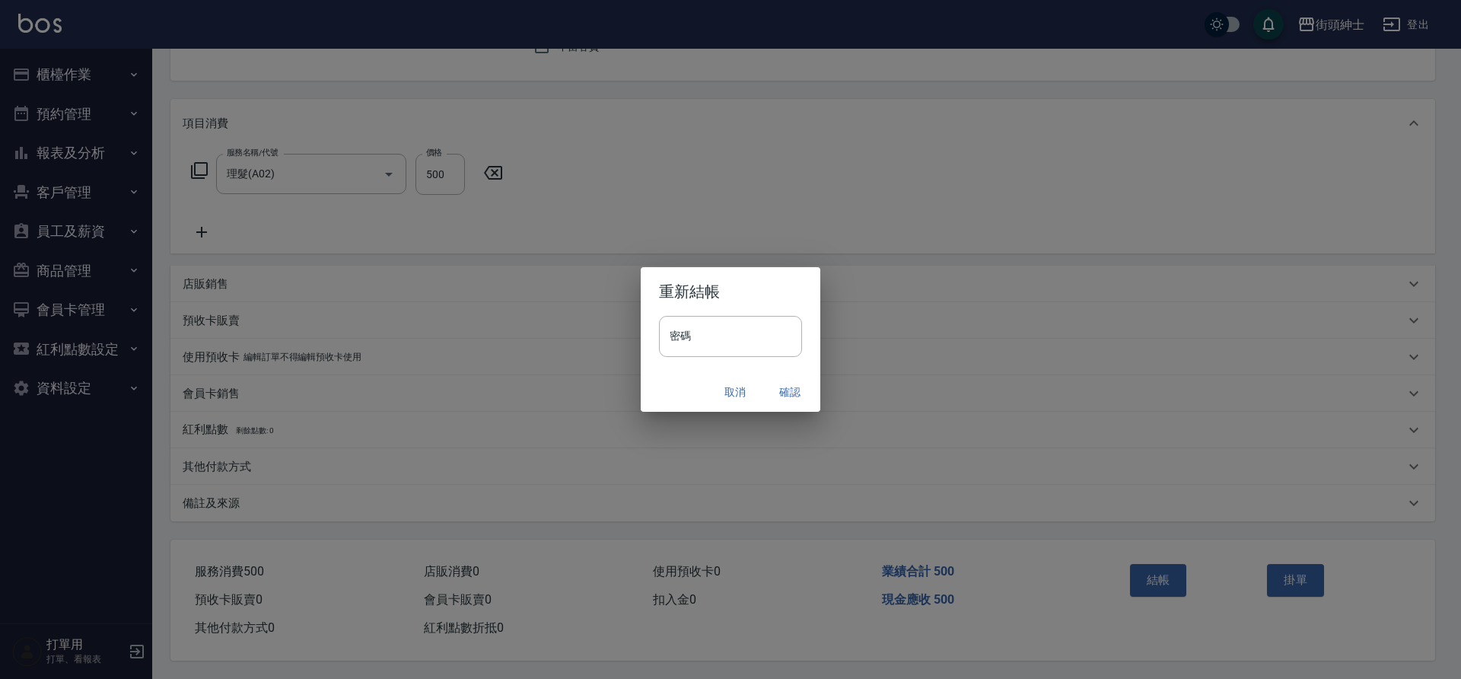
click at [780, 390] on button "確認" at bounding box center [789, 392] width 49 height 28
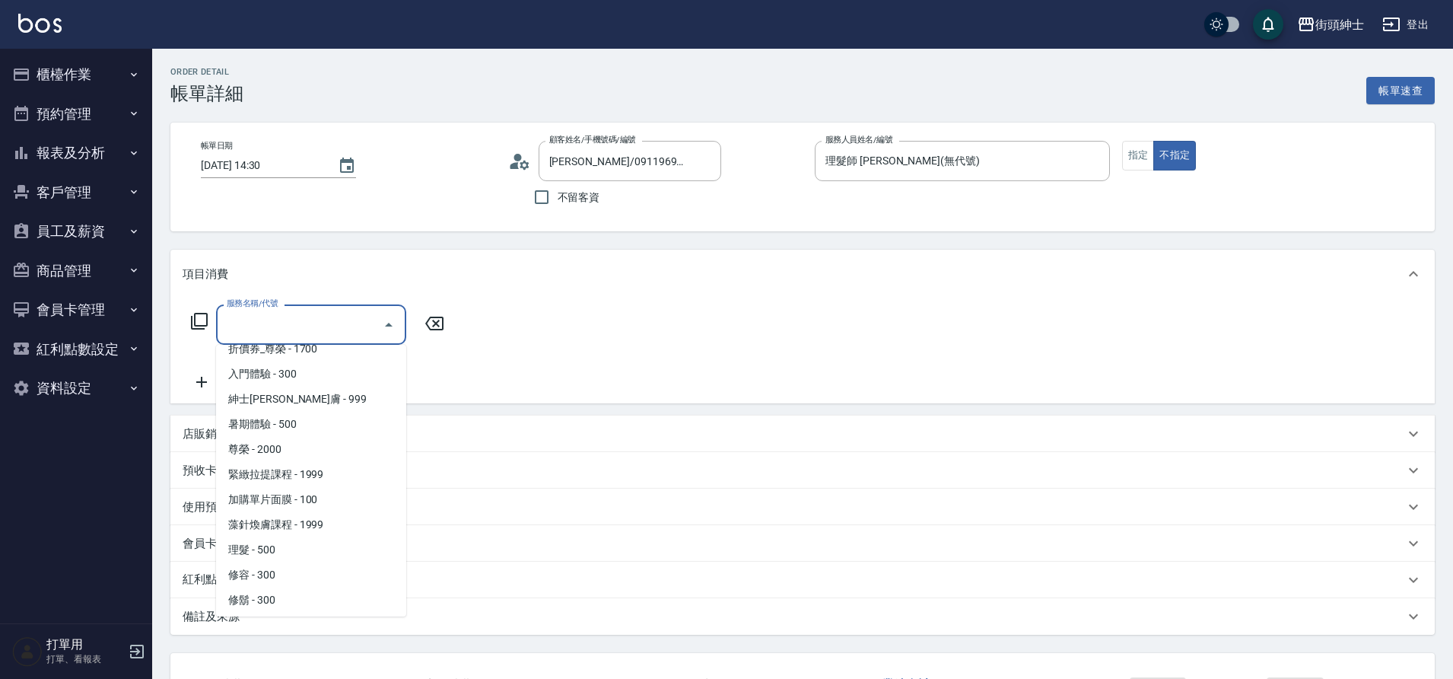
scroll to position [117, 0]
click at [276, 553] on span "理髮 - 500" at bounding box center [311, 547] width 190 height 25
type input "理髮(A02)"
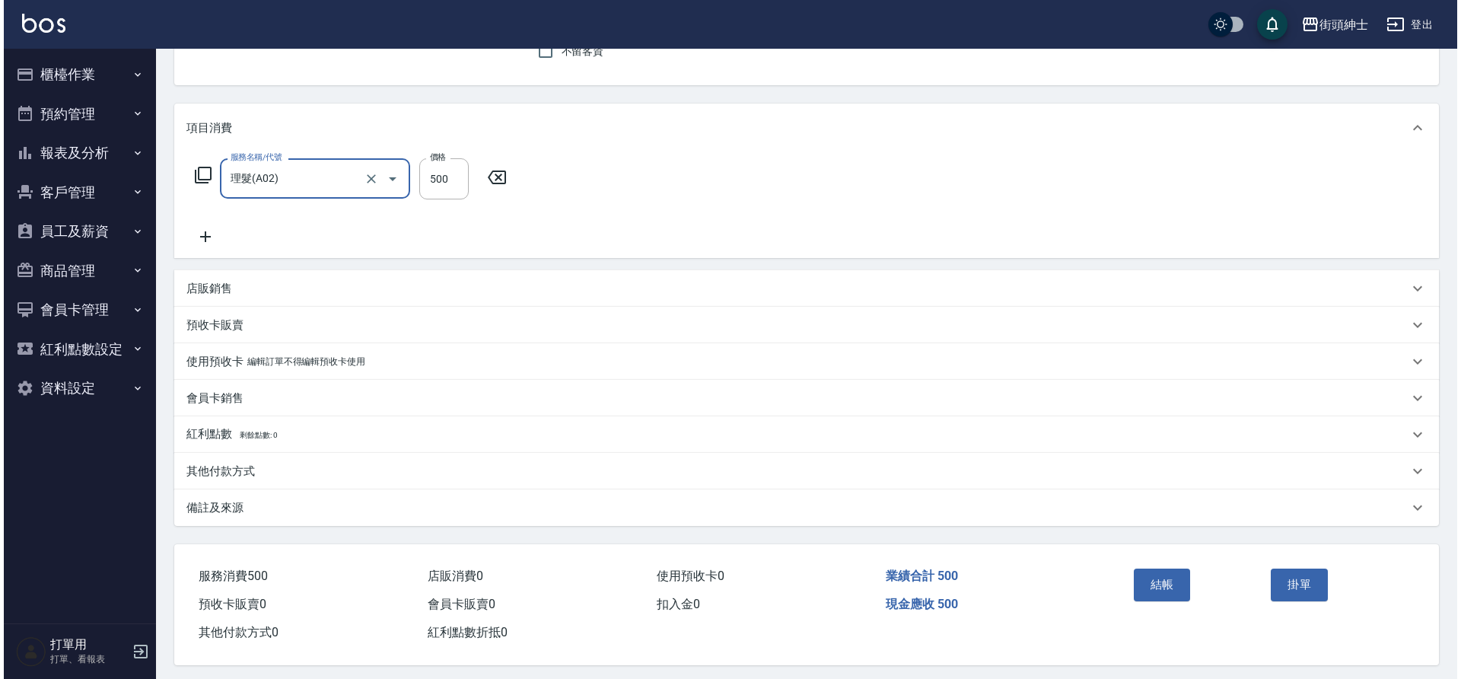
scroll to position [157, 0]
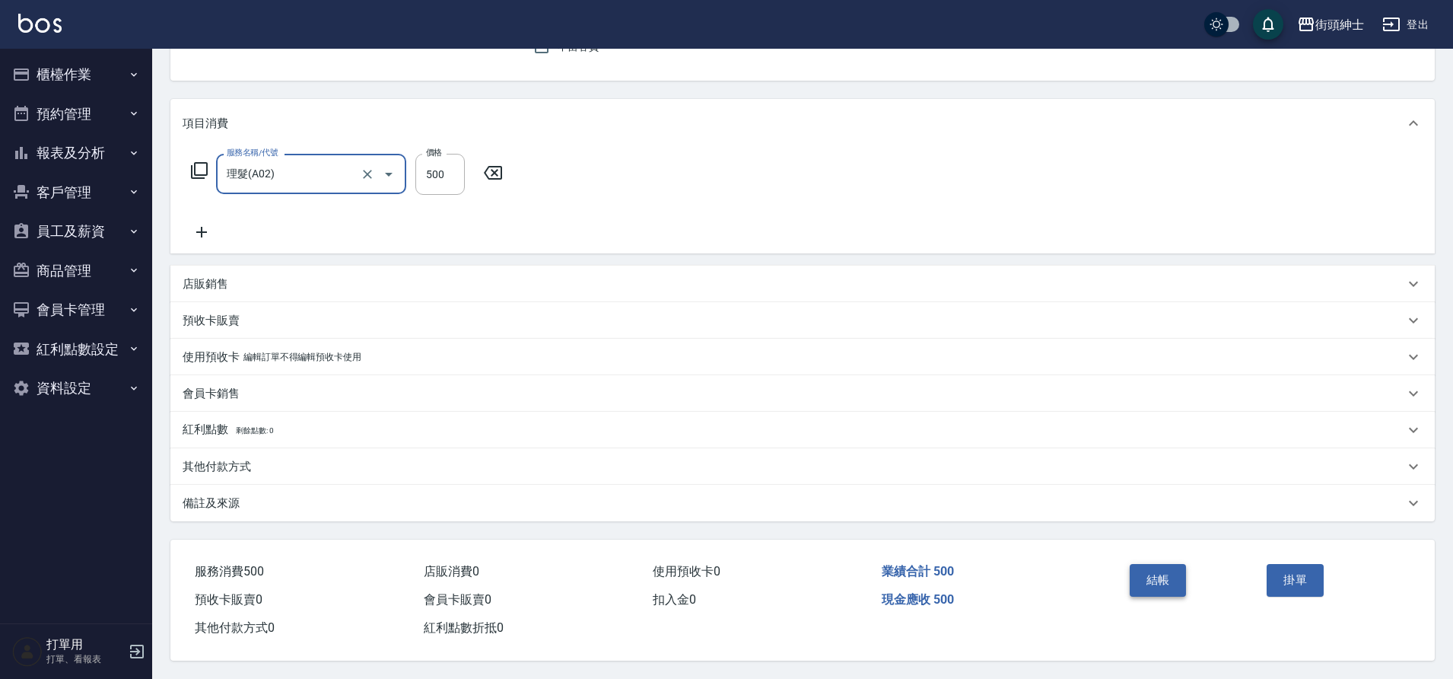
drag, startPoint x: 0, startPoint y: 0, endPoint x: 1163, endPoint y: 582, distance: 1300.6
click at [1163, 582] on button "結帳" at bounding box center [1158, 580] width 57 height 32
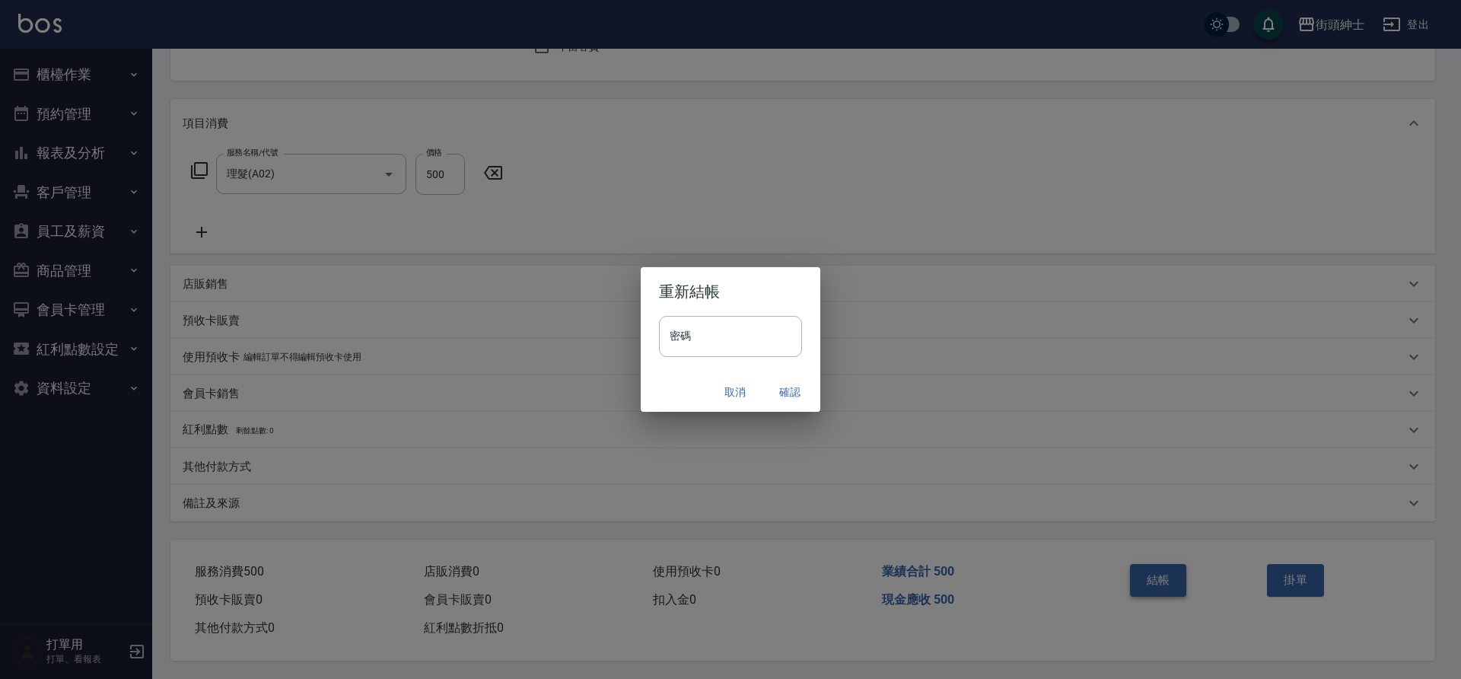
click at [783, 390] on button "確認" at bounding box center [789, 392] width 49 height 28
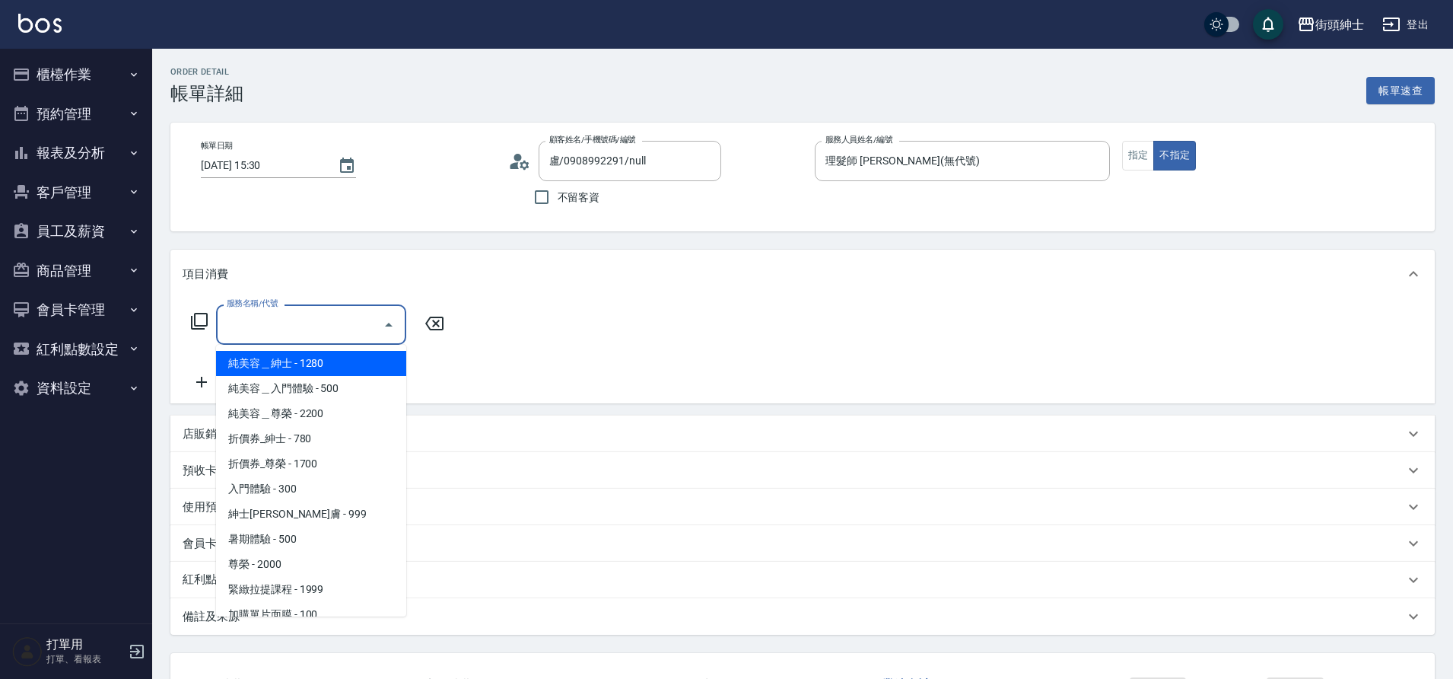
scroll to position [117, 0]
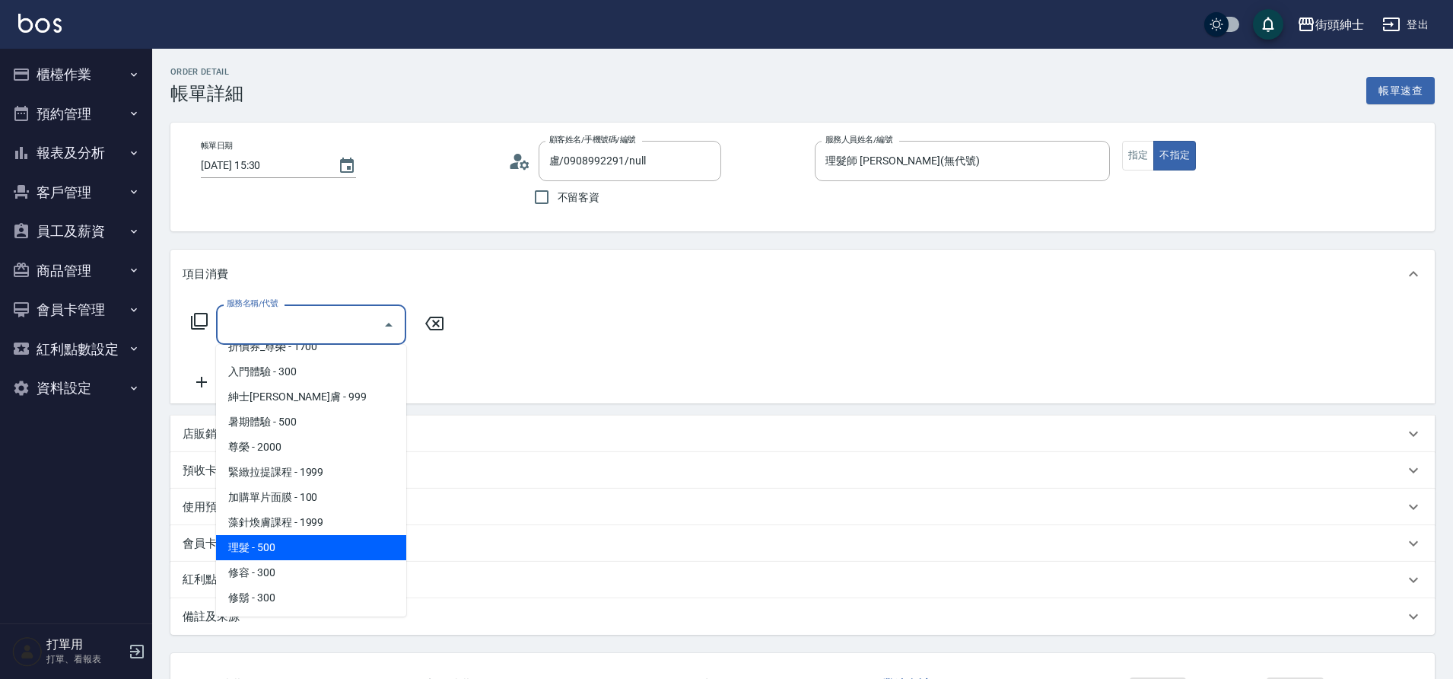
drag, startPoint x: 0, startPoint y: 0, endPoint x: 308, endPoint y: 536, distance: 617.8
click at [308, 536] on span "理髮 - 500" at bounding box center [311, 547] width 190 height 25
type input "理髮(A02)"
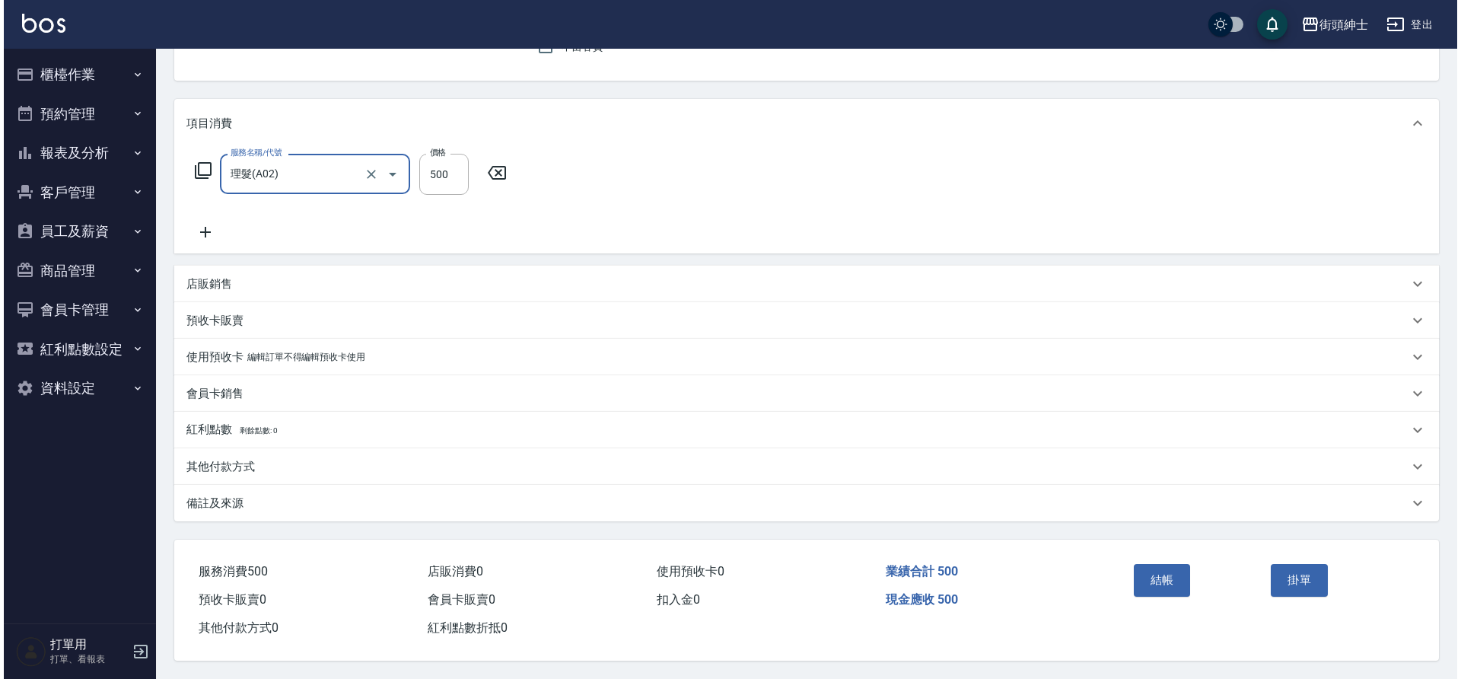
scroll to position [157, 0]
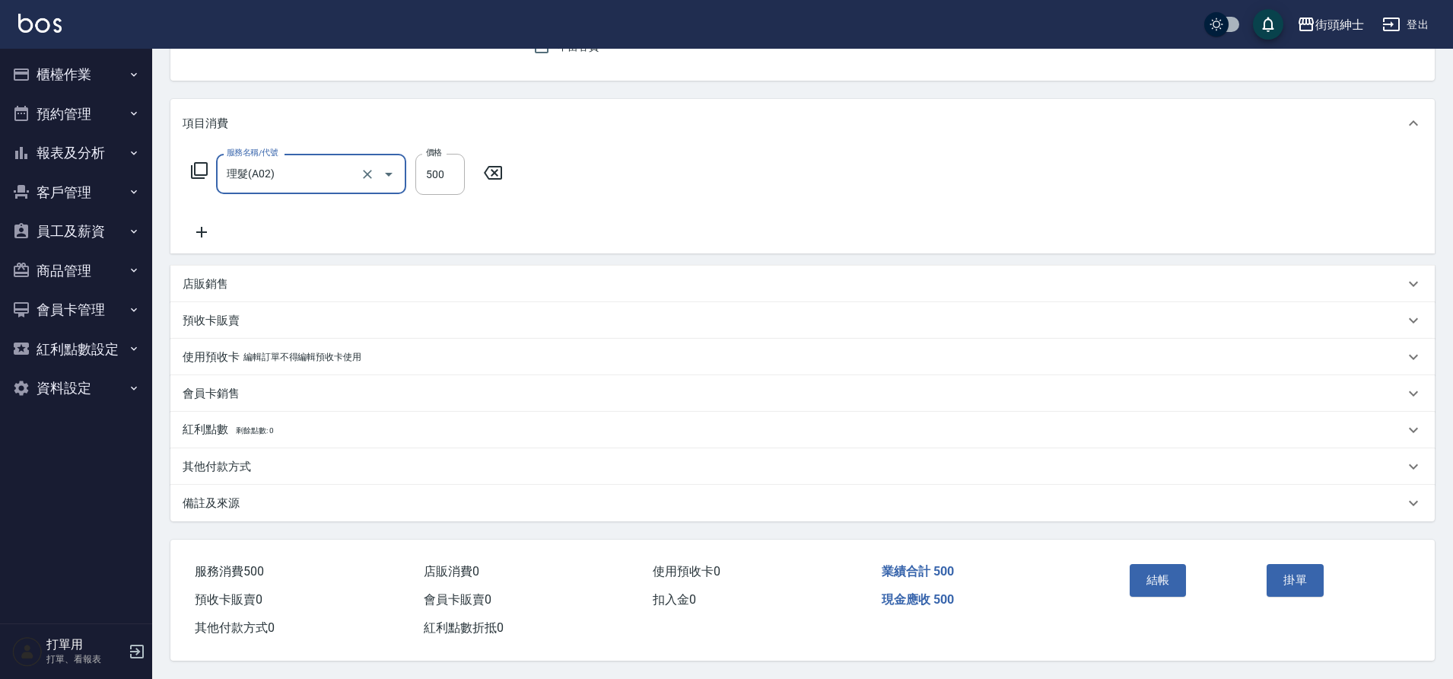
click at [1175, 574] on button "結帳" at bounding box center [1158, 580] width 57 height 32
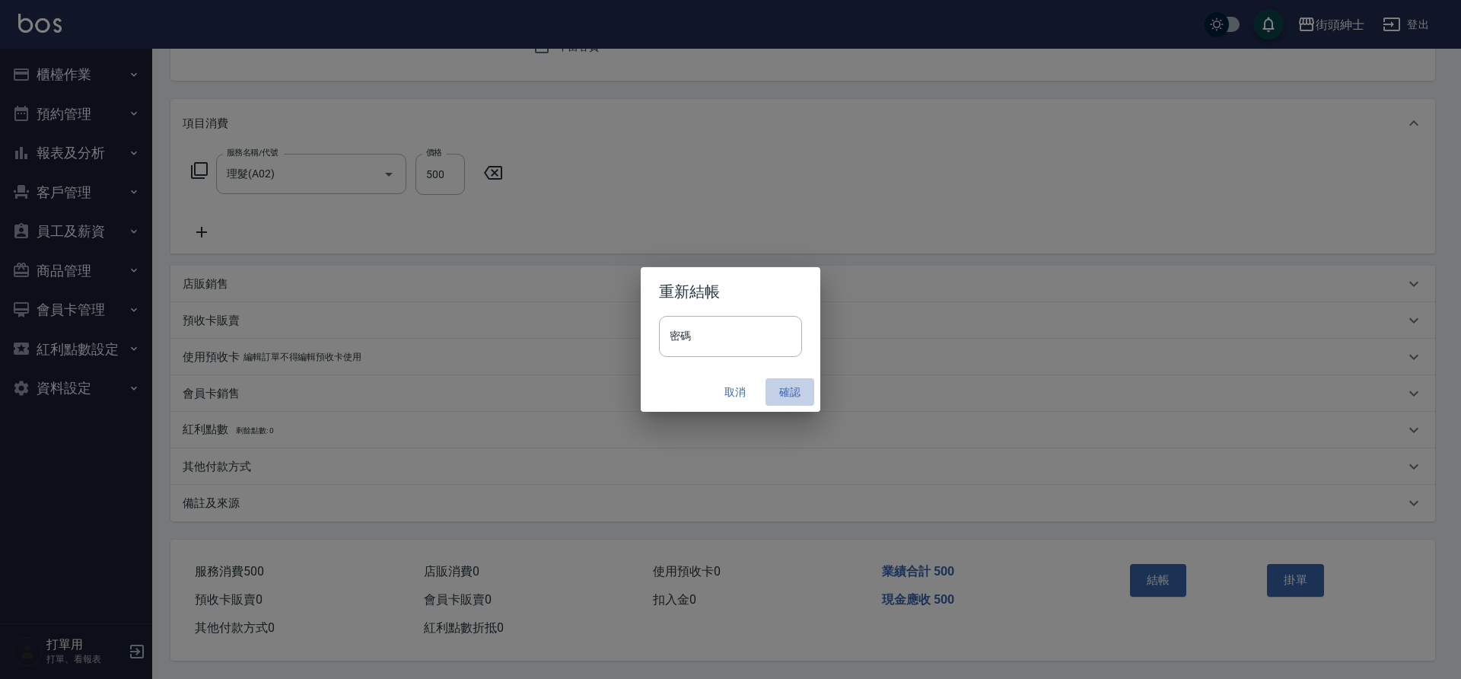
click at [784, 393] on button "確認" at bounding box center [789, 392] width 49 height 28
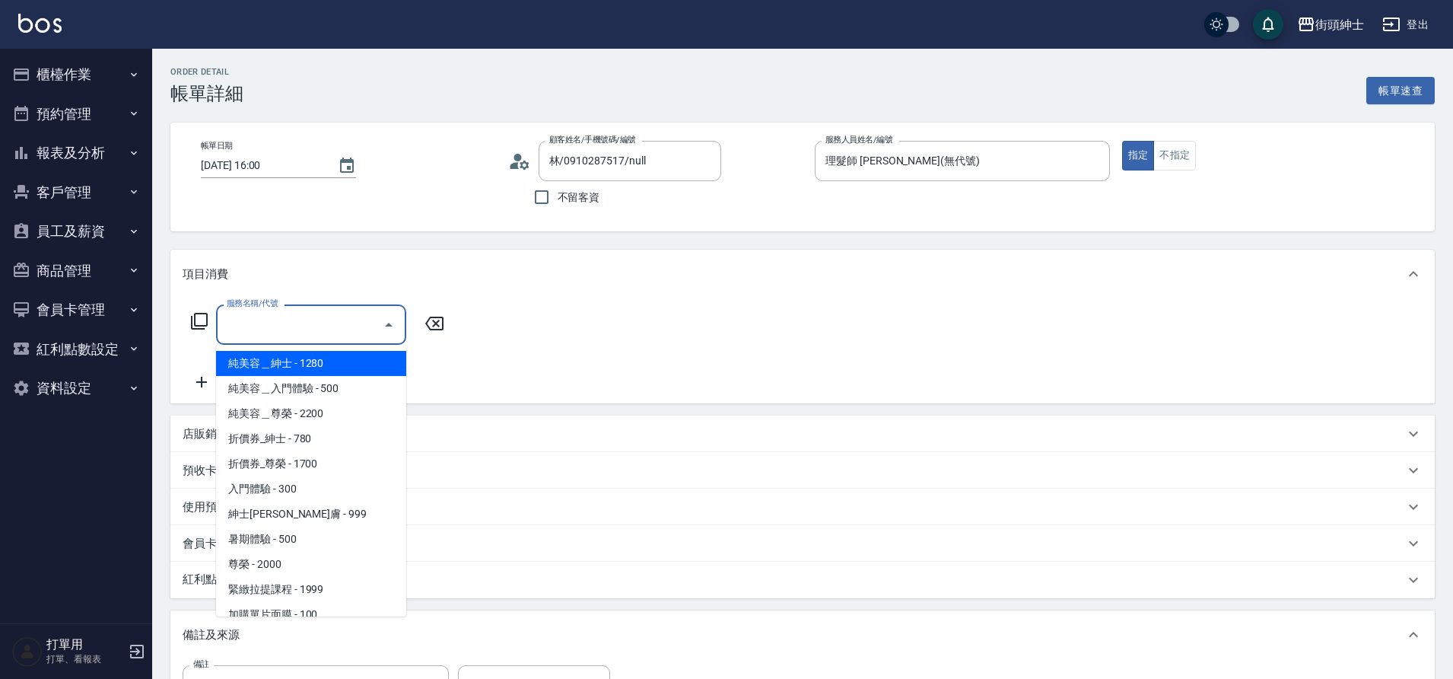
scroll to position [117, 0]
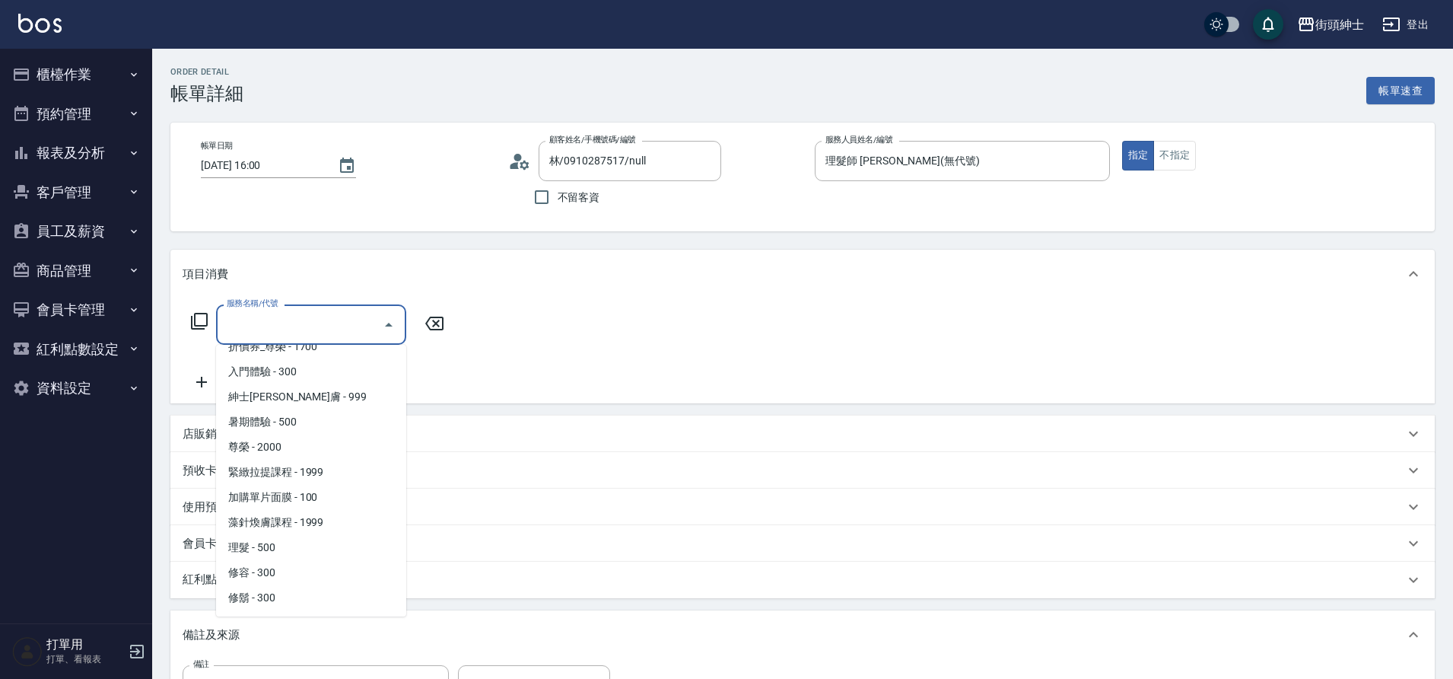
click at [302, 544] on span "理髮 - 500" at bounding box center [311, 547] width 190 height 25
type input "理髮(A02)"
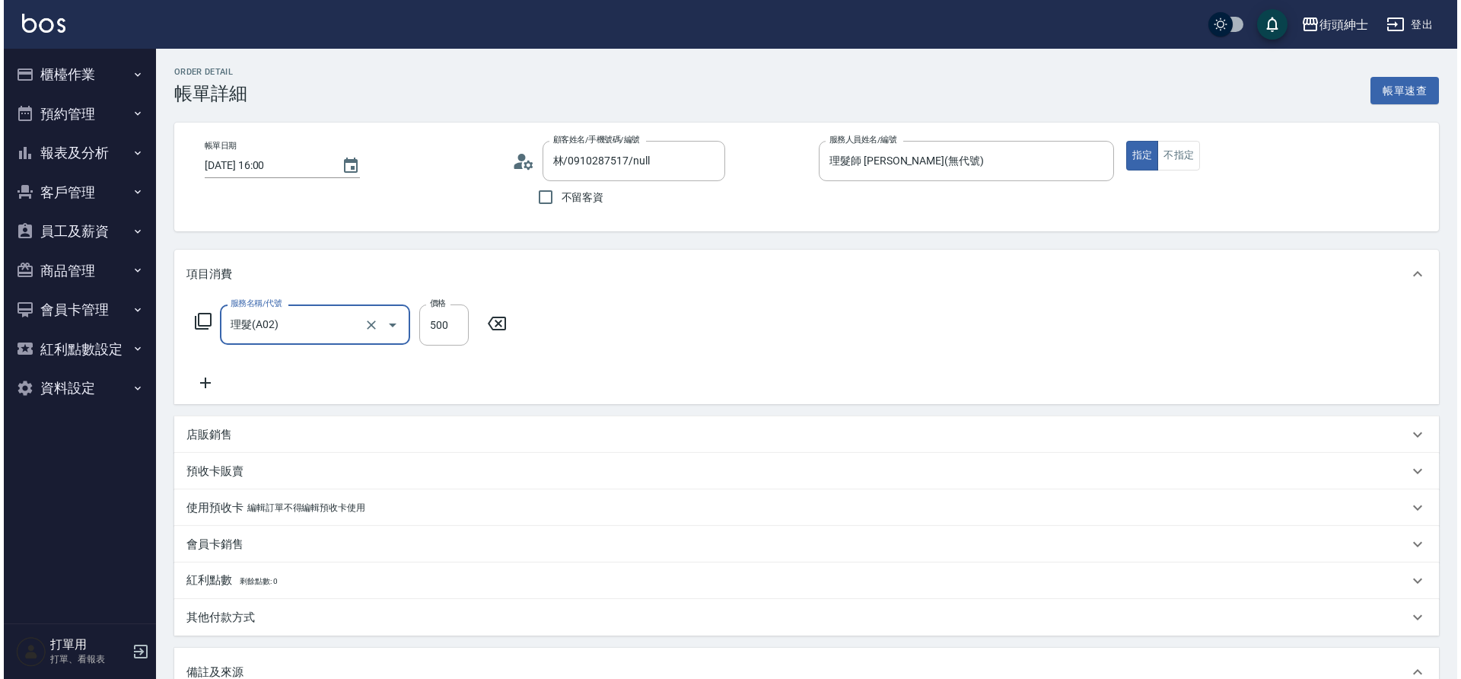
scroll to position [256, 0]
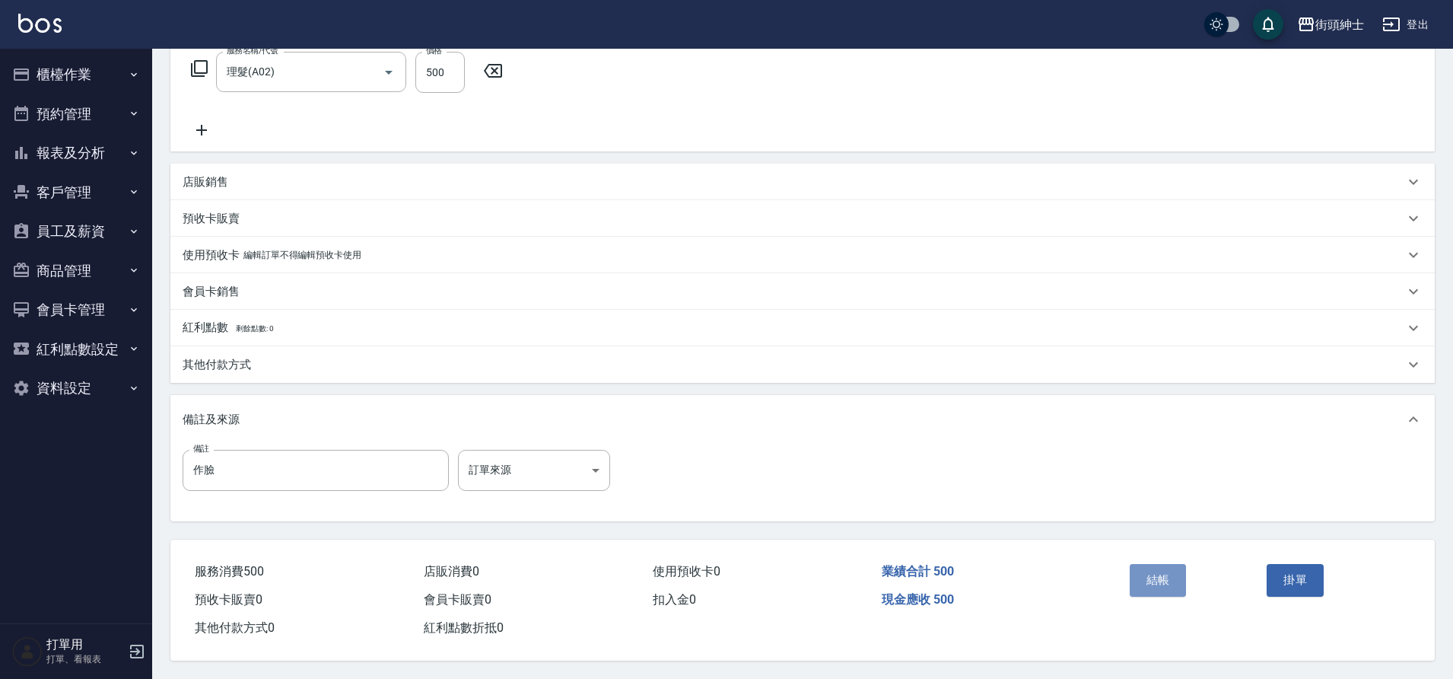
click at [1165, 568] on button "結帳" at bounding box center [1158, 580] width 57 height 32
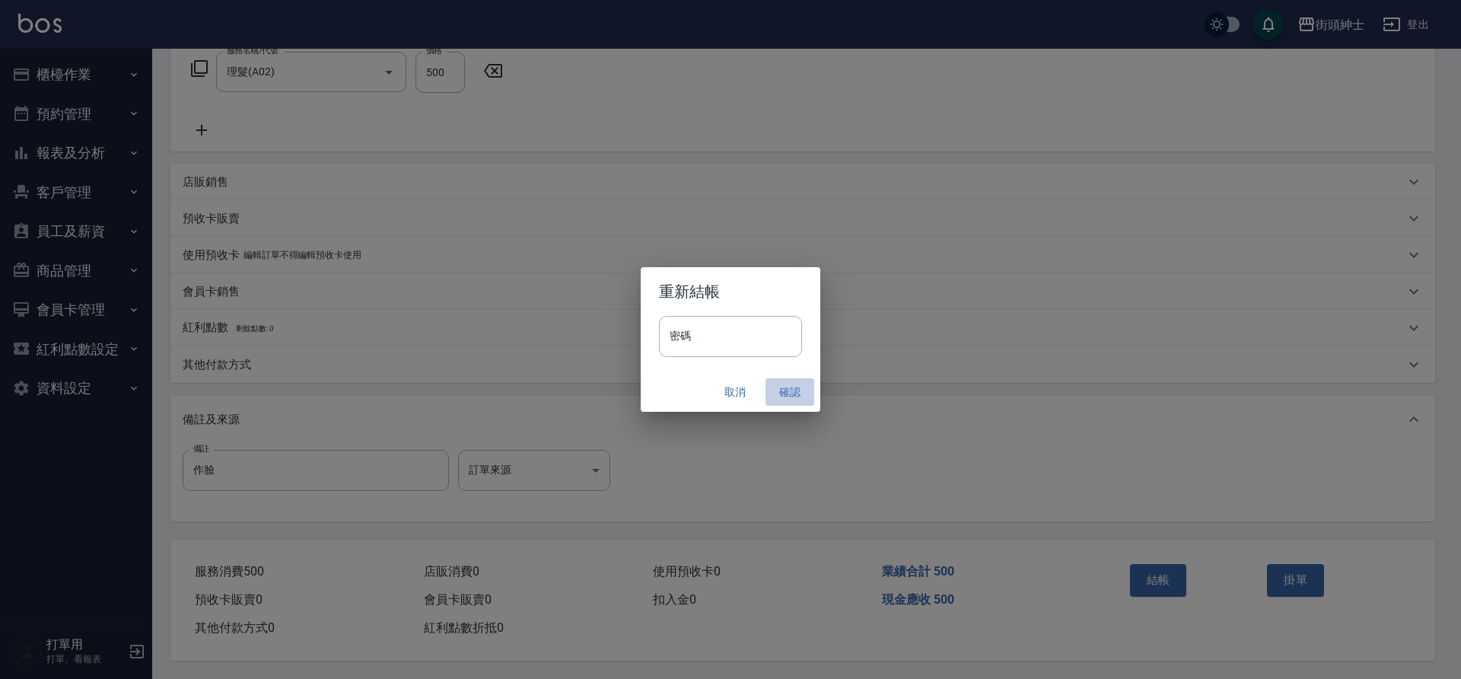
drag, startPoint x: 0, startPoint y: 0, endPoint x: 790, endPoint y: 388, distance: 880.4
click at [790, 388] on button "確認" at bounding box center [789, 392] width 49 height 28
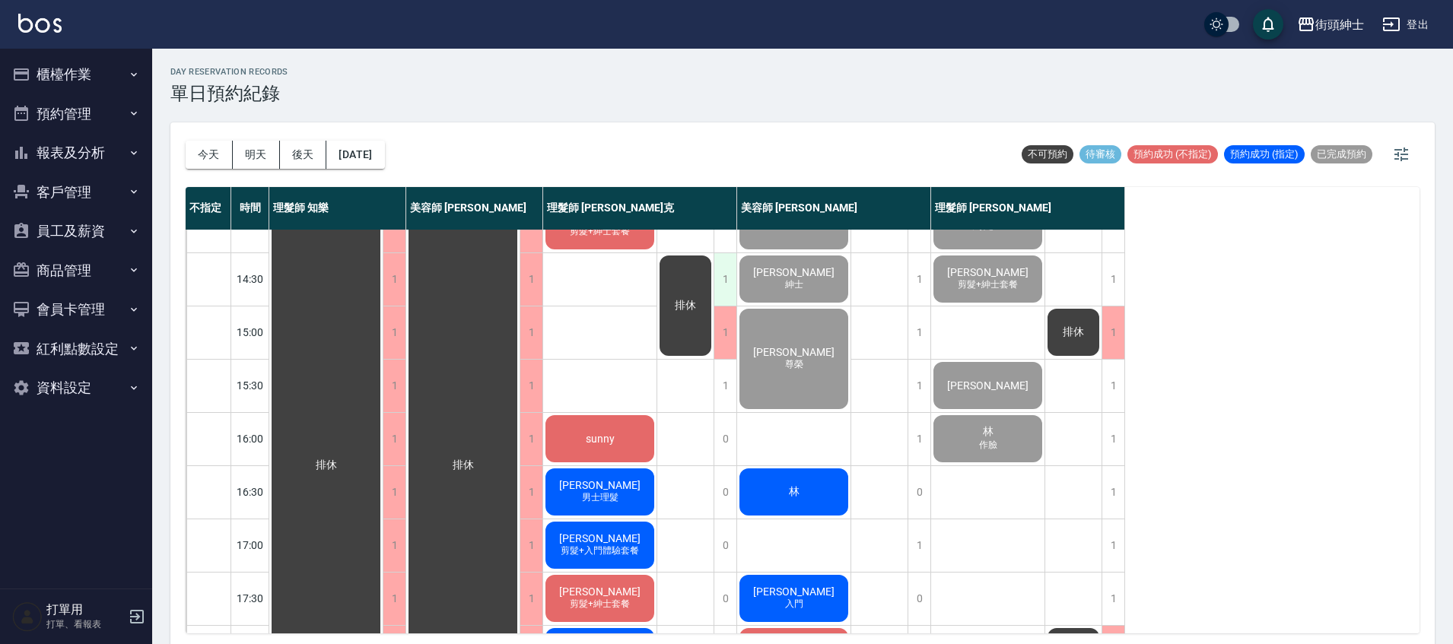
scroll to position [520, 0]
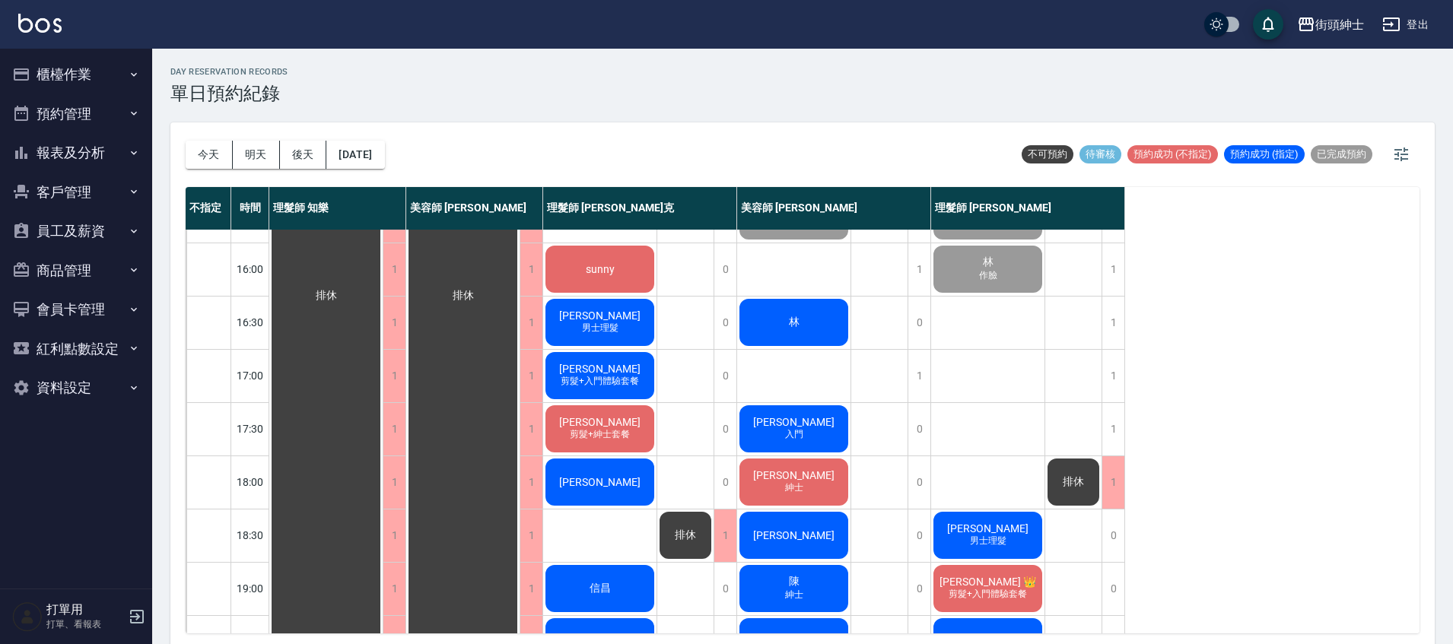
click at [965, 522] on div "陳鉅業 男士理髮" at bounding box center [987, 536] width 113 height 52
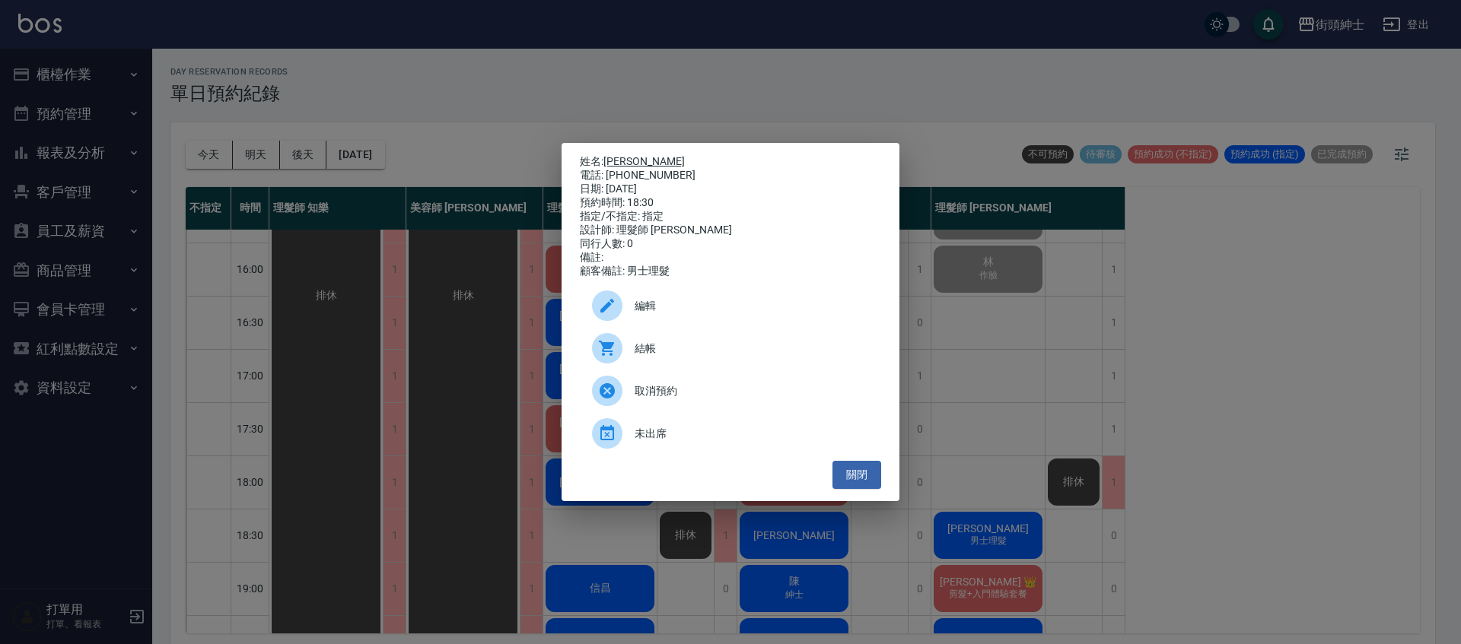
click at [628, 155] on link "陳鉅業" at bounding box center [643, 161] width 81 height 12
click at [860, 473] on button "關閉" at bounding box center [856, 475] width 49 height 28
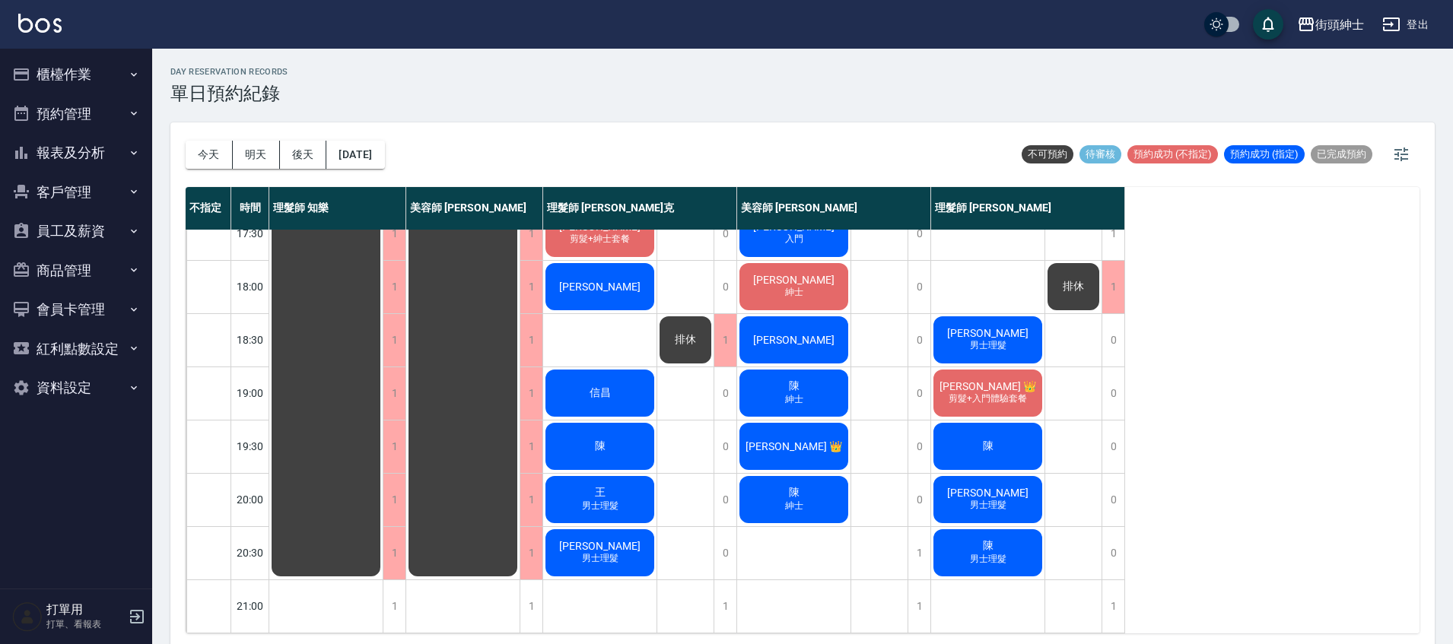
scroll to position [726, 0]
click at [1015, 497] on div "詹智丞 男士理髮" at bounding box center [987, 500] width 113 height 52
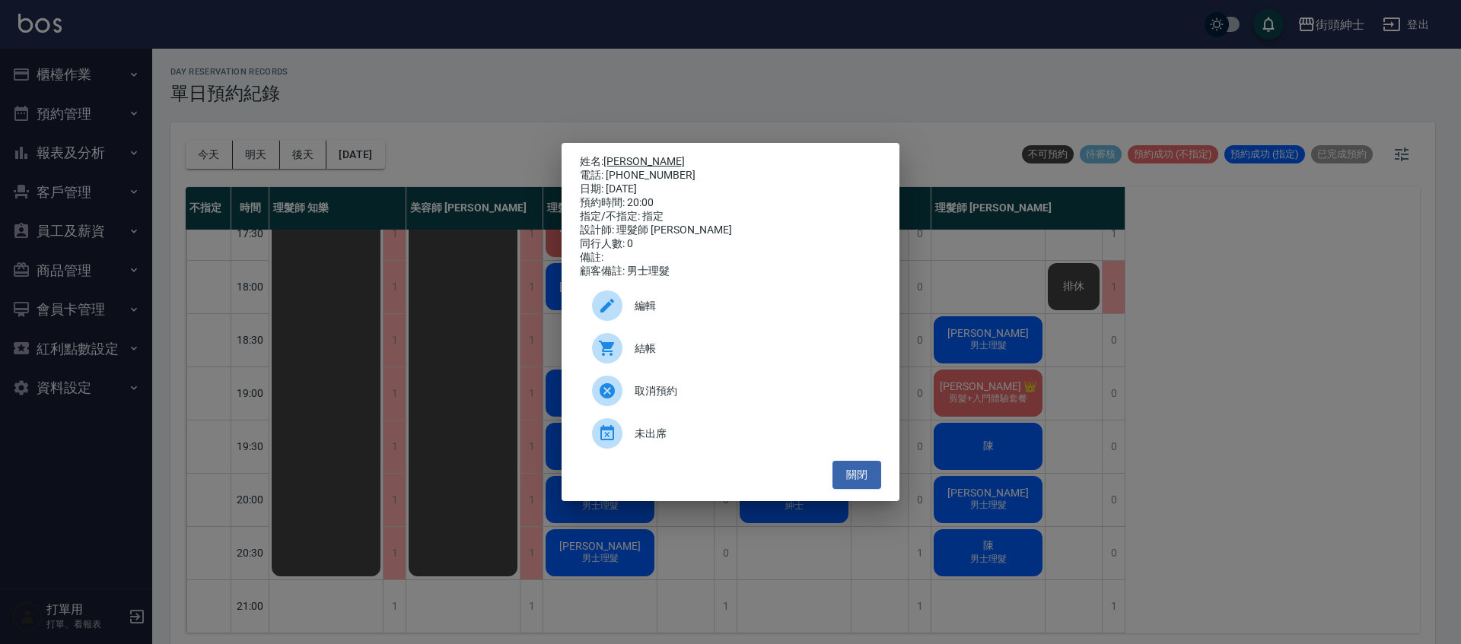
click at [625, 158] on link "詹智丞" at bounding box center [643, 161] width 81 height 12
click at [851, 483] on button "關閉" at bounding box center [856, 475] width 49 height 28
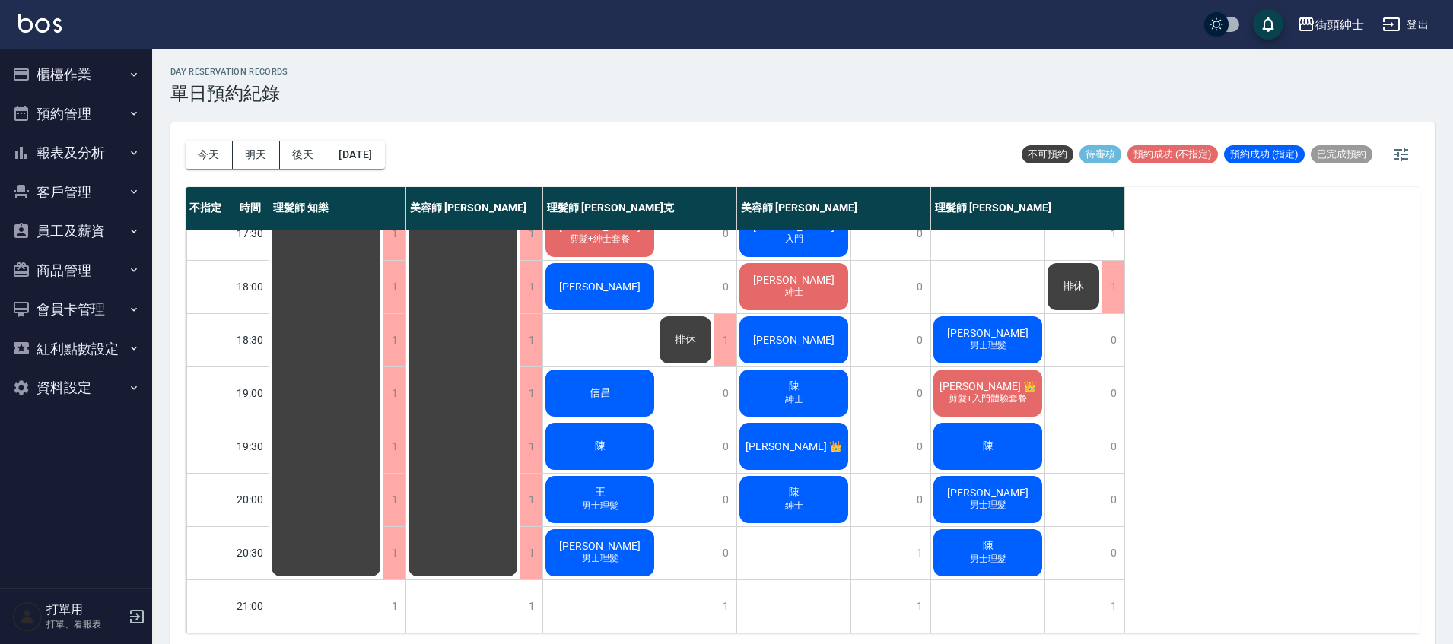
click at [986, 383] on span "James 👑" at bounding box center [987, 386] width 103 height 12
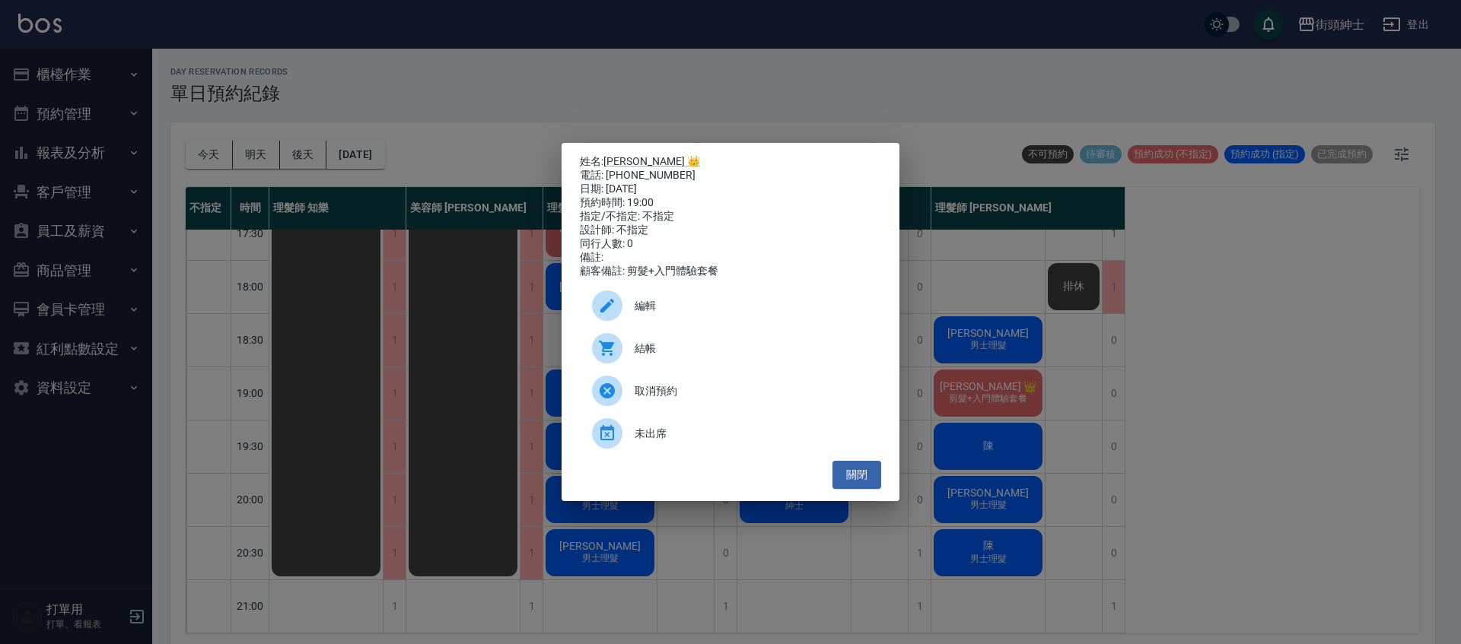
click at [796, 68] on div "姓名: James 👑 電話: 0902488668 日期: 2025/10/13 預約時間: 19:00 指定/不指定: 不指定 設計師: 不指定 同行人數…" at bounding box center [730, 322] width 1461 height 644
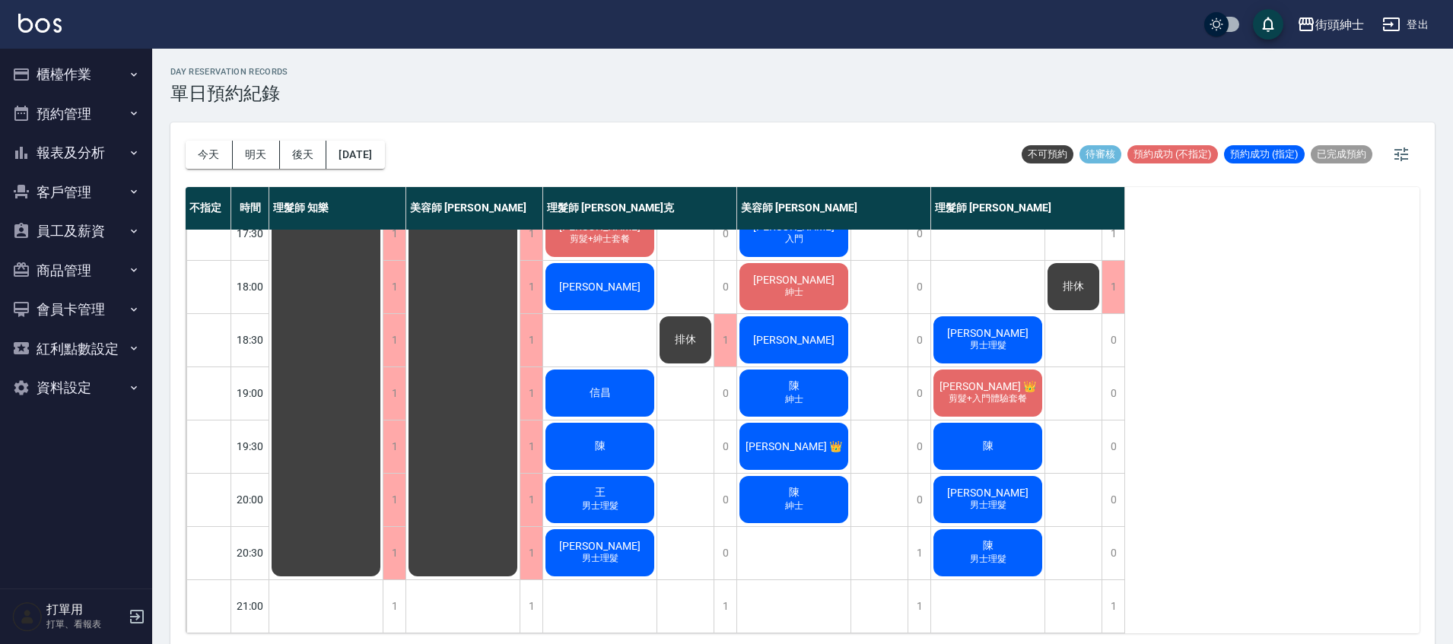
click at [984, 440] on span "陳" at bounding box center [988, 447] width 17 height 14
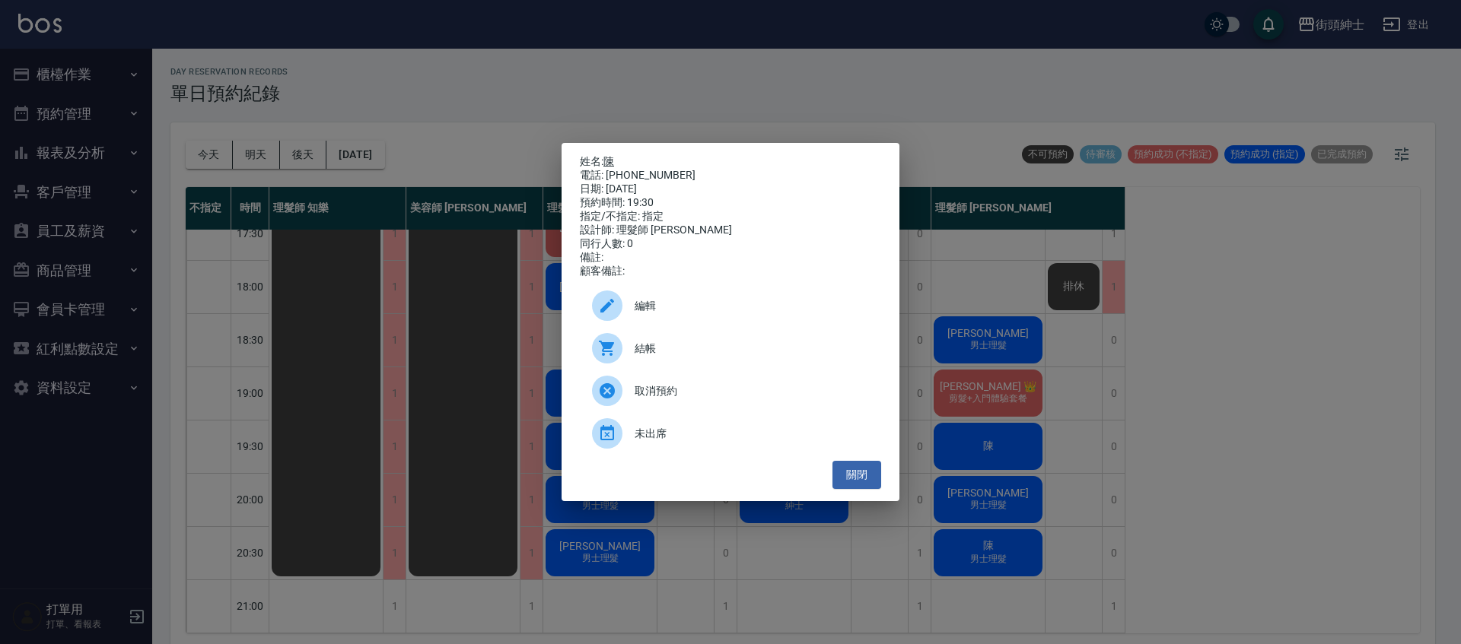
click at [614, 155] on link "陳" at bounding box center [608, 161] width 11 height 12
click at [845, 488] on button "關閉" at bounding box center [856, 475] width 49 height 28
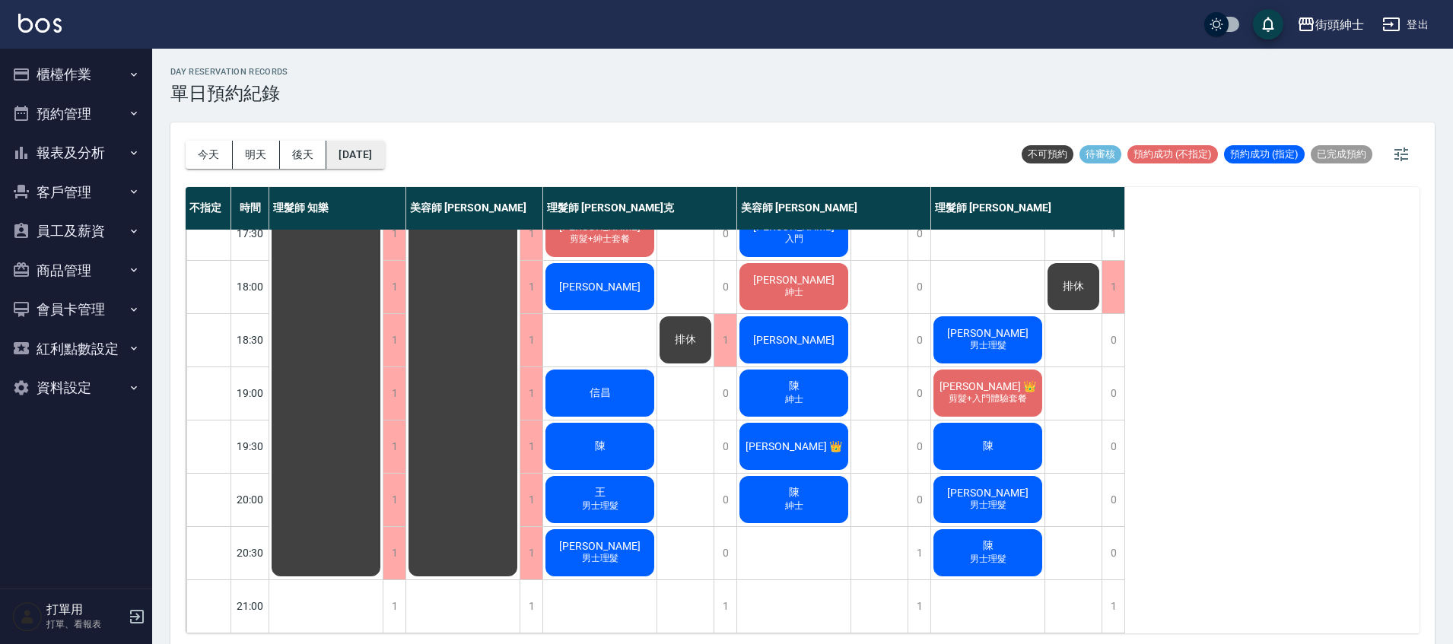
click at [384, 161] on button "[DATE]" at bounding box center [355, 155] width 58 height 28
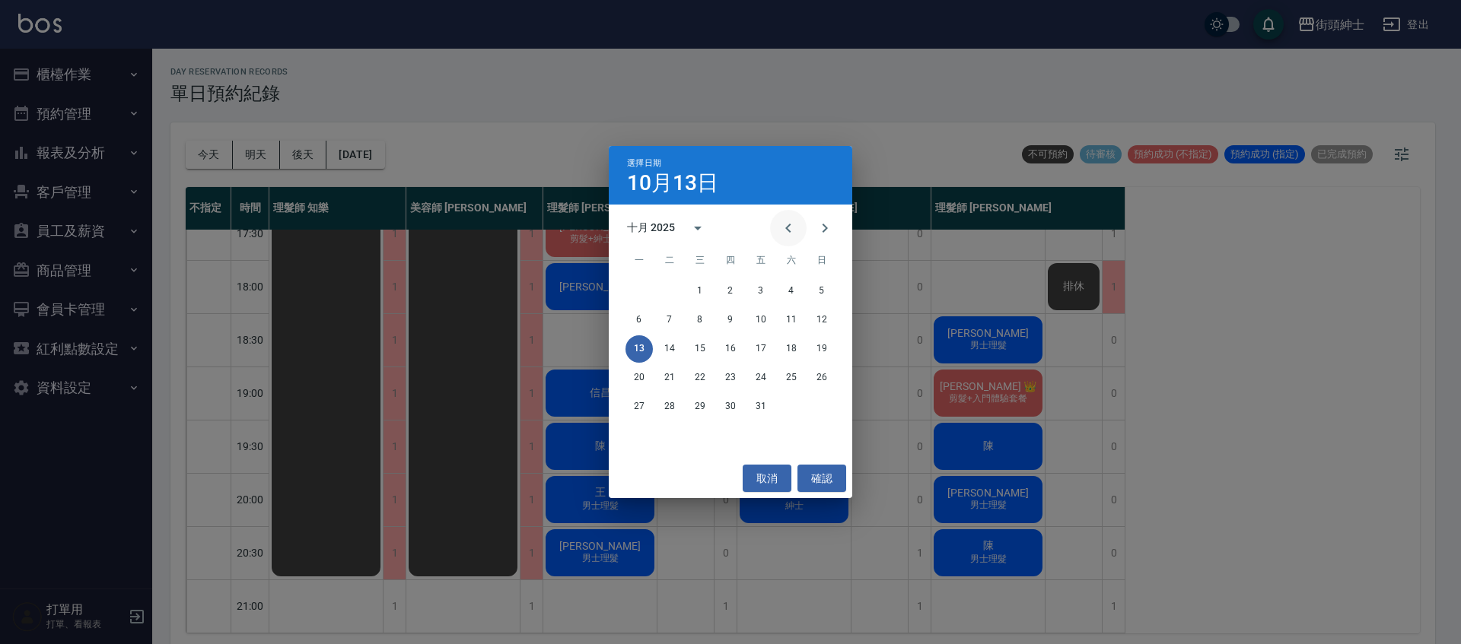
click at [793, 232] on icon "Previous month" at bounding box center [788, 228] width 18 height 18
click at [797, 316] on button "13" at bounding box center [790, 320] width 27 height 27
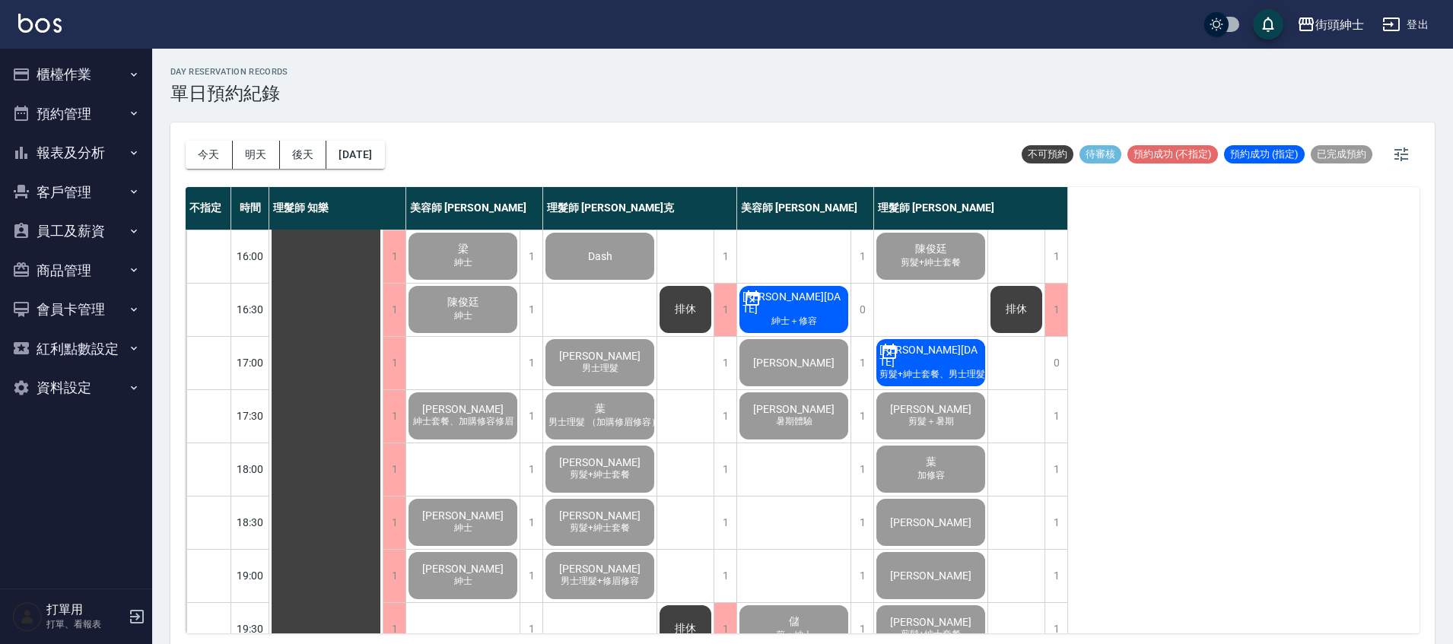
scroll to position [726, 0]
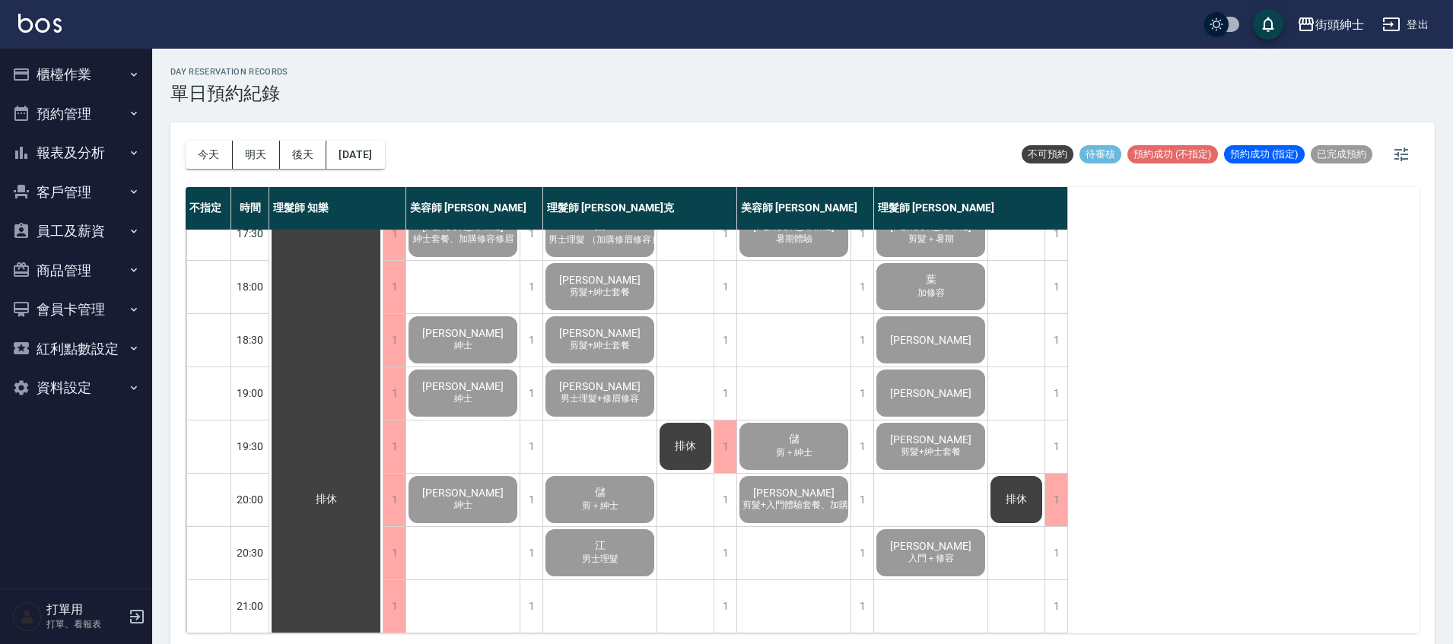
click at [967, 431] on div "楊祐維 剪髮+紳士套餐" at bounding box center [930, 447] width 113 height 52
click at [227, 155] on button "今天" at bounding box center [209, 155] width 47 height 28
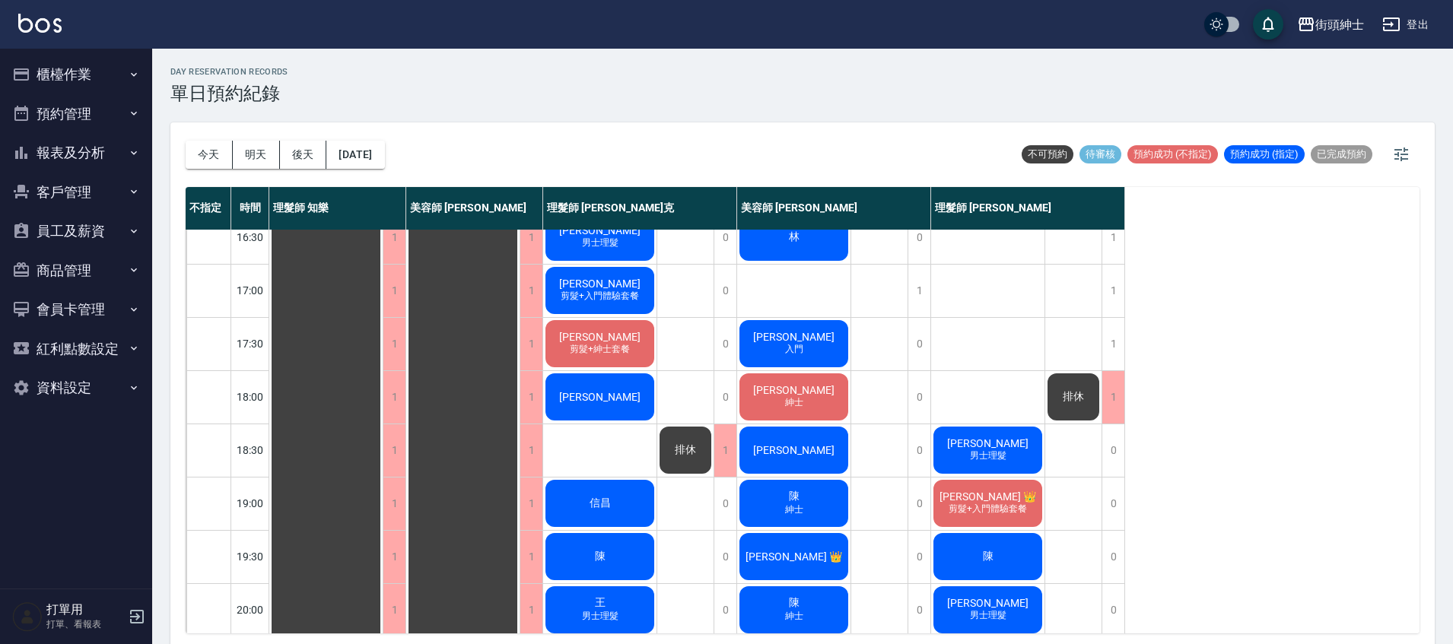
scroll to position [593, 0]
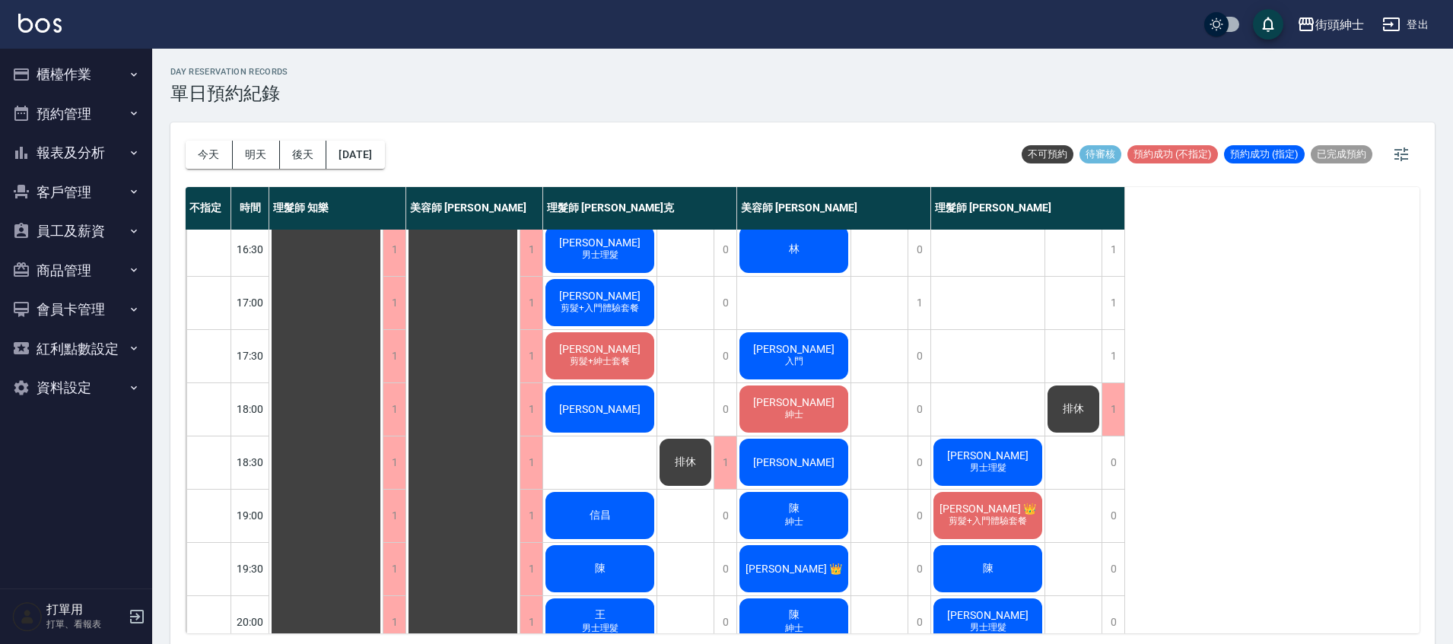
click at [628, 296] on div "黃世騰 剪髮+入門體驗套餐" at bounding box center [599, 303] width 113 height 52
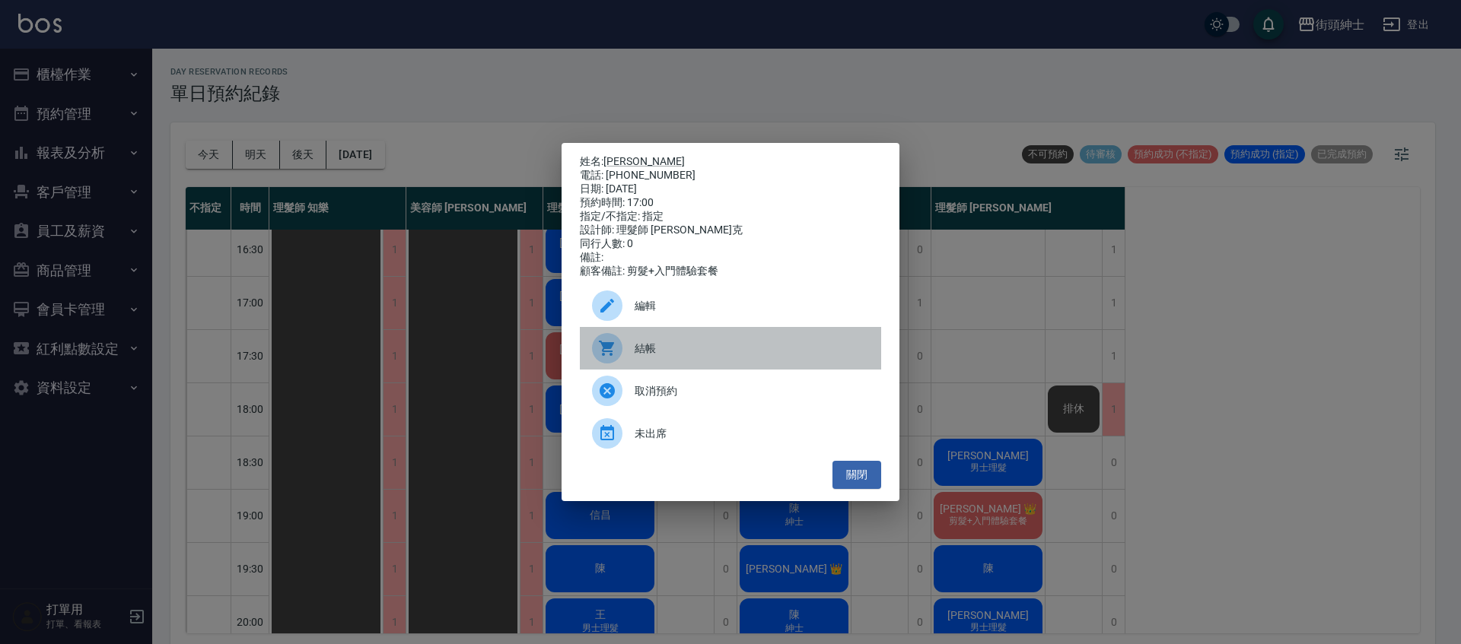
click at [676, 346] on div "結帳" at bounding box center [730, 348] width 301 height 43
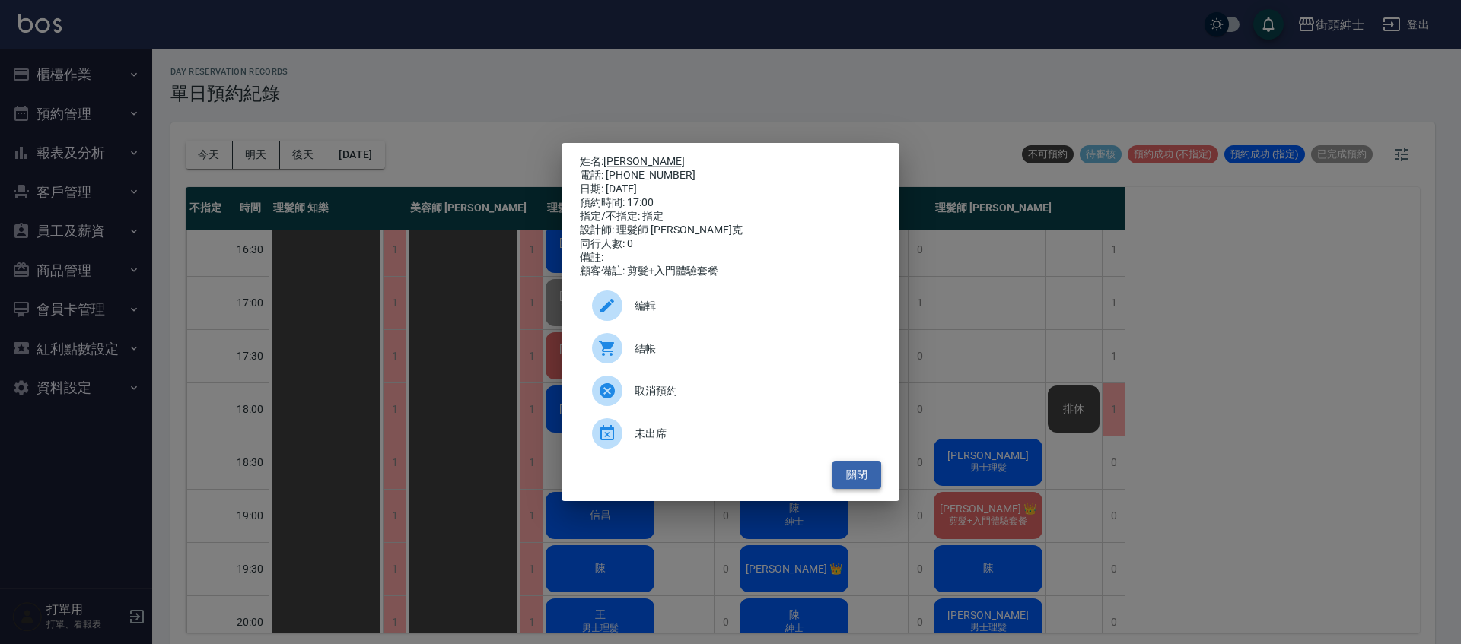
click at [866, 475] on button "關閉" at bounding box center [856, 475] width 49 height 28
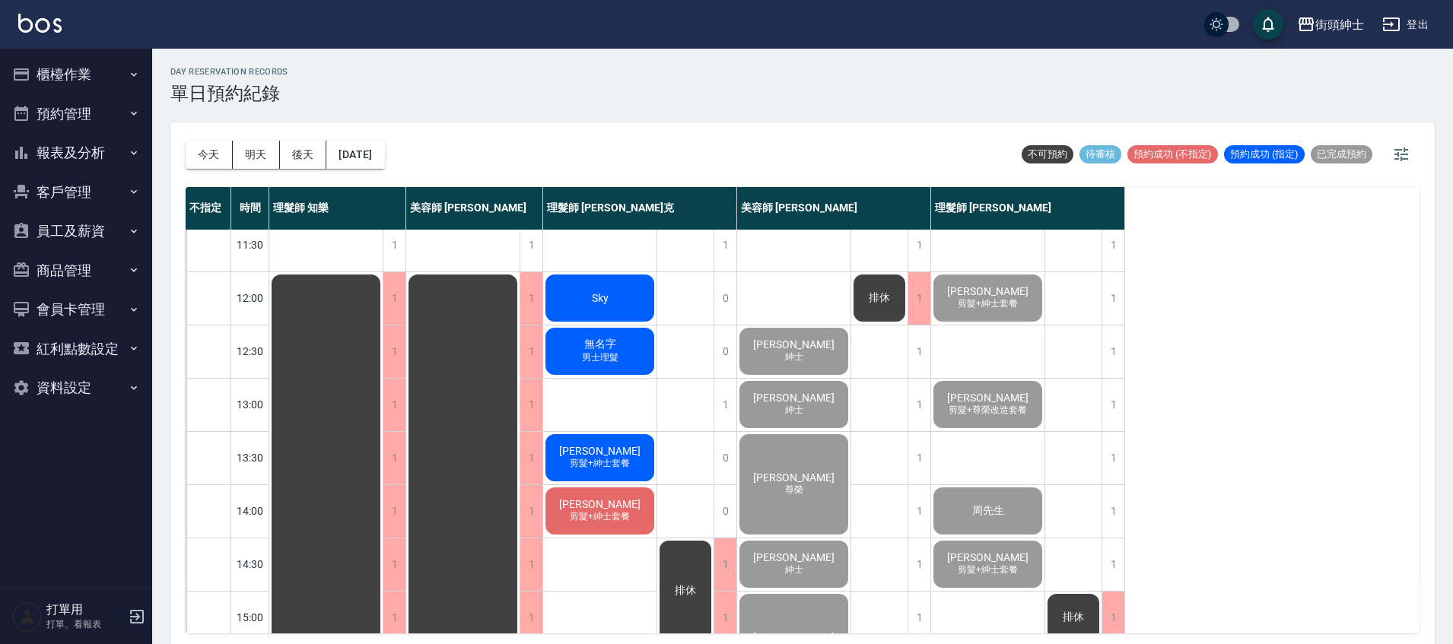
scroll to position [0, 0]
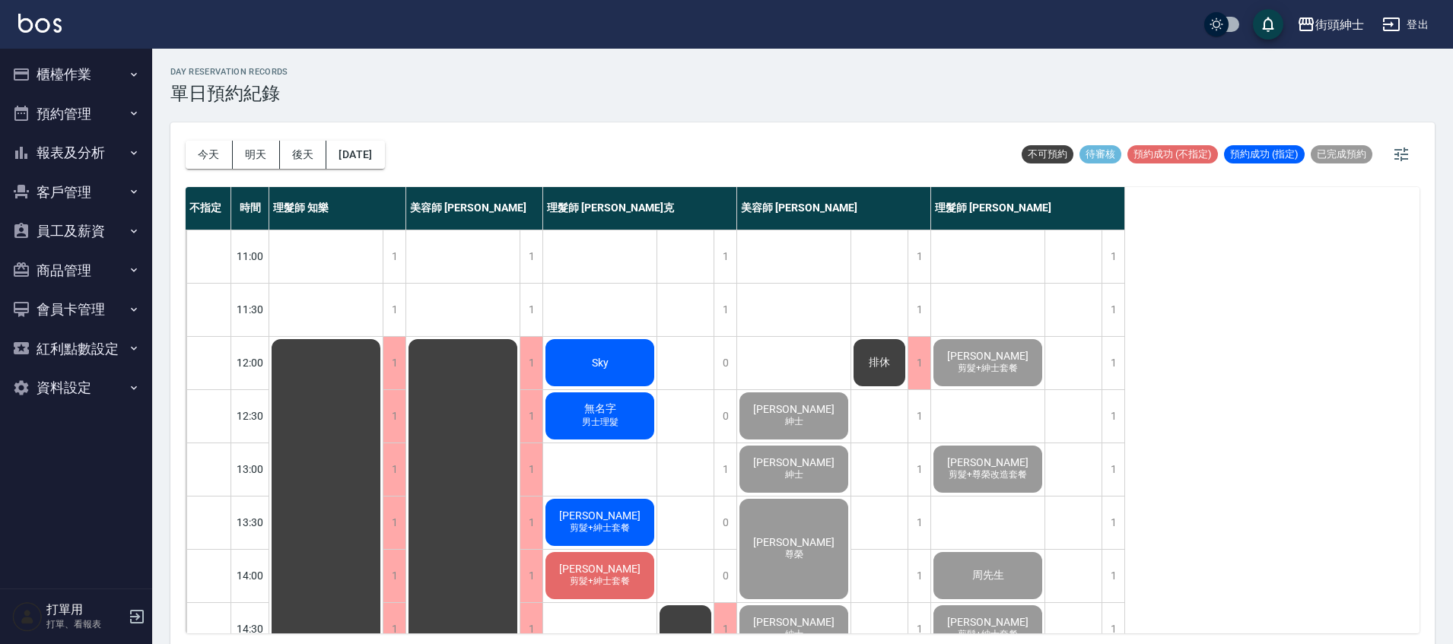
click at [634, 424] on div "無名字 男士理髮" at bounding box center [599, 416] width 113 height 52
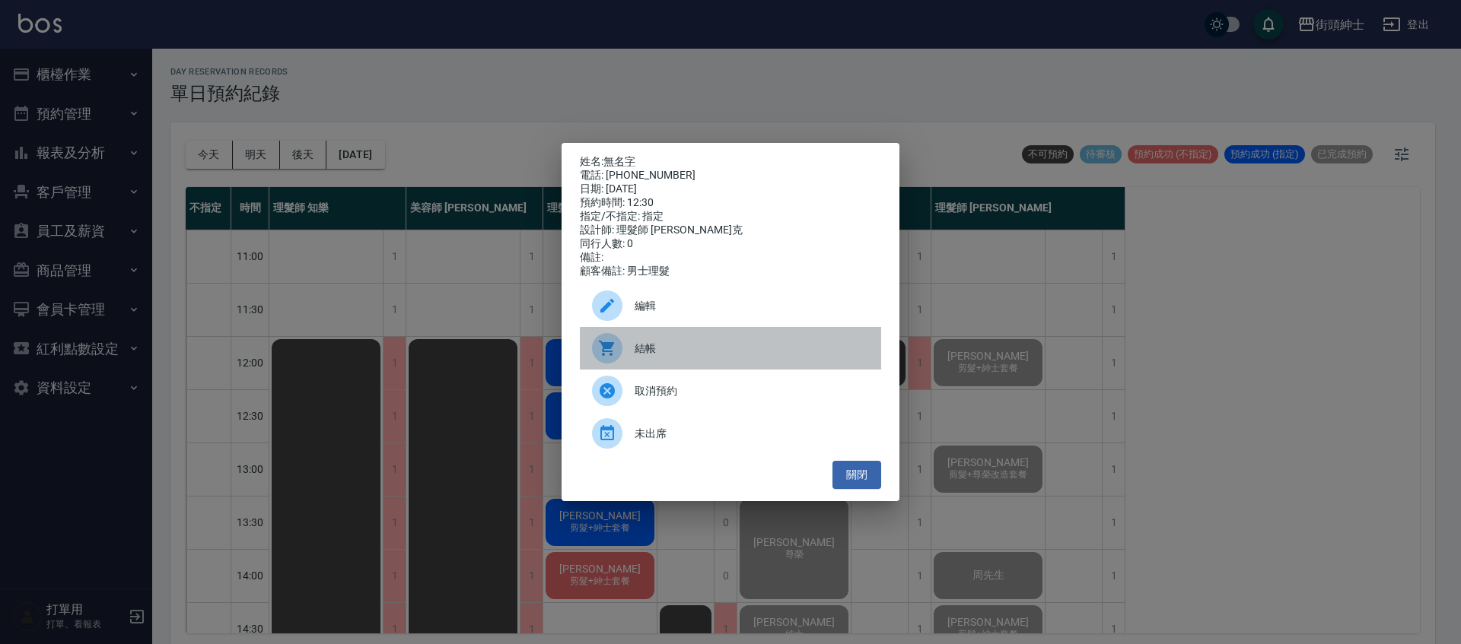
click at [674, 349] on span "結帳" at bounding box center [751, 349] width 234 height 16
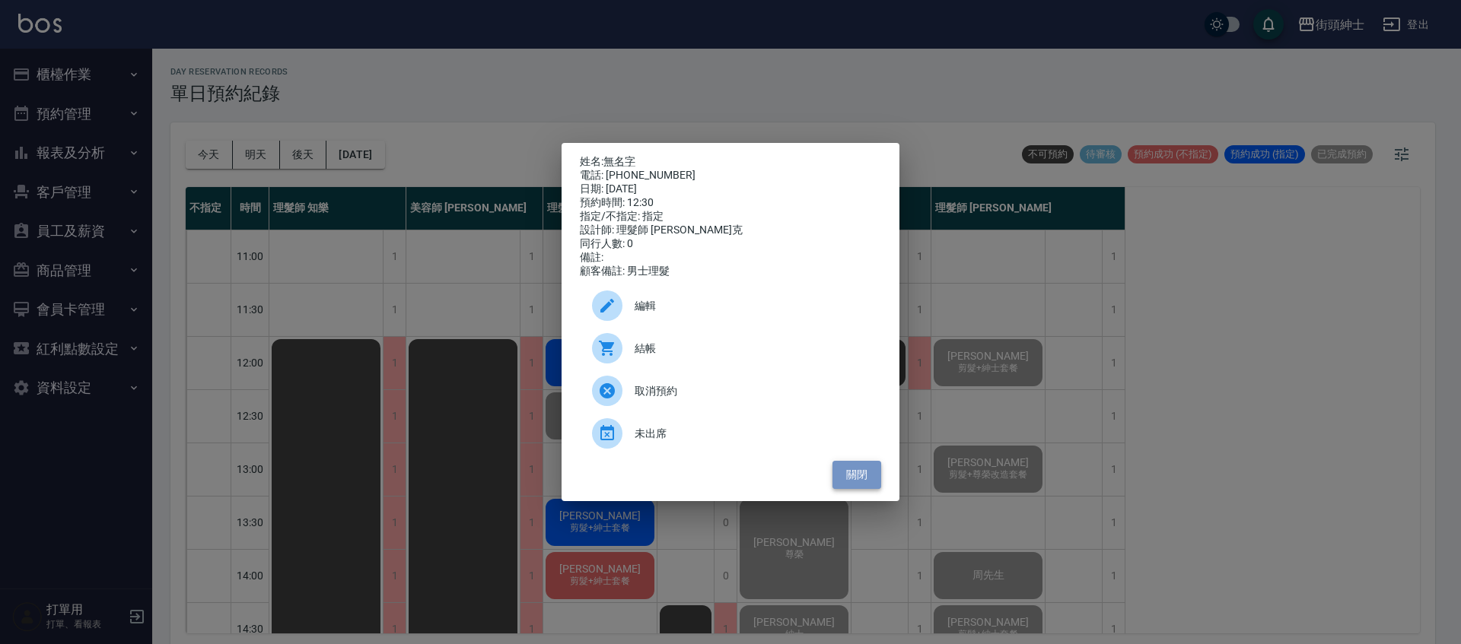
click at [865, 478] on button "關閉" at bounding box center [856, 475] width 49 height 28
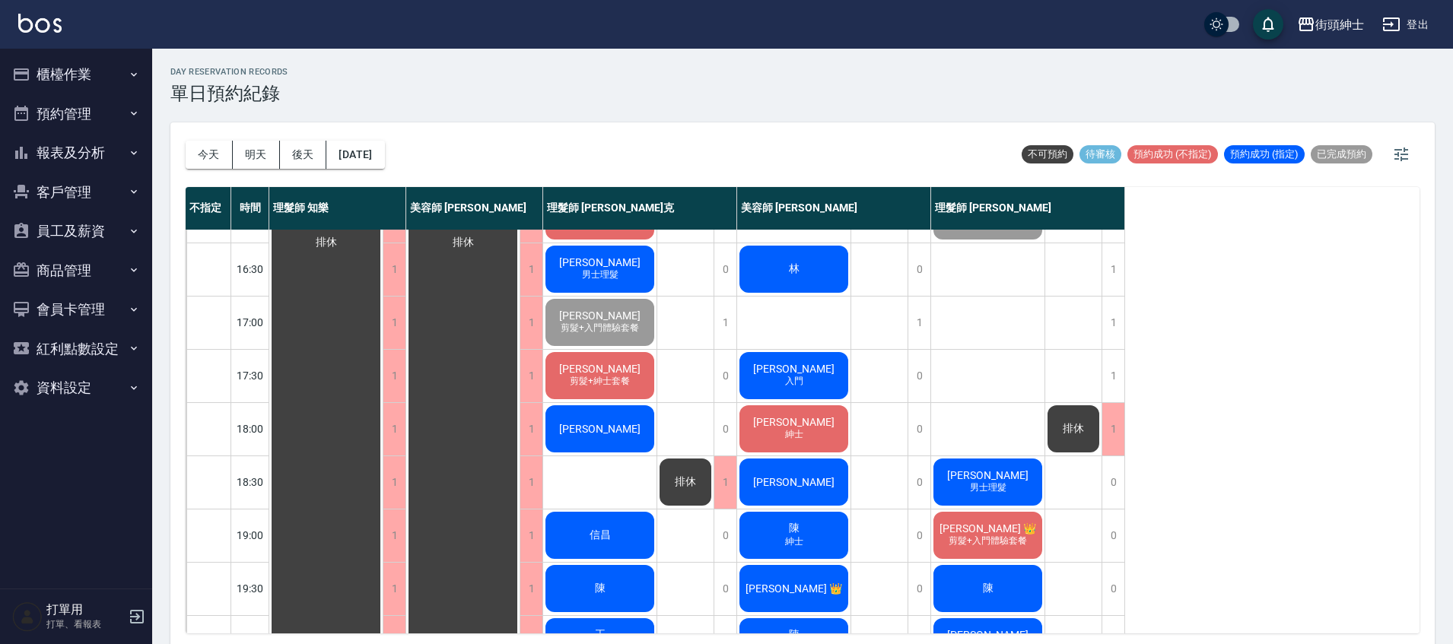
scroll to position [558, 0]
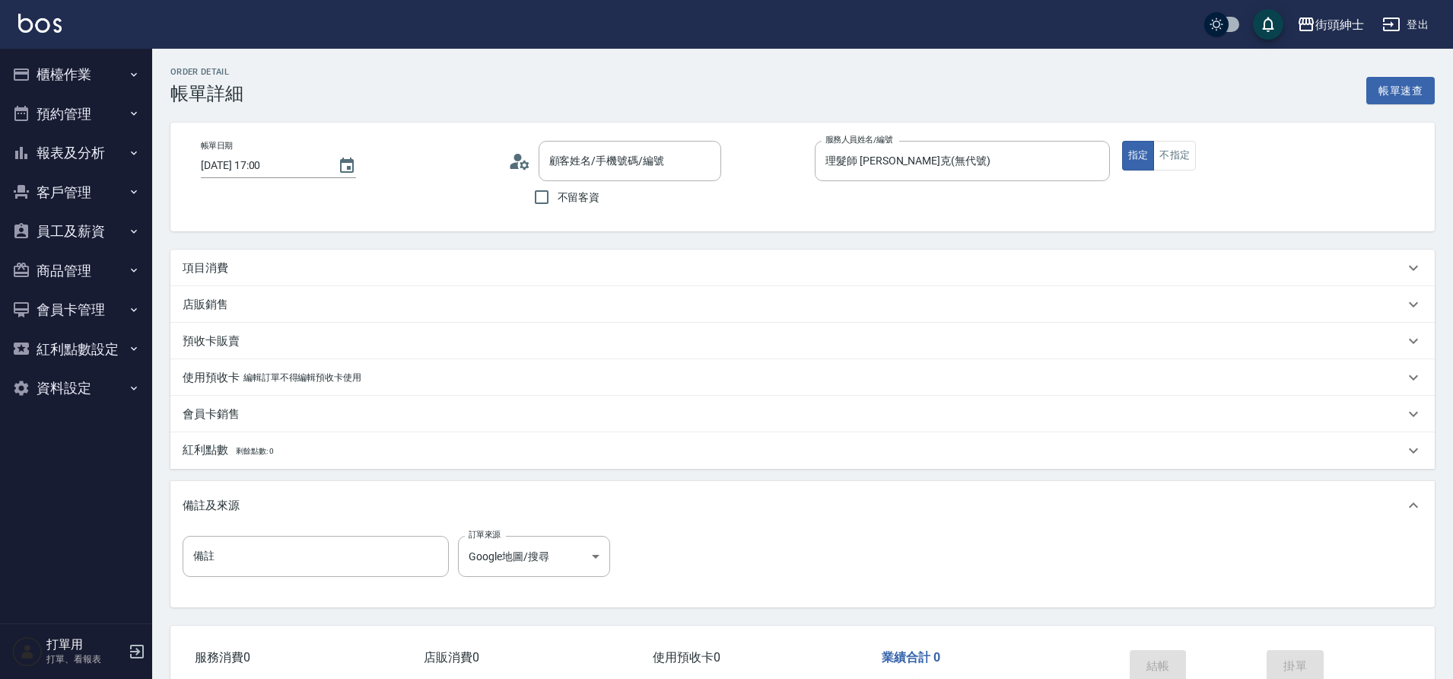
type input "[PERSON_NAME]/0970541661/null"
click at [449, 268] on div "項目消費" at bounding box center [794, 268] width 1222 height 16
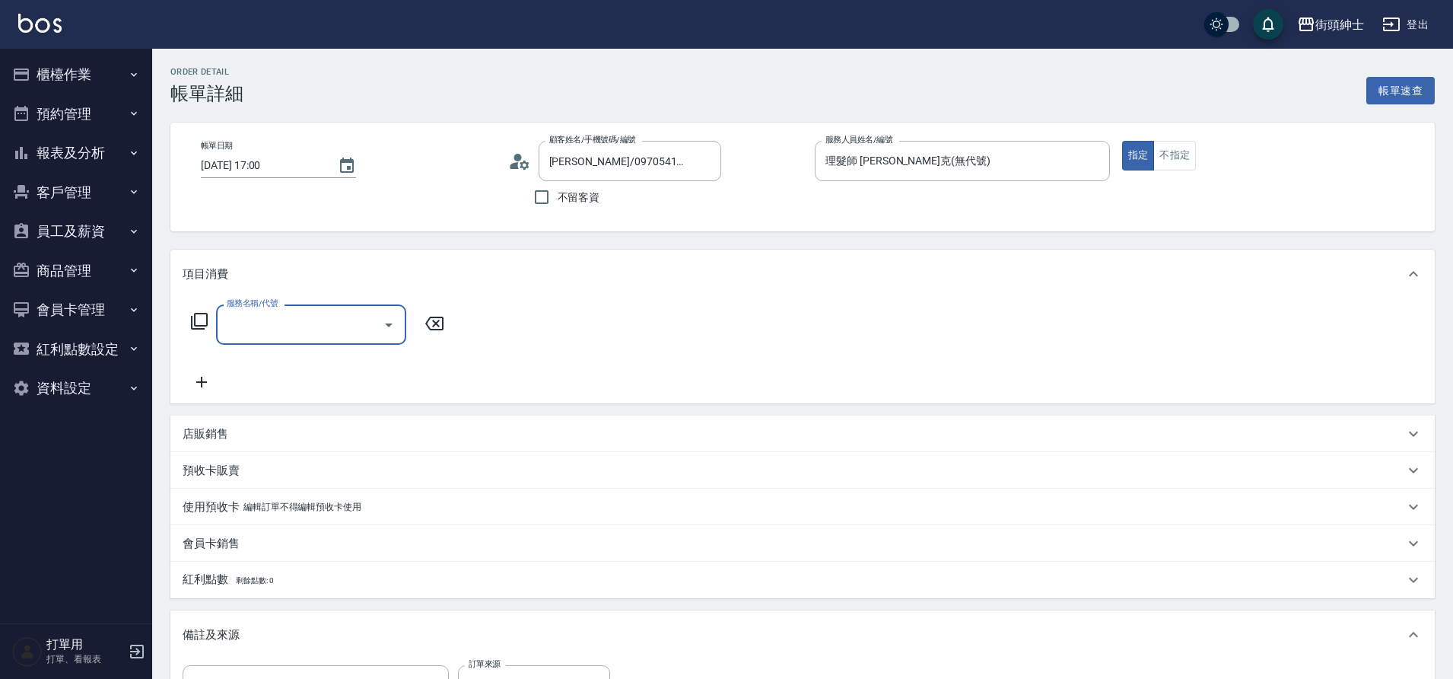
click at [389, 325] on icon "Open" at bounding box center [389, 325] width 8 height 4
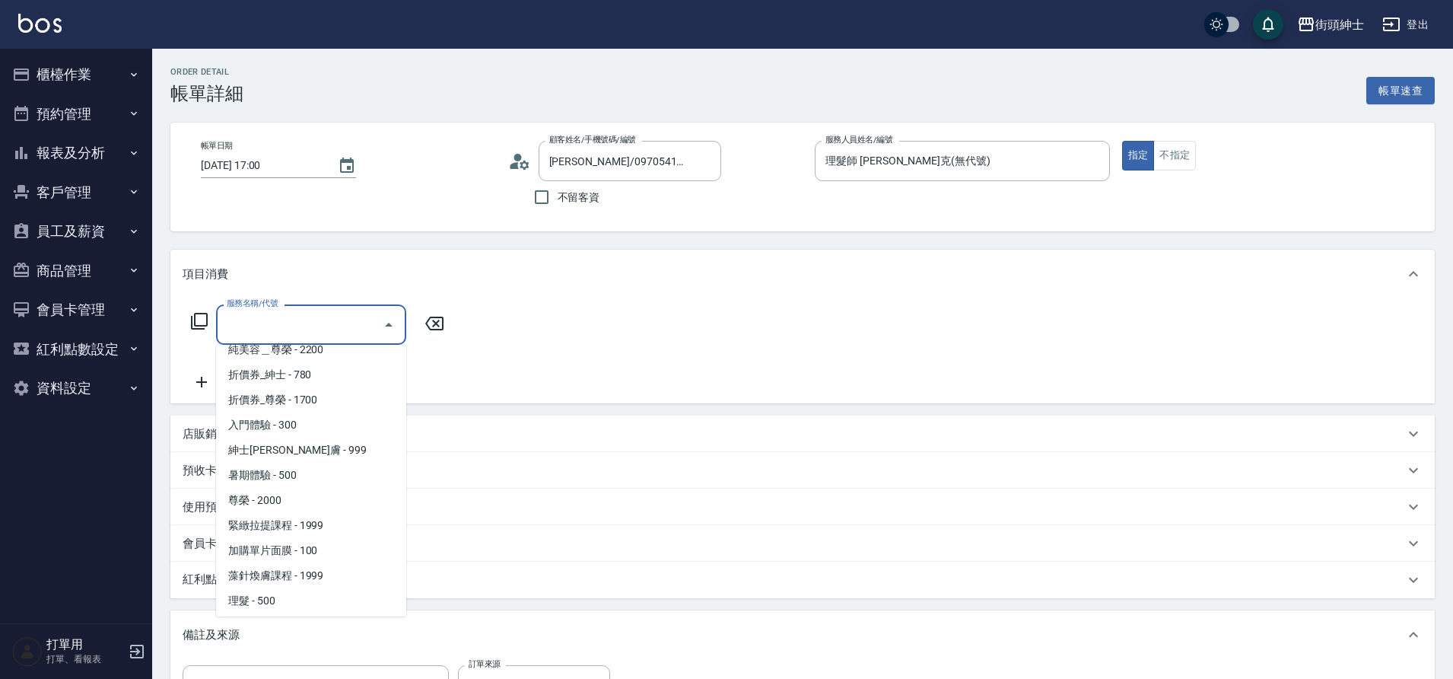
scroll to position [117, 0]
click at [275, 547] on span "理髮 - 500" at bounding box center [311, 547] width 190 height 25
type input "理髮(A02)"
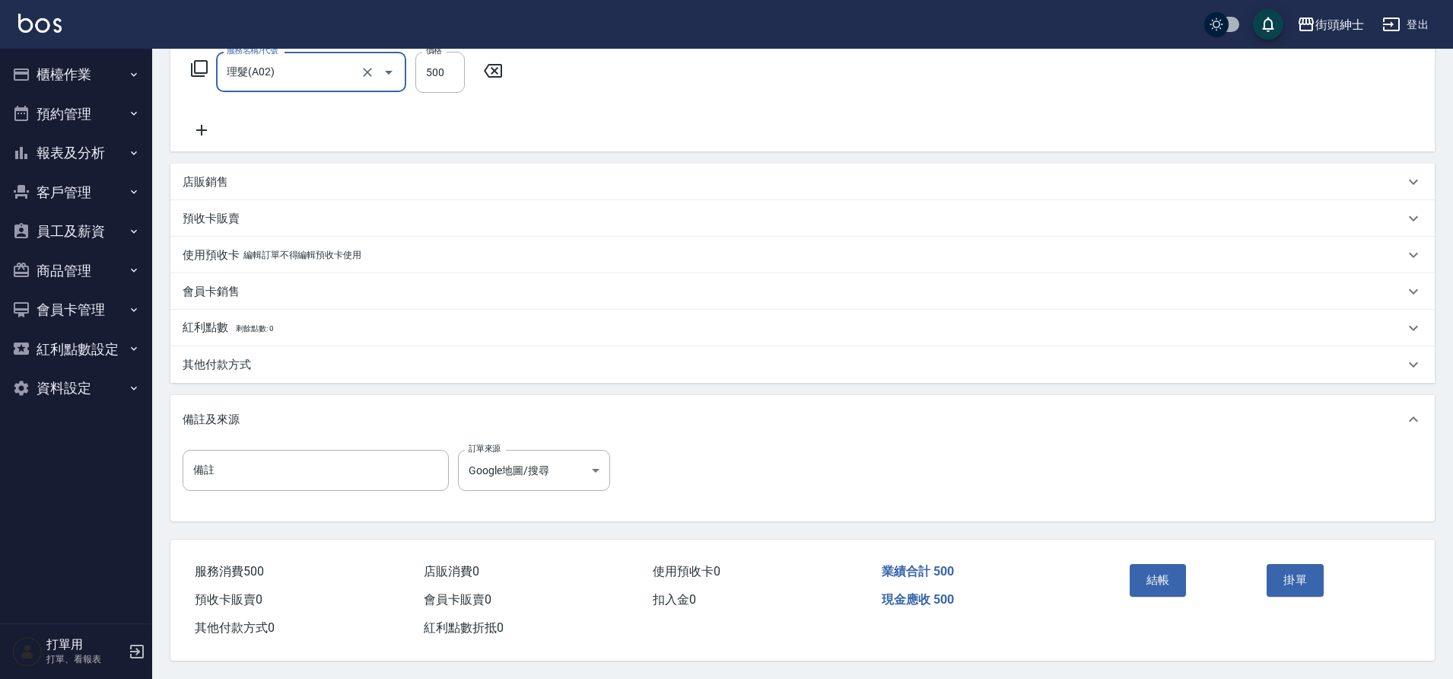
scroll to position [256, 0]
drag, startPoint x: 0, startPoint y: 0, endPoint x: 306, endPoint y: 184, distance: 356.9
click at [306, 184] on div "店販銷售" at bounding box center [794, 182] width 1222 height 16
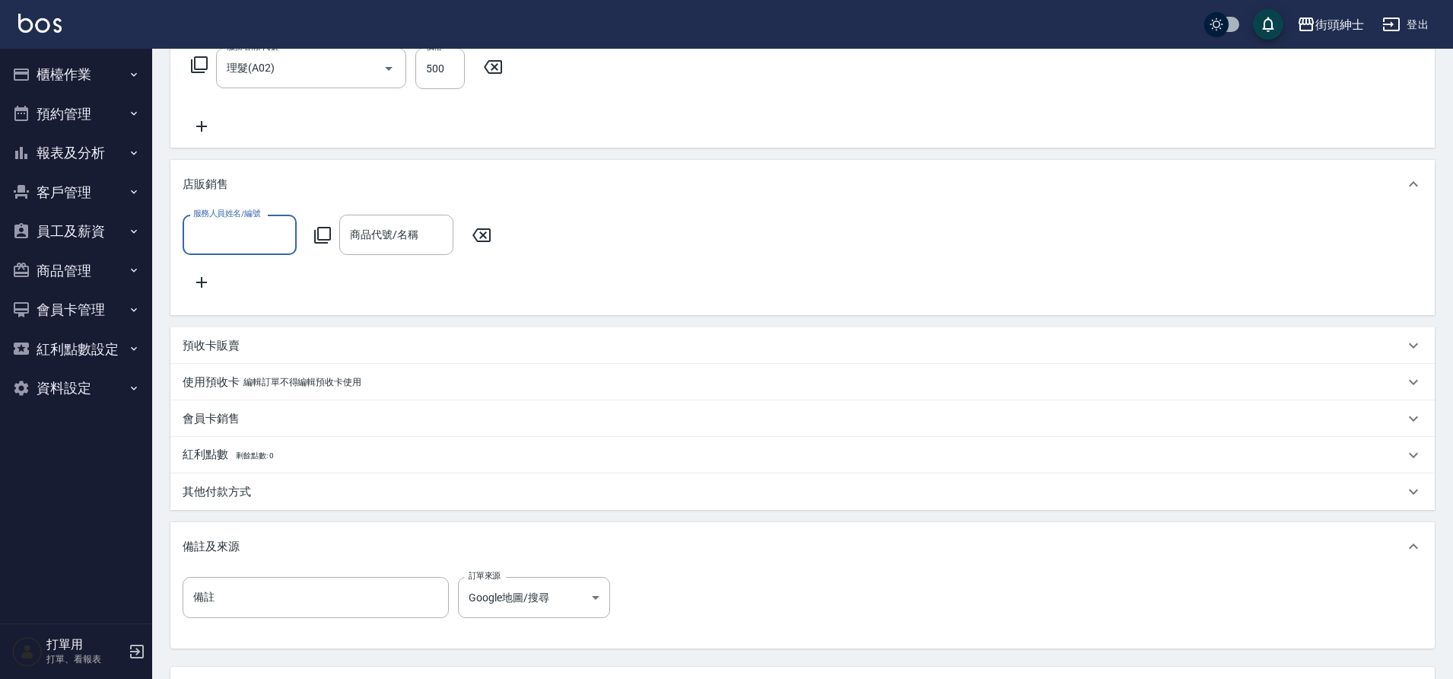
scroll to position [1, 0]
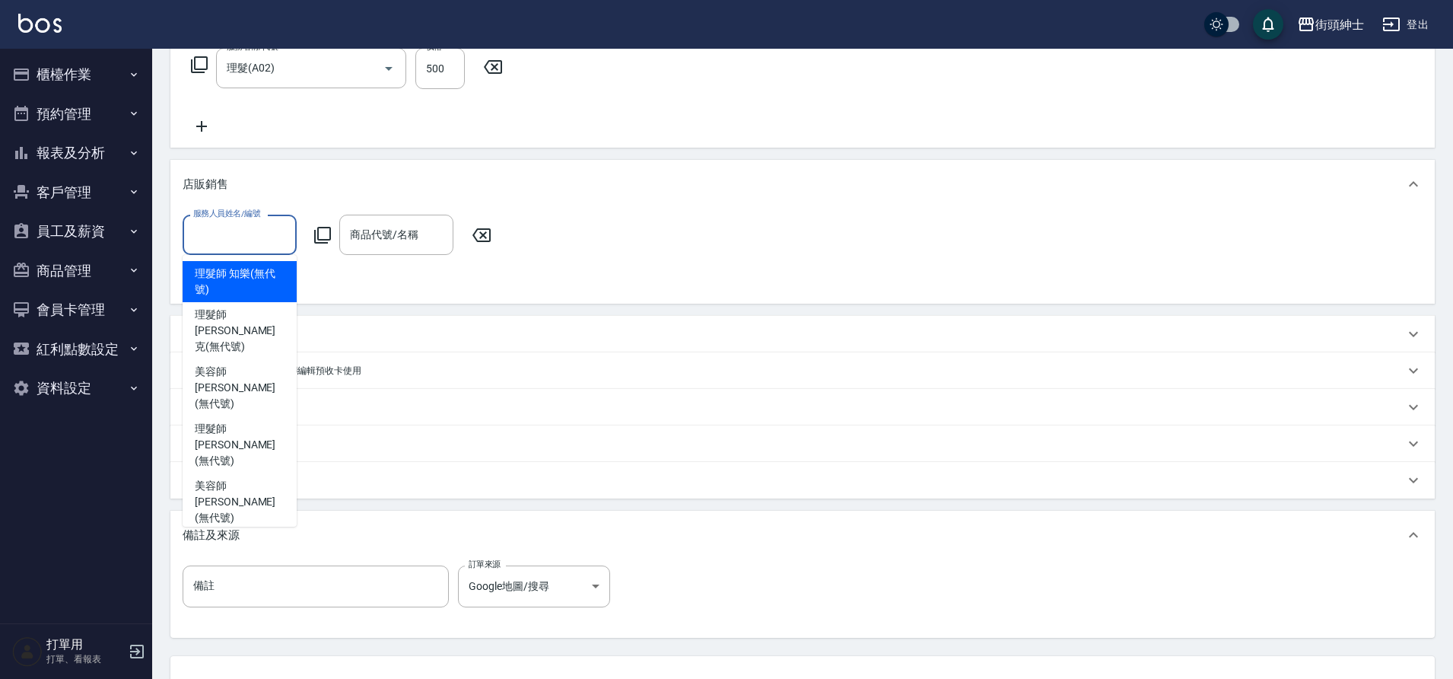
click at [282, 235] on input "服務人員姓名/編號" at bounding box center [239, 234] width 100 height 27
click at [245, 326] on span "理髮師 [PERSON_NAME]克 (無代號)" at bounding box center [240, 331] width 90 height 48
type input "理髮師 [PERSON_NAME]克(無代號)"
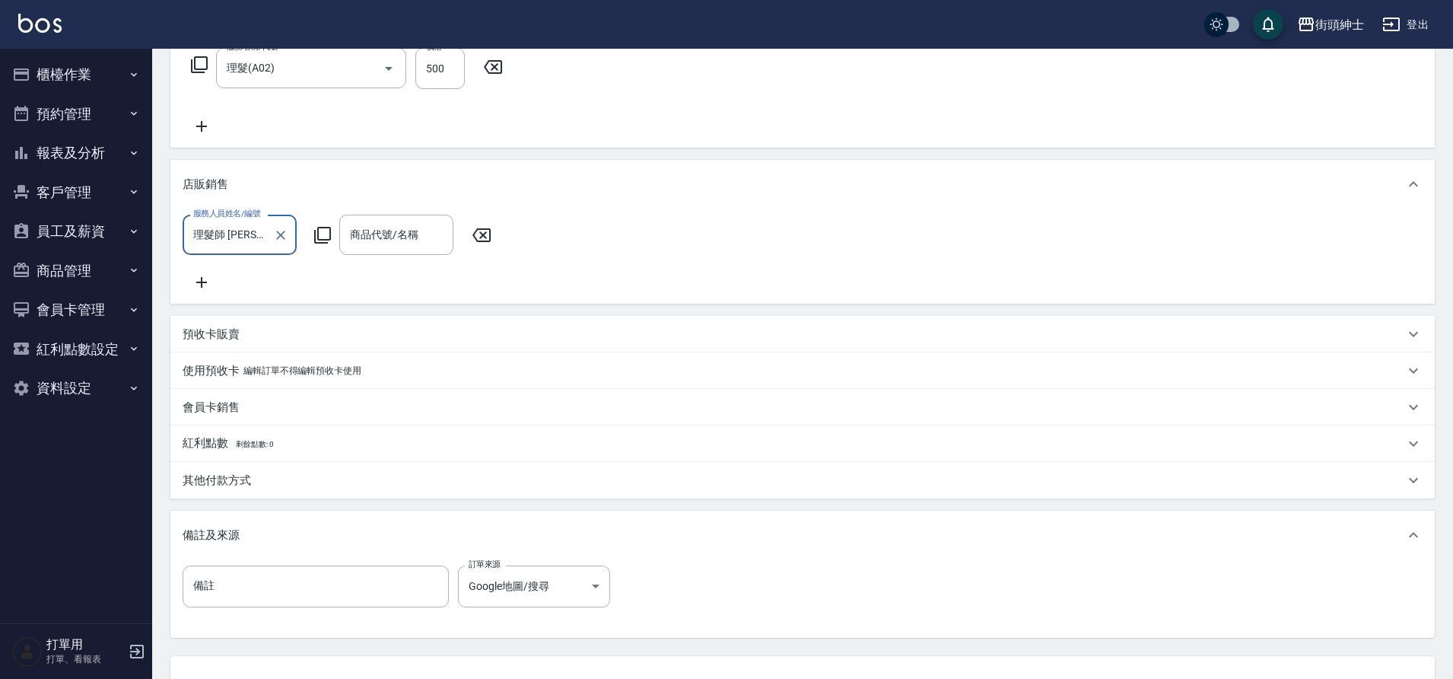
click at [387, 230] on div "商品代號/名稱 商品代號/名稱" at bounding box center [396, 235] width 114 height 40
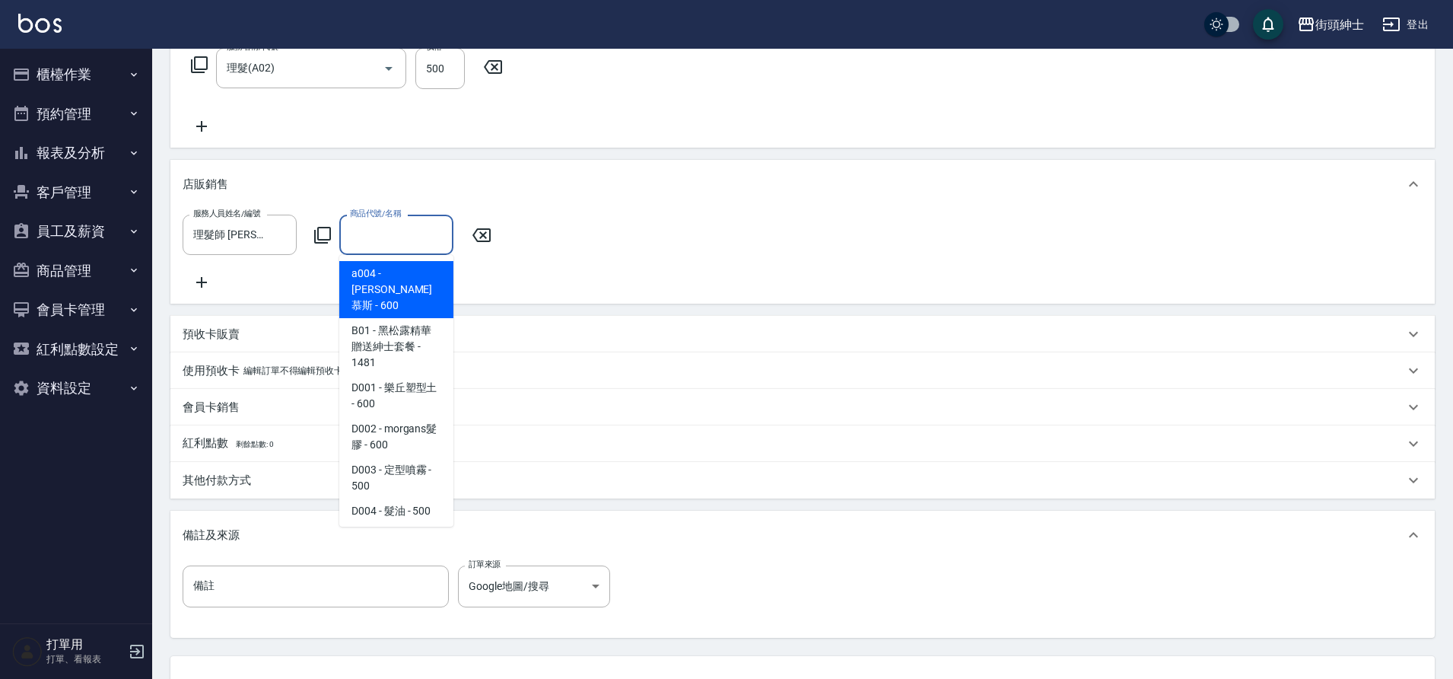
click at [399, 285] on span "a004 - [PERSON_NAME]慕斯 - 600" at bounding box center [396, 289] width 114 height 57
type input "[PERSON_NAME]慕斯"
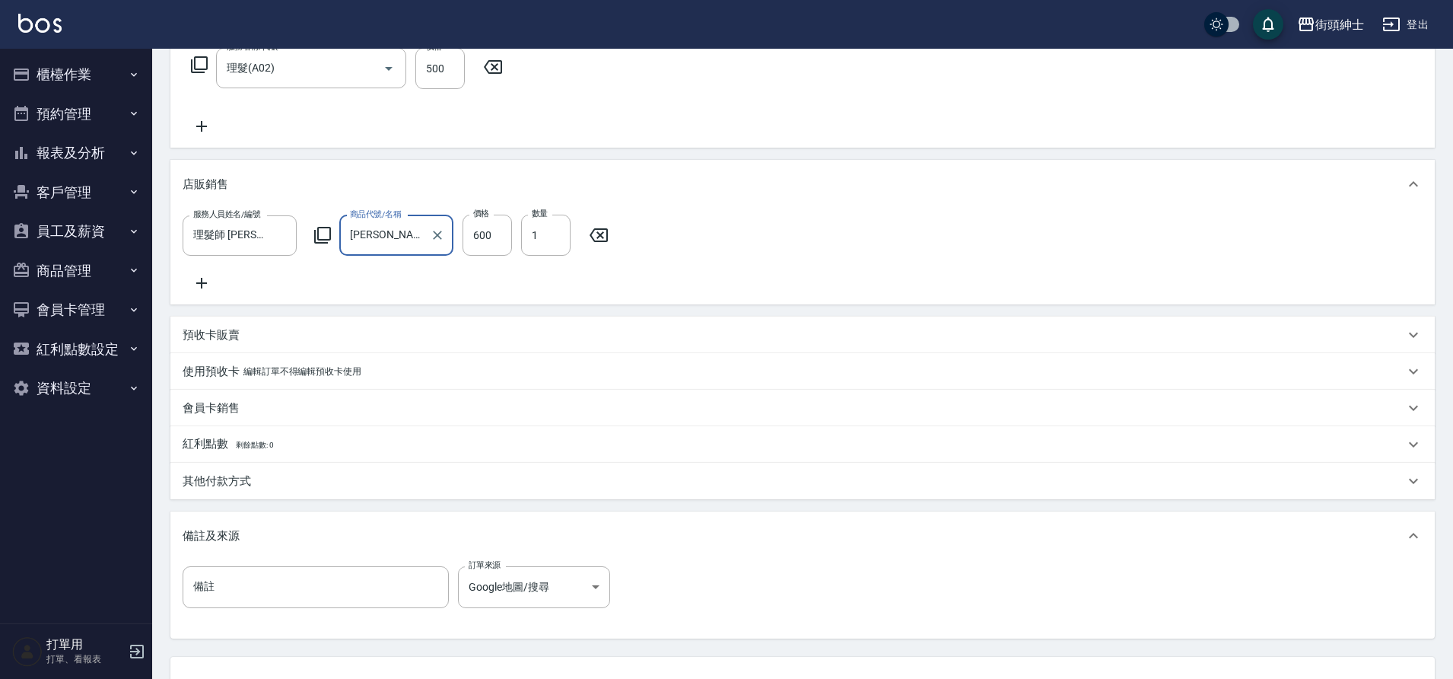
click at [492, 237] on input "600" at bounding box center [487, 235] width 49 height 41
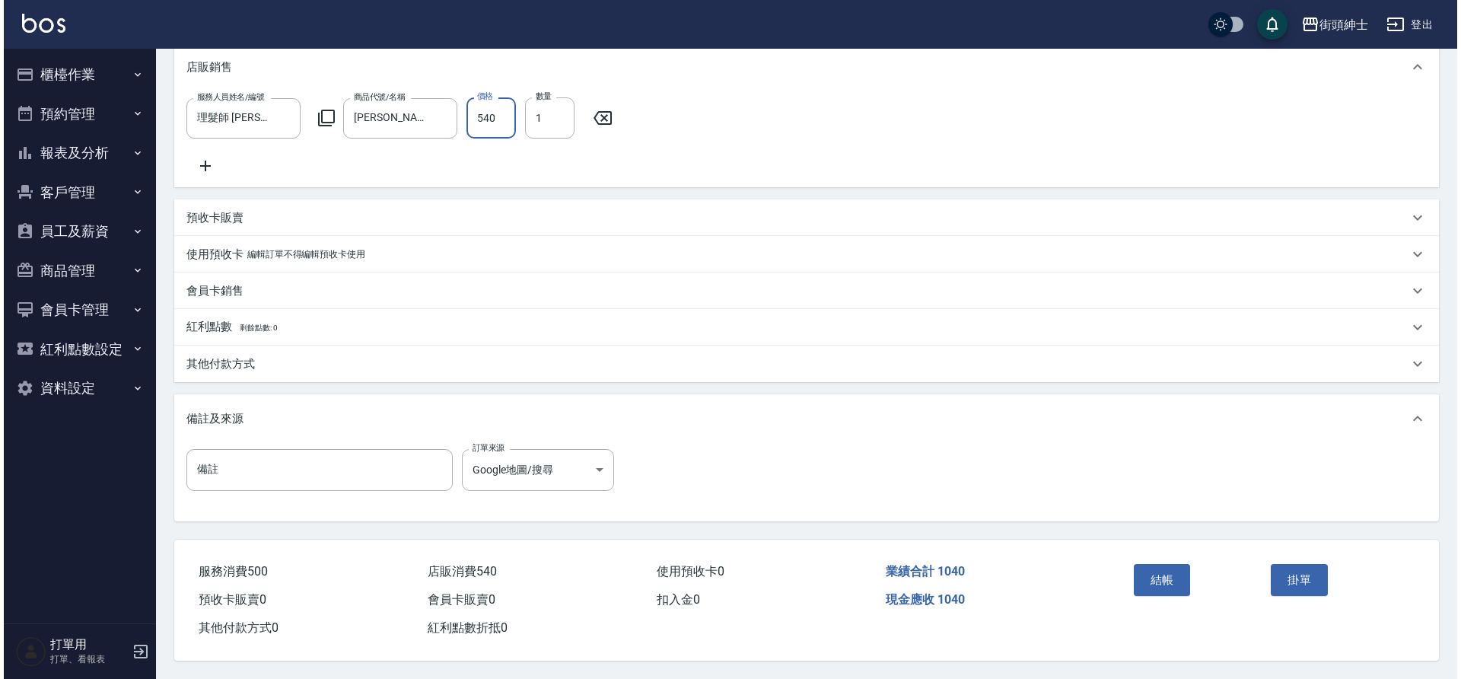
scroll to position [392, 0]
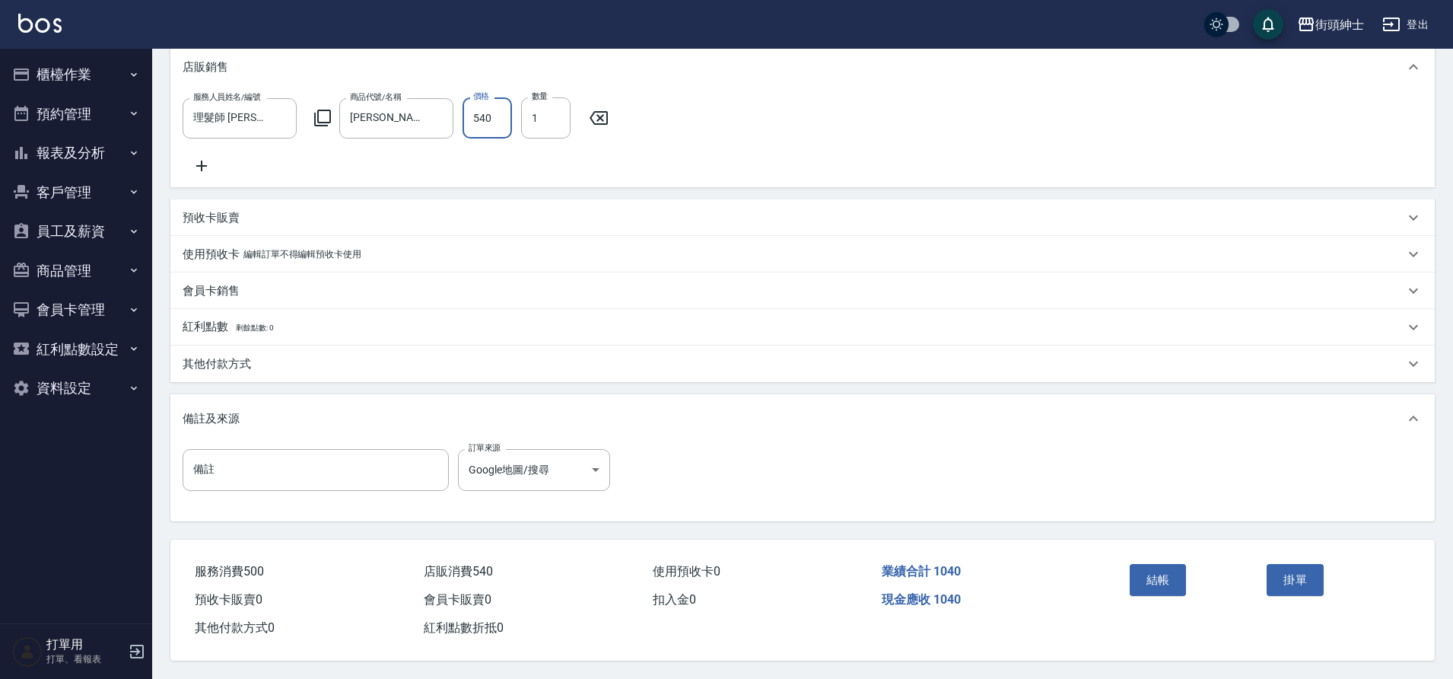
type input "540"
click at [1156, 577] on button "結帳" at bounding box center [1158, 580] width 57 height 32
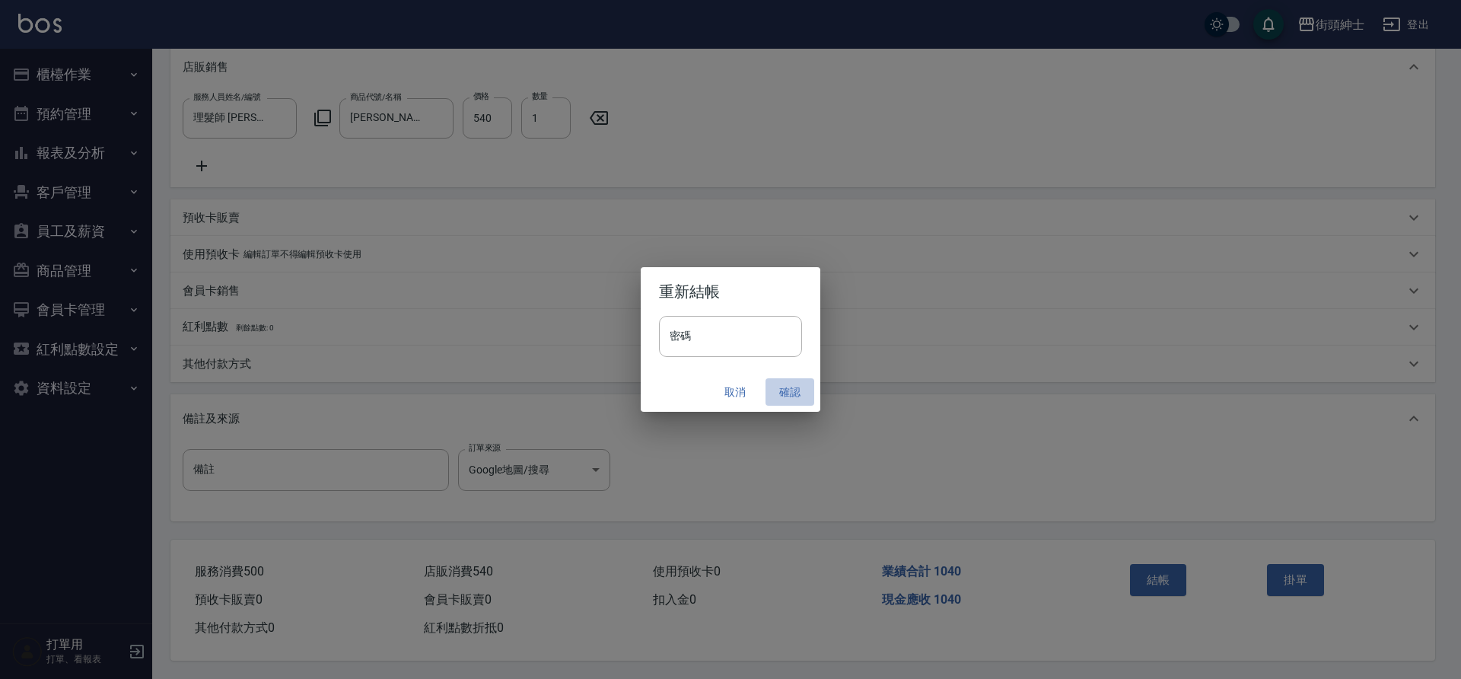
drag, startPoint x: 306, startPoint y: 184, endPoint x: 787, endPoint y: 394, distance: 525.3
click at [787, 394] on button "確認" at bounding box center [789, 392] width 49 height 28
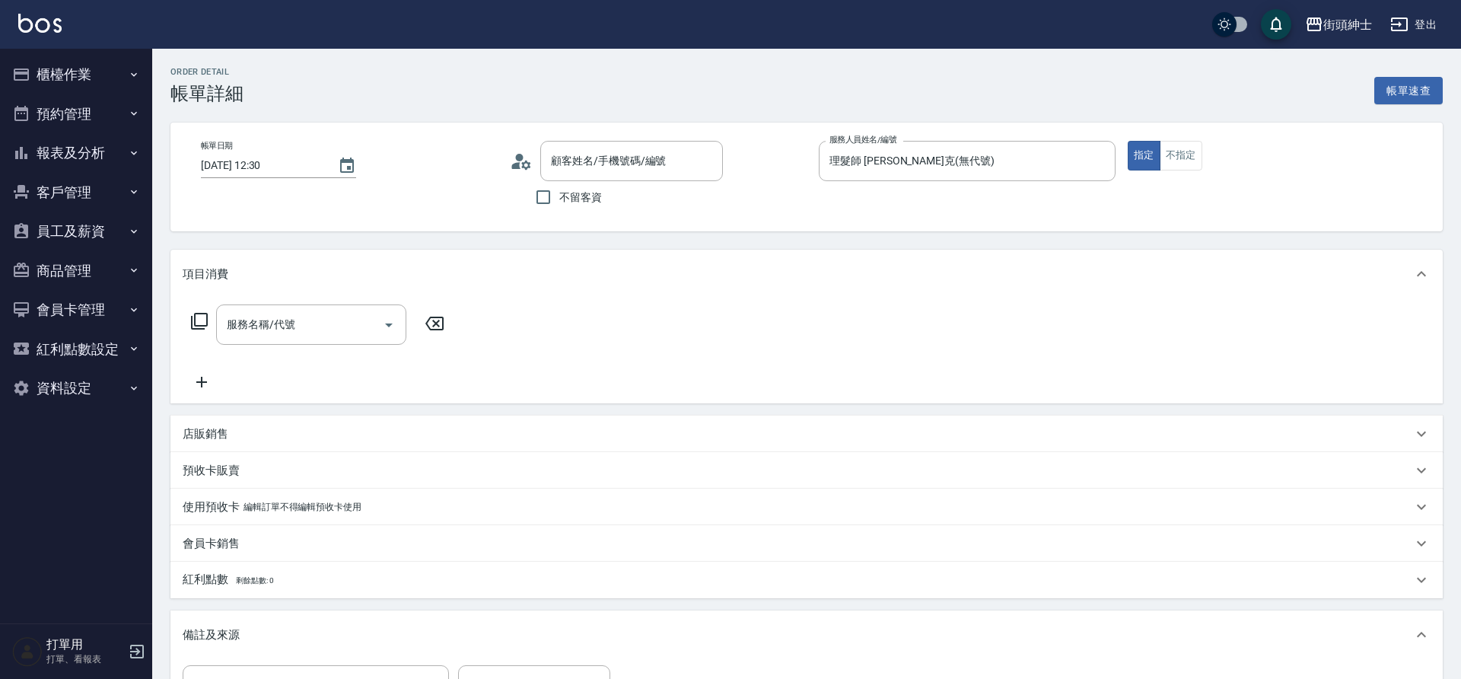
click at [347, 323] on input "服務名稱/代號" at bounding box center [300, 324] width 154 height 27
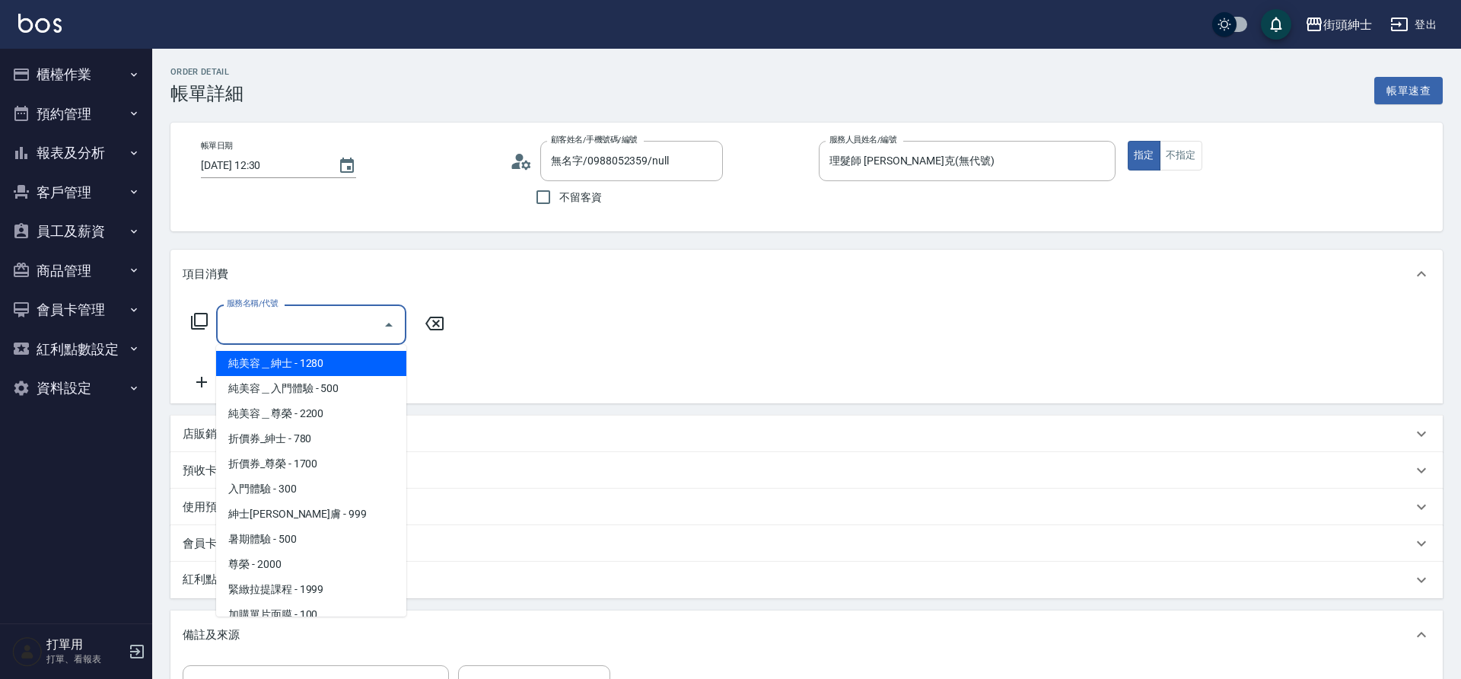
type input "無名字/0988052359/null"
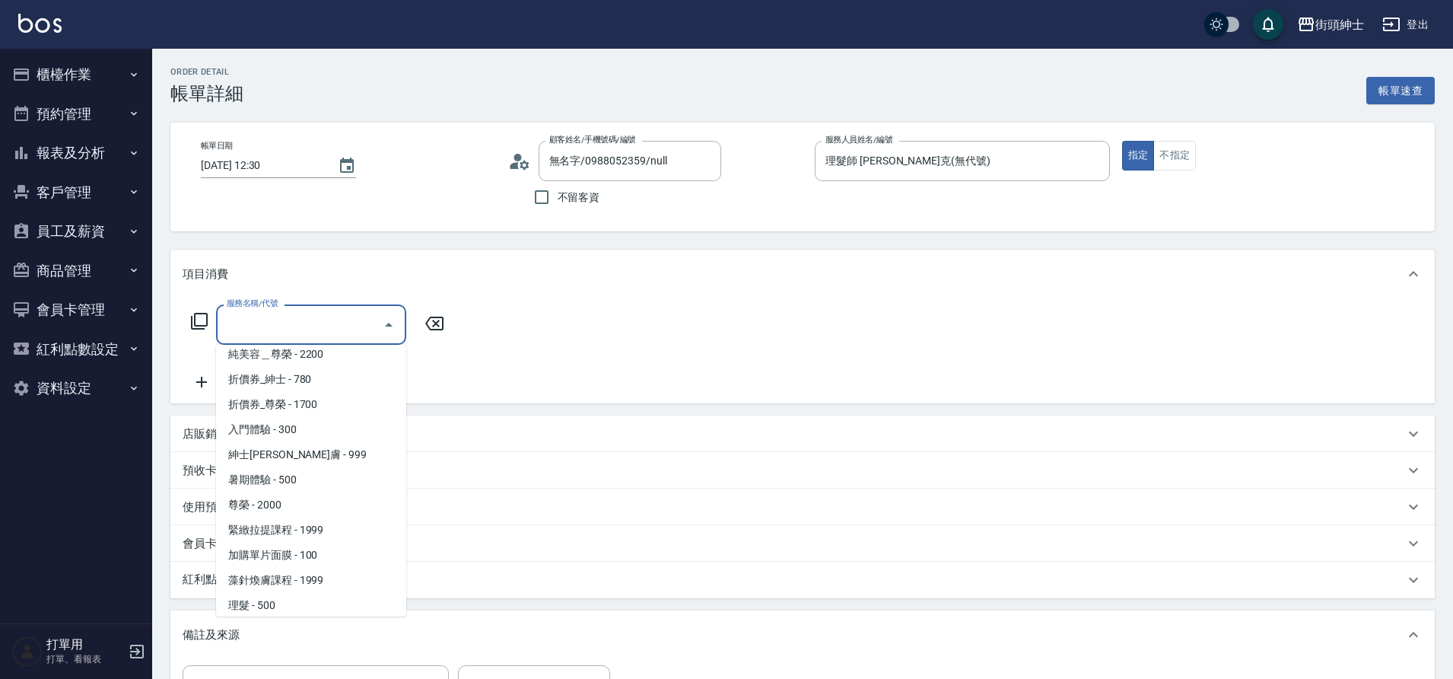
scroll to position [82, 0]
click at [286, 580] on span "理髮 - 500" at bounding box center [311, 582] width 190 height 25
type input "理髮(A02)"
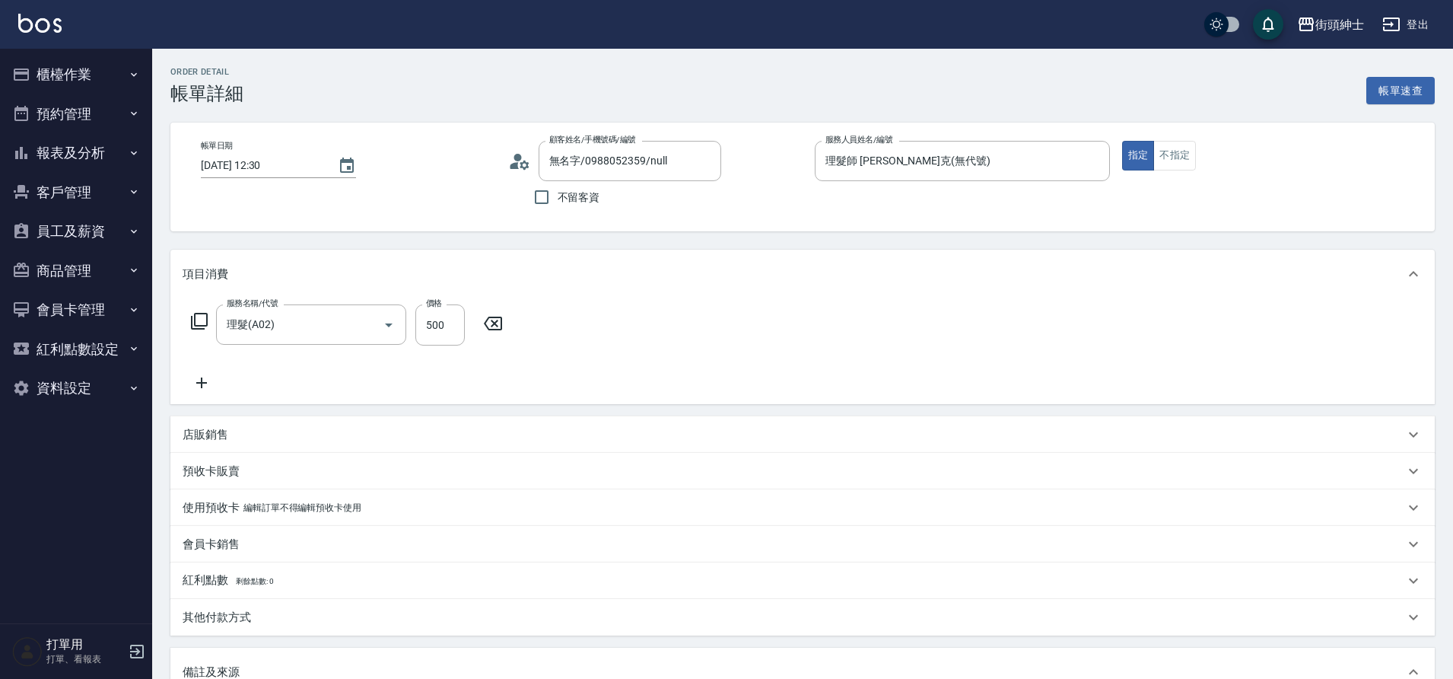
drag, startPoint x: 0, startPoint y: 0, endPoint x: 358, endPoint y: 424, distance: 555.5
click at [358, 424] on div "店販銷售" at bounding box center [802, 434] width 1264 height 37
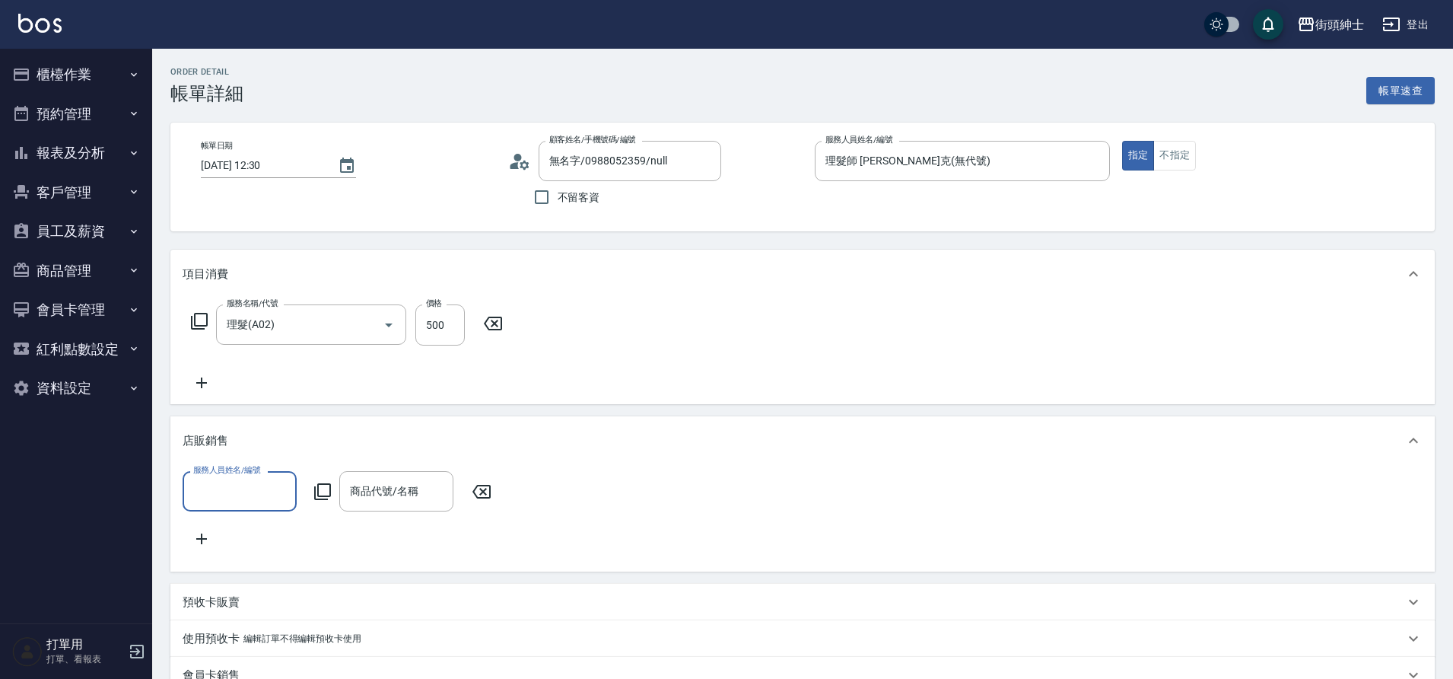
scroll to position [0, 0]
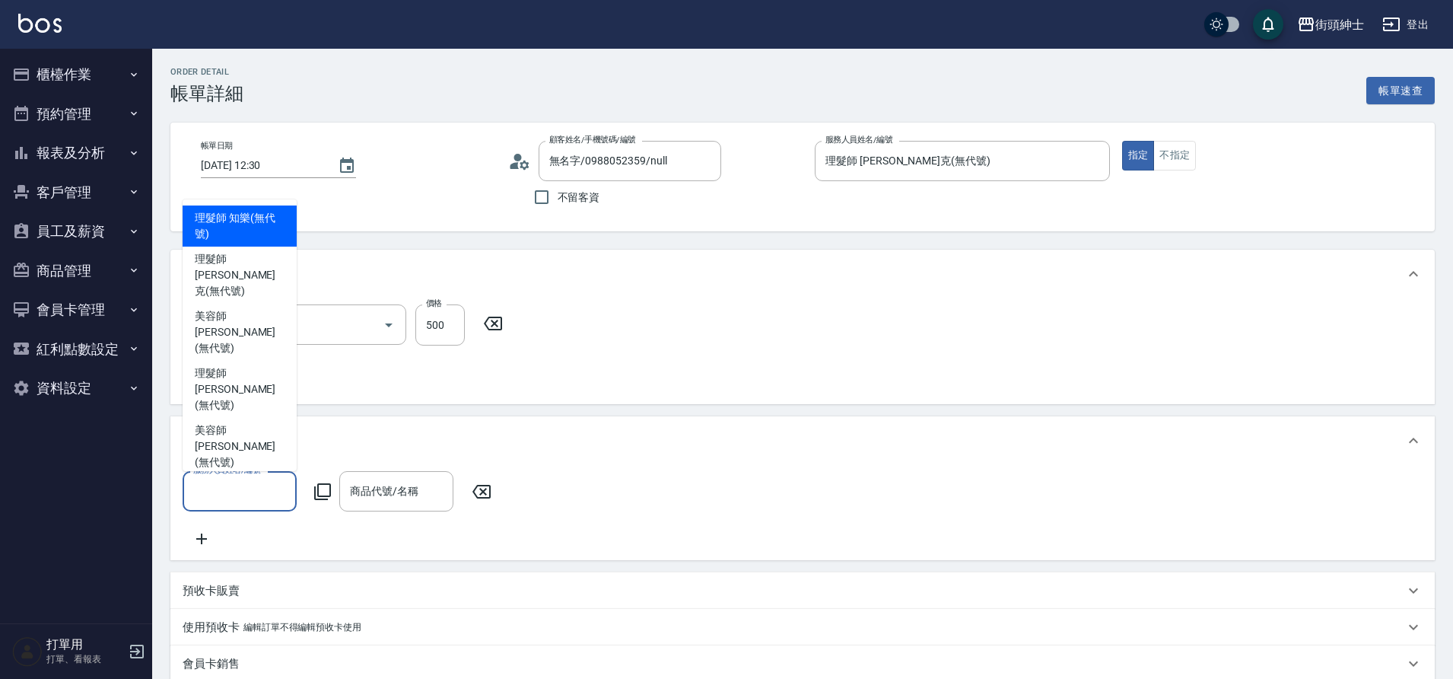
click at [238, 492] on input "服務人員姓名/編號" at bounding box center [239, 491] width 100 height 27
click at [253, 299] on span "理髮師 [PERSON_NAME]克 (無代號)" at bounding box center [240, 275] width 90 height 48
type input "理髮師 [PERSON_NAME]克(無代號)"
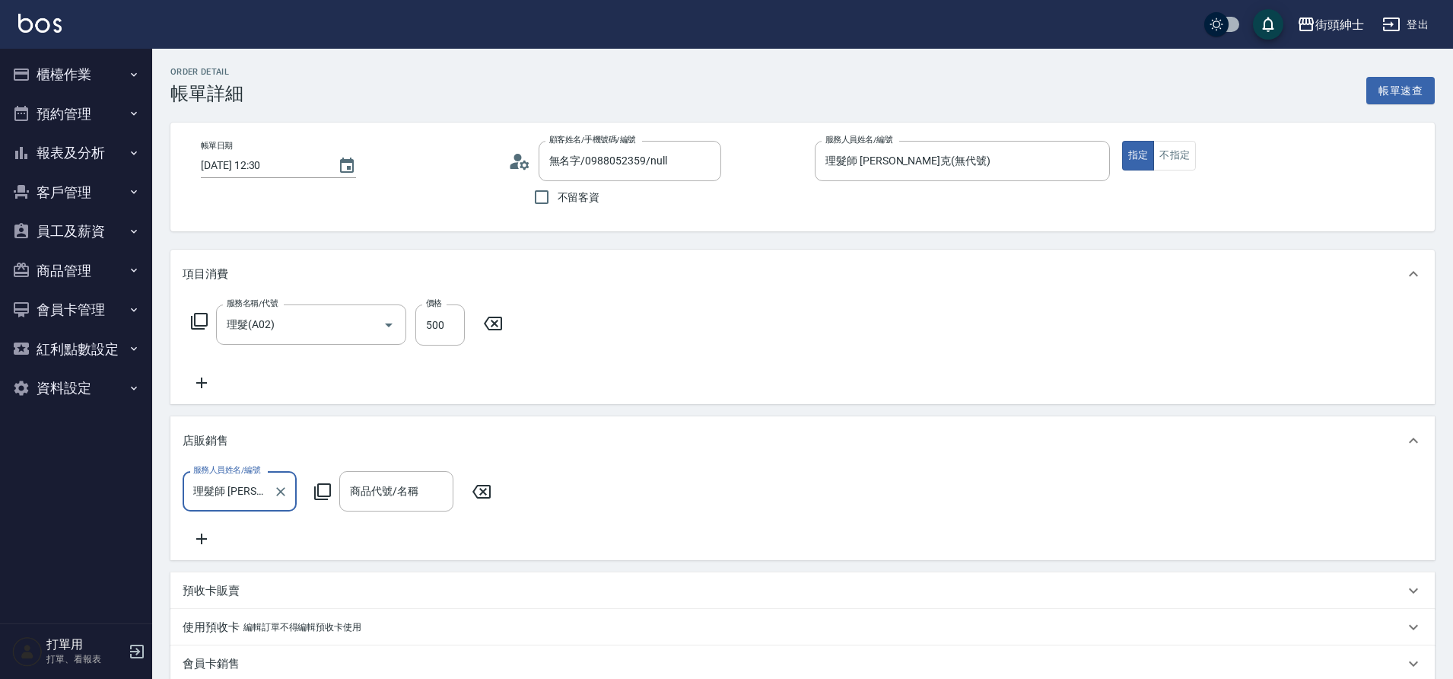
drag, startPoint x: 358, startPoint y: 424, endPoint x: 380, endPoint y: 494, distance: 73.4
click at [380, 494] on input "商品代號/名稱" at bounding box center [396, 491] width 100 height 27
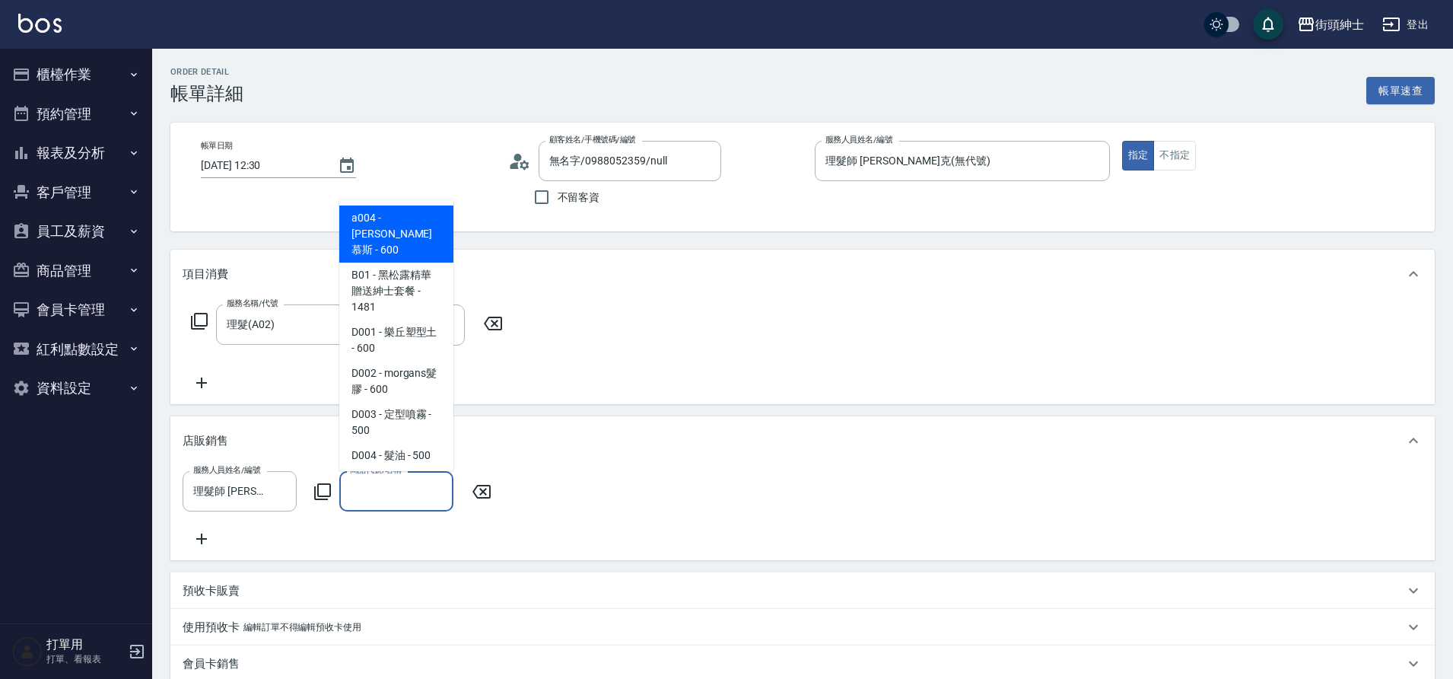
click at [402, 443] on span "D004 - 髮油 - 500" at bounding box center [396, 455] width 114 height 25
type input "髮油"
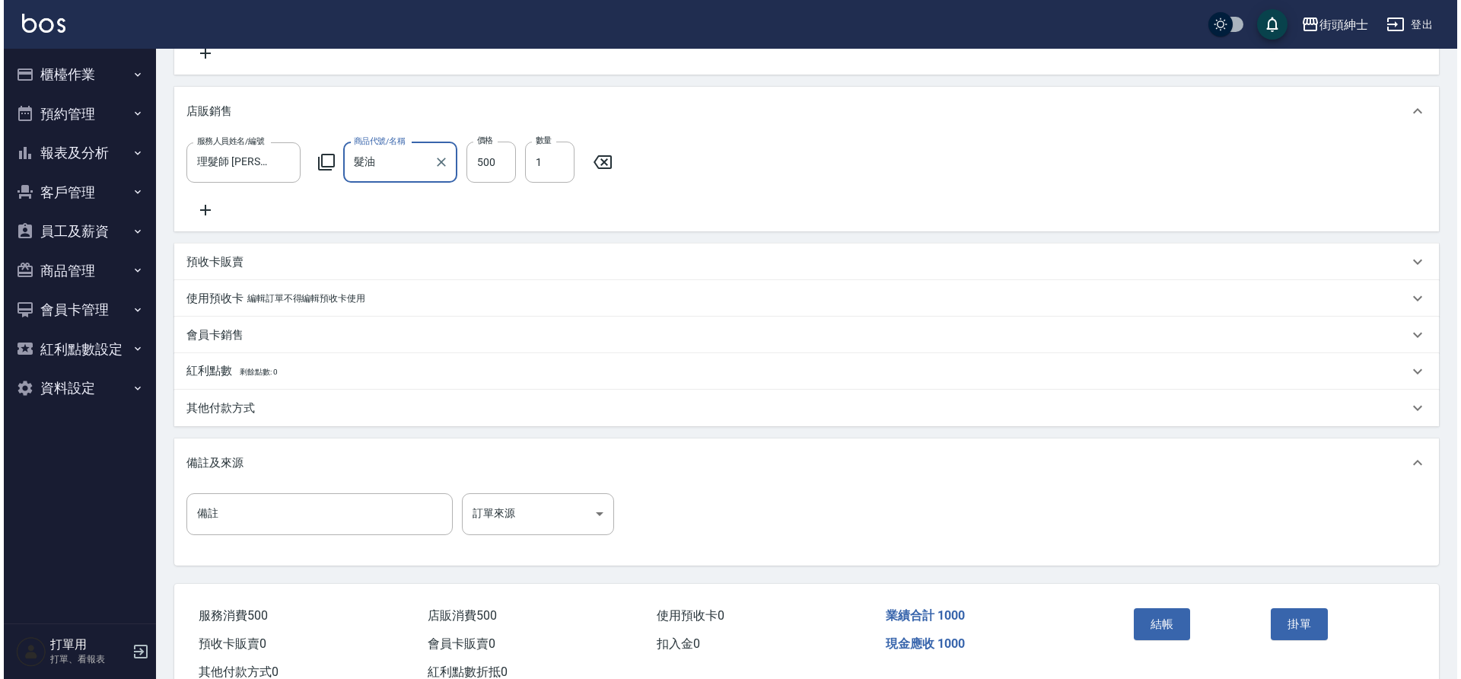
scroll to position [330, 0]
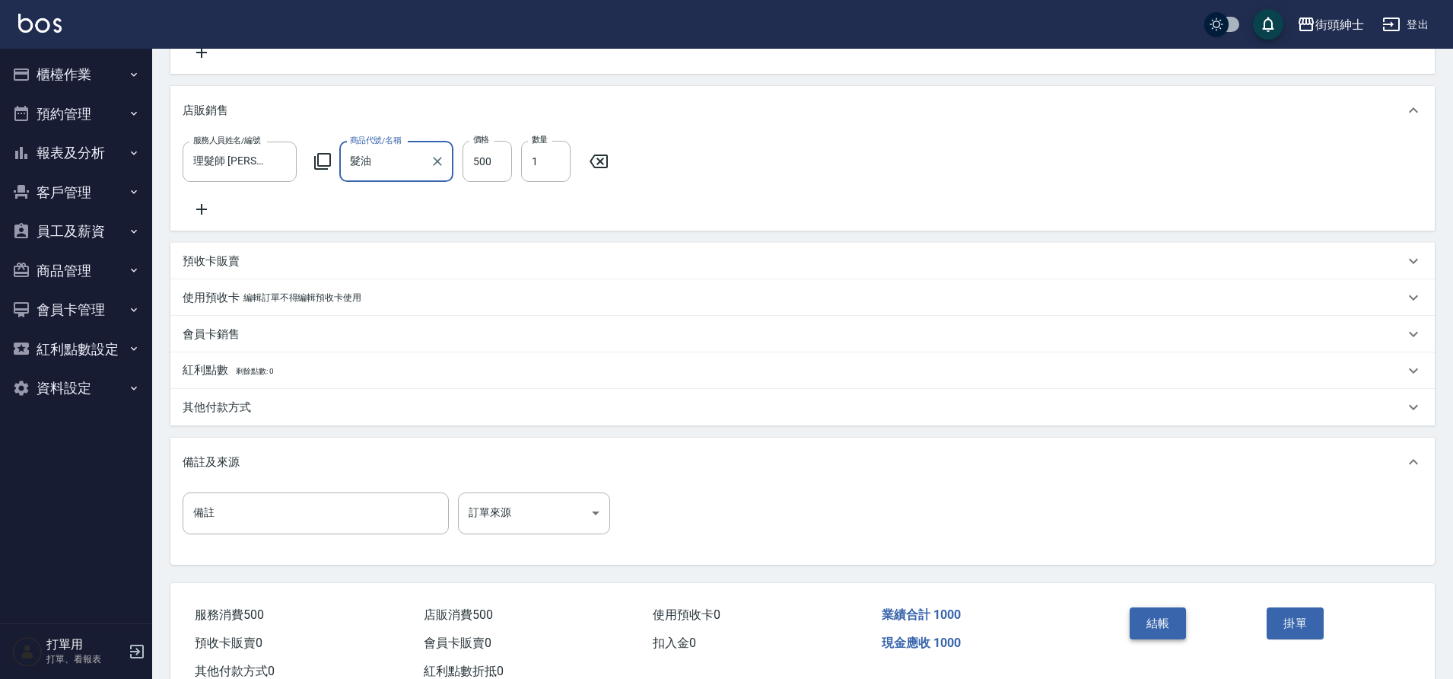
drag, startPoint x: 380, startPoint y: 494, endPoint x: 1178, endPoint y: 630, distance: 809.4
click at [1178, 630] on button "結帳" at bounding box center [1158, 623] width 57 height 32
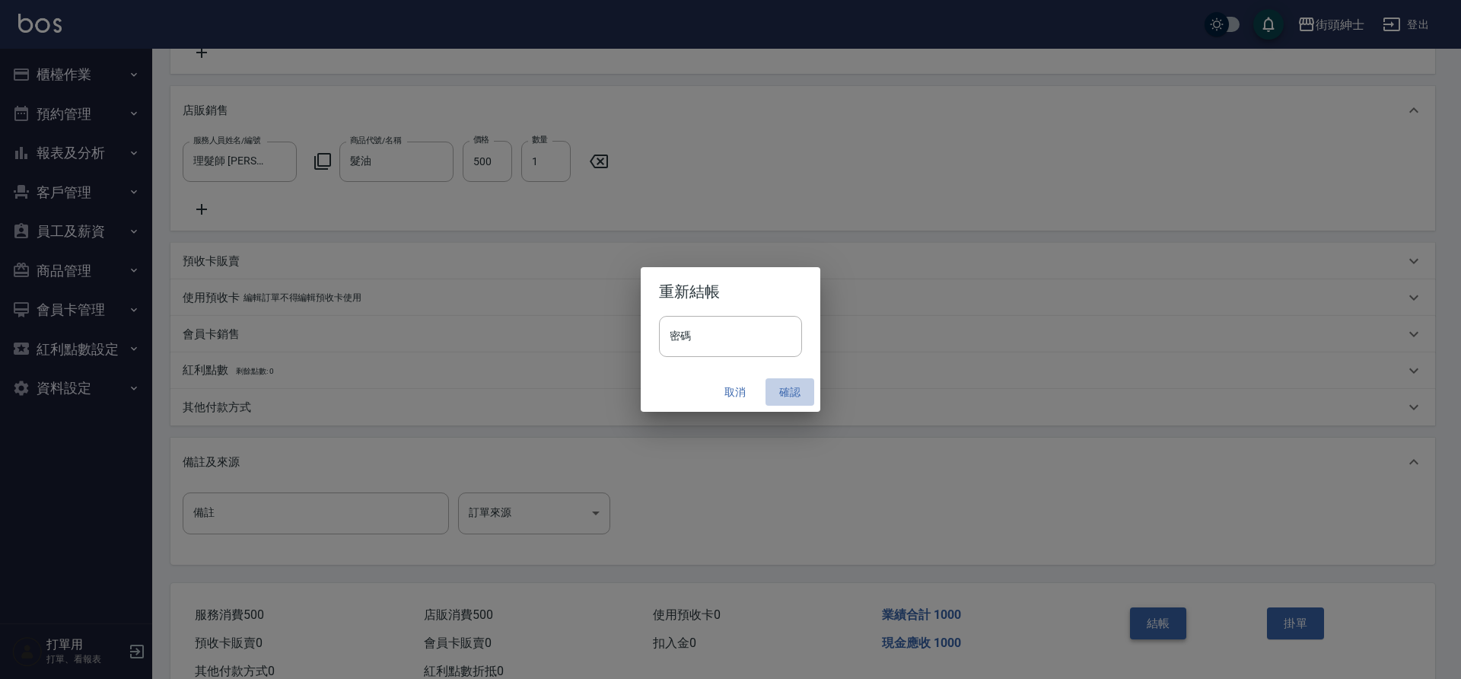
click at [787, 392] on button "確認" at bounding box center [789, 392] width 49 height 28
